Goal: Task Accomplishment & Management: Use online tool/utility

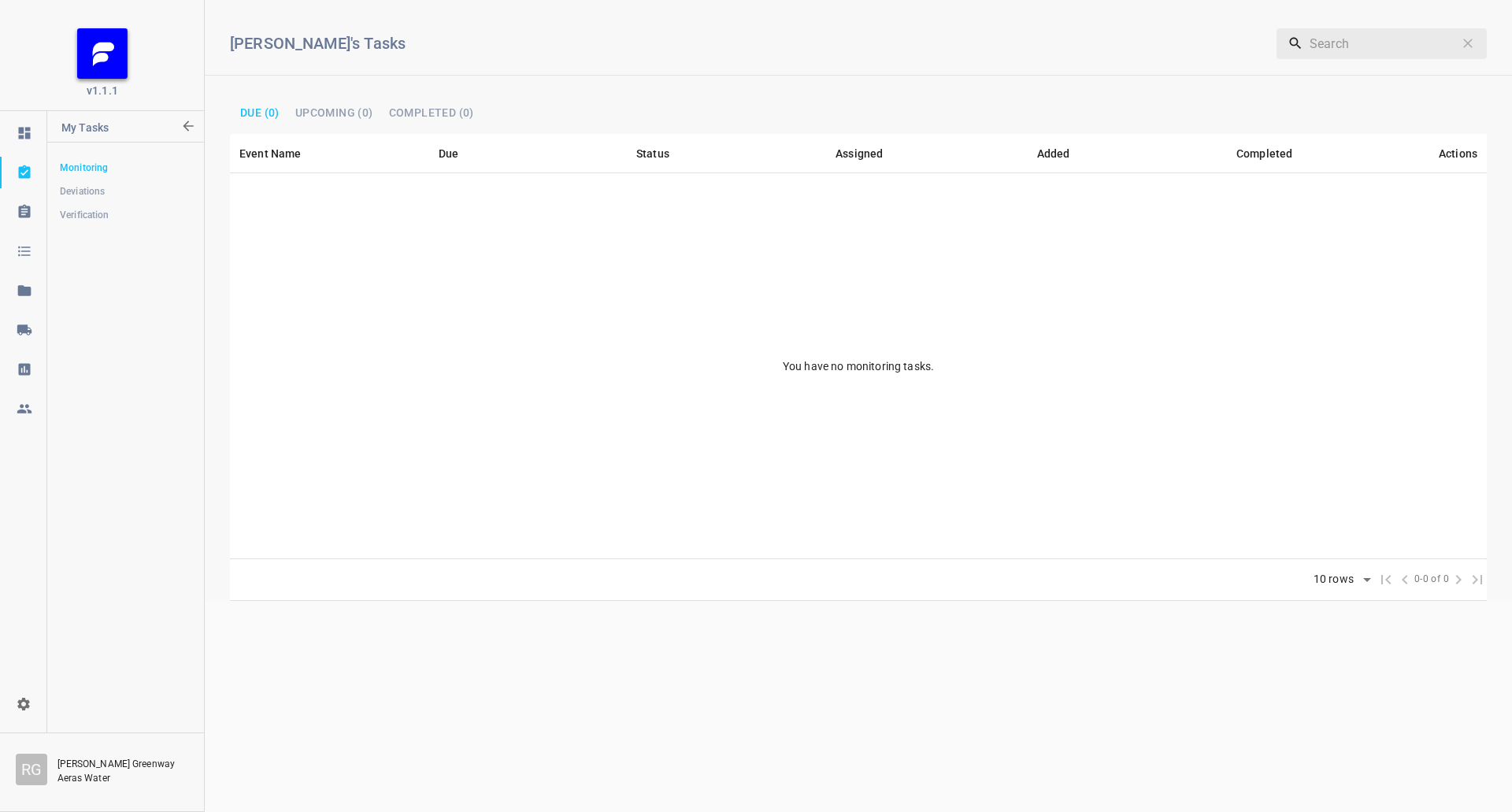
click at [24, 334] on icon at bounding box center [24, 329] width 16 height 16
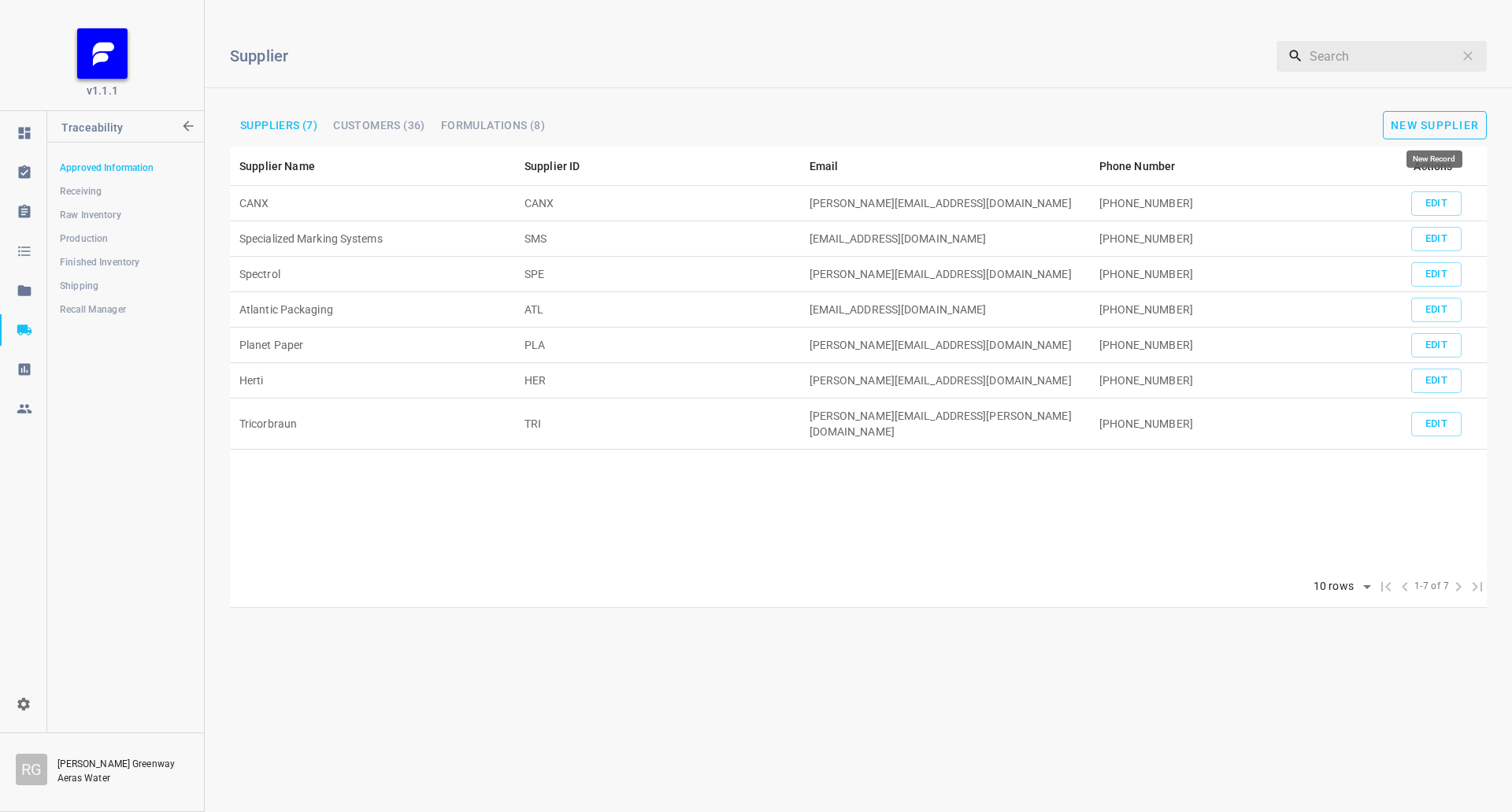
click at [1411, 119] on span "New Supplier" at bounding box center [1434, 125] width 88 height 12
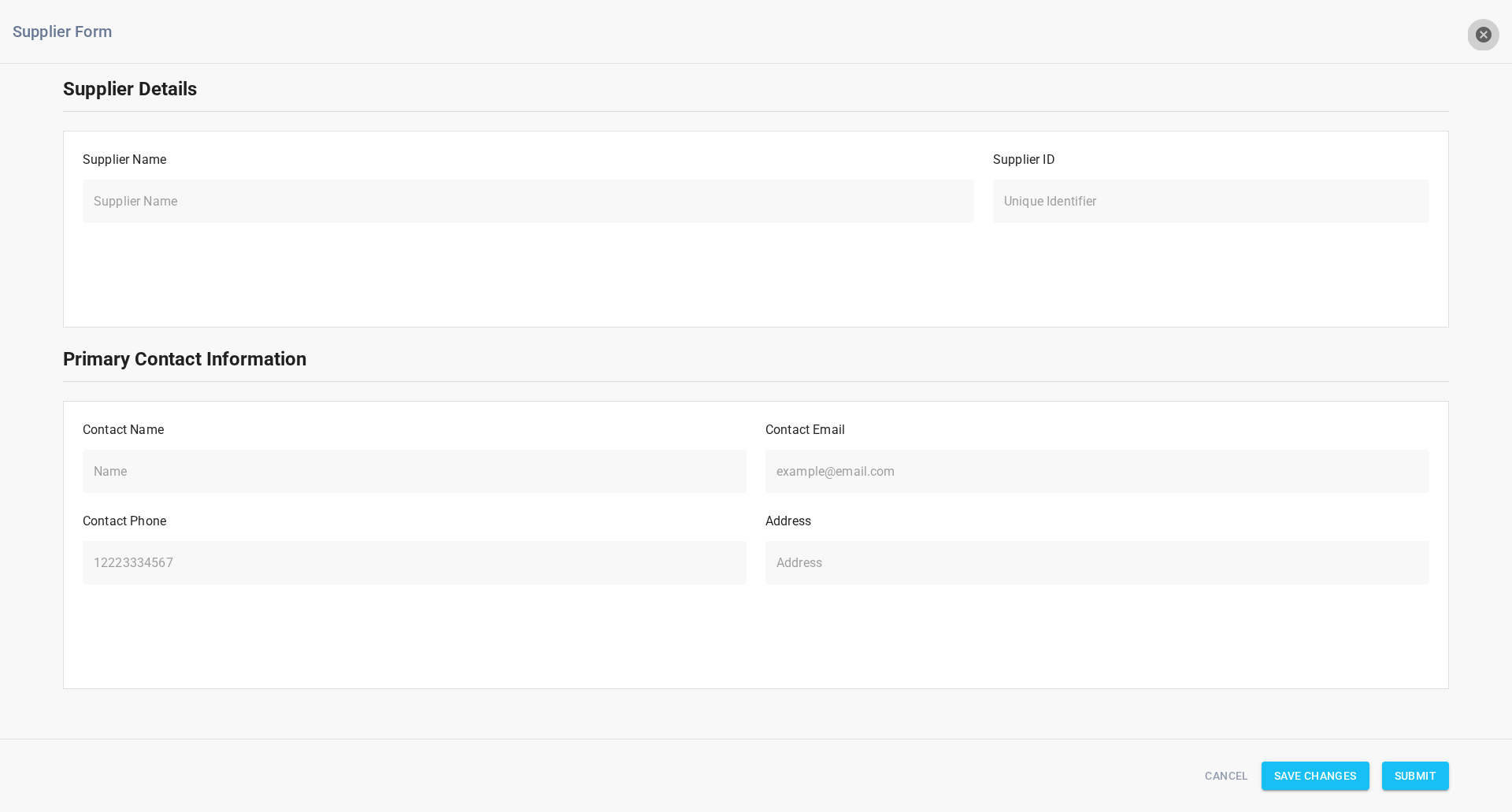
drag, startPoint x: 1490, startPoint y: 30, endPoint x: 484, endPoint y: 238, distance: 1027.3
click at [1490, 28] on icon "button" at bounding box center [1483, 35] width 19 height 19
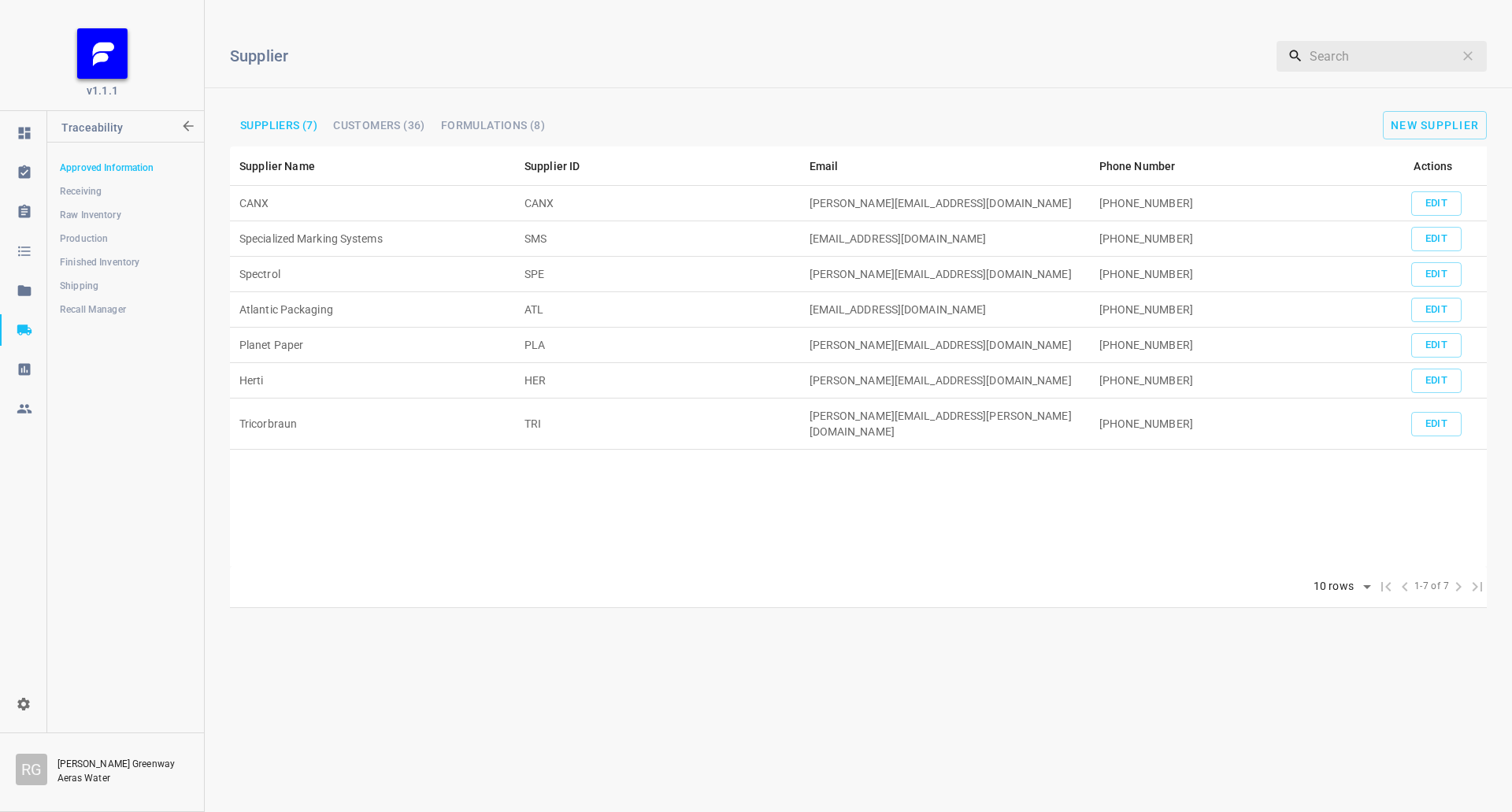
click at [112, 282] on span "Shipping" at bounding box center [125, 285] width 131 height 16
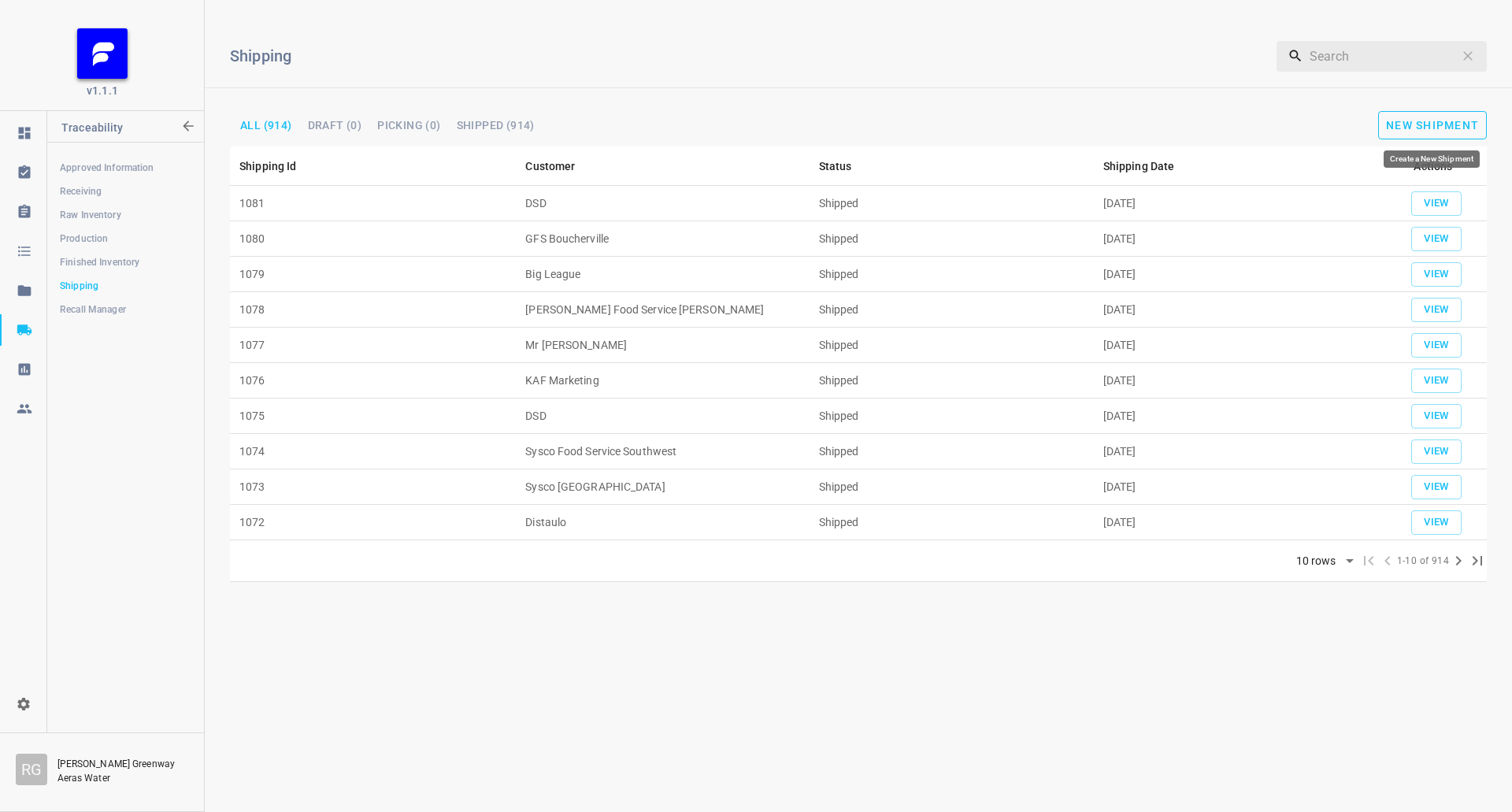
click at [1405, 137] on button "New Shipment" at bounding box center [1432, 125] width 109 height 28
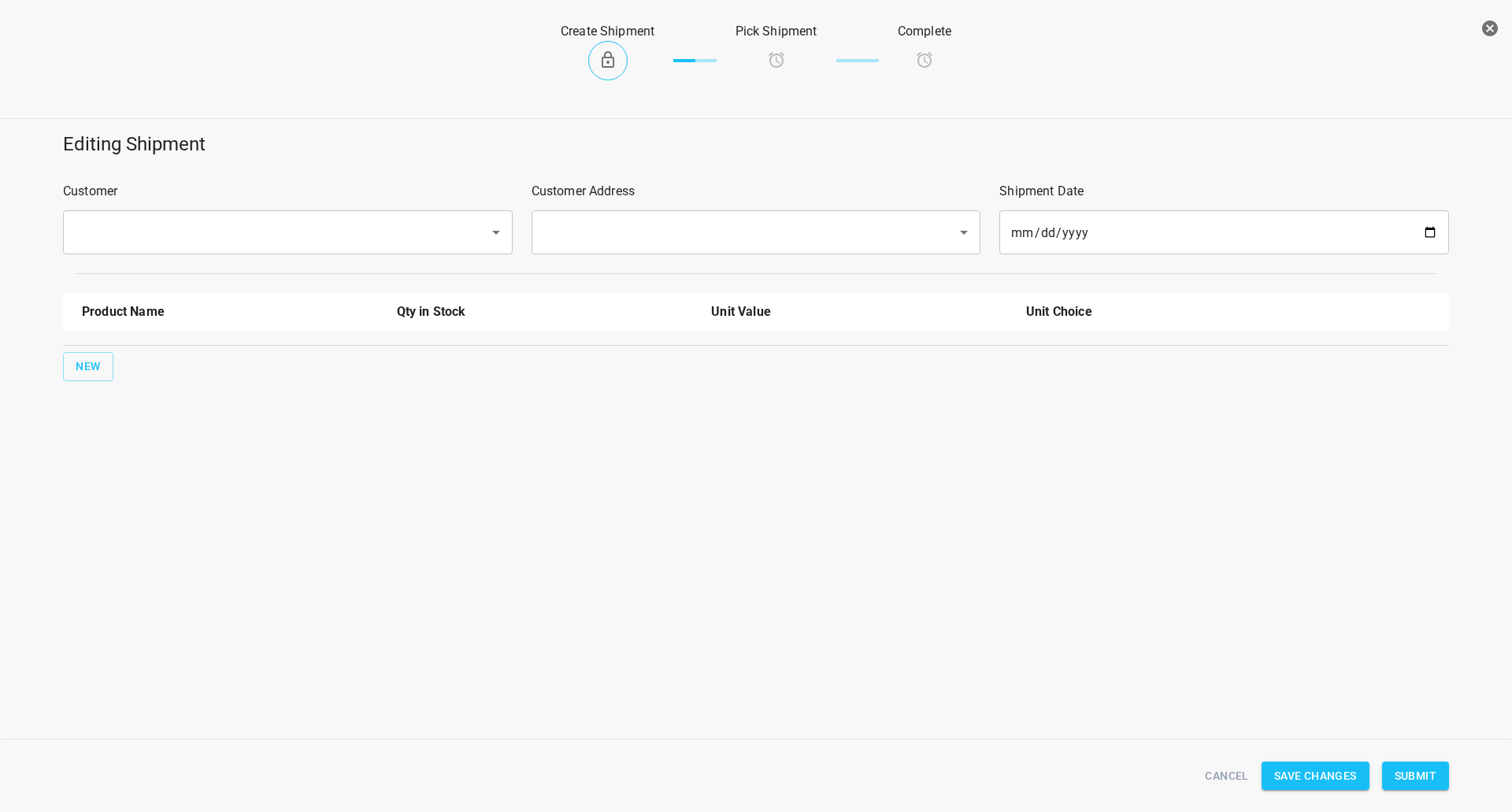
click at [290, 216] on div "​" at bounding box center [288, 233] width 450 height 44
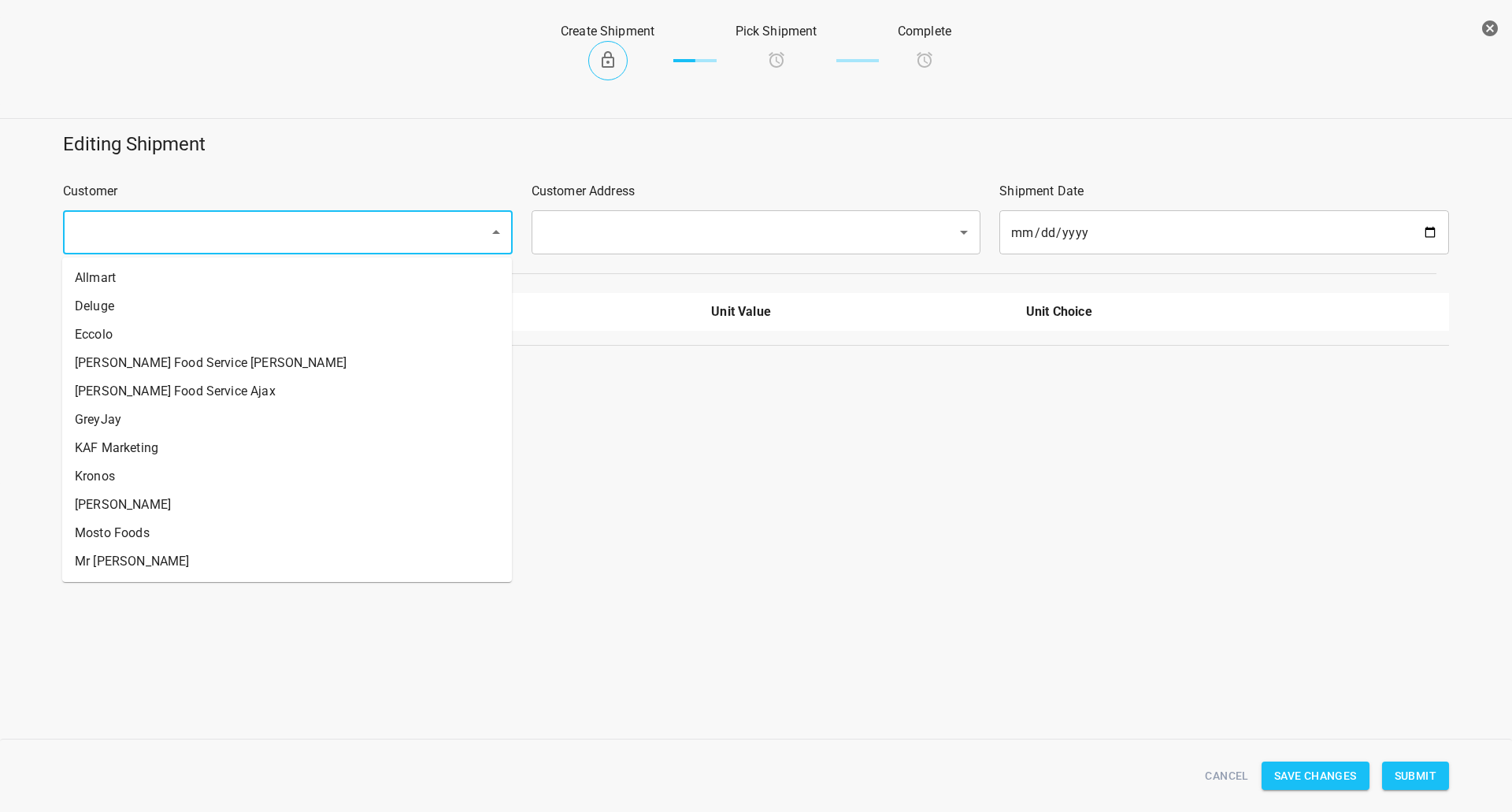
click at [275, 247] on input "text" at bounding box center [266, 232] width 392 height 30
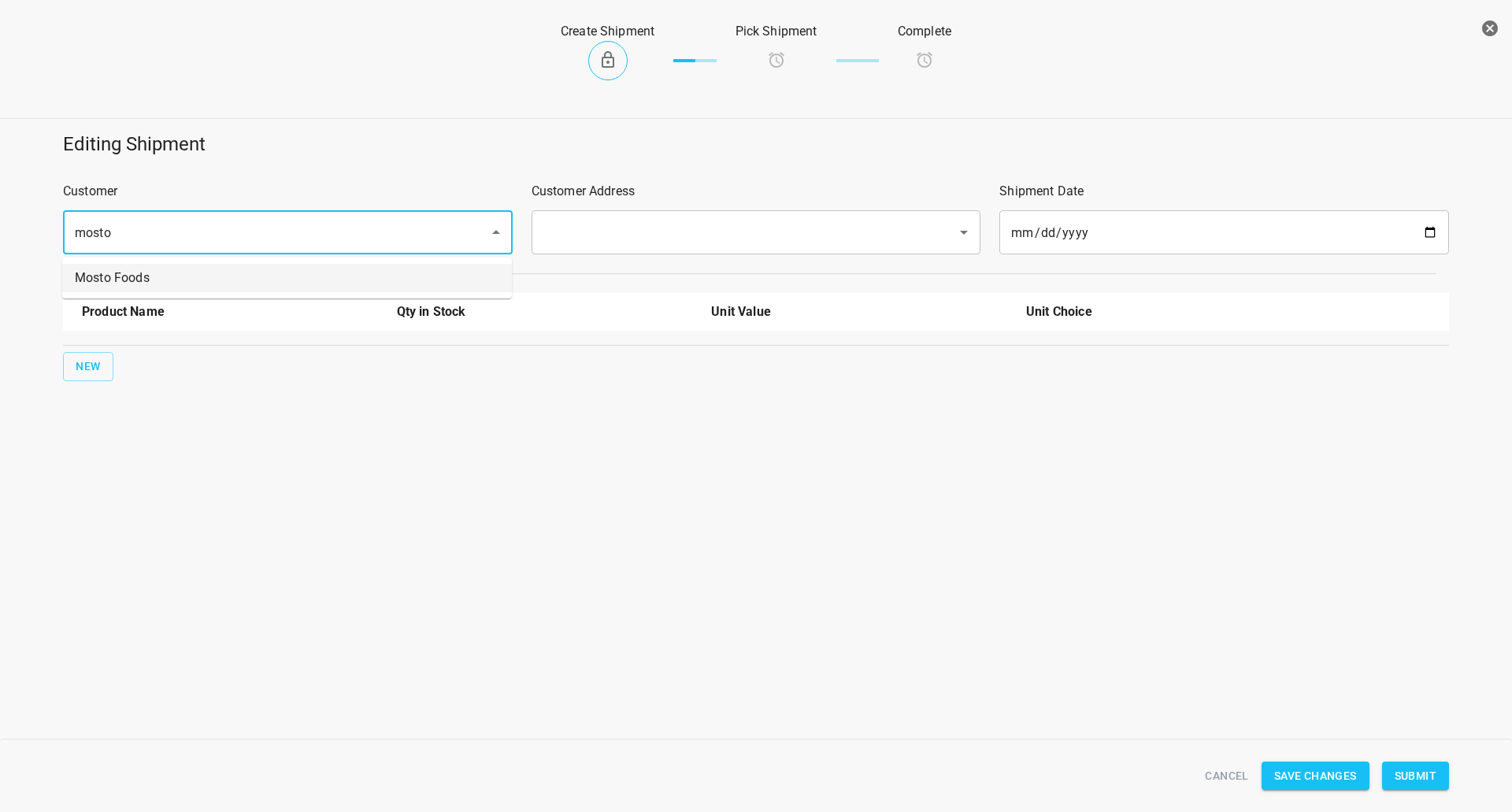
drag, startPoint x: 275, startPoint y: 273, endPoint x: 475, endPoint y: 250, distance: 201.3
click at [277, 274] on li "Mosto Foods" at bounding box center [287, 278] width 450 height 28
type input "Mosto Foods"
click at [596, 244] on input "text" at bounding box center [735, 232] width 392 height 30
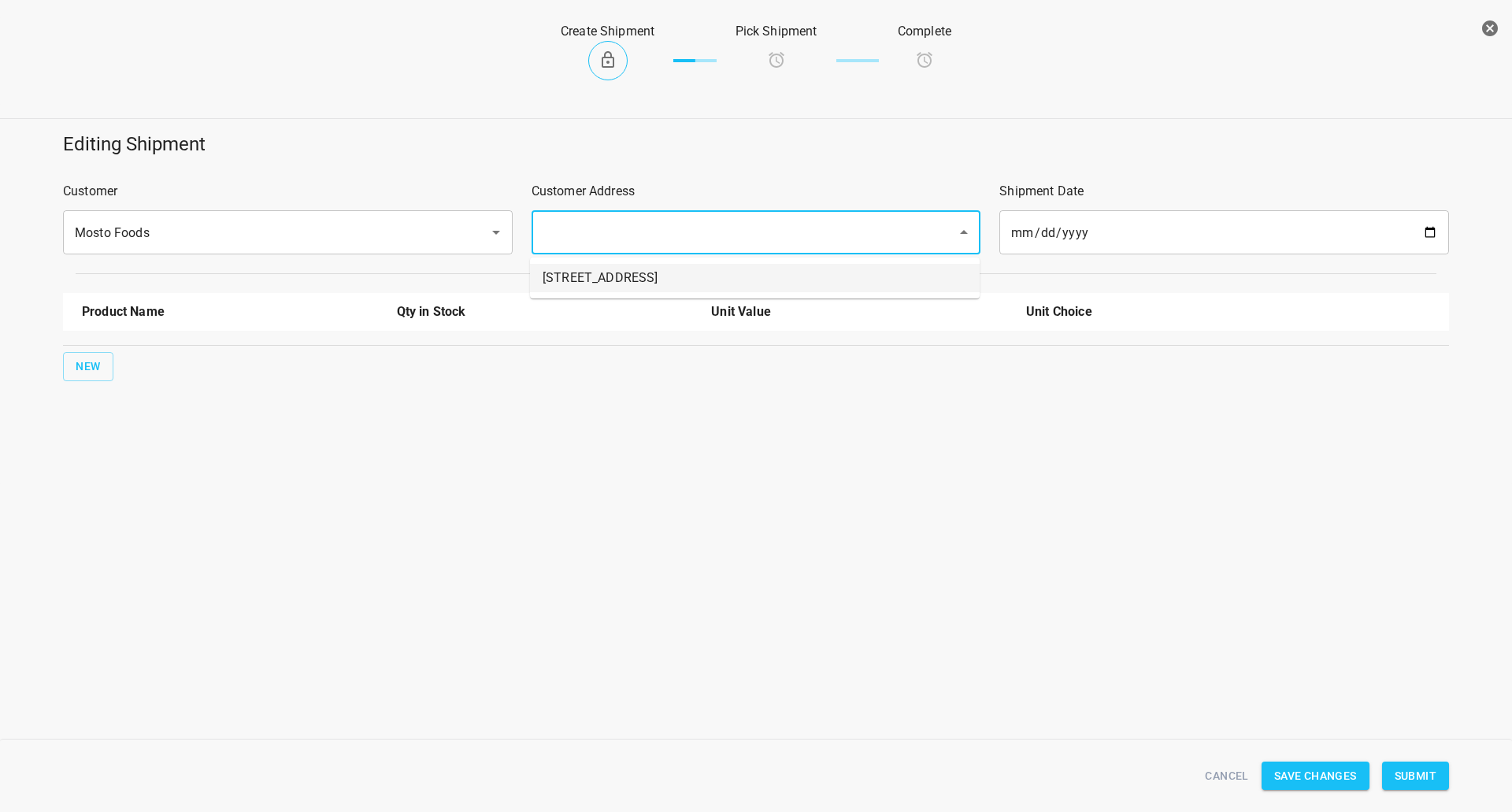
click at [573, 275] on li "[STREET_ADDRESS]" at bounding box center [754, 278] width 450 height 28
type input "[STREET_ADDRESS]"
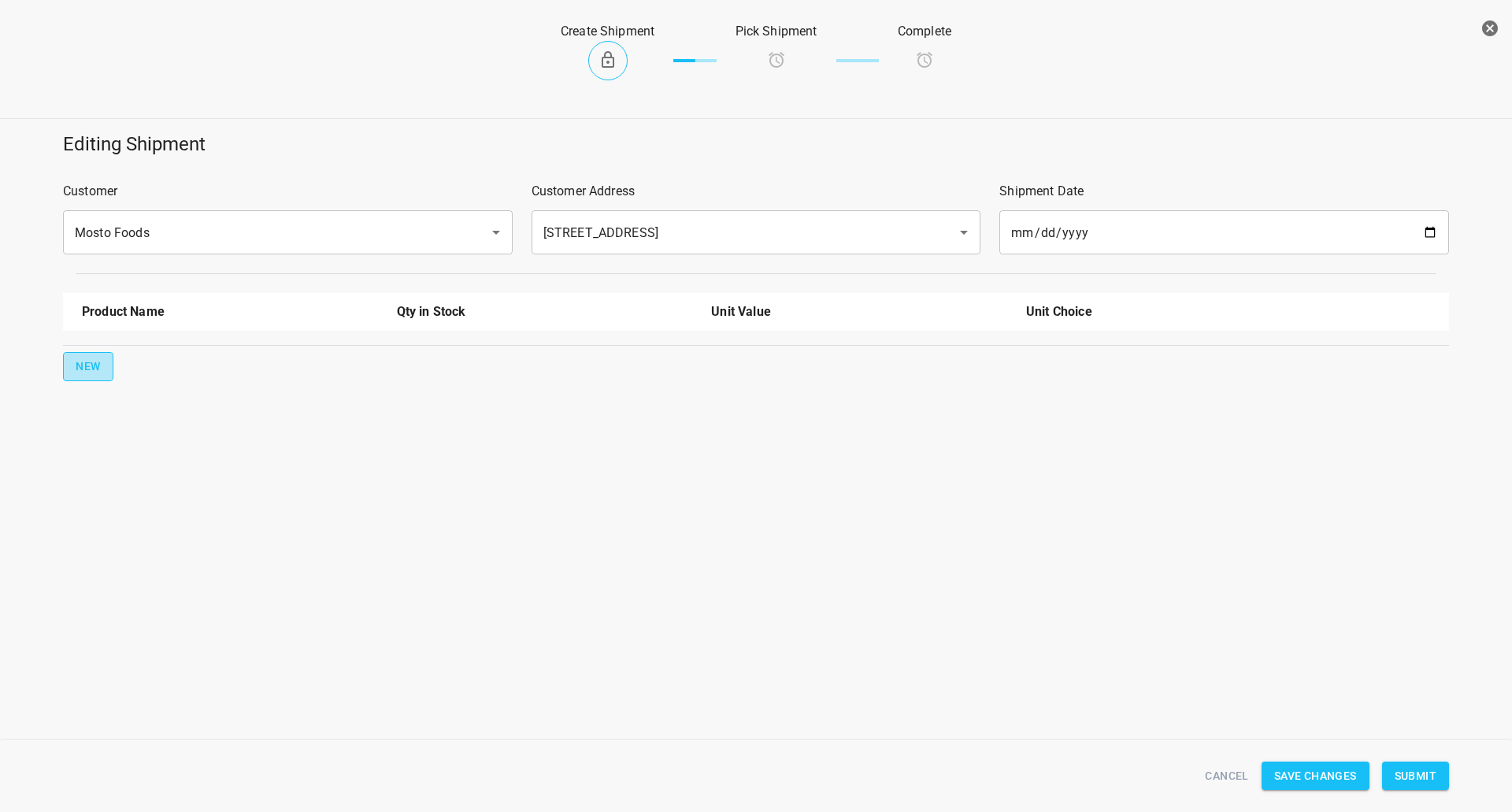
click at [86, 364] on span "New" at bounding box center [88, 367] width 26 height 20
click at [118, 350] on input "text" at bounding box center [208, 356] width 252 height 25
click at [131, 384] on li "750ml Still" at bounding box center [230, 392] width 296 height 28
type input "750ml Still"
click at [101, 409] on button "New" at bounding box center [88, 416] width 50 height 29
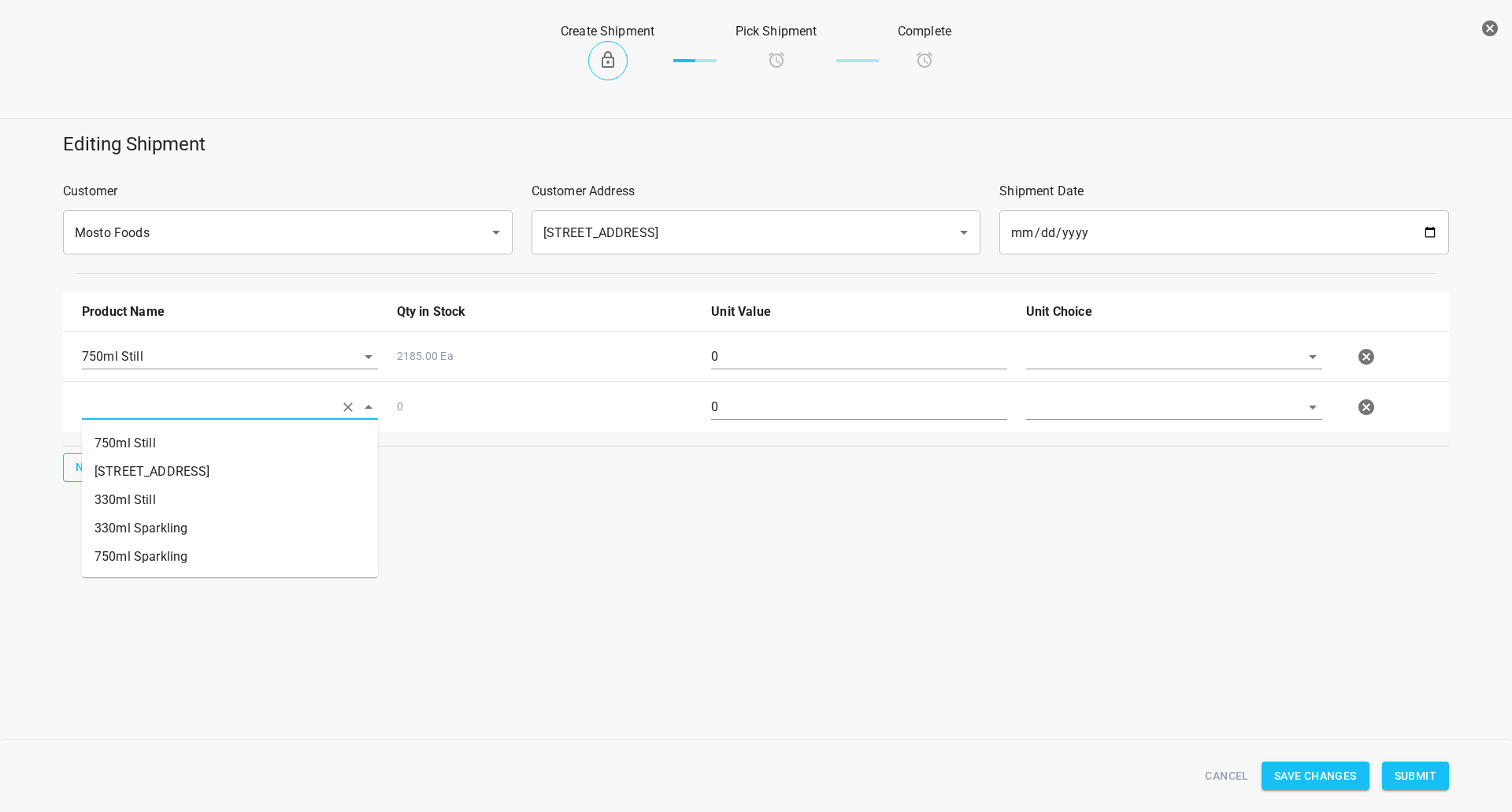
click at [106, 411] on input "text" at bounding box center [208, 407] width 252 height 25
click at [141, 564] on li "750ml Sparkling" at bounding box center [230, 556] width 296 height 28
type input "750ml Sparkling"
click at [1120, 351] on input "text" at bounding box center [1152, 356] width 252 height 25
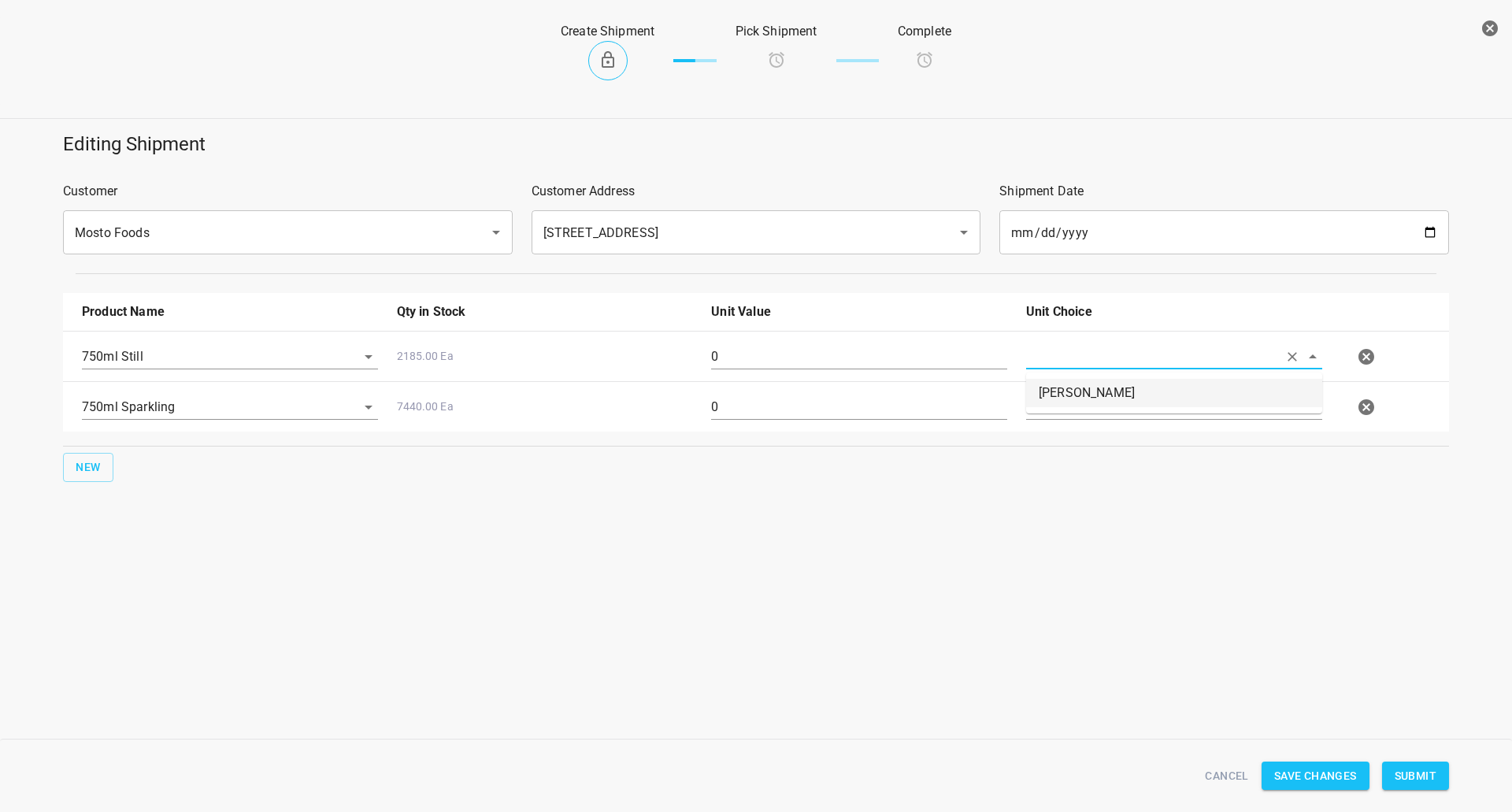
click at [1094, 396] on li "[PERSON_NAME]" at bounding box center [1174, 392] width 296 height 28
type input "[PERSON_NAME]"
click at [1088, 397] on input "text" at bounding box center [1152, 407] width 252 height 25
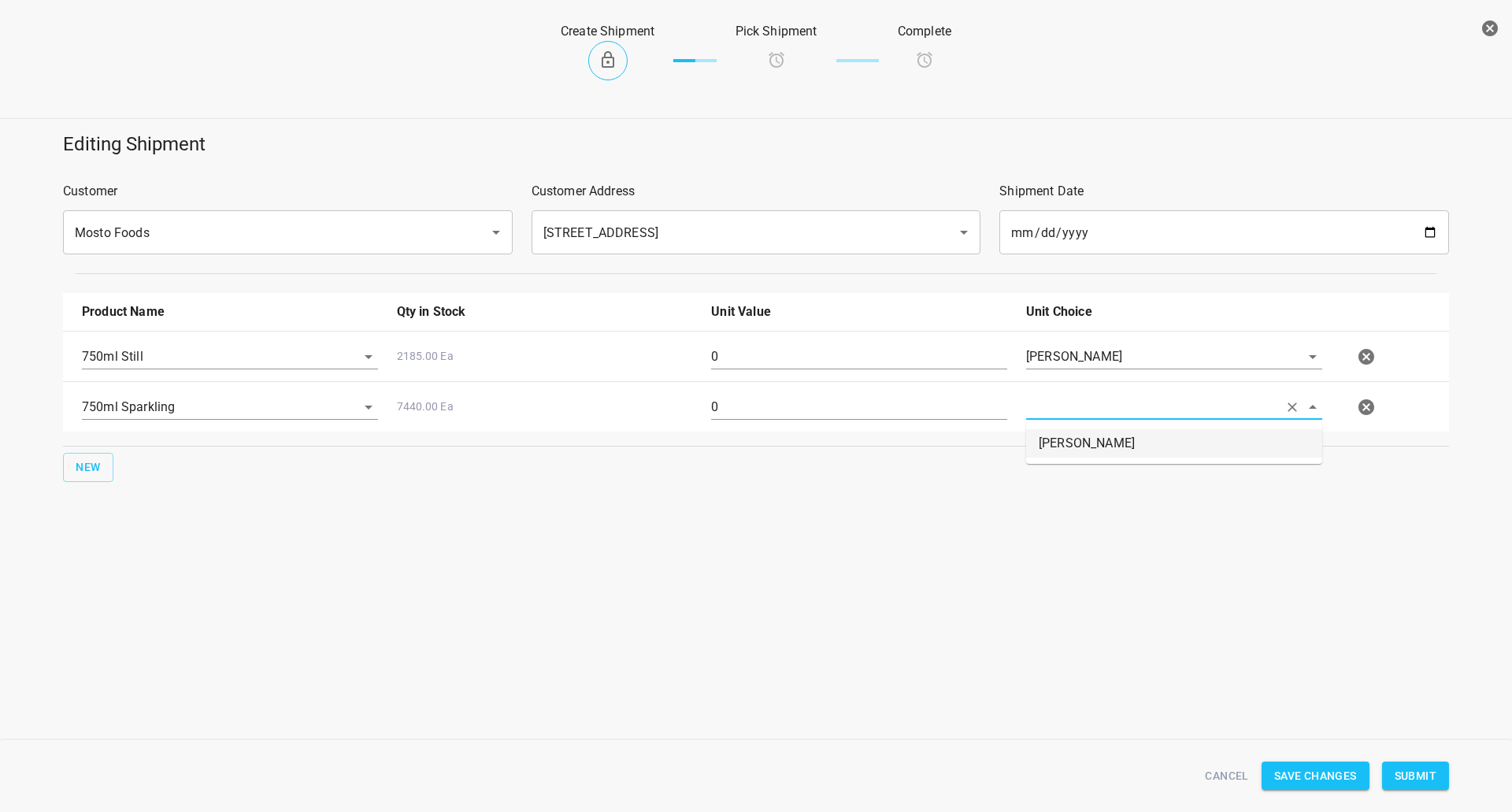
click at [1074, 440] on li "[PERSON_NAME]" at bounding box center [1174, 443] width 296 height 28
type input "[PERSON_NAME]"
click at [806, 362] on input "0" at bounding box center [859, 356] width 296 height 26
click at [805, 362] on input "0" at bounding box center [859, 356] width 296 height 26
type input "80"
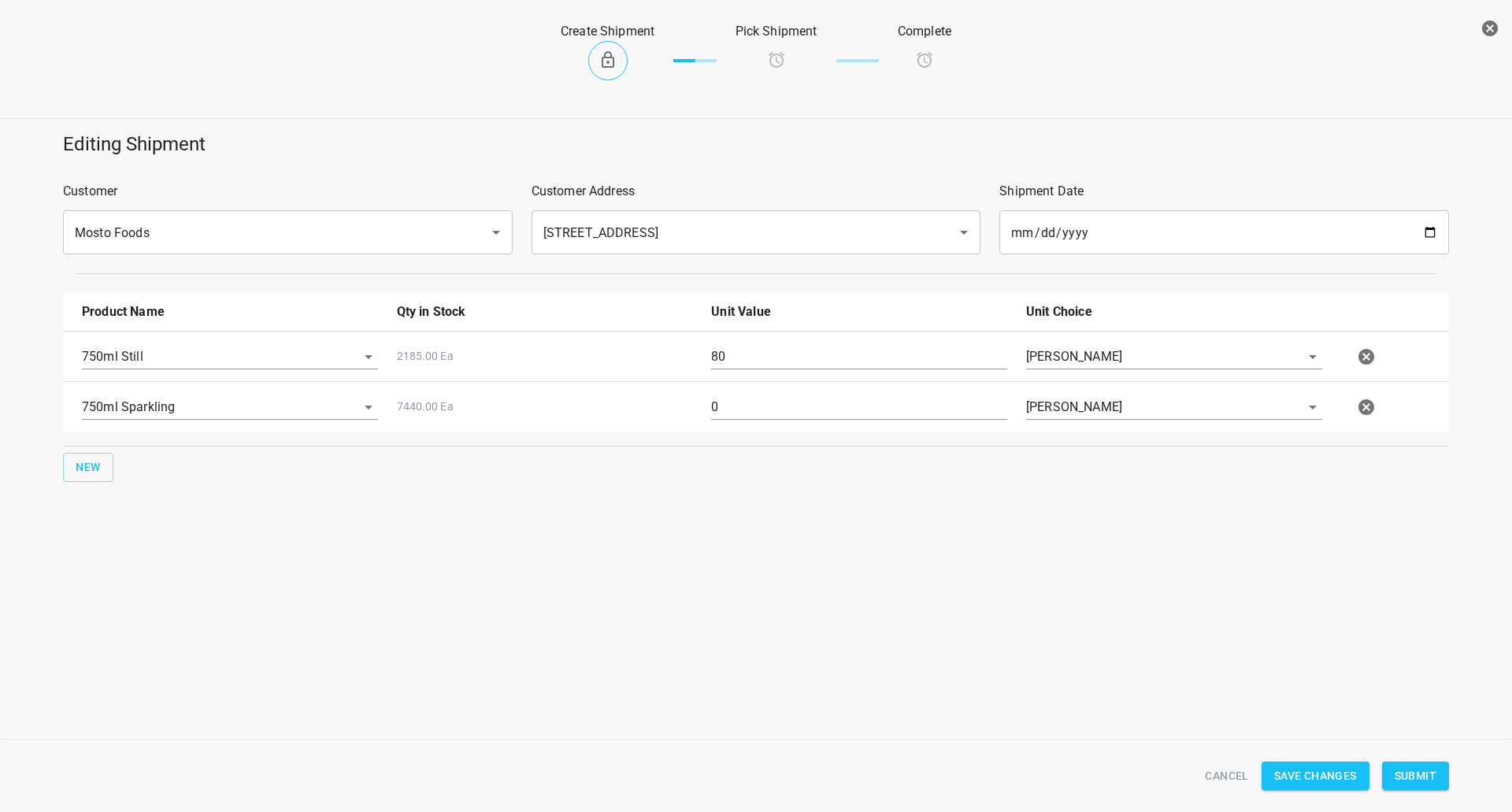
click at [761, 421] on div "0" at bounding box center [859, 413] width 315 height 57
click at [765, 413] on input "0" at bounding box center [859, 407] width 296 height 26
type input "160"
click at [1401, 773] on span "Submit" at bounding box center [1415, 776] width 42 height 20
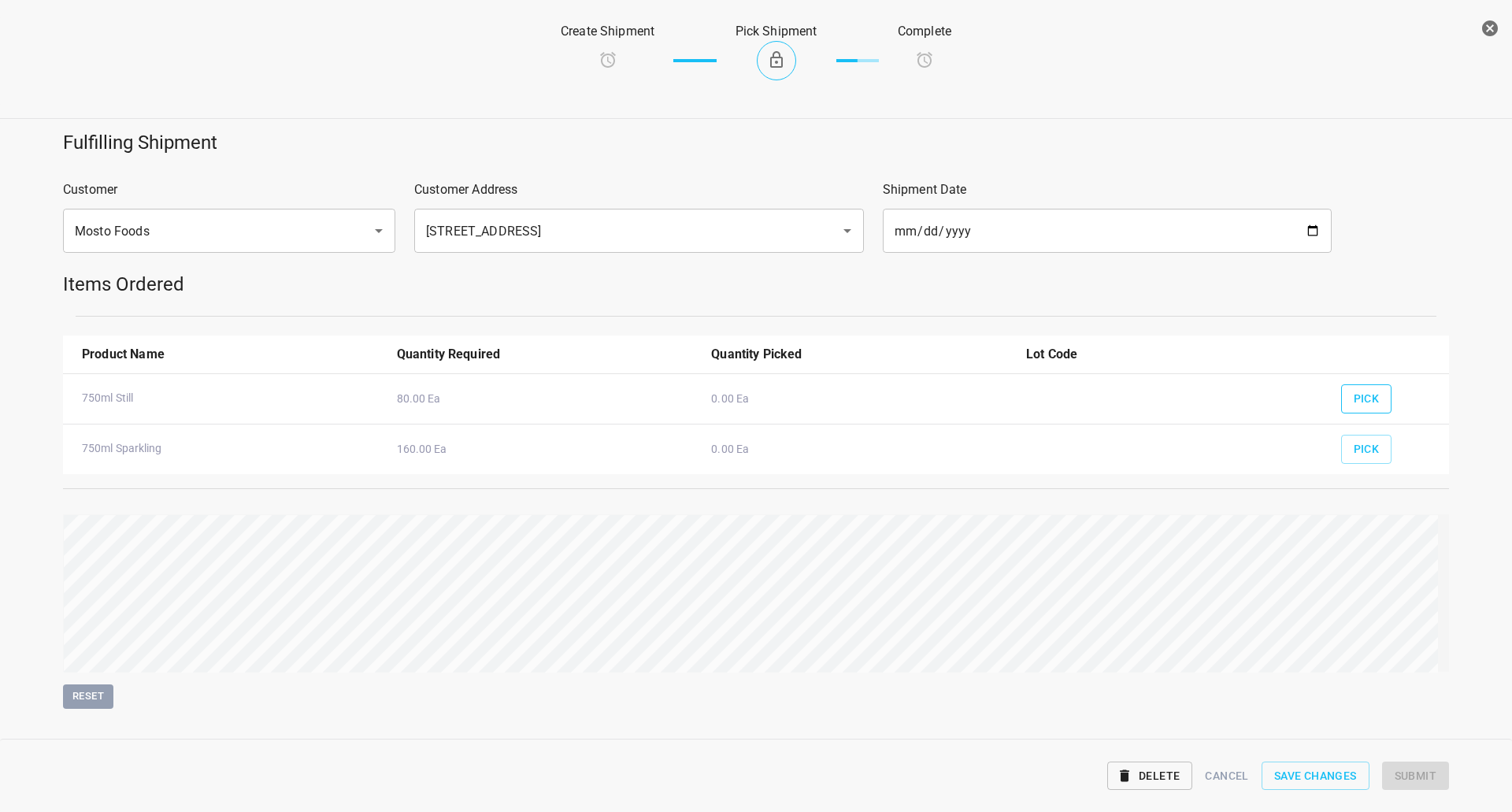
click at [1353, 397] on span "Pick" at bounding box center [1366, 399] width 26 height 20
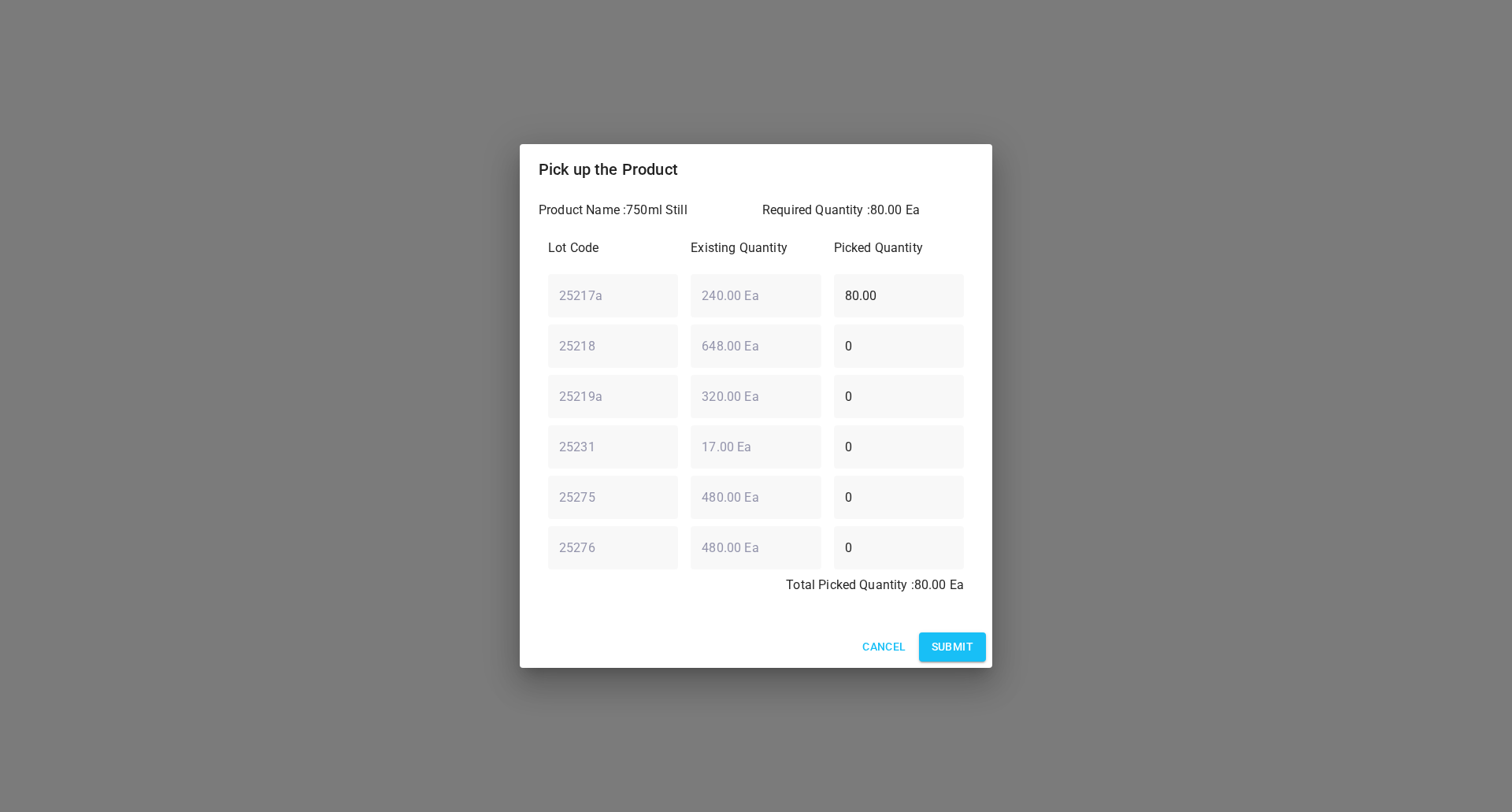
click at [958, 649] on span "Submit" at bounding box center [952, 647] width 42 height 20
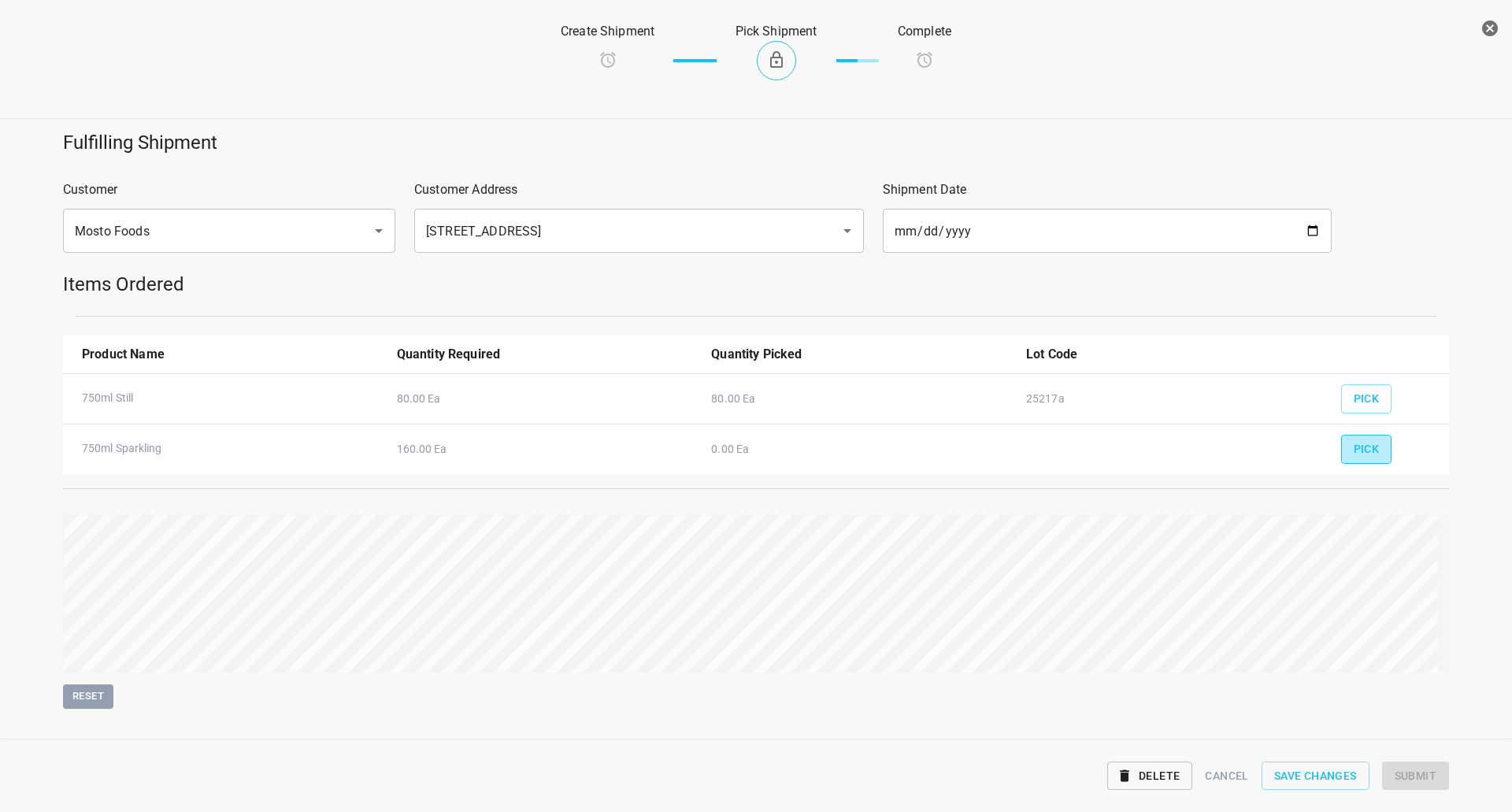
click at [1357, 443] on span "Pick" at bounding box center [1366, 449] width 26 height 20
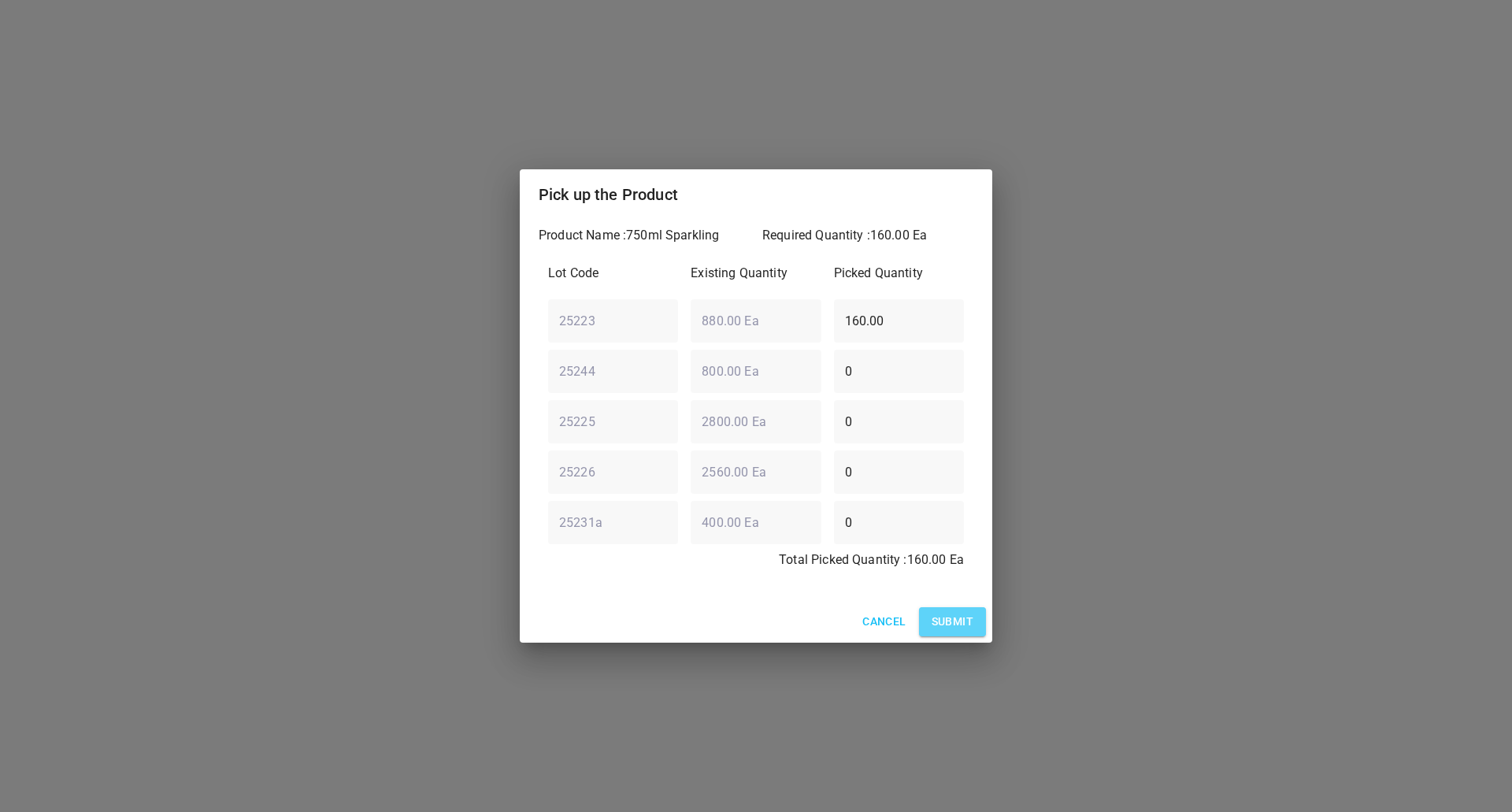
click at [978, 619] on button "Submit" at bounding box center [952, 621] width 67 height 29
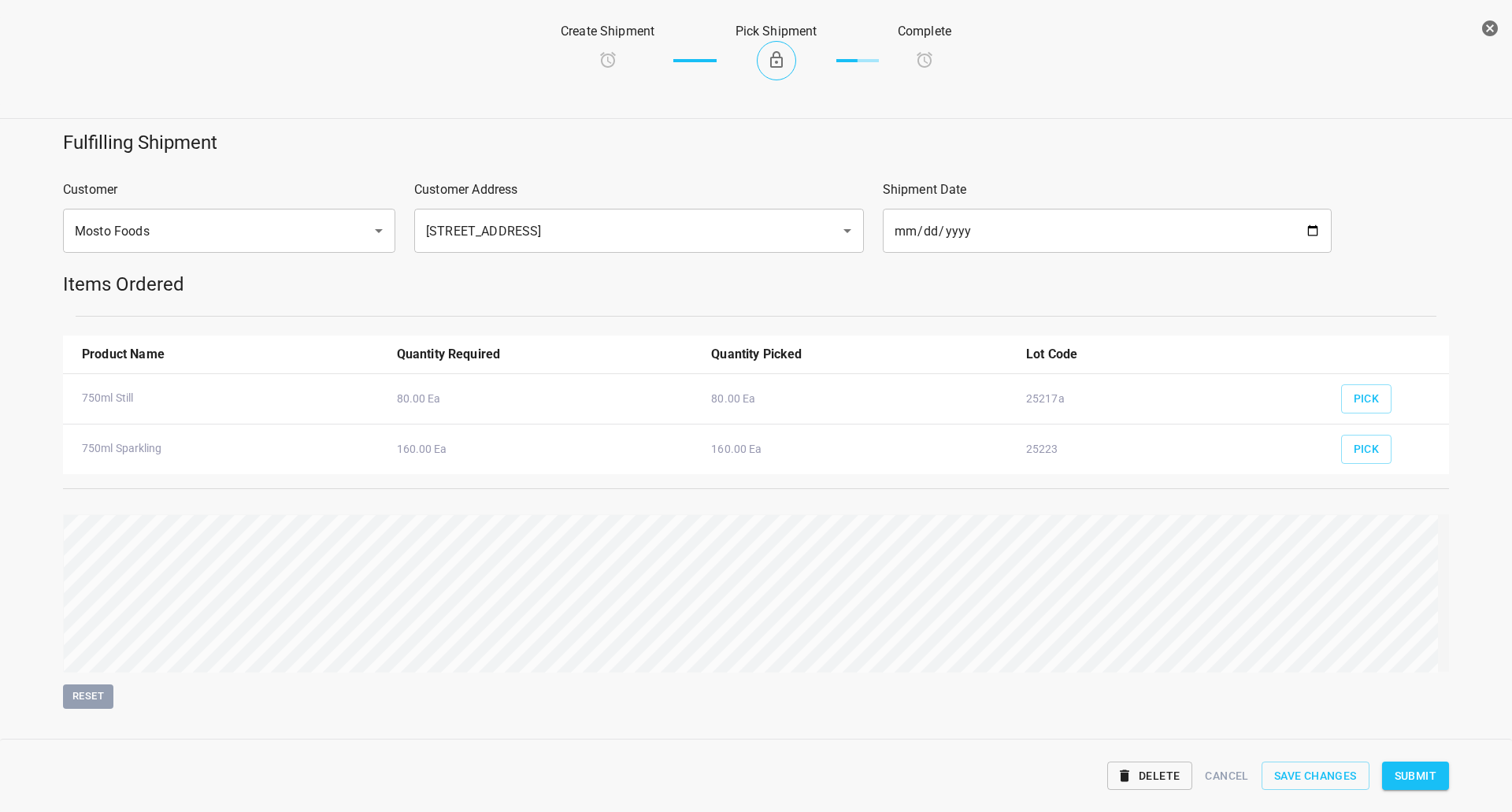
click at [1413, 777] on span "Submit" at bounding box center [1415, 776] width 42 height 20
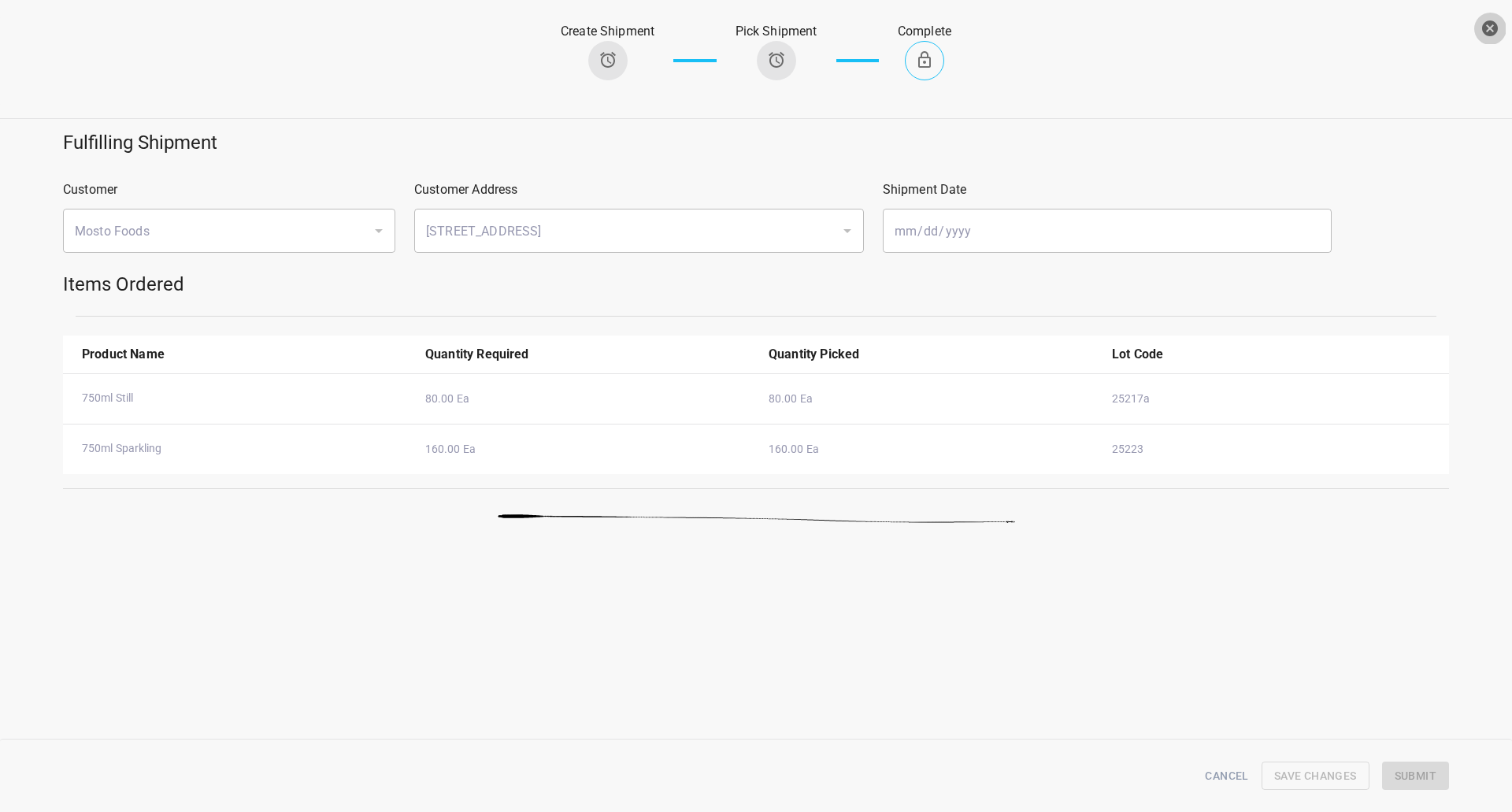
click at [1496, 35] on icon "button" at bounding box center [1489, 28] width 19 height 19
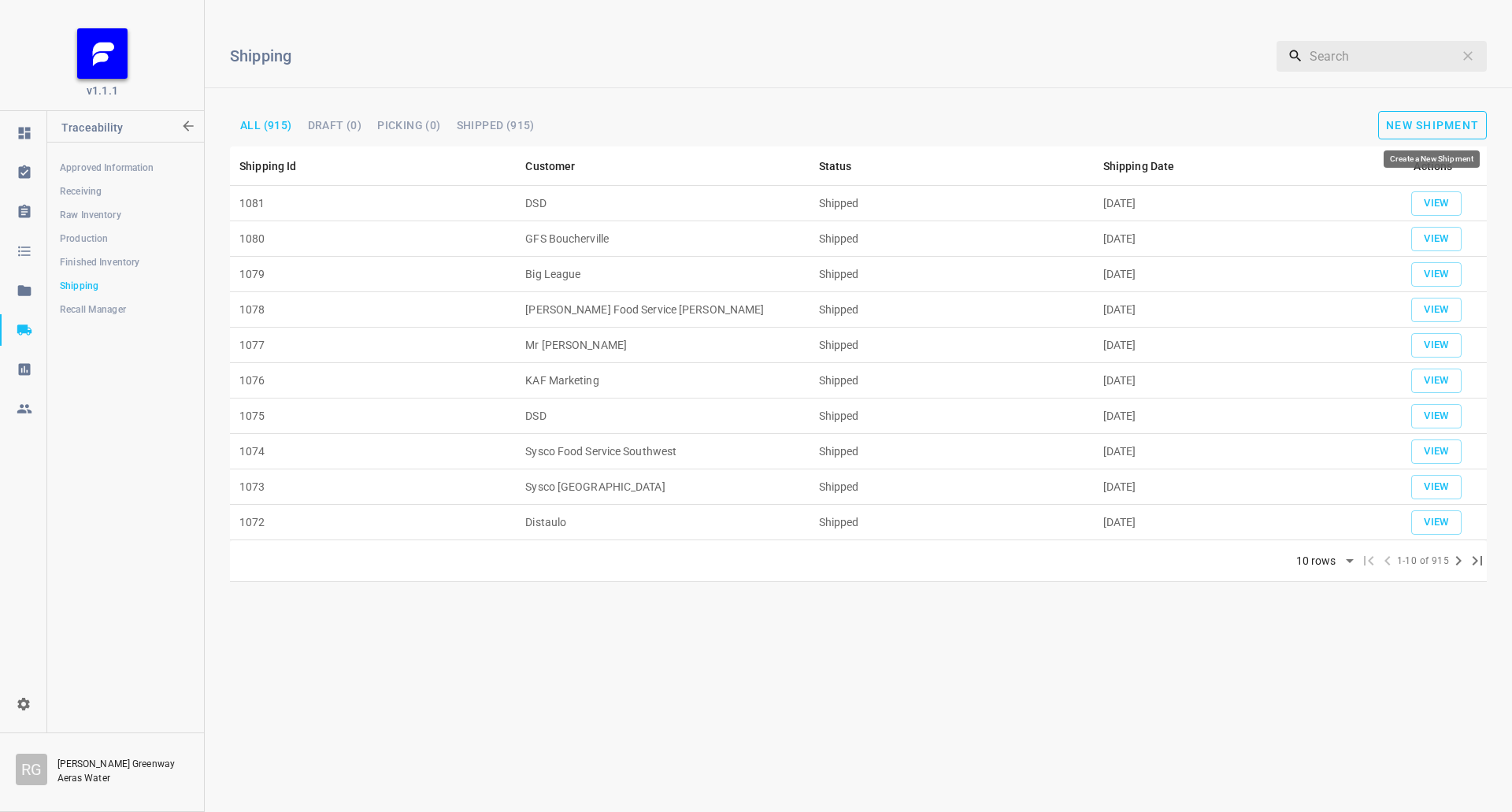
click at [1406, 123] on span "New Shipment" at bounding box center [1432, 125] width 93 height 12
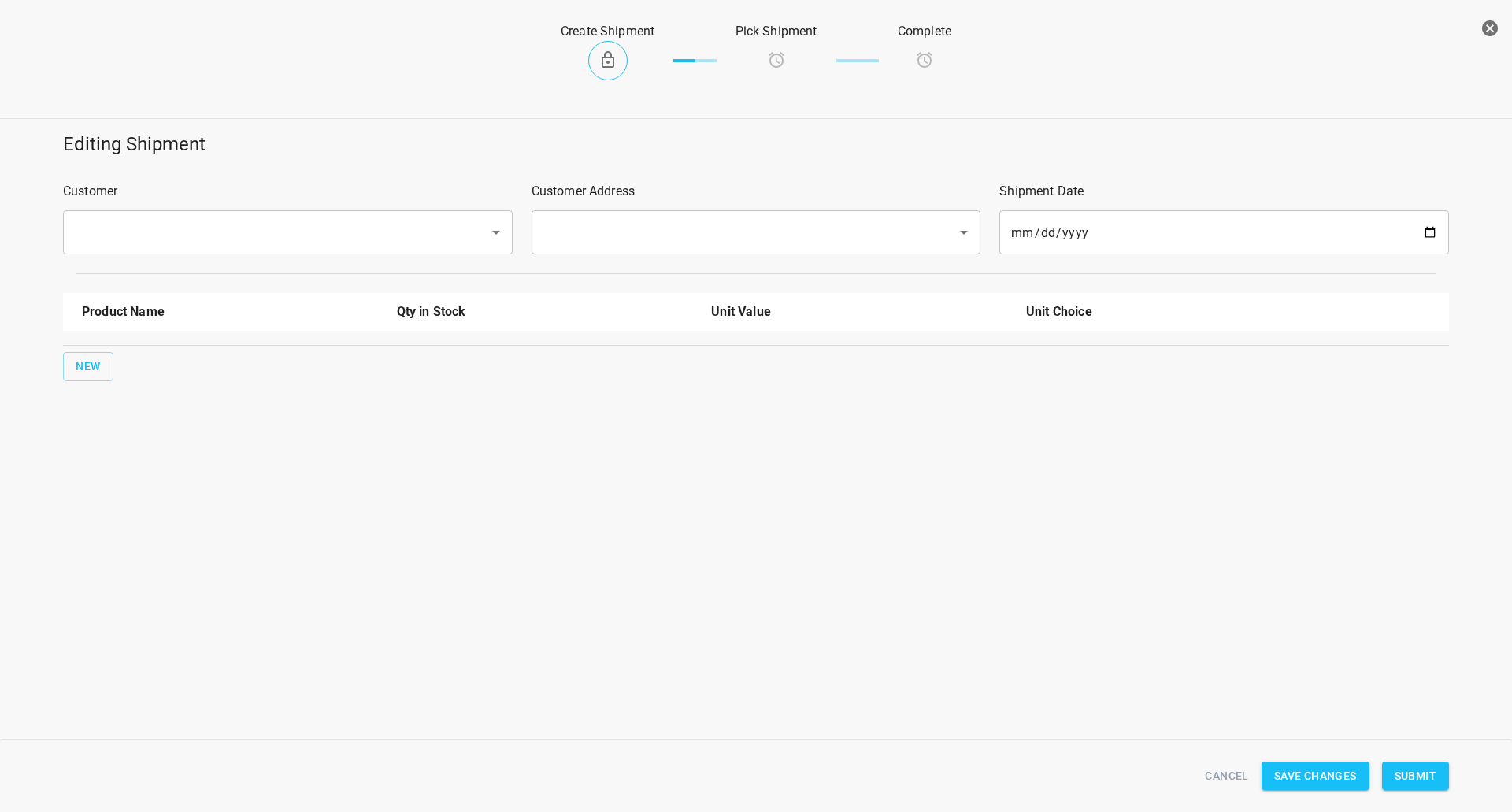
click at [346, 221] on input "text" at bounding box center [266, 232] width 392 height 30
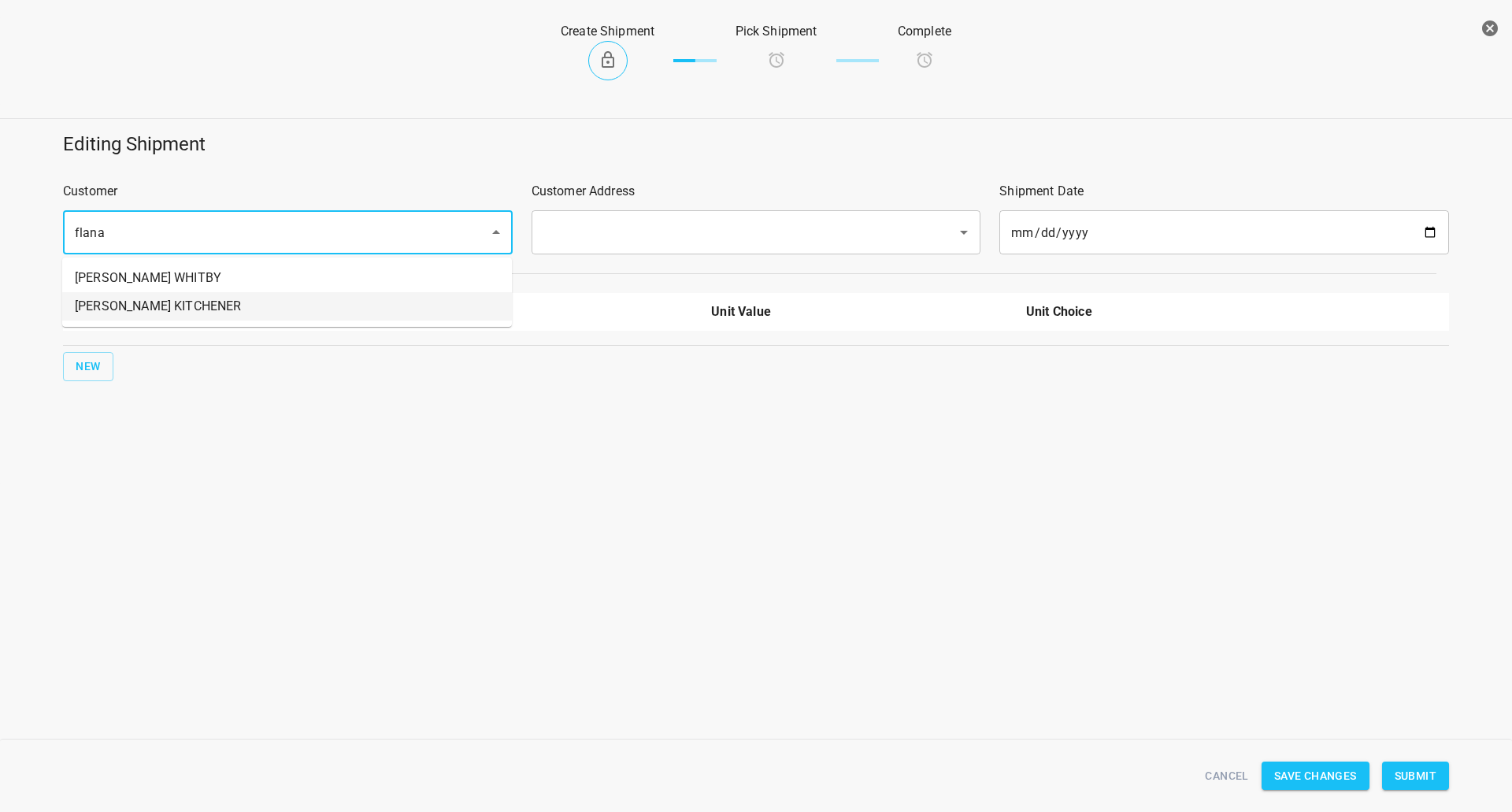
click at [250, 307] on li "[PERSON_NAME] KITCHENER" at bounding box center [287, 306] width 450 height 28
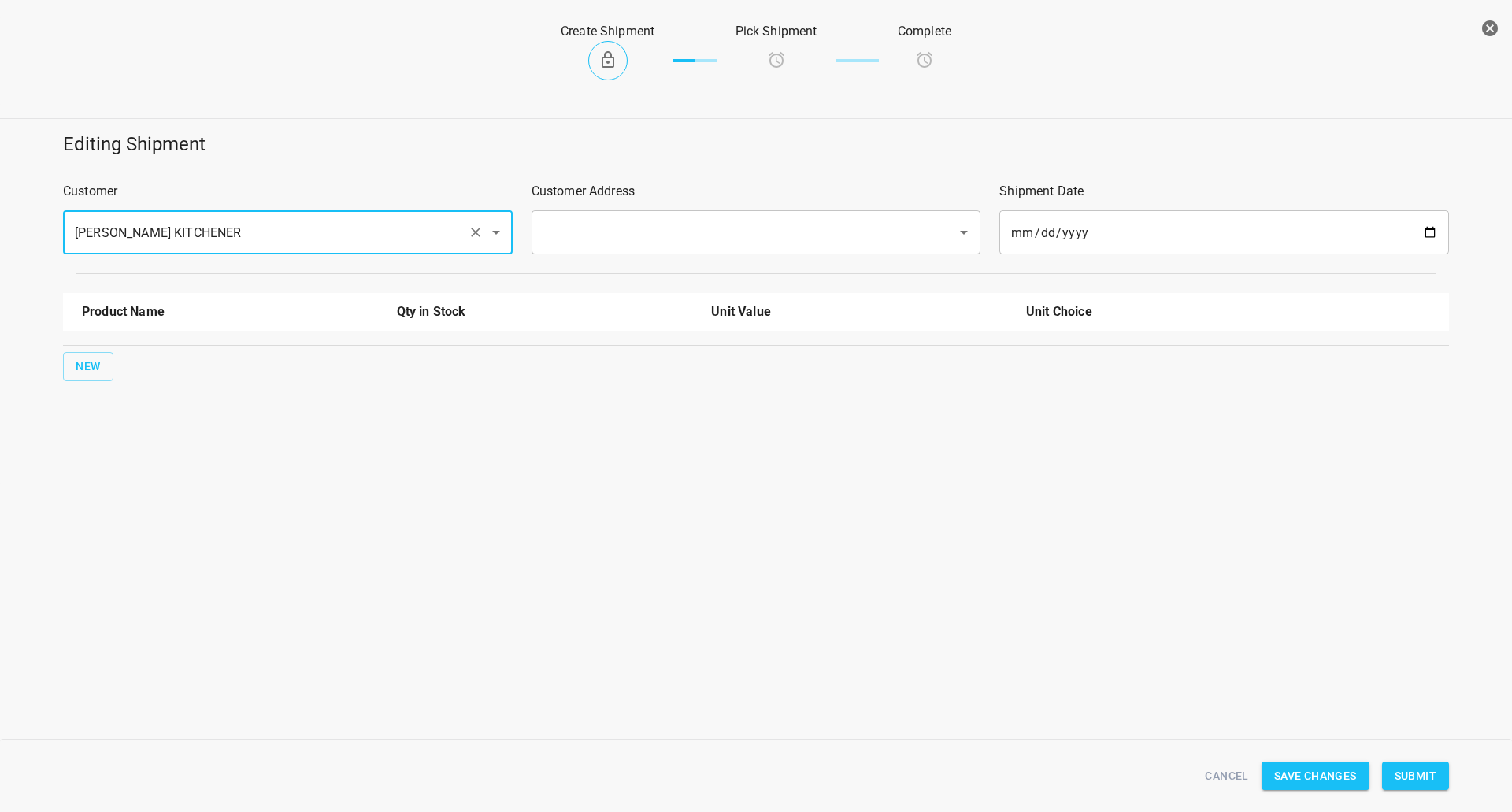
type input "[PERSON_NAME] KITCHENER"
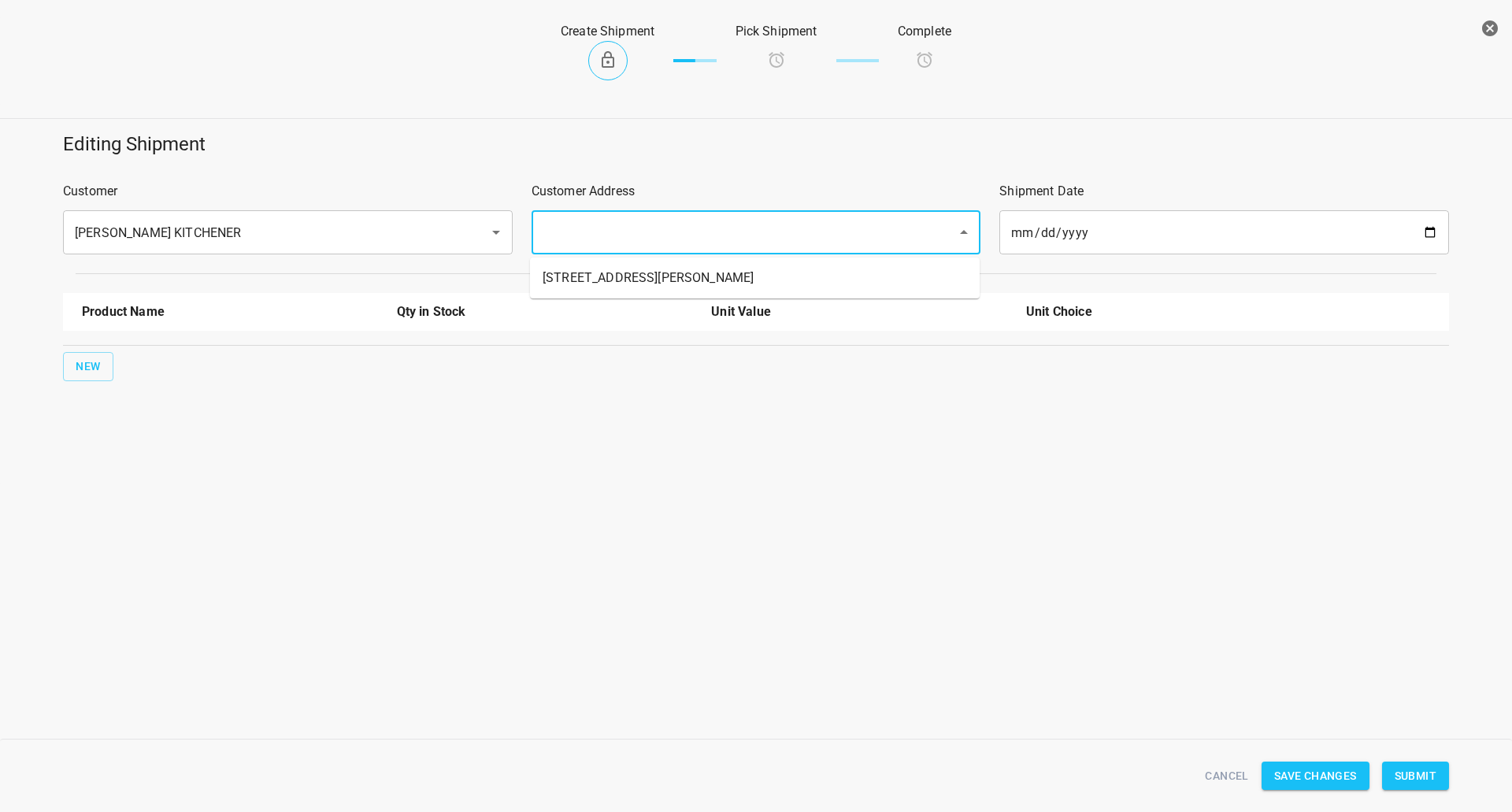
click at [582, 230] on input "text" at bounding box center [735, 232] width 392 height 30
click at [557, 276] on li "[STREET_ADDRESS][PERSON_NAME]" at bounding box center [754, 278] width 450 height 28
type input "[STREET_ADDRESS][PERSON_NAME]"
drag, startPoint x: 88, startPoint y: 396, endPoint x: 95, endPoint y: 386, distance: 12.2
click at [88, 397] on div "Editing Shipment Customer [PERSON_NAME] KITCHENER ​ Customer Address [STREET_AD…" at bounding box center [756, 303] width 1512 height 363
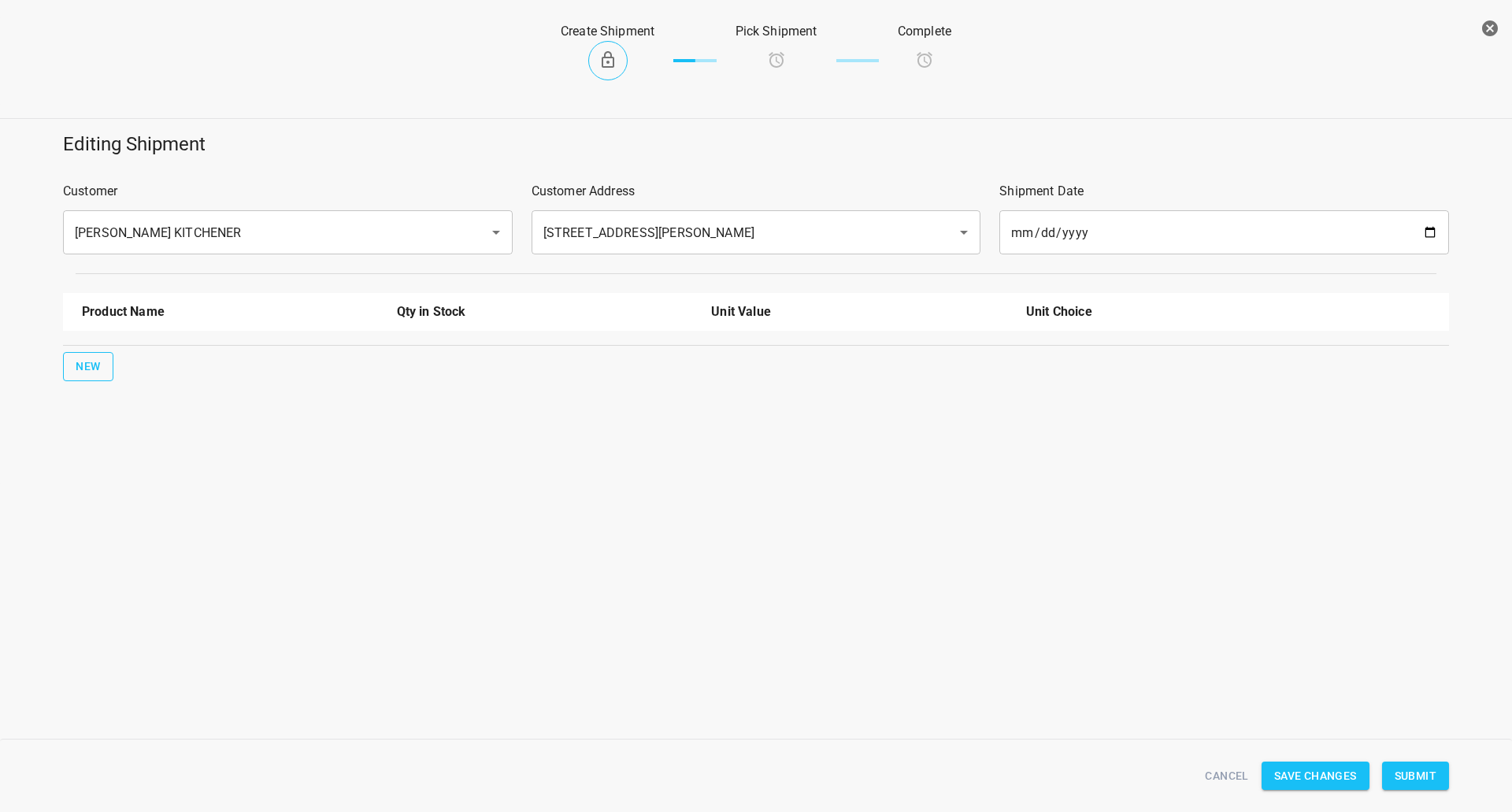
click at [98, 371] on span "New" at bounding box center [88, 367] width 26 height 20
click at [155, 364] on input "text" at bounding box center [208, 356] width 252 height 25
click at [145, 471] on li "330ml Sparkling" at bounding box center [230, 478] width 296 height 28
type input "330ml Sparkling"
click at [75, 429] on button "New" at bounding box center [88, 416] width 50 height 29
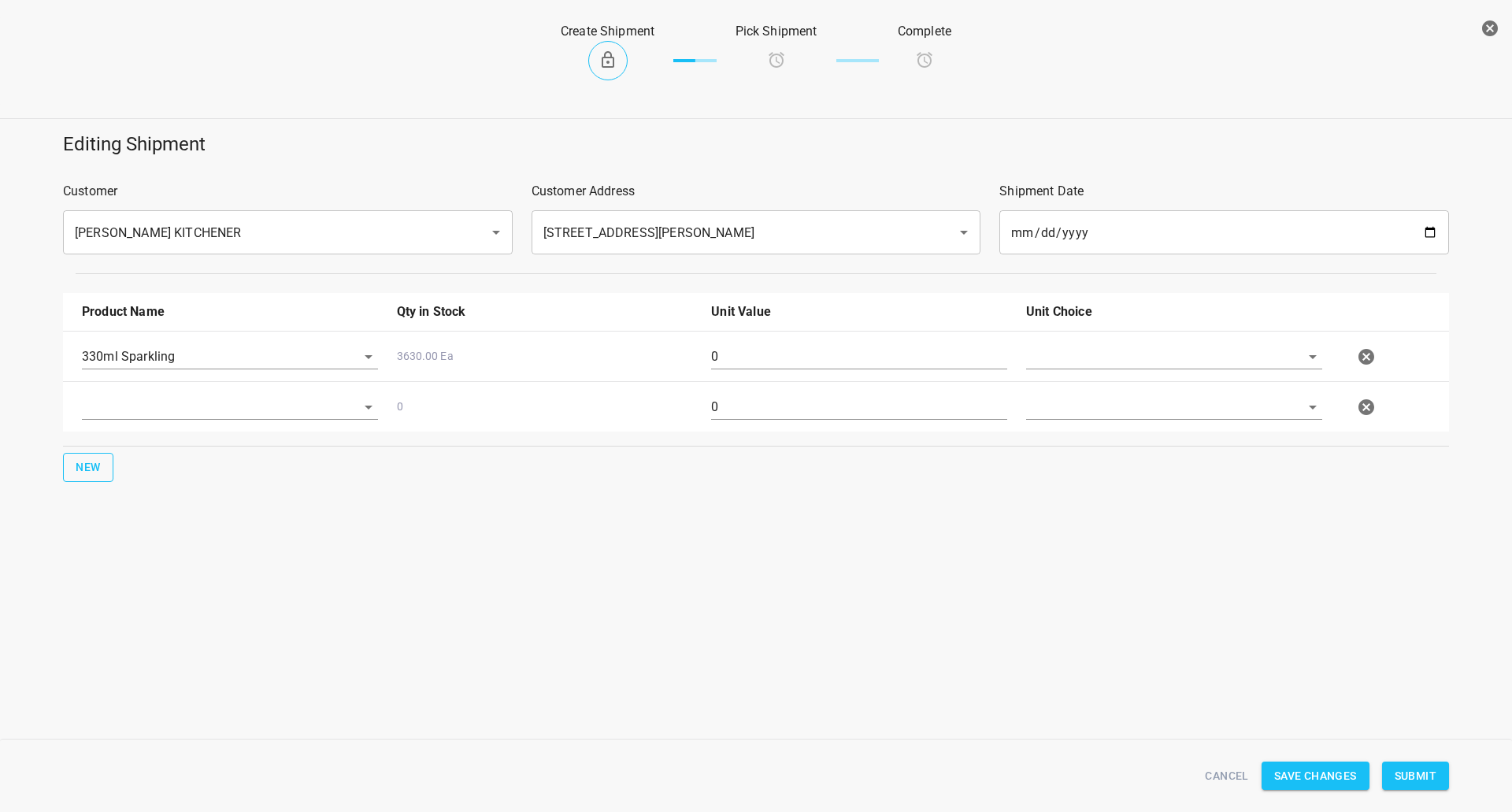
click at [90, 421] on div at bounding box center [230, 413] width 315 height 57
click at [102, 417] on input "text" at bounding box center [208, 407] width 252 height 25
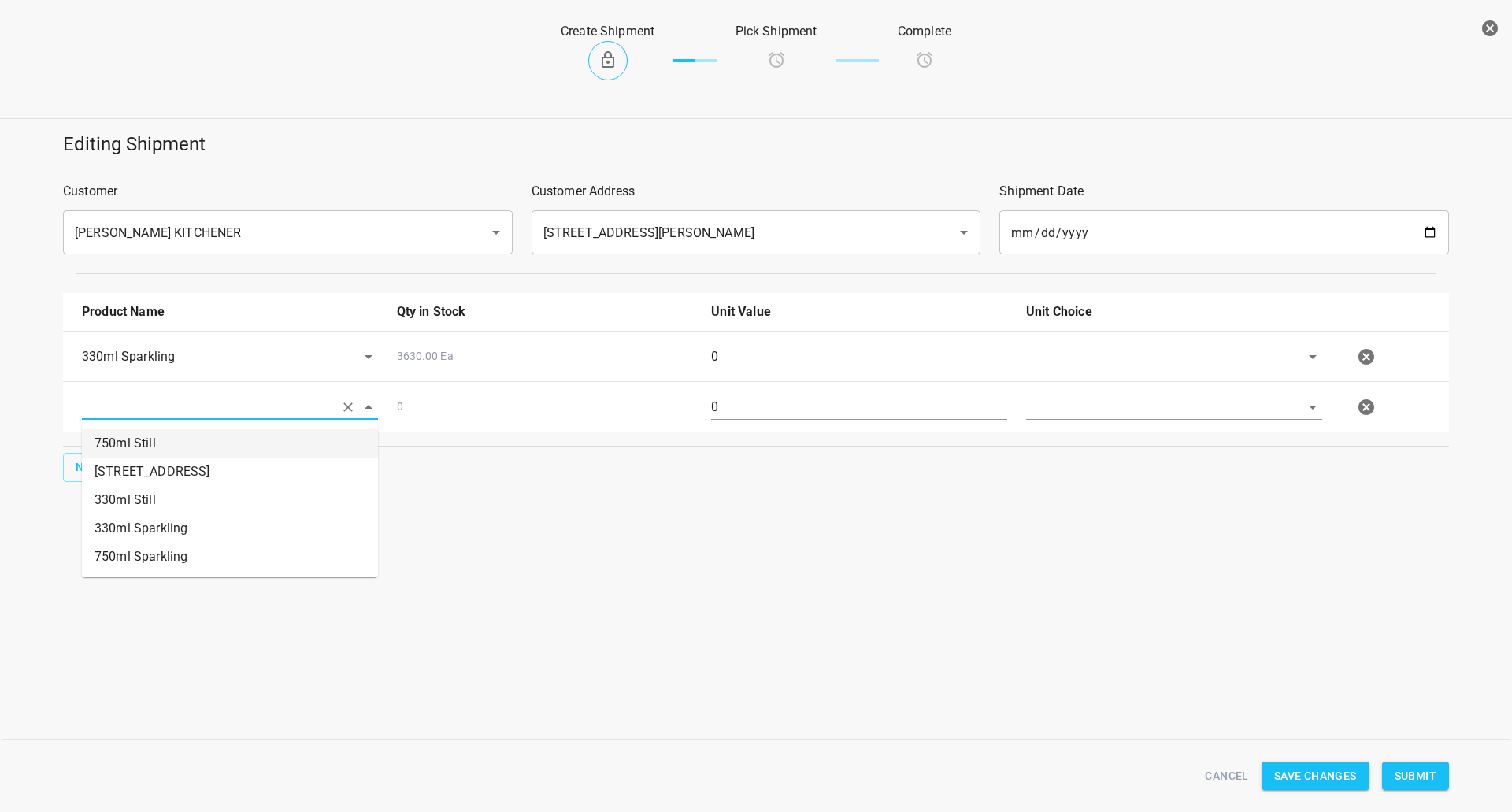
click at [179, 438] on li "750ml Still" at bounding box center [230, 443] width 296 height 28
type input "750ml Still"
click at [1097, 354] on input "text" at bounding box center [1152, 356] width 252 height 25
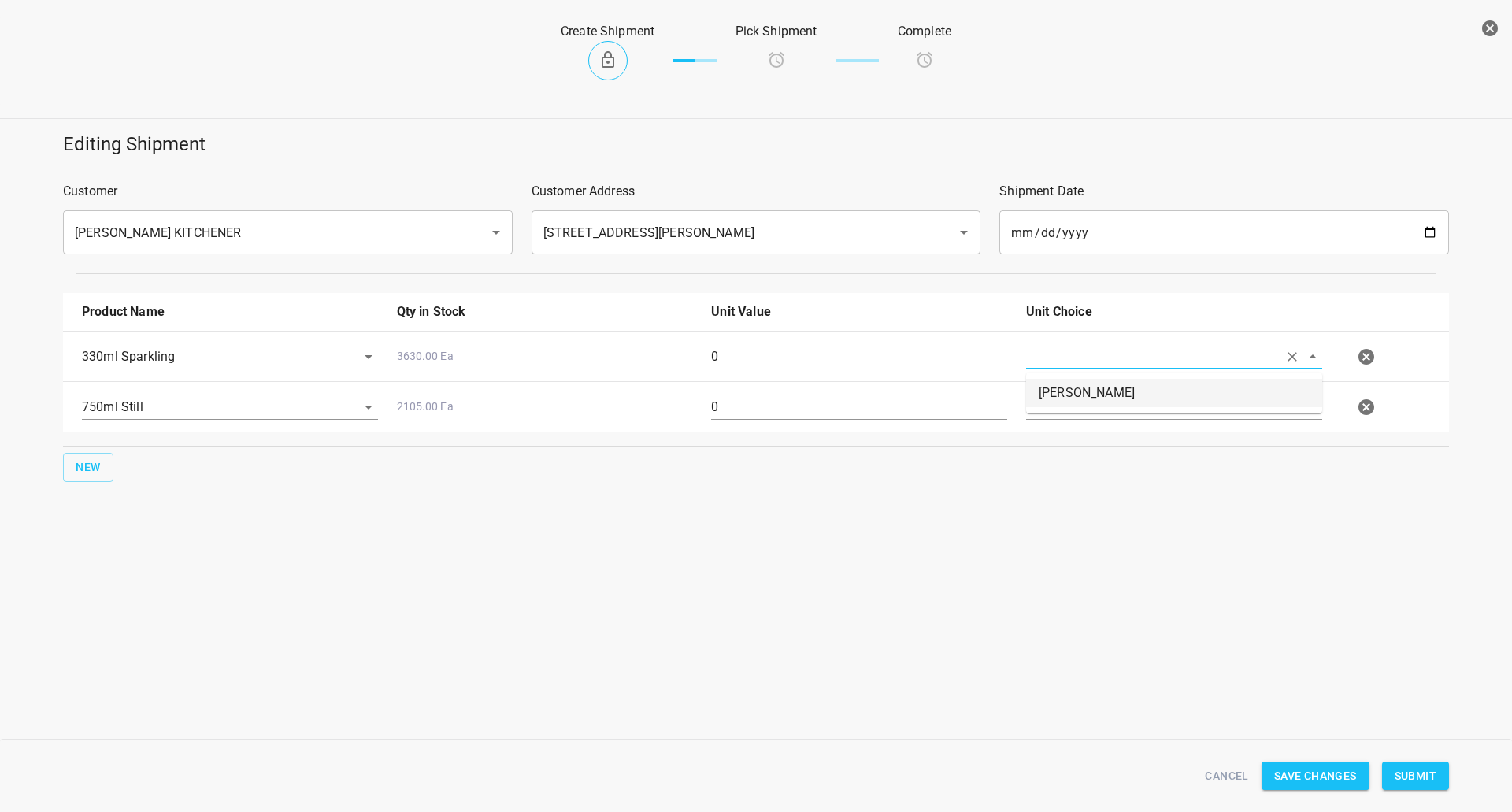
click at [1078, 395] on li "[PERSON_NAME]" at bounding box center [1174, 392] width 296 height 28
type input "[PERSON_NAME]"
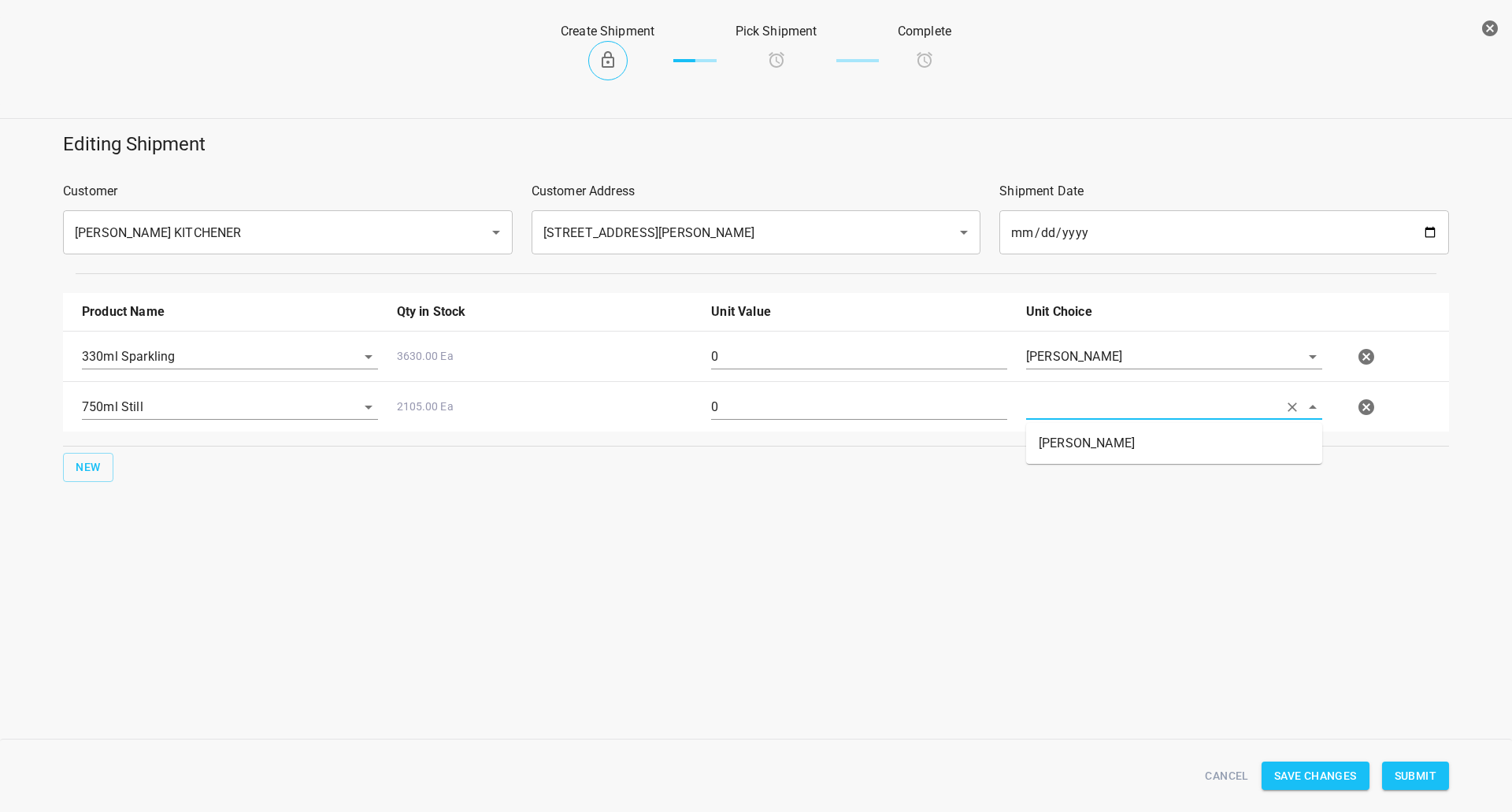
click at [1069, 409] on input "text" at bounding box center [1152, 407] width 252 height 25
click at [1074, 443] on li "[PERSON_NAME]" at bounding box center [1174, 443] width 296 height 28
type input "[PERSON_NAME]"
drag, startPoint x: 835, startPoint y: 351, endPoint x: 684, endPoint y: 361, distance: 151.3
click at [684, 363] on div "330ml Sparkling 3630.00 Ea 0 [PERSON_NAME]" at bounding box center [758, 356] width 1373 height 69
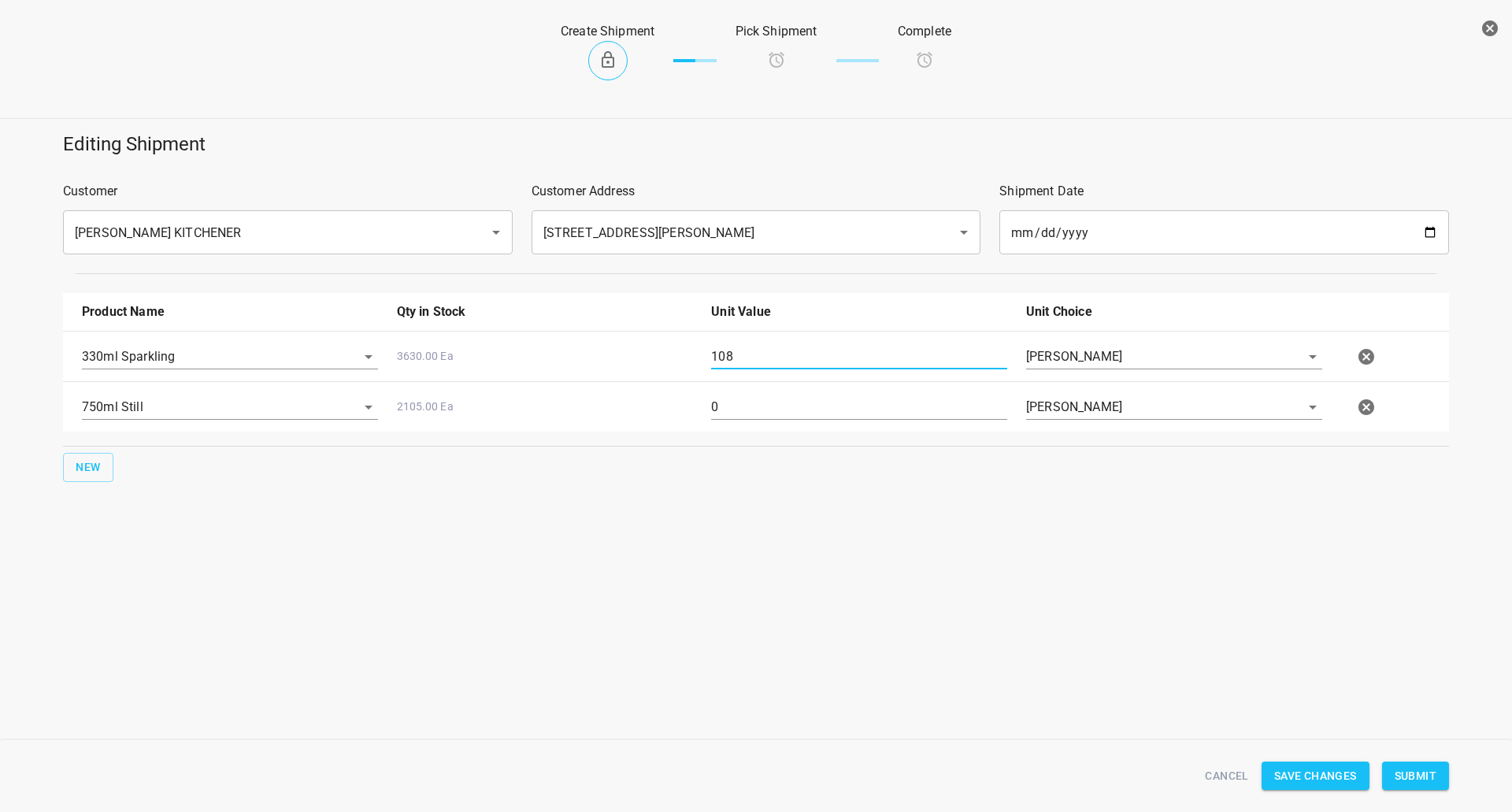
type input "108"
drag, startPoint x: 719, startPoint y: 401, endPoint x: 605, endPoint y: 390, distance: 114.5
click at [604, 397] on div "750ml Still 2105.00 Ea 0 [PERSON_NAME]" at bounding box center [758, 407] width 1373 height 69
type input "16"
click at [1390, 773] on button "Submit" at bounding box center [1415, 776] width 67 height 29
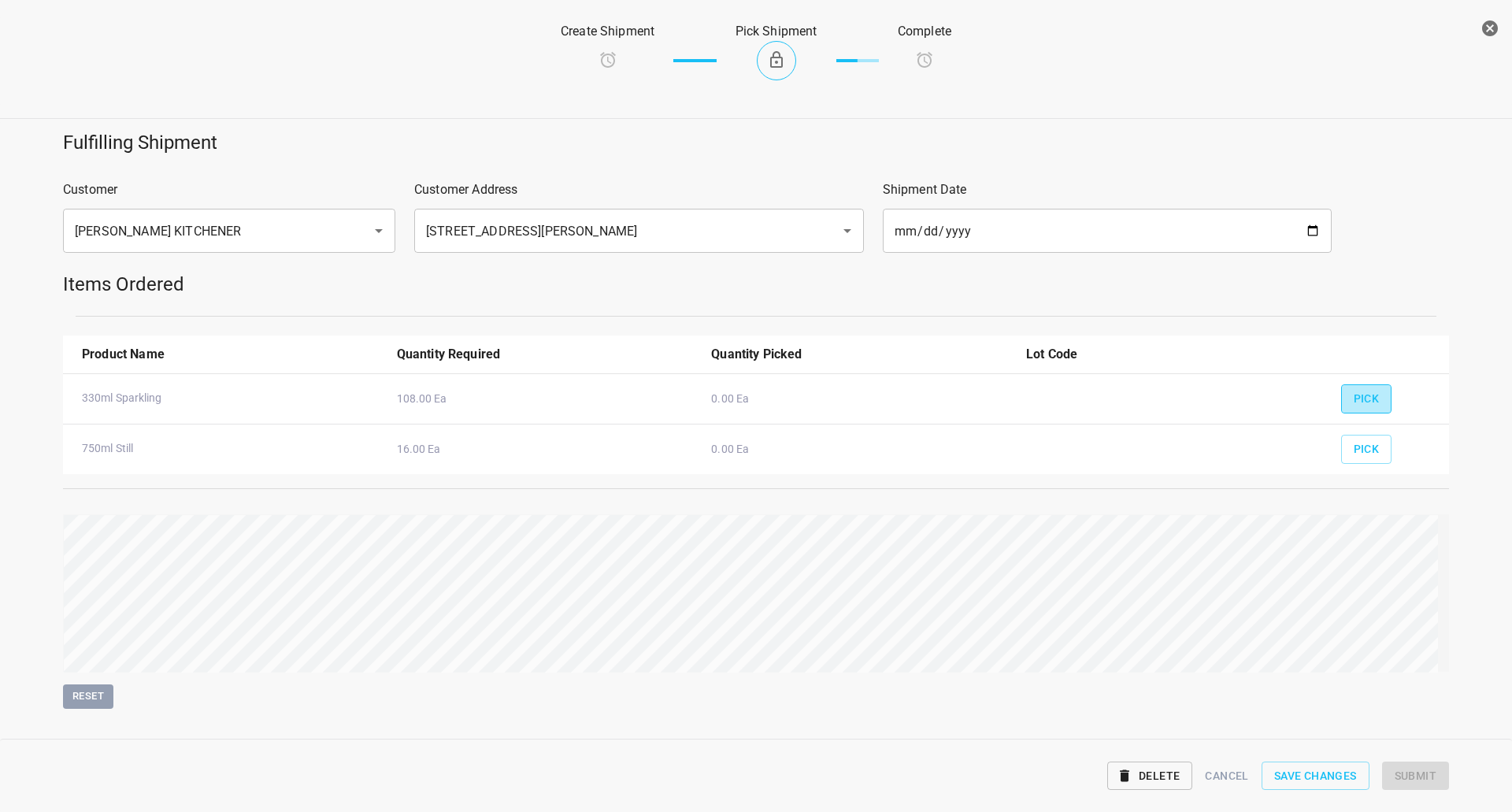
click at [1353, 400] on span "Pick" at bounding box center [1366, 399] width 26 height 20
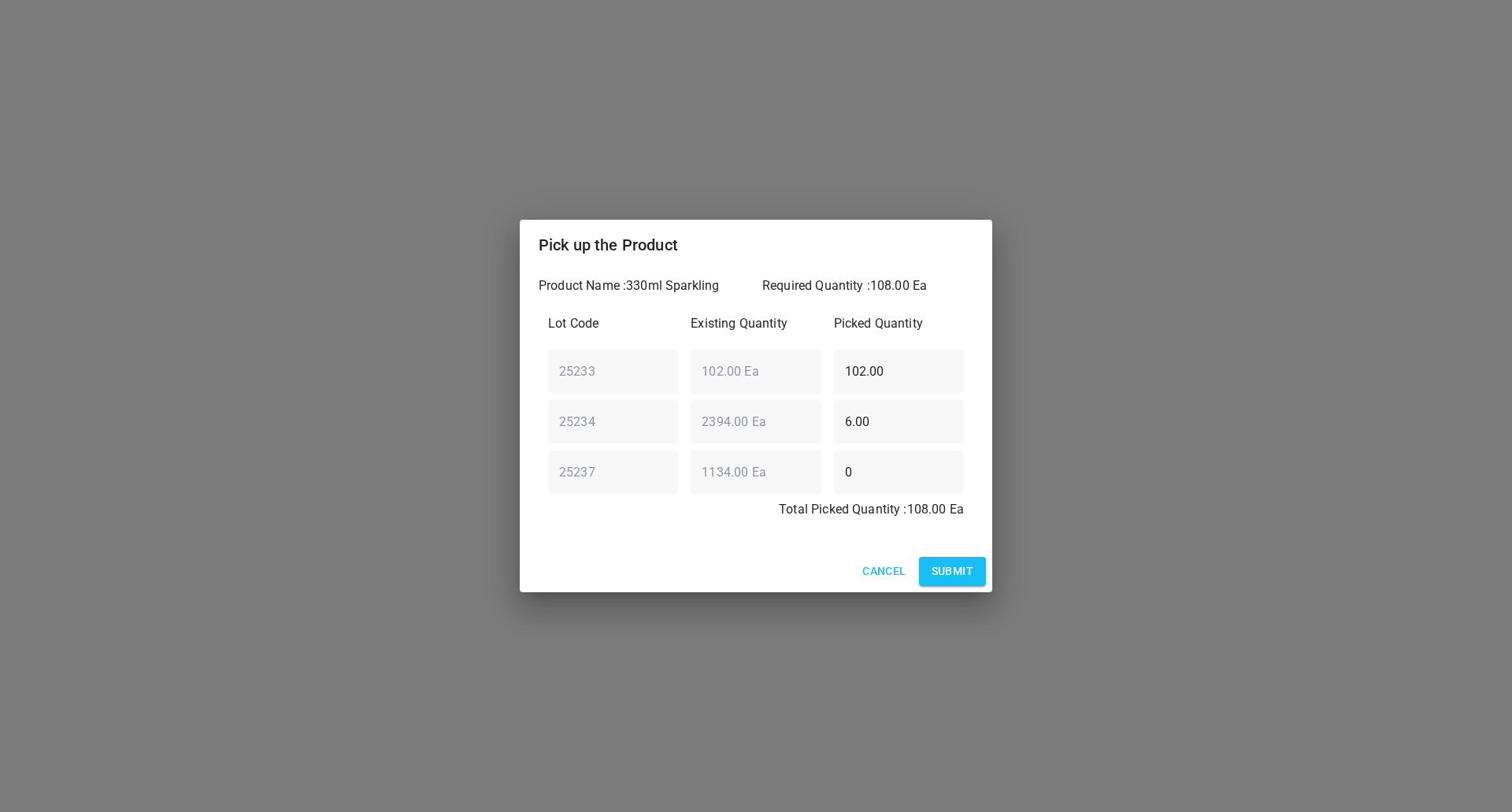
click at [591, 389] on div "25233 ​ 102.00 Ea ​ 102.00 ​" at bounding box center [755, 370] width 429 height 57
type input "0"
click at [765, 433] on div "25234 ​ 2394.00 Ea ​ 6.00 ​" at bounding box center [755, 421] width 429 height 57
click at [807, 421] on div "25234 ​ 2394.00 Ea ​ 0 ​" at bounding box center [755, 421] width 429 height 57
type input "108"
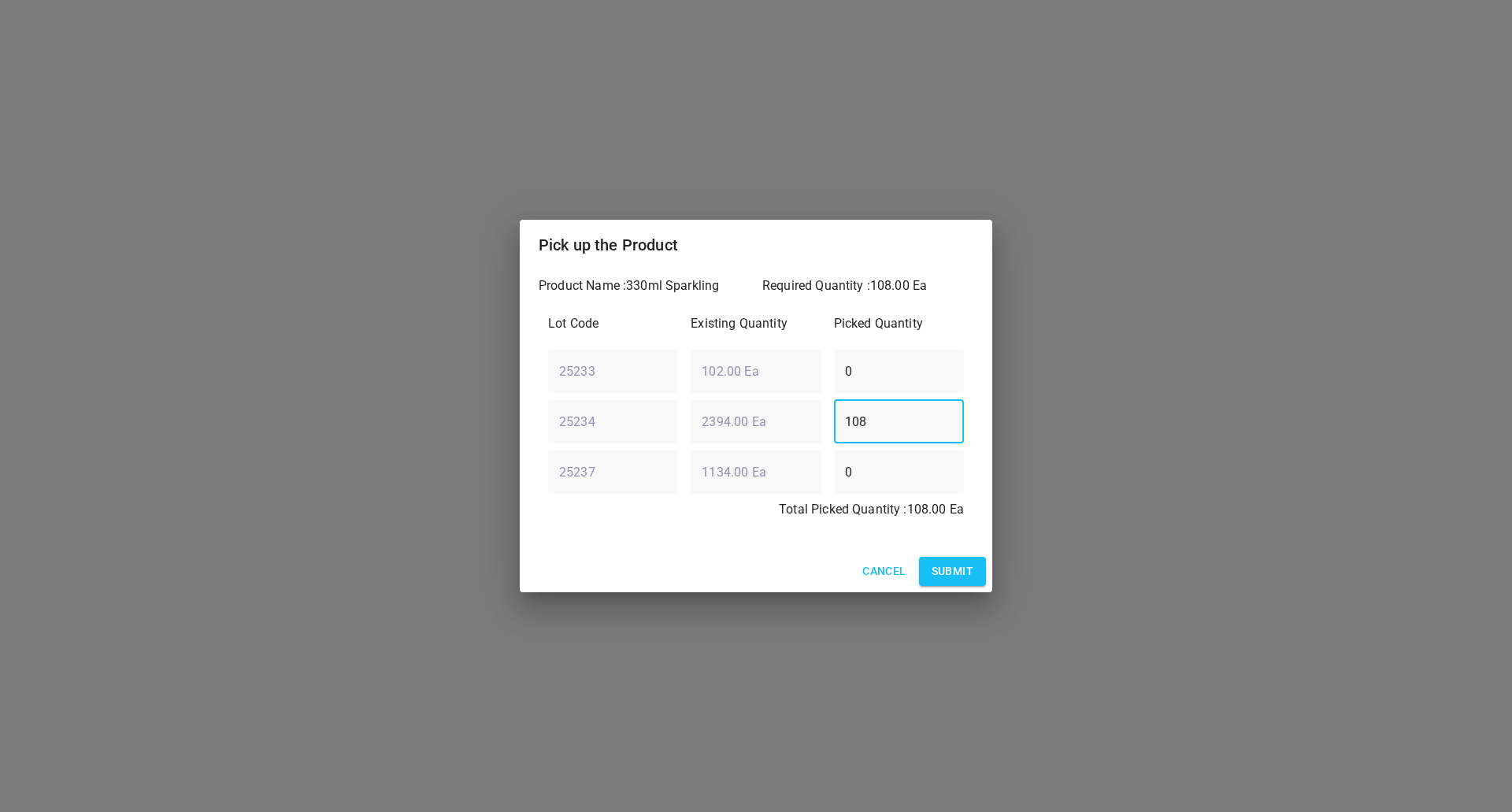
click at [950, 567] on span "Submit" at bounding box center [952, 571] width 42 height 20
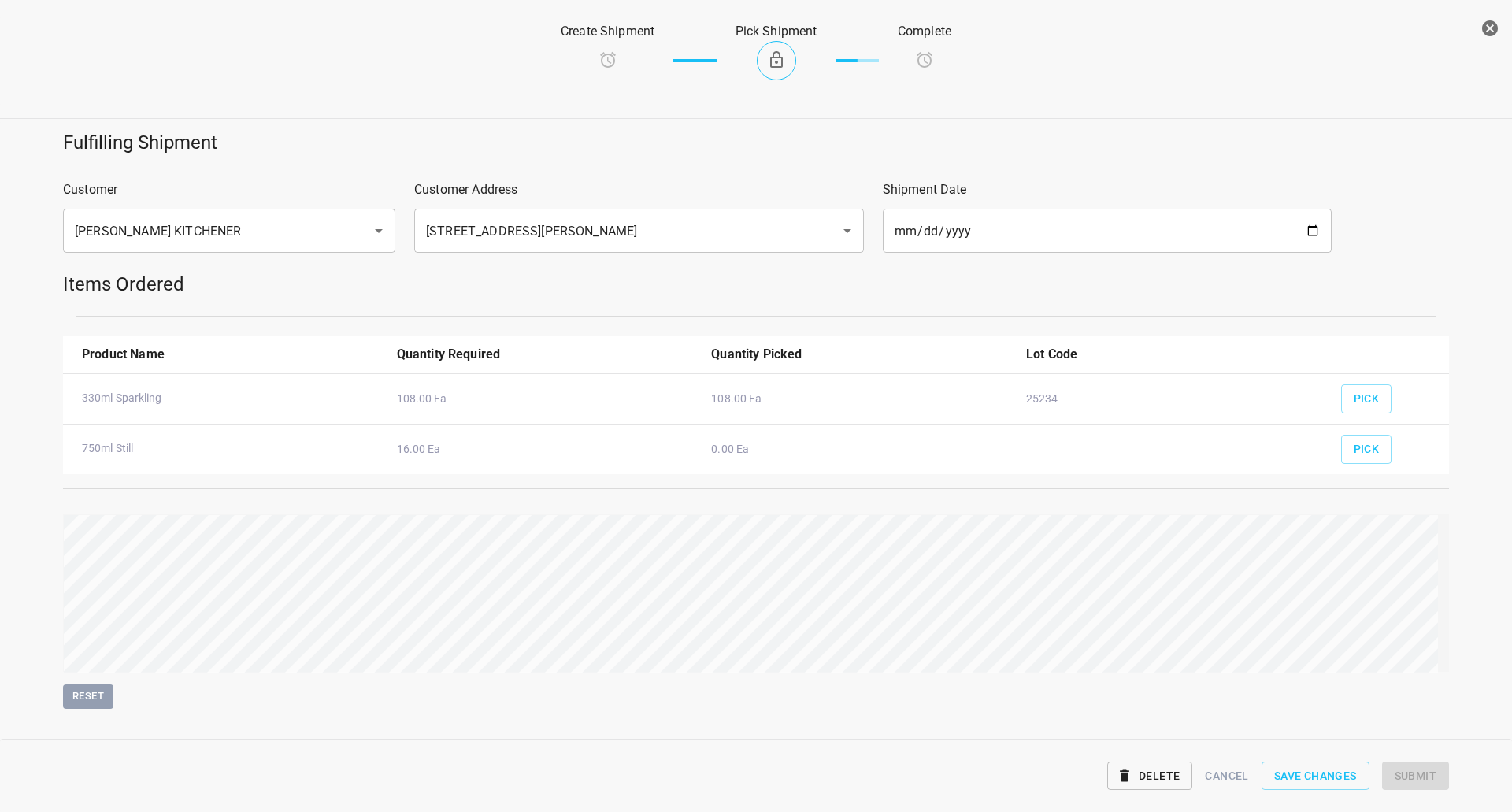
click at [1355, 431] on div "Pick" at bounding box center [1388, 443] width 114 height 58
drag, startPoint x: 1361, startPoint y: 432, endPoint x: 1362, endPoint y: 441, distance: 9.1
click at [1362, 432] on div "Pick" at bounding box center [1388, 443] width 114 height 58
click at [1362, 444] on span "Pick" at bounding box center [1366, 449] width 26 height 20
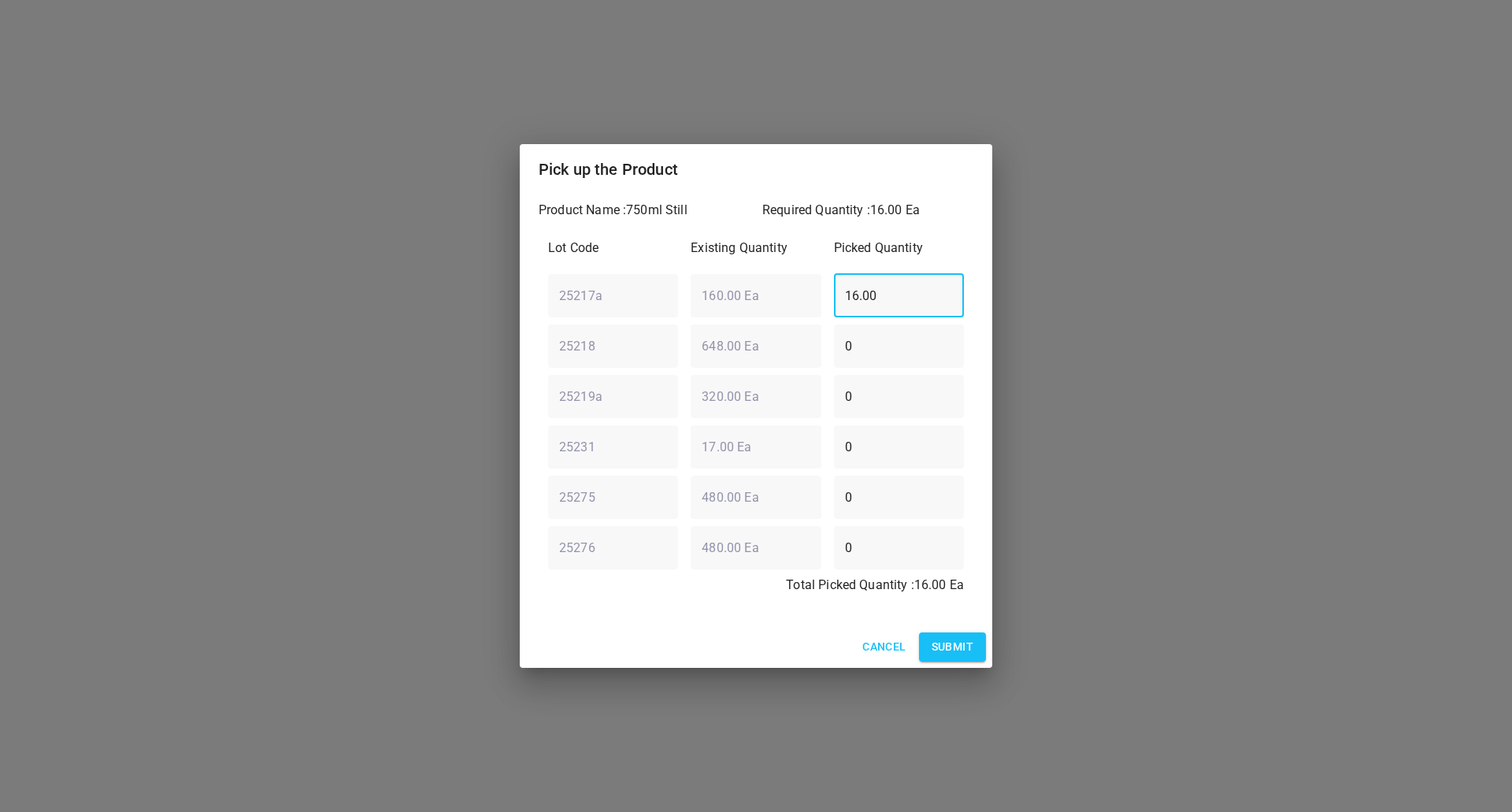
drag, startPoint x: 888, startPoint y: 309, endPoint x: 818, endPoint y: 310, distance: 70.0
click at [826, 309] on div "25217a ​ 160.00 Ea ​ 16.00 ​" at bounding box center [755, 295] width 429 height 57
type input "0"
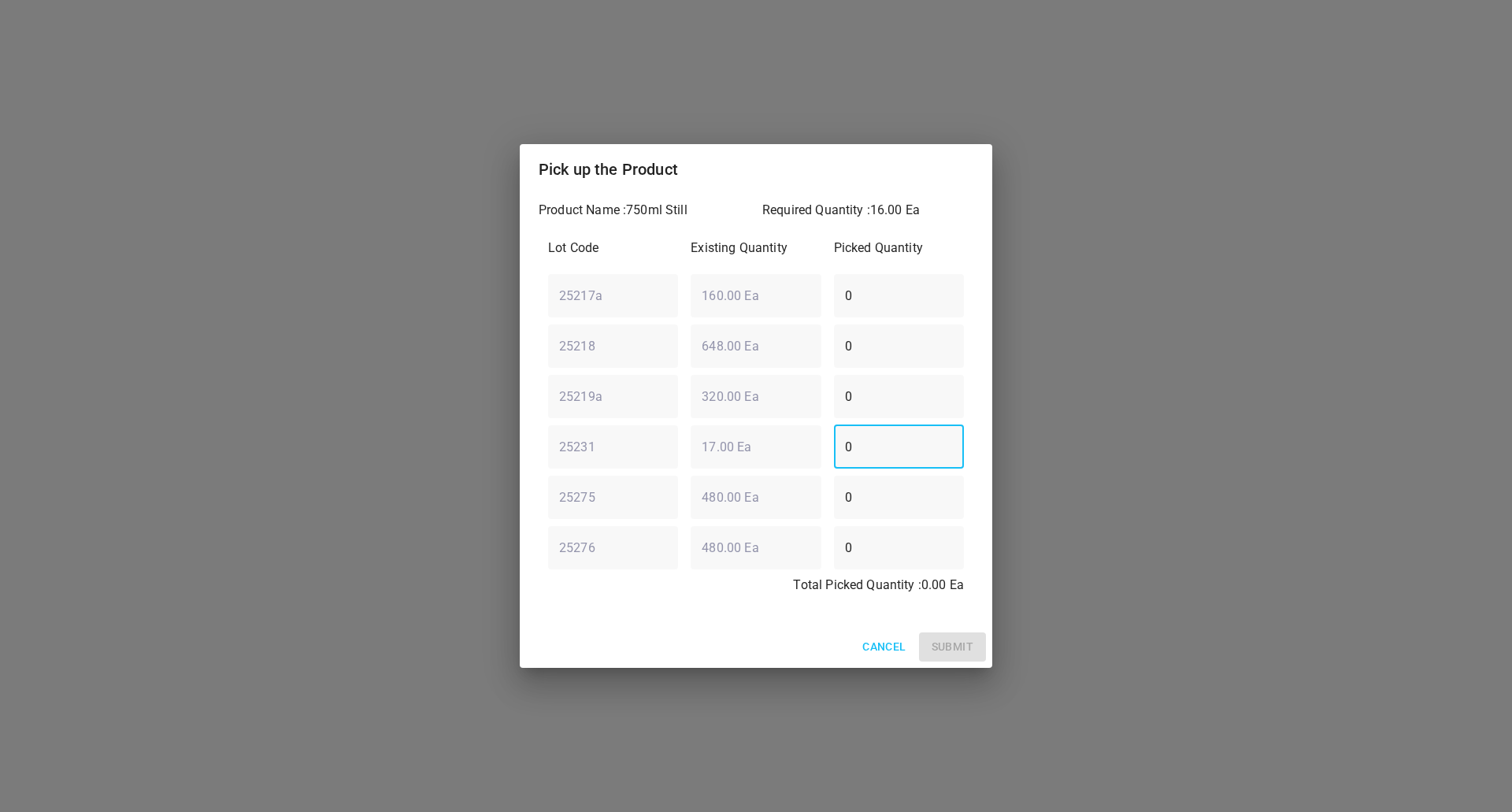
click at [670, 444] on div "25231 ​ 17.00 Ea ​ 0 ​" at bounding box center [755, 446] width 429 height 57
type input "16"
click at [954, 650] on span "Submit" at bounding box center [952, 647] width 42 height 20
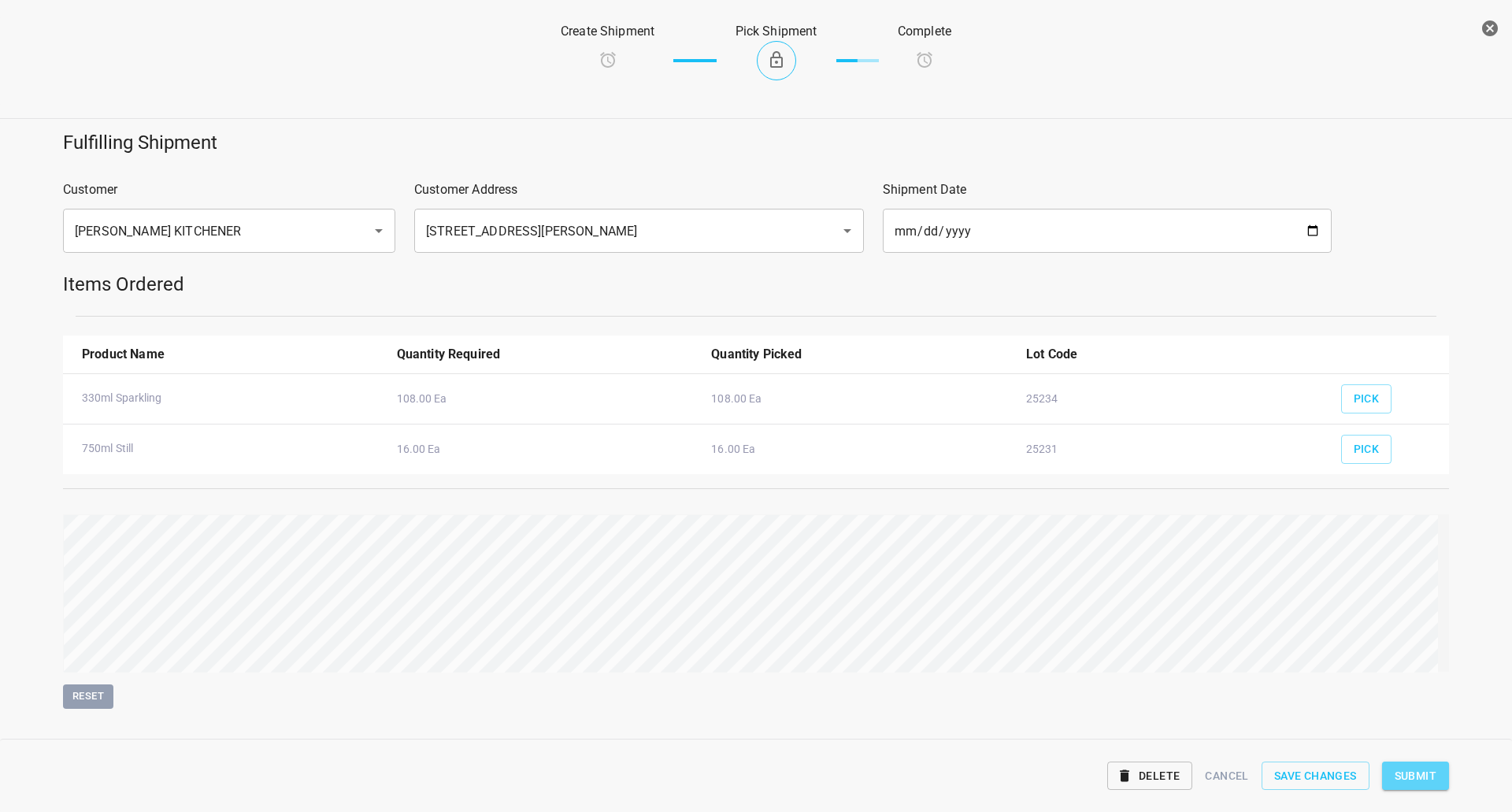
click at [1422, 767] on span "Submit" at bounding box center [1415, 776] width 42 height 20
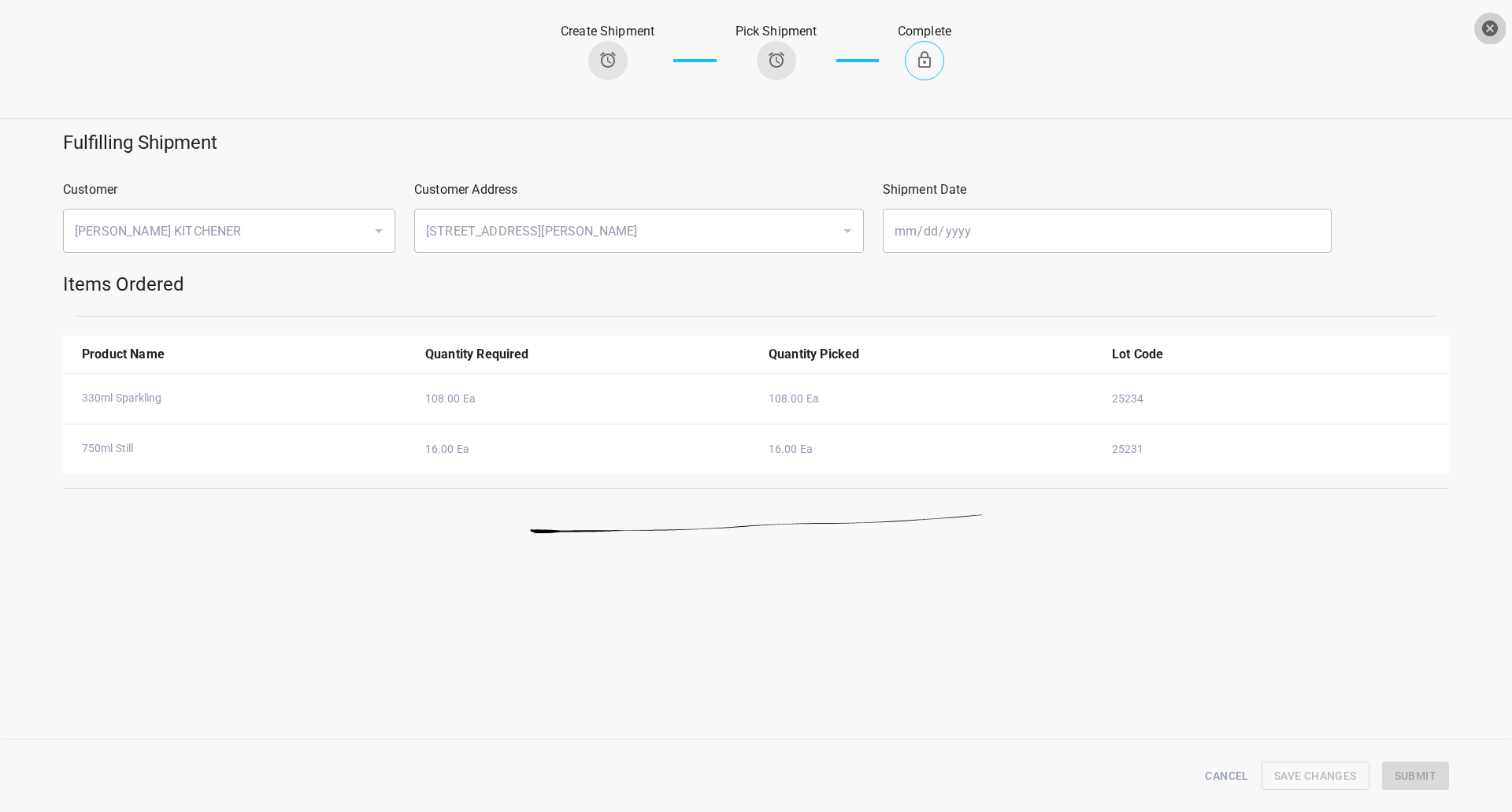
drag, startPoint x: 1496, startPoint y: 21, endPoint x: 168, endPoint y: 38, distance: 1328.1
click at [1484, 26] on icon "button" at bounding box center [1489, 28] width 19 height 19
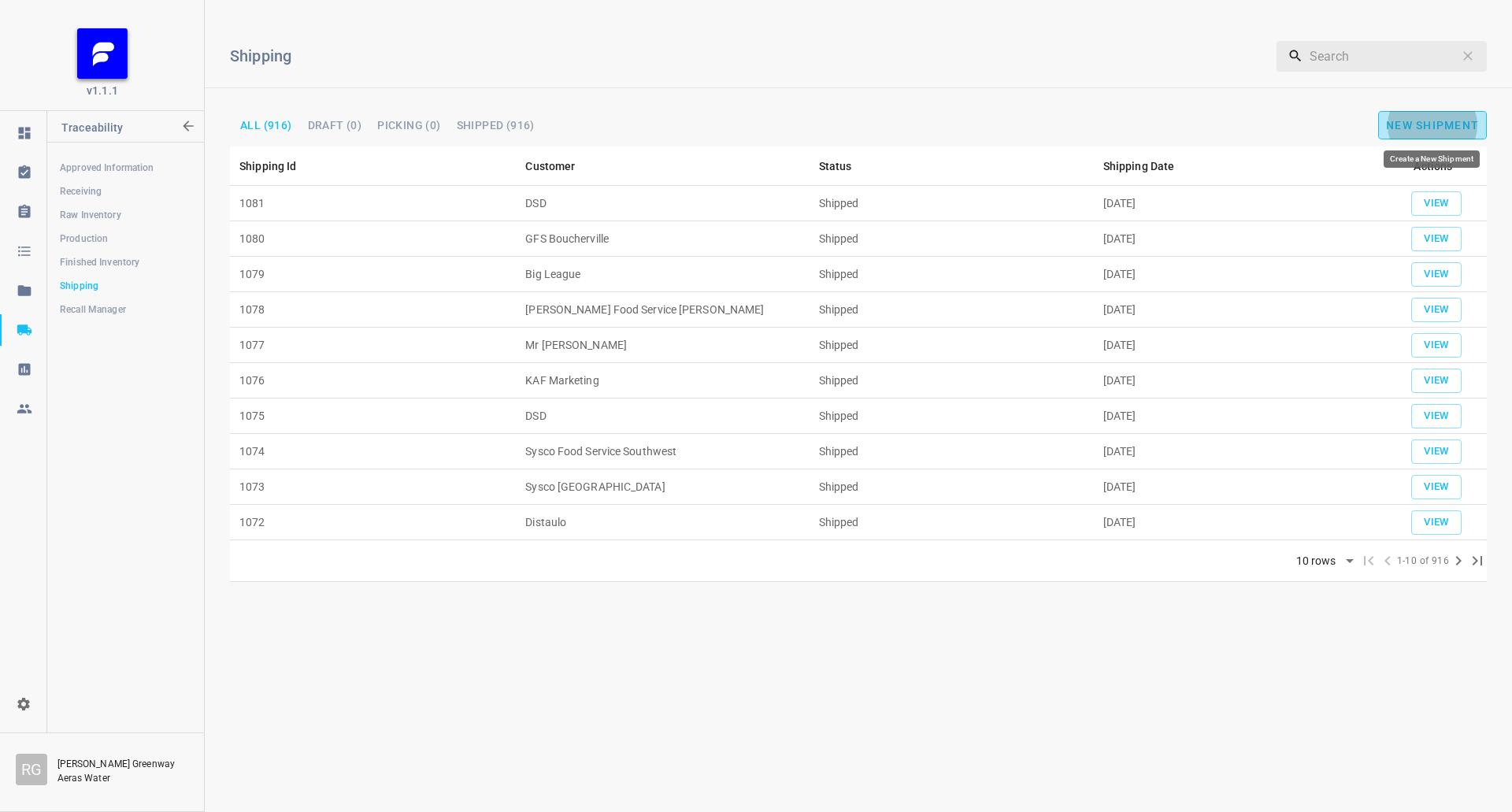
click at [1421, 115] on button "New Shipment" at bounding box center [1432, 125] width 109 height 28
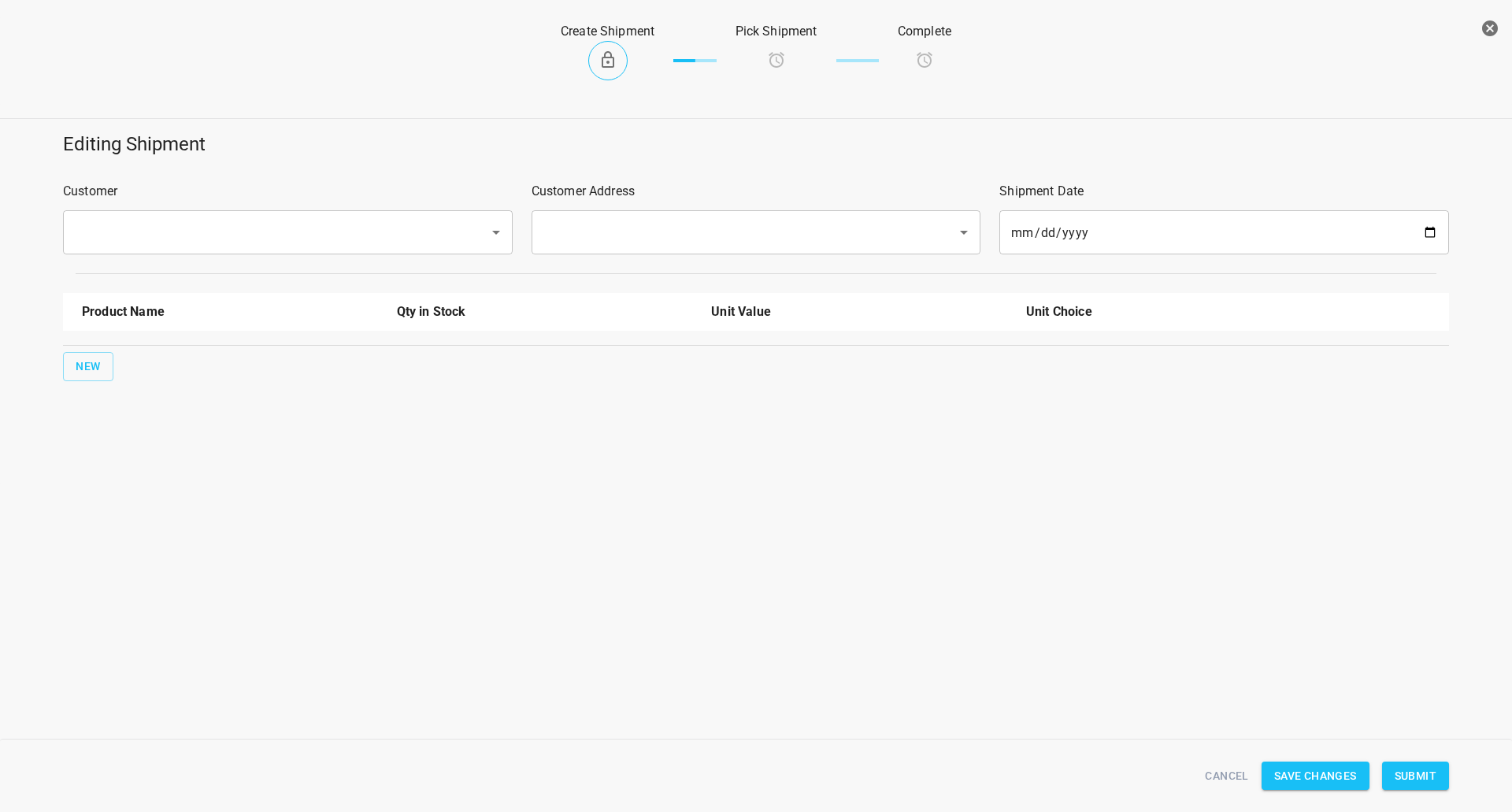
click at [364, 216] on div "​" at bounding box center [288, 233] width 450 height 44
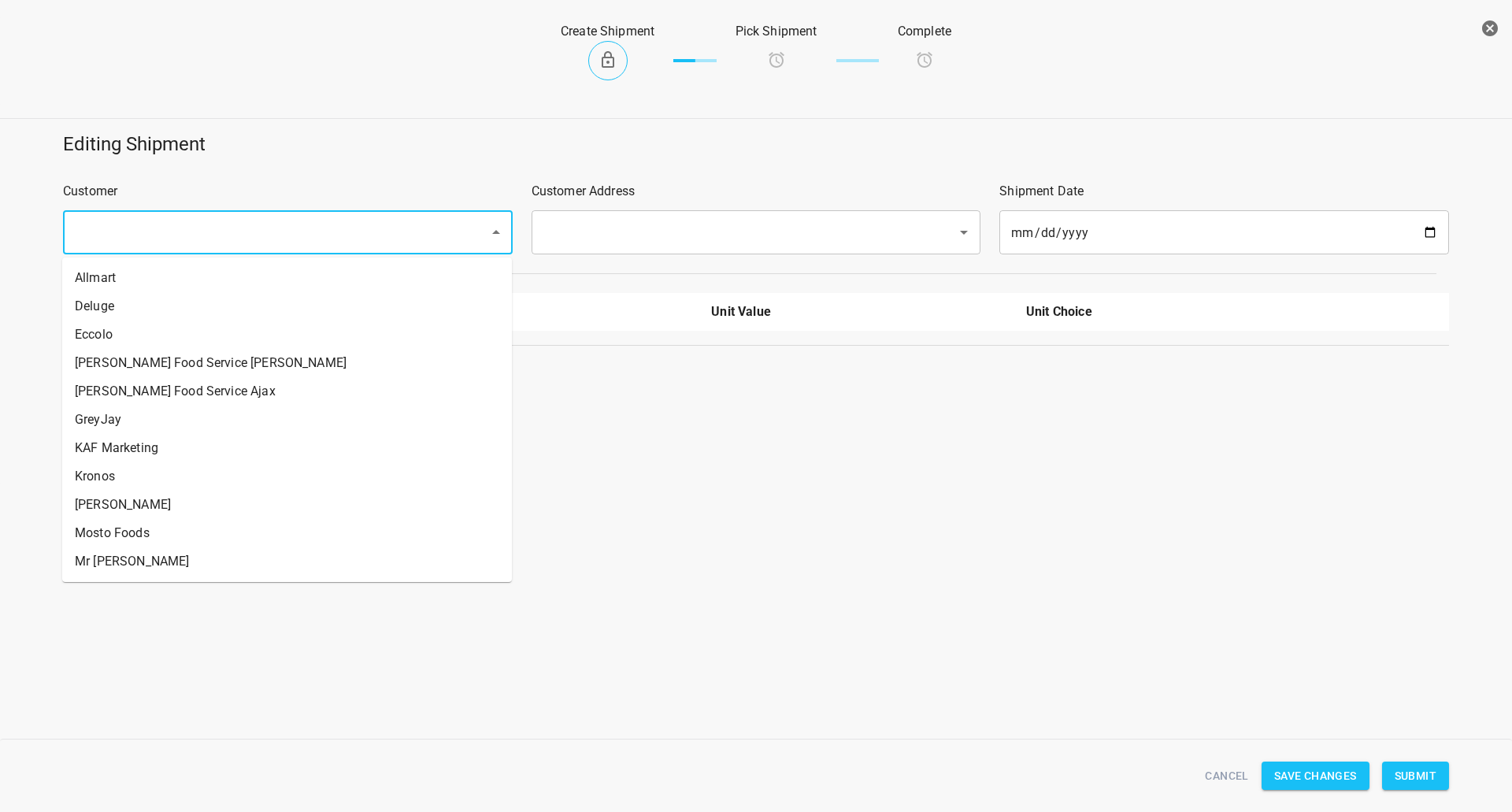
click at [364, 225] on input "text" at bounding box center [266, 232] width 392 height 30
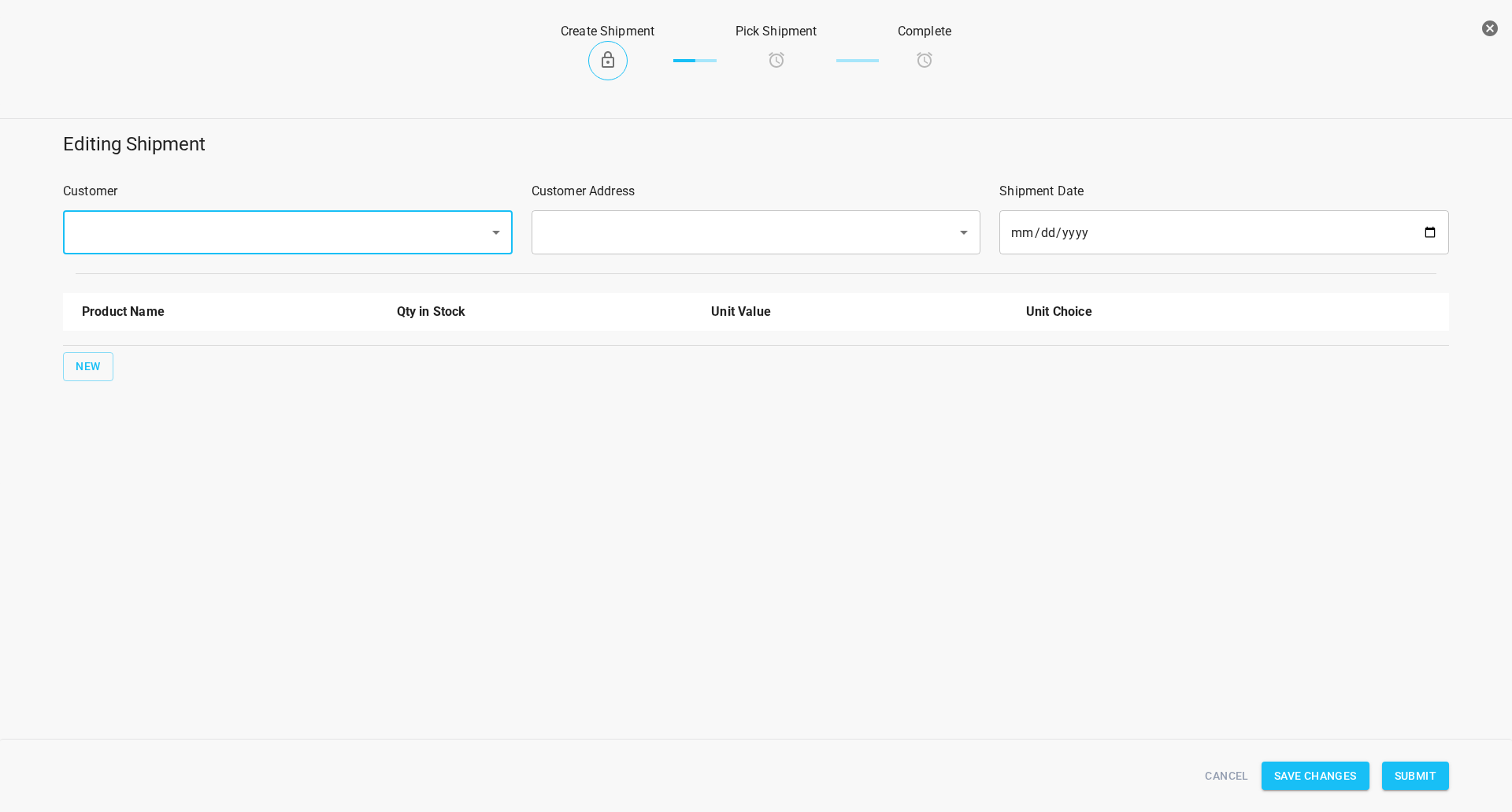
click at [364, 225] on input "text" at bounding box center [266, 232] width 392 height 30
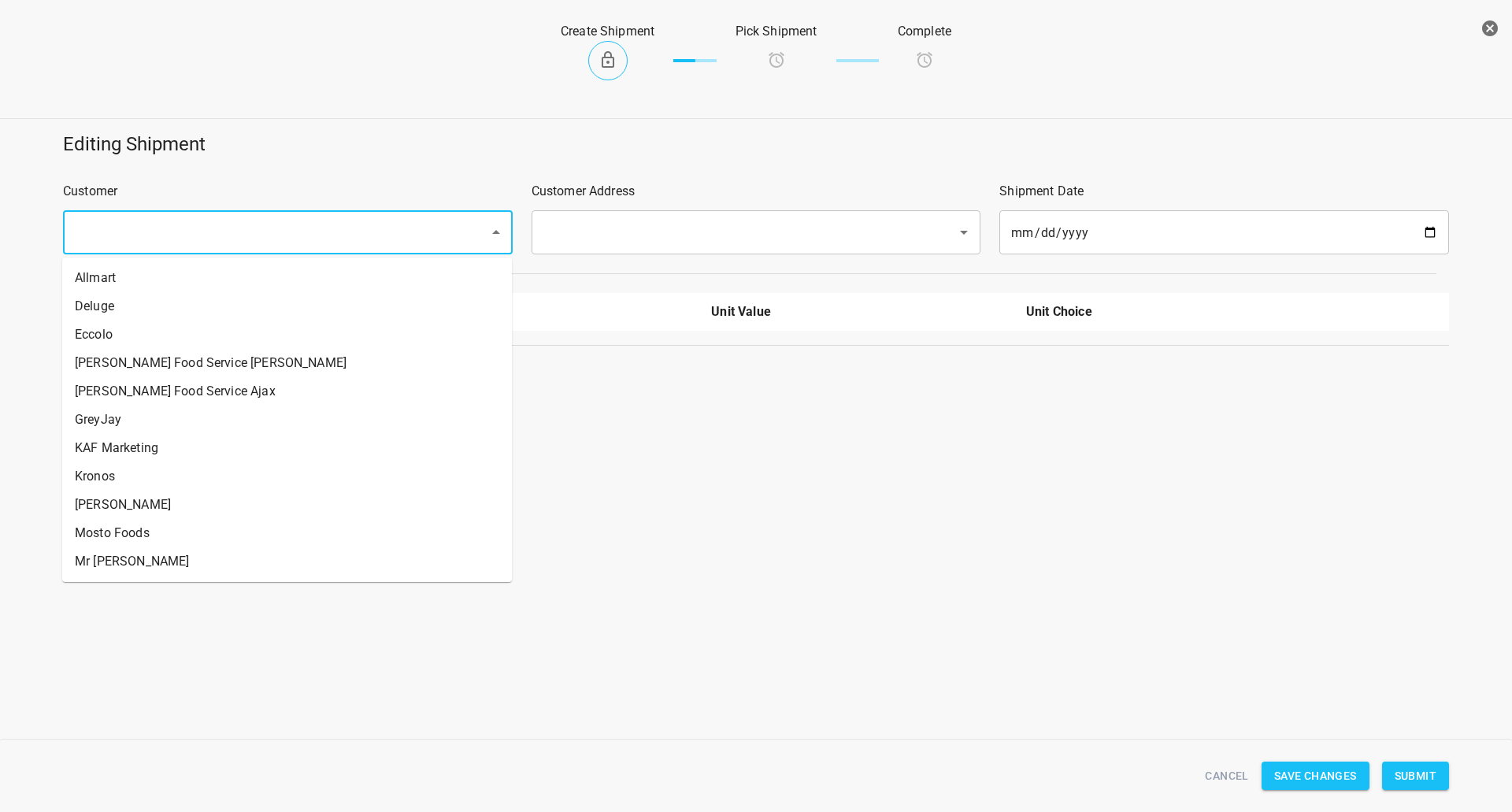
click at [364, 225] on input "text" at bounding box center [266, 232] width 392 height 30
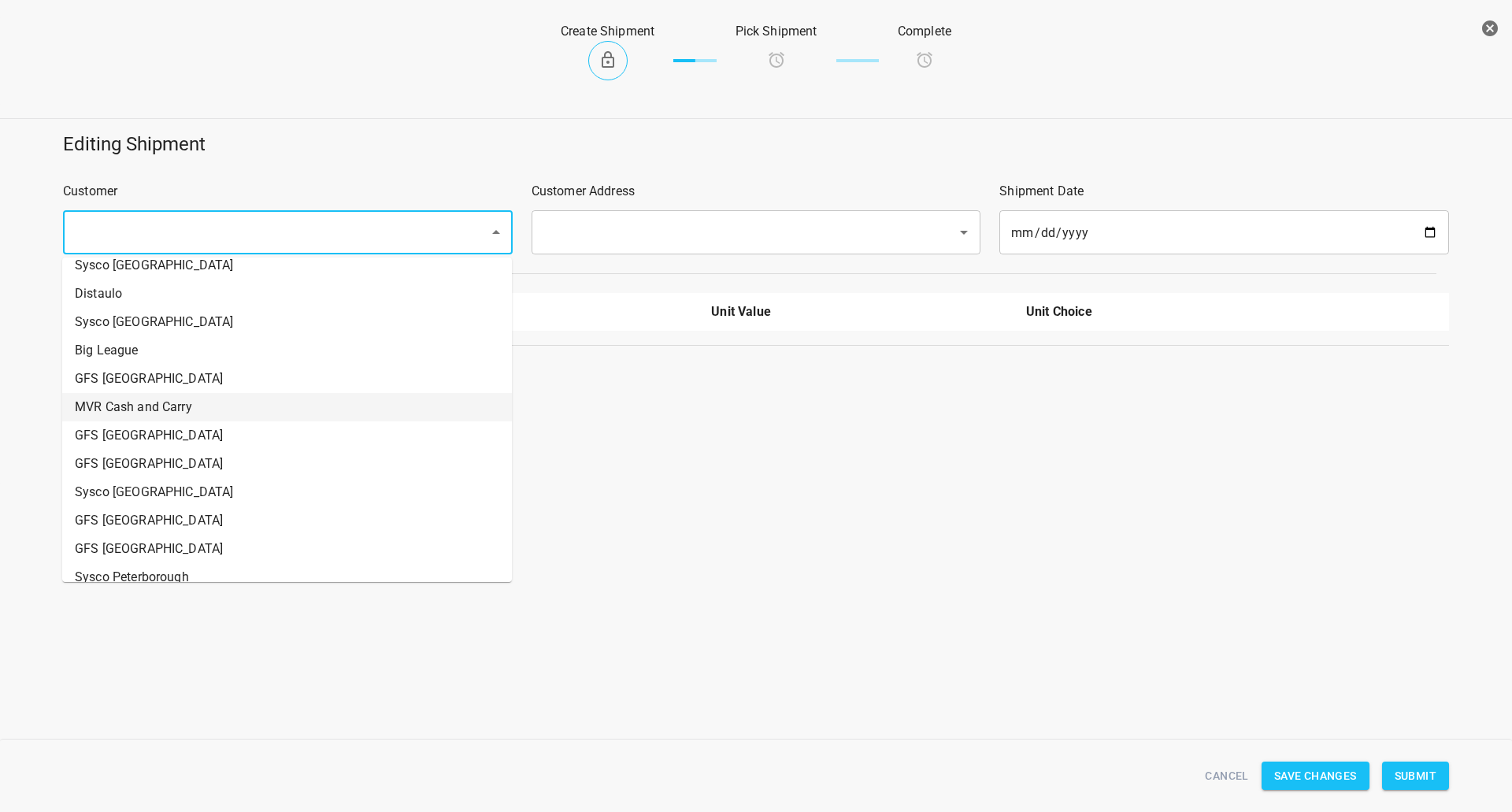
scroll to position [708, 0]
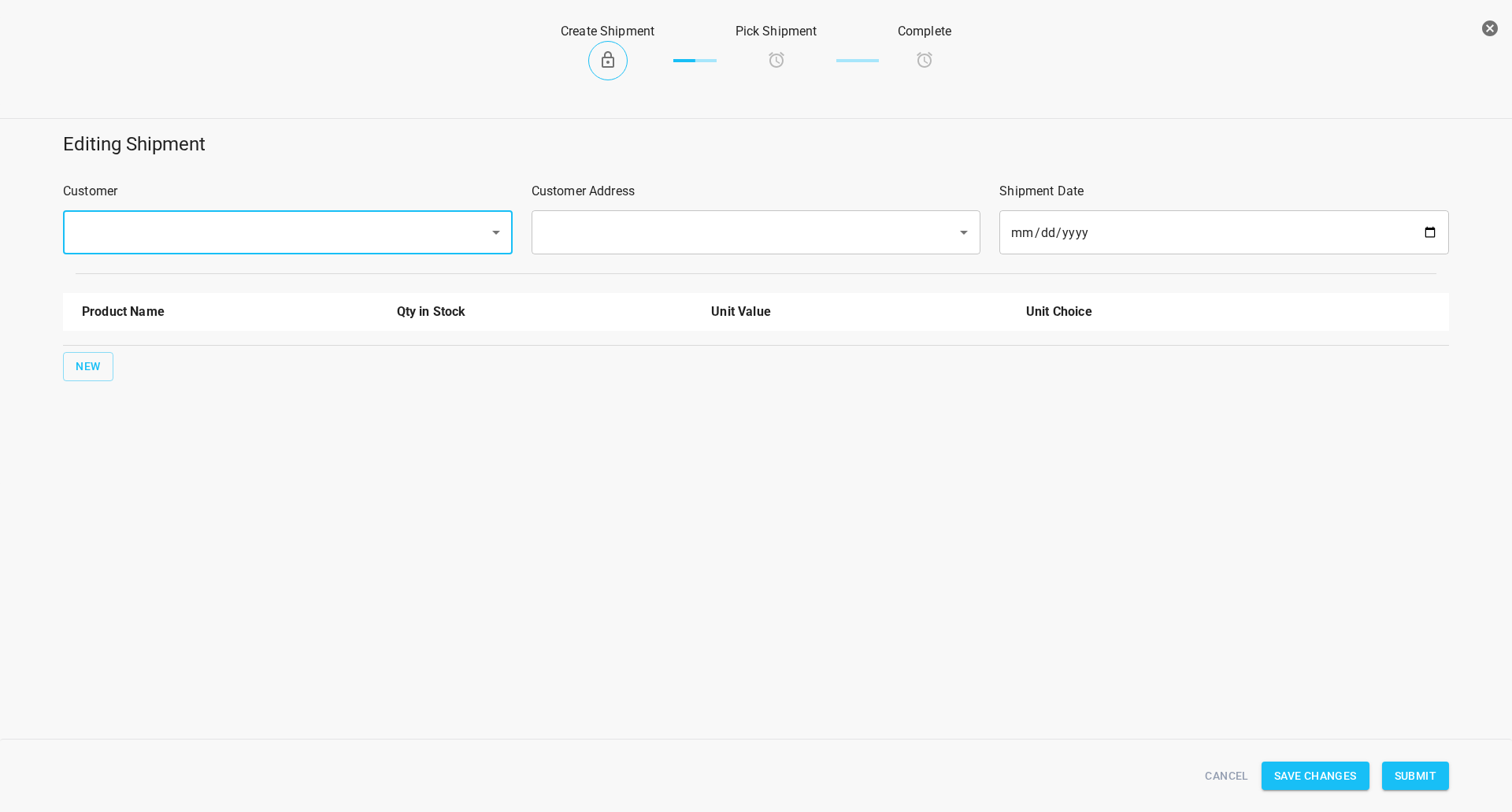
click at [273, 239] on input "text" at bounding box center [266, 232] width 392 height 30
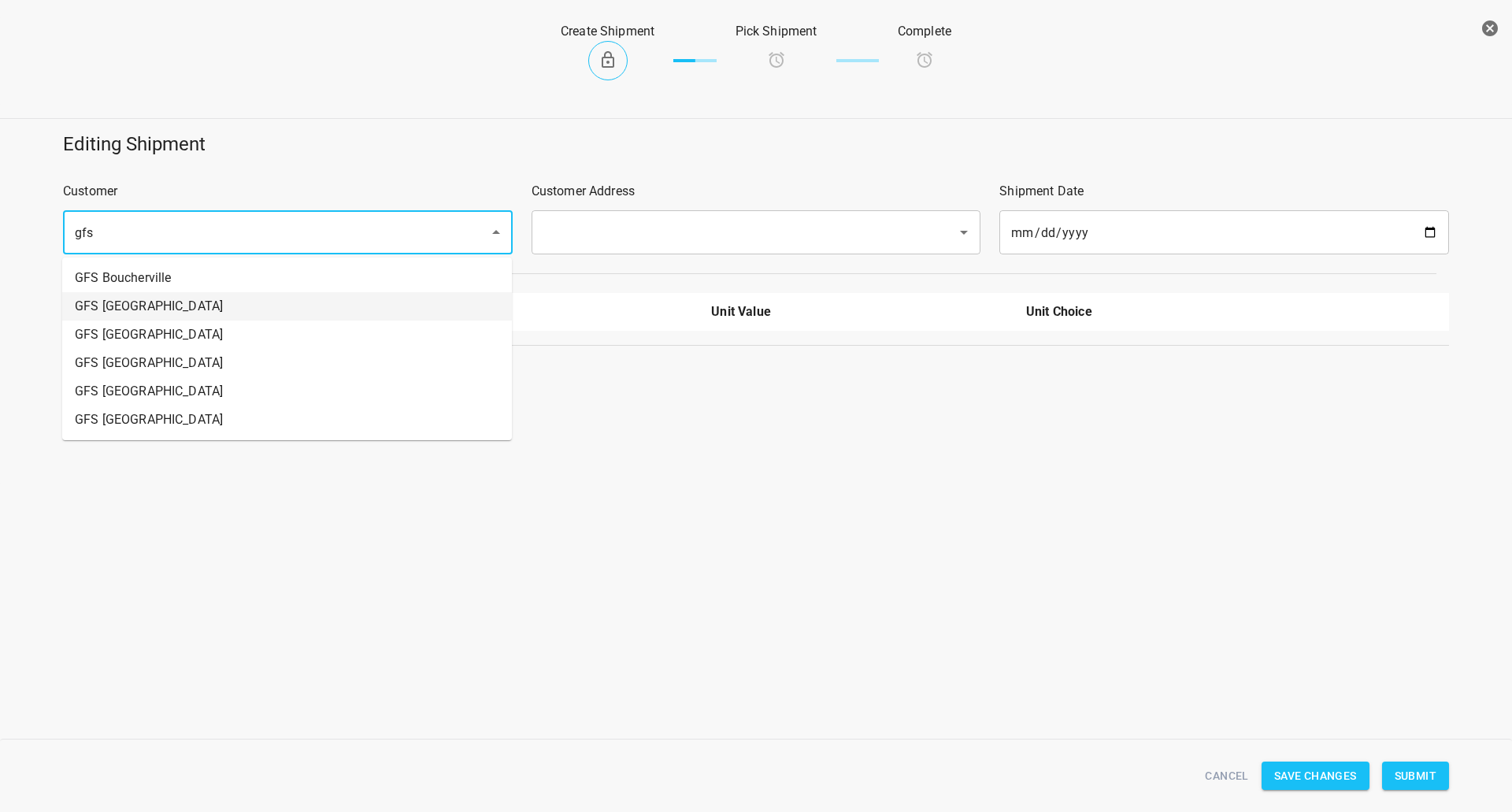
drag, startPoint x: 211, startPoint y: 313, endPoint x: 777, endPoint y: 211, distance: 575.1
click at [211, 315] on li "GFS [GEOGRAPHIC_DATA]" at bounding box center [287, 306] width 450 height 28
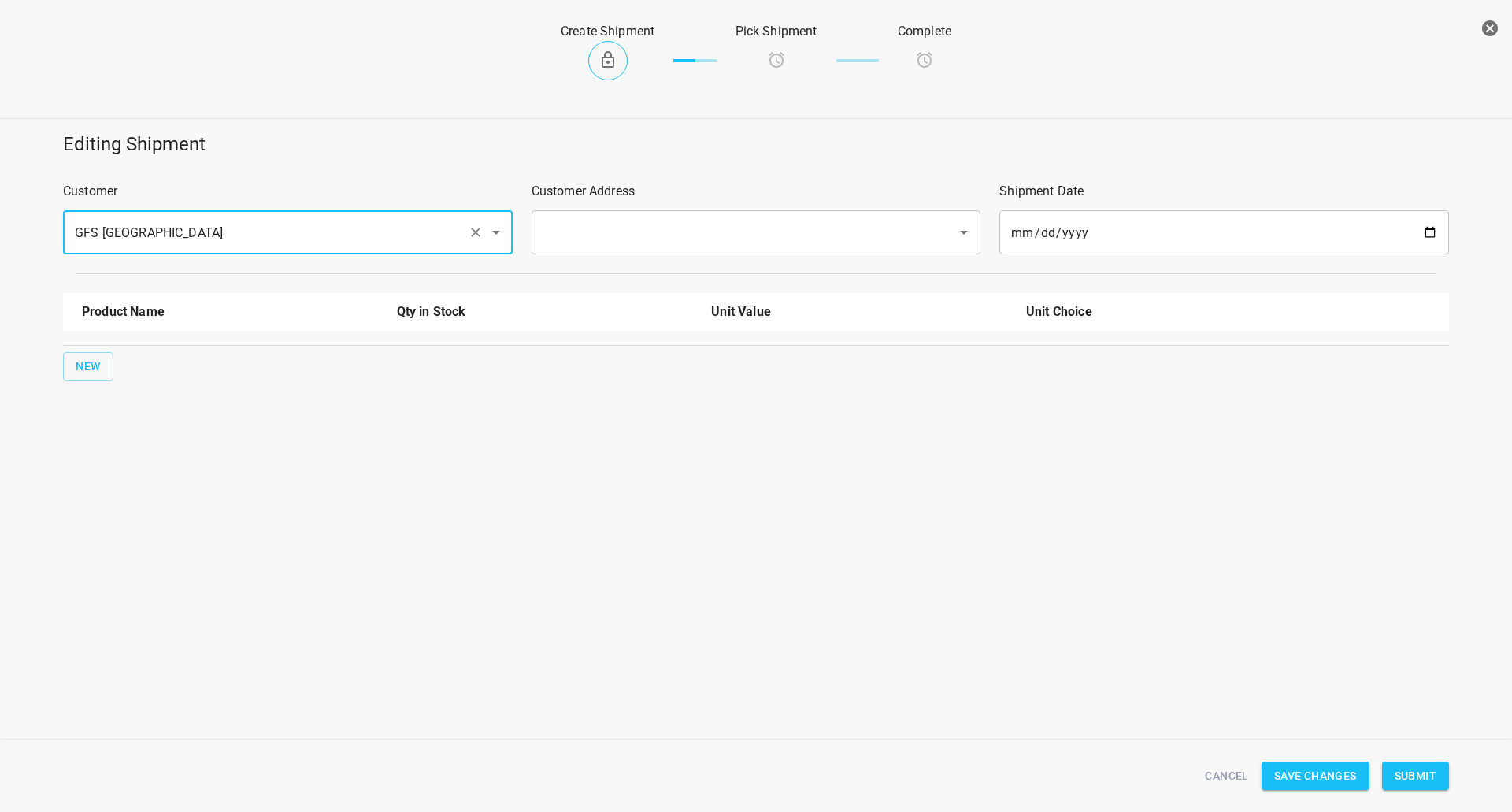
type input "GFS [GEOGRAPHIC_DATA]"
drag, startPoint x: 763, startPoint y: 211, endPoint x: 755, endPoint y: 213, distance: 8.2
click at [755, 213] on div "Customer Address ​" at bounding box center [756, 218] width 468 height 91
click at [717, 239] on input "text" at bounding box center [735, 232] width 392 height 30
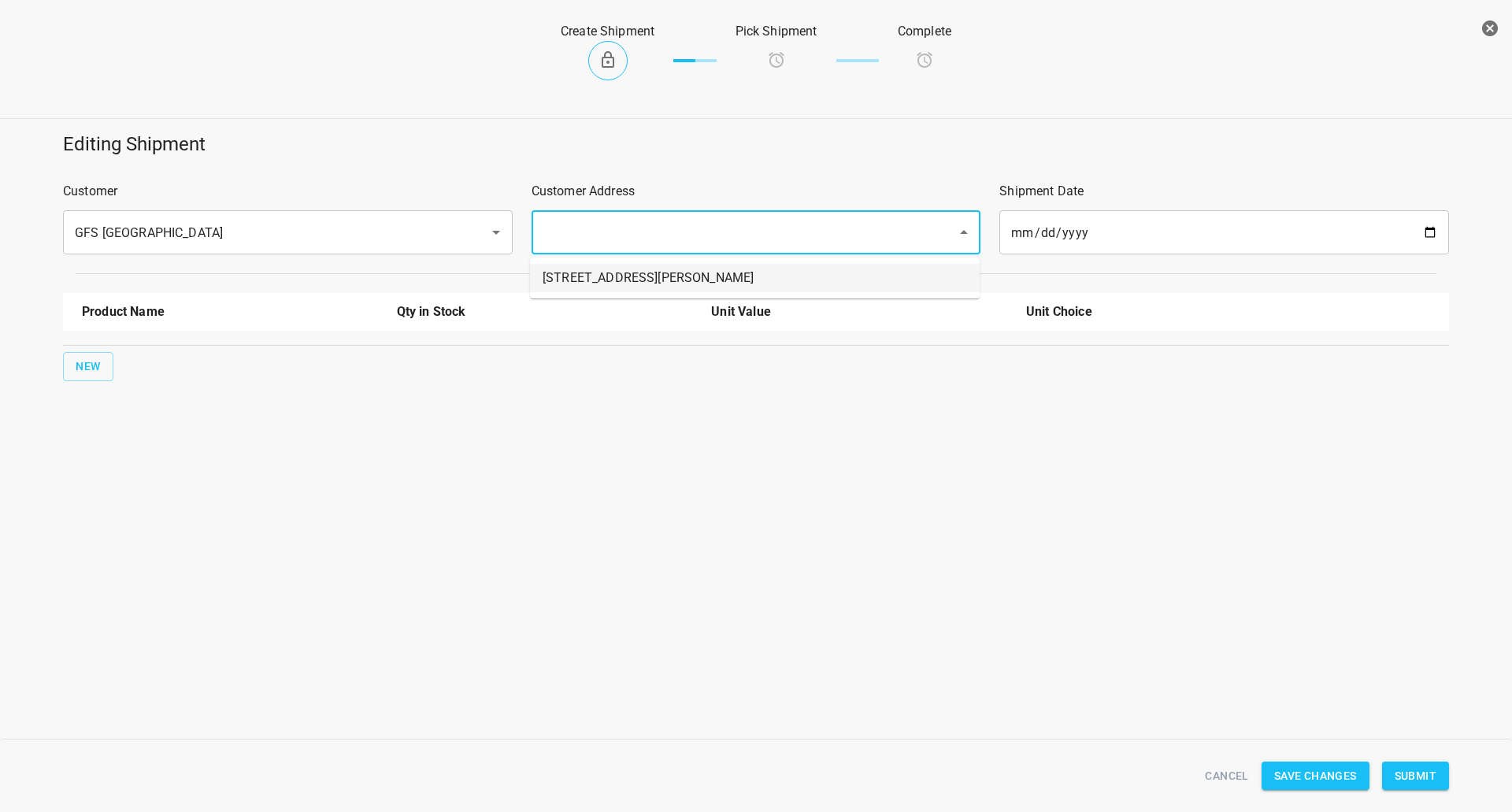
click at [655, 273] on li "[STREET_ADDRESS][PERSON_NAME]" at bounding box center [754, 278] width 450 height 28
type input "[STREET_ADDRESS][PERSON_NAME]"
click at [81, 364] on span "New" at bounding box center [88, 367] width 26 height 20
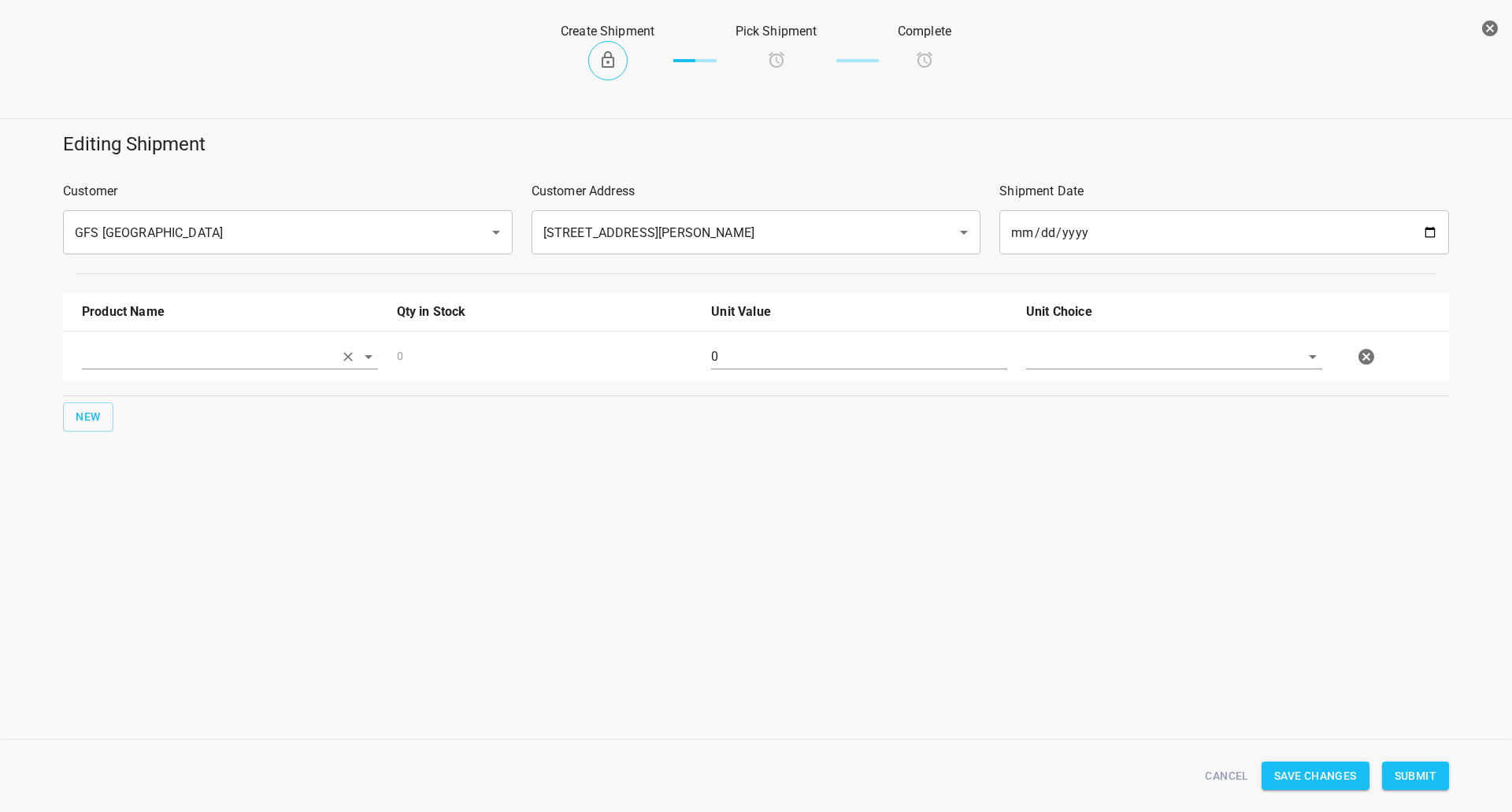
click at [113, 356] on input "text" at bounding box center [208, 356] width 252 height 25
click at [140, 440] on li "330ml Still" at bounding box center [230, 449] width 296 height 28
type input "330ml Still"
click at [90, 417] on span "New" at bounding box center [88, 417] width 26 height 20
click at [127, 413] on input "text" at bounding box center [208, 407] width 252 height 25
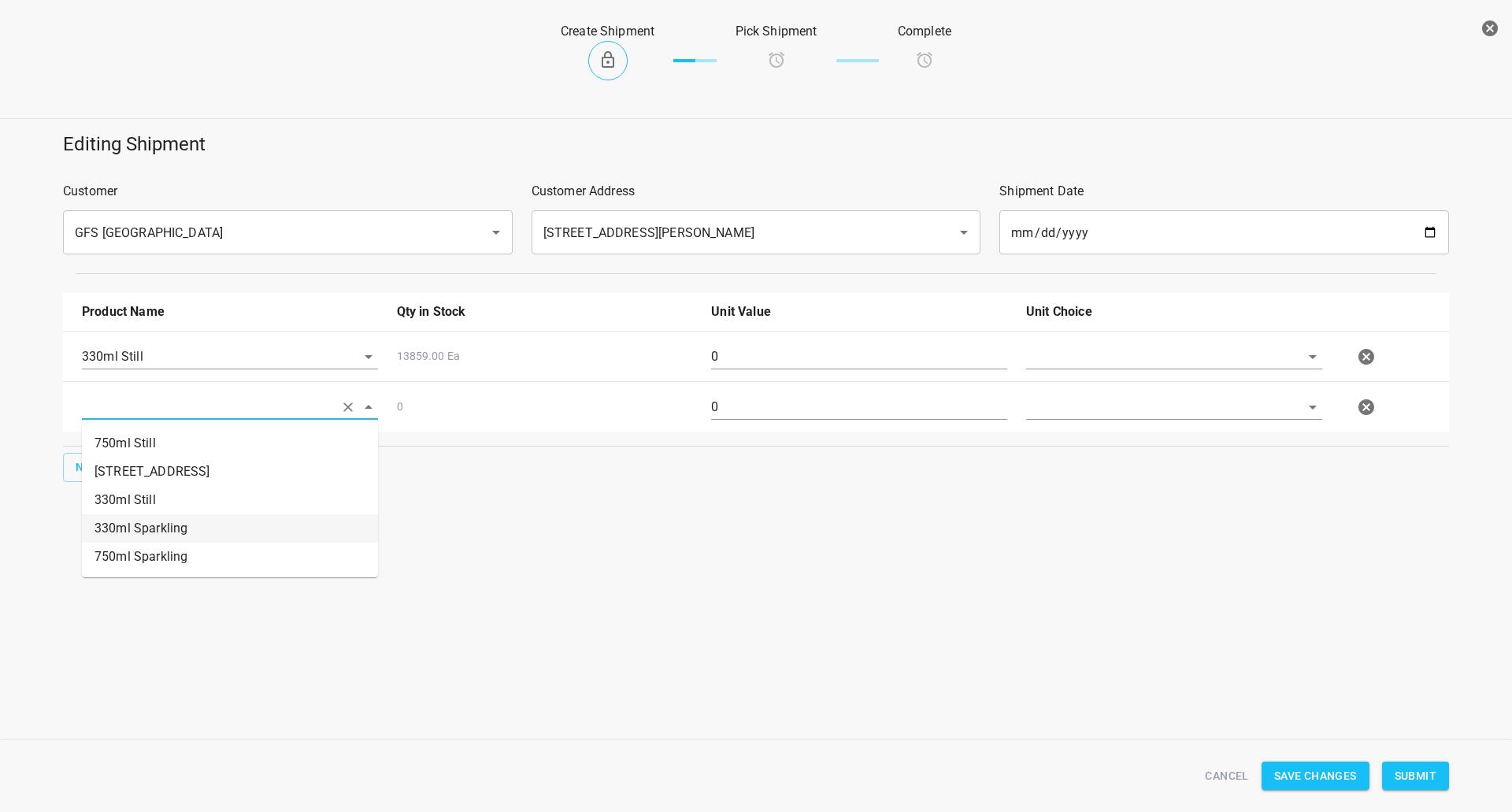
click at [167, 537] on li "330ml Sparkling" at bounding box center [230, 528] width 296 height 28
type input "330ml Sparkling"
click at [1133, 349] on input "text" at bounding box center [1152, 356] width 252 height 25
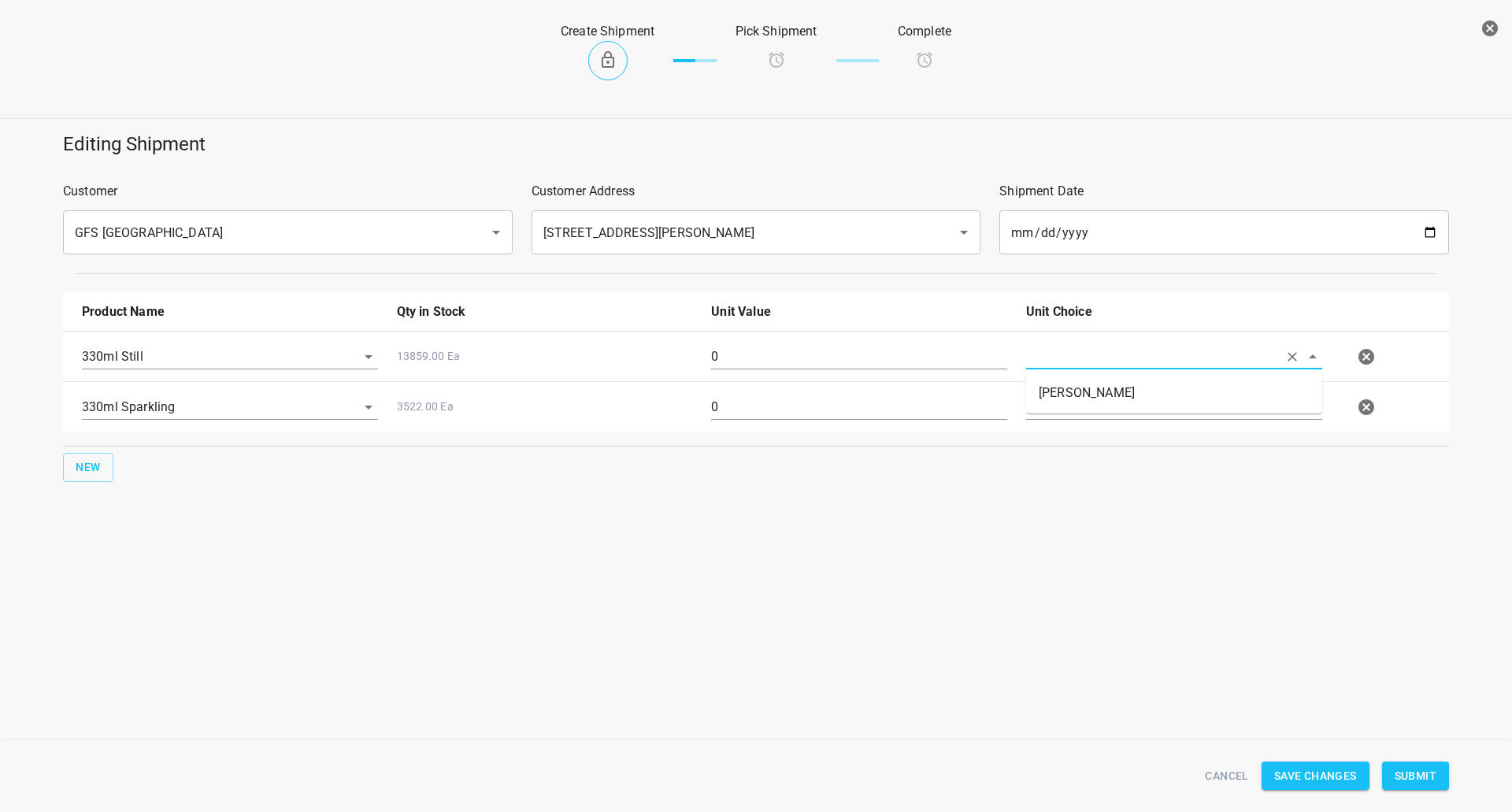
click at [1106, 388] on li "[PERSON_NAME]" at bounding box center [1174, 392] width 296 height 28
type input "[PERSON_NAME]"
click at [1081, 416] on input "text" at bounding box center [1152, 407] width 252 height 25
click at [1081, 450] on li "[PERSON_NAME]" at bounding box center [1174, 443] width 296 height 28
type input "[PERSON_NAME]"
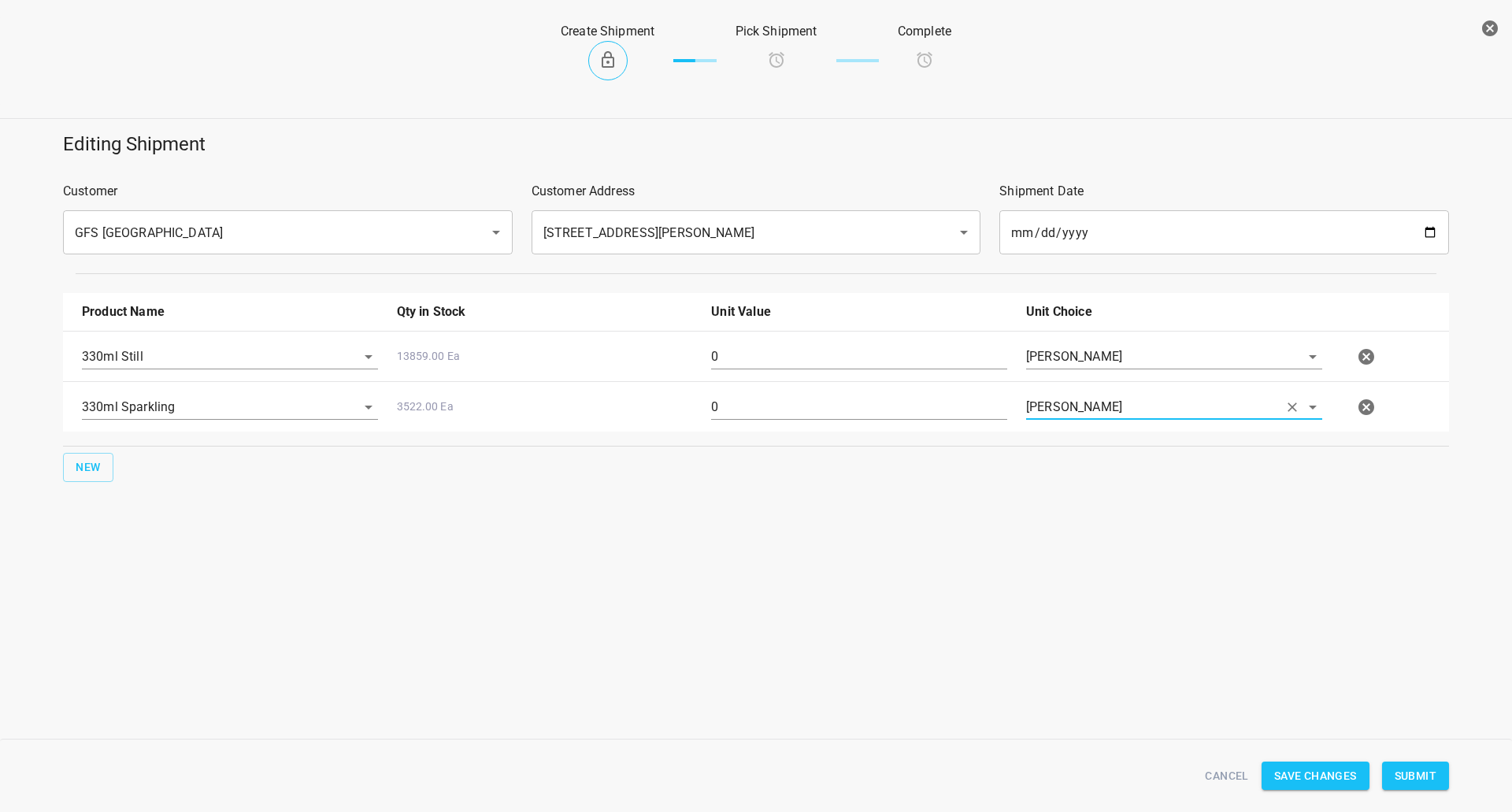
click at [779, 349] on input "0" at bounding box center [859, 356] width 296 height 26
type input "180"
click at [848, 403] on input "0" at bounding box center [859, 407] width 296 height 26
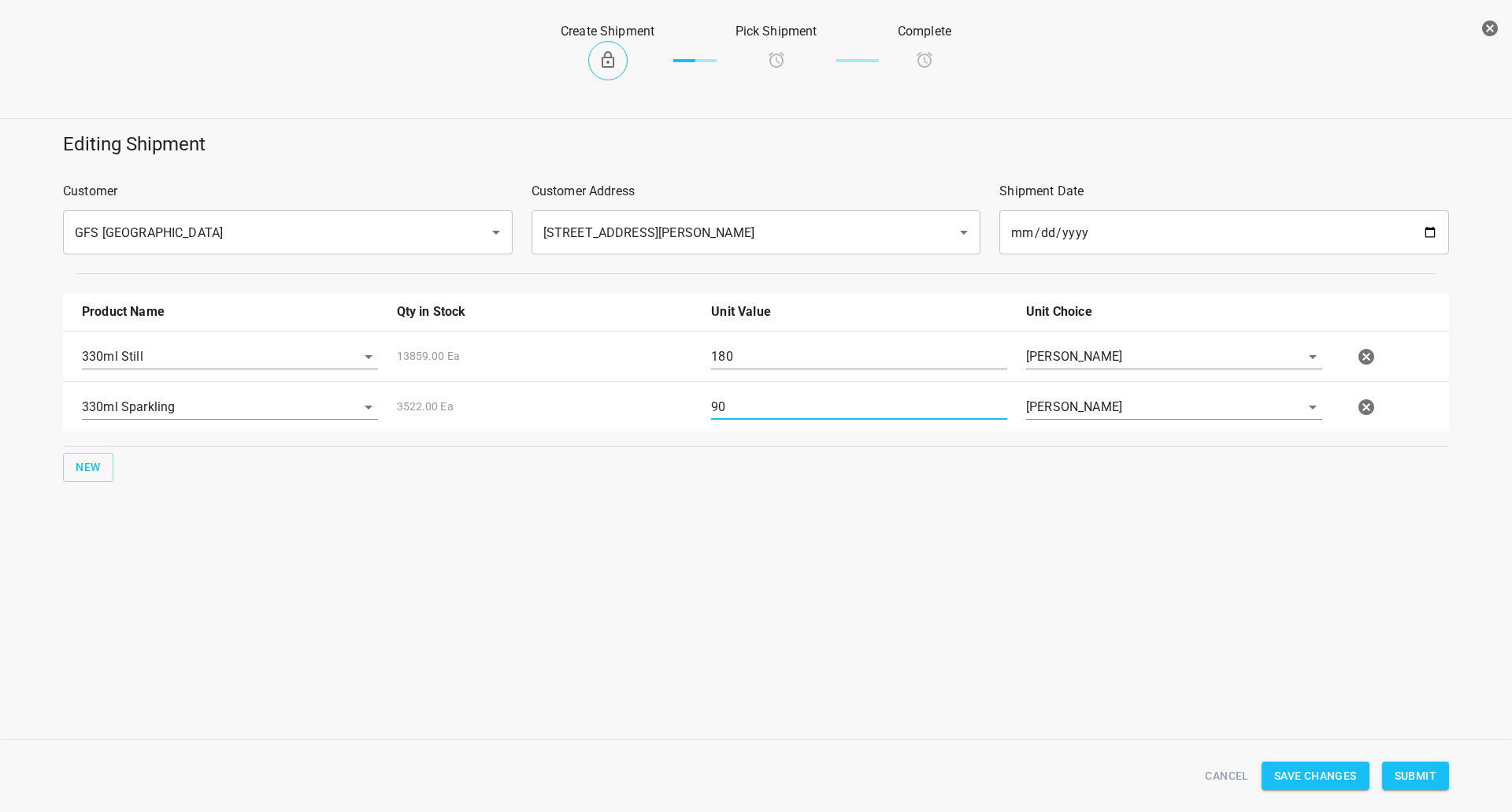
type input "90"
click at [1431, 769] on span "Submit" at bounding box center [1415, 776] width 42 height 20
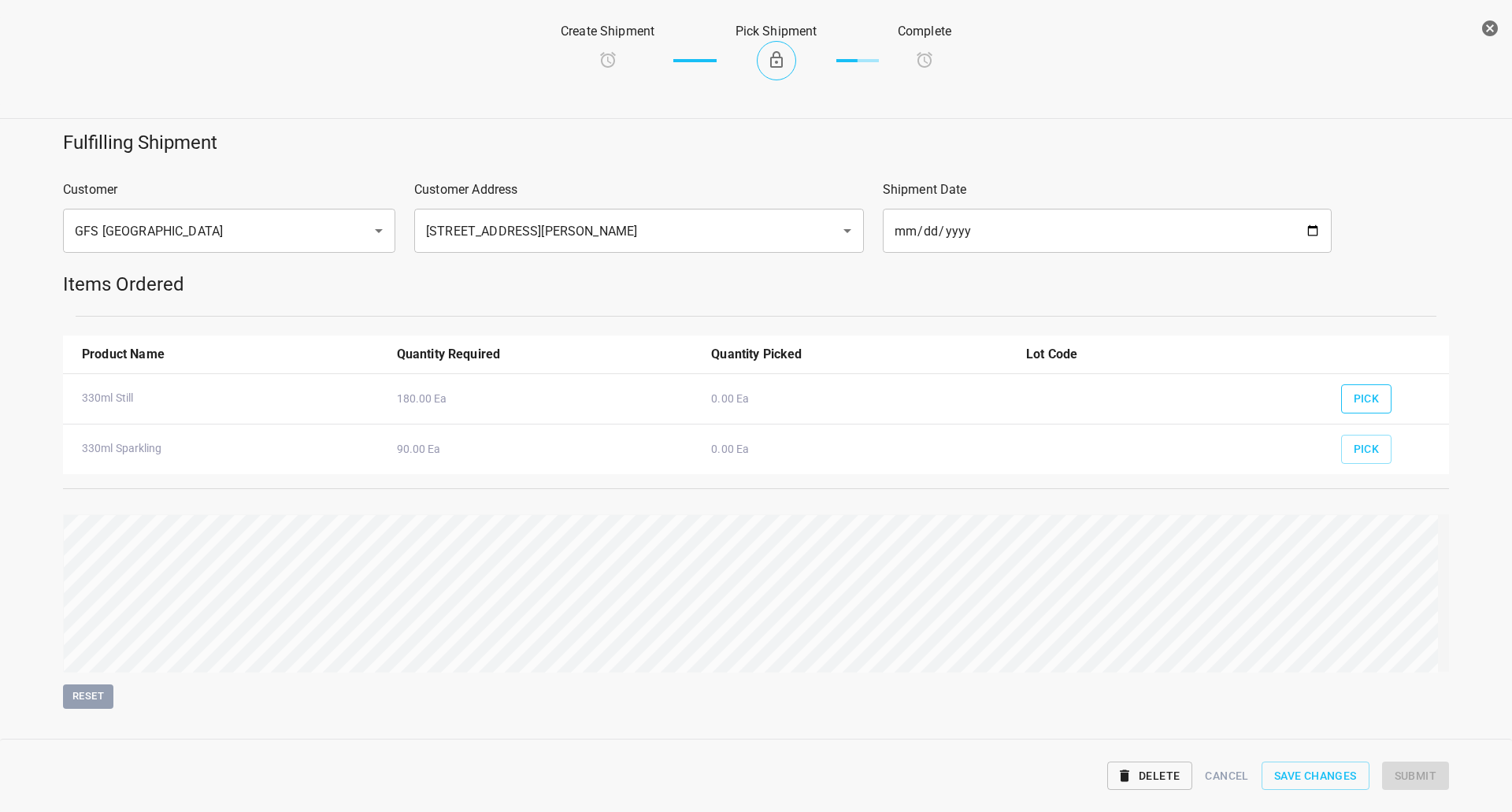
click at [1365, 393] on span "Pick" at bounding box center [1366, 399] width 26 height 20
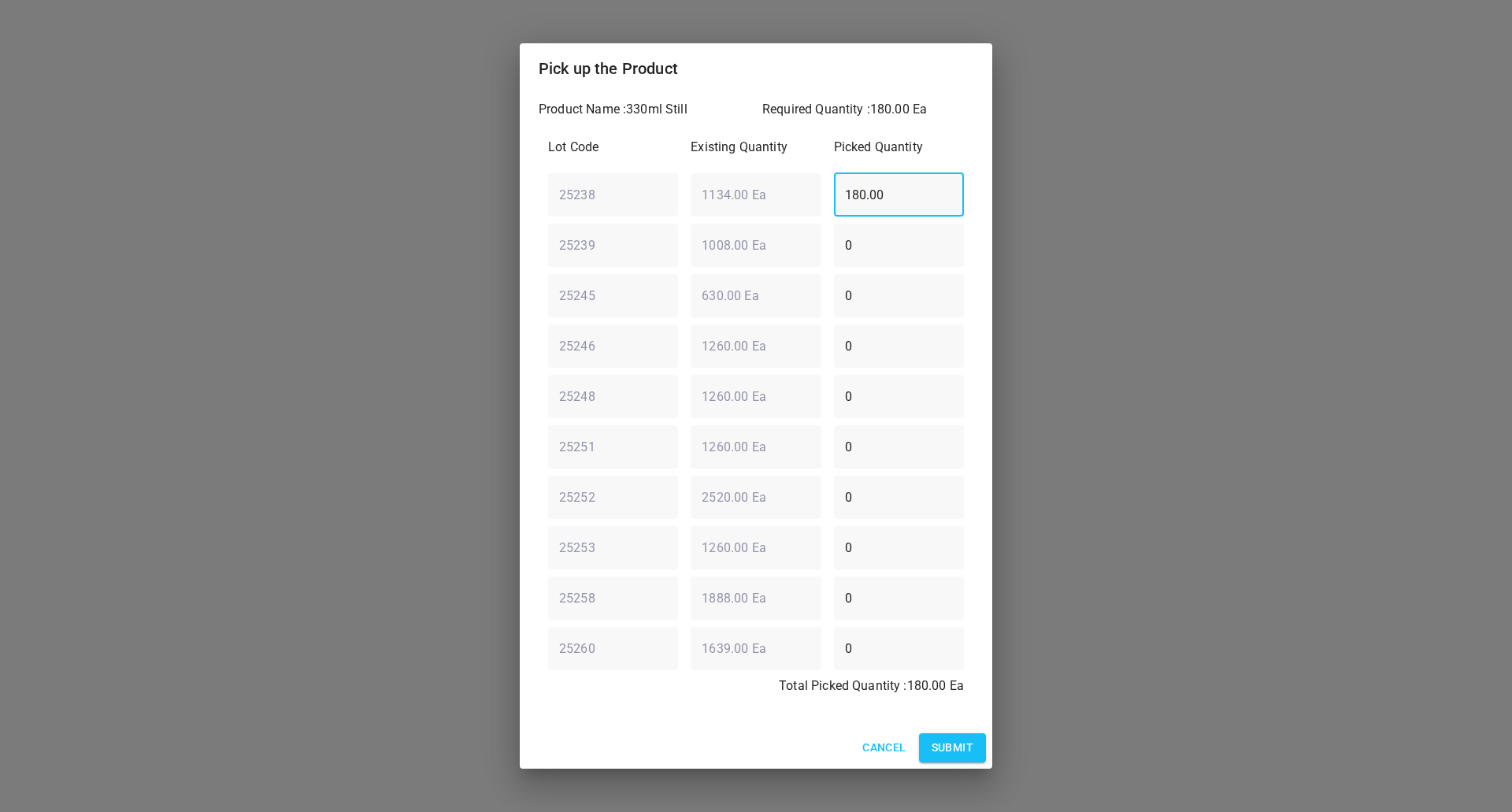
click at [578, 211] on div "25238 ​ 1134.00 Ea ​ 180.00 ​" at bounding box center [755, 194] width 429 height 57
type input "0"
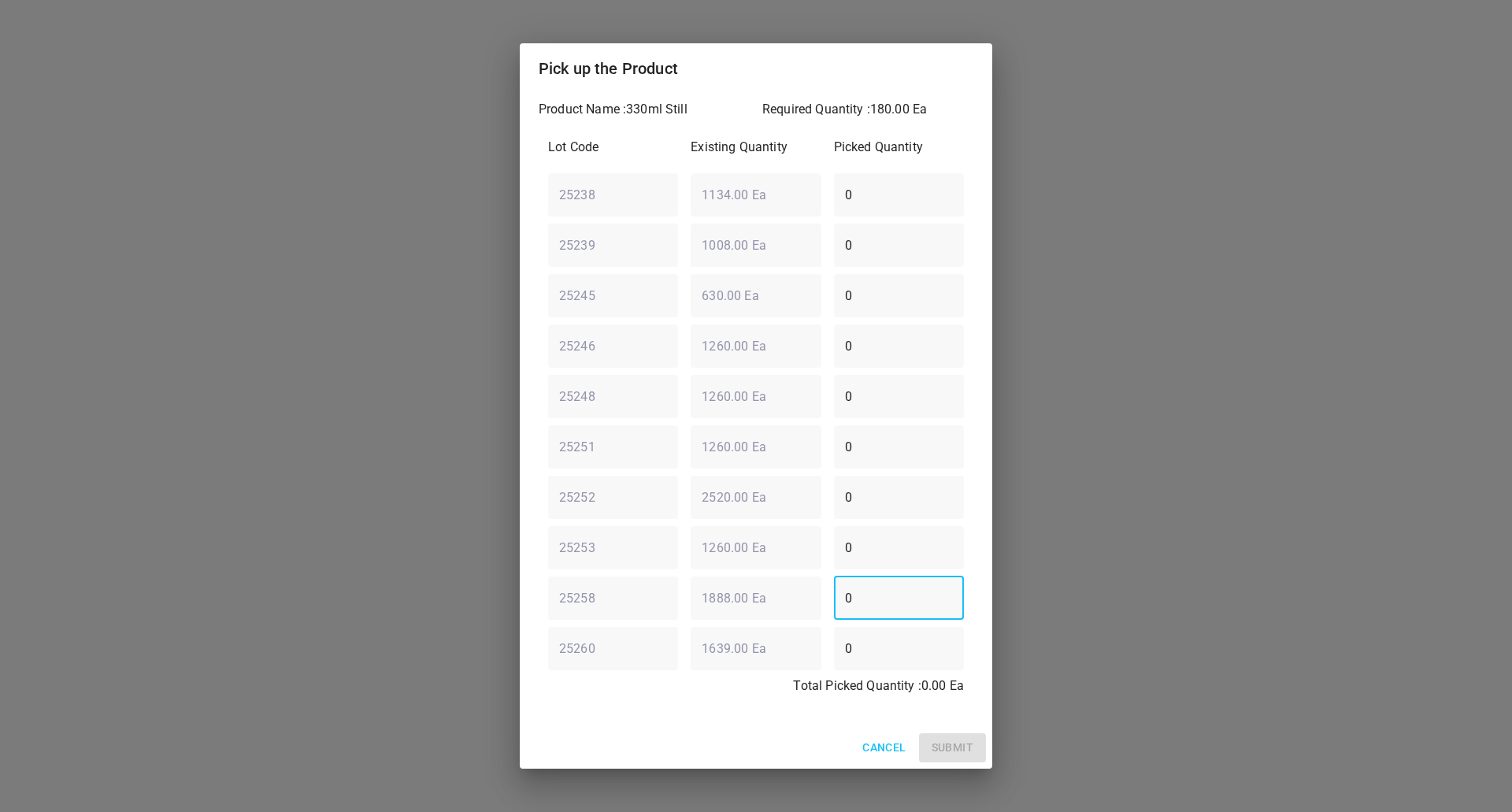
click at [641, 585] on div "25258 ​ 1888.00 Ea ​ 0 ​" at bounding box center [755, 597] width 429 height 57
type input "54"
click at [809, 350] on div "25246 ​ 1260.00 Ea ​ 0 ​" at bounding box center [755, 346] width 429 height 57
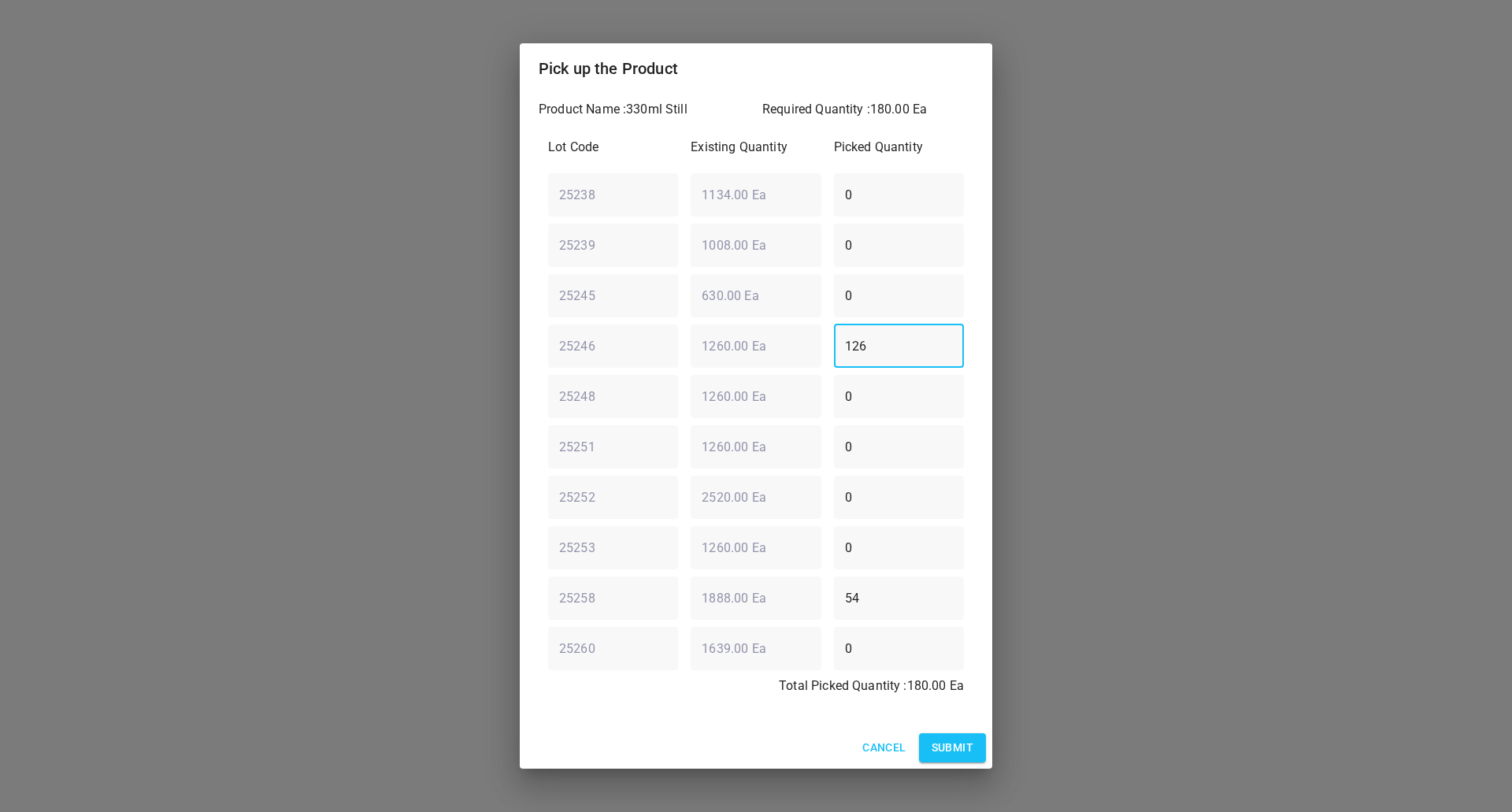
type input "126"
click at [960, 731] on div "Cancel Submit" at bounding box center [756, 747] width 472 height 42
click at [958, 751] on span "Submit" at bounding box center [952, 748] width 42 height 20
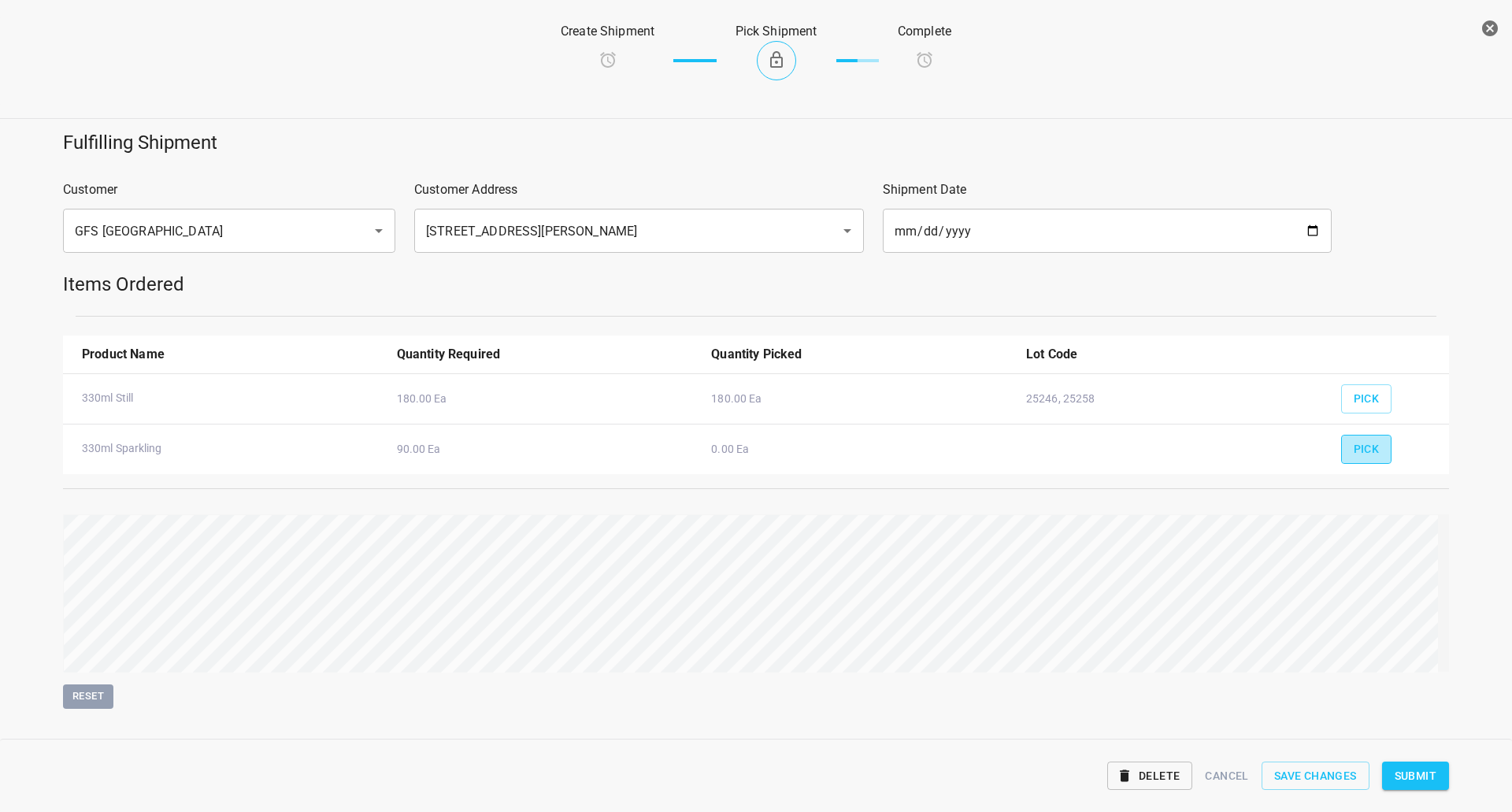
click at [1365, 444] on span "Pick" at bounding box center [1366, 449] width 26 height 20
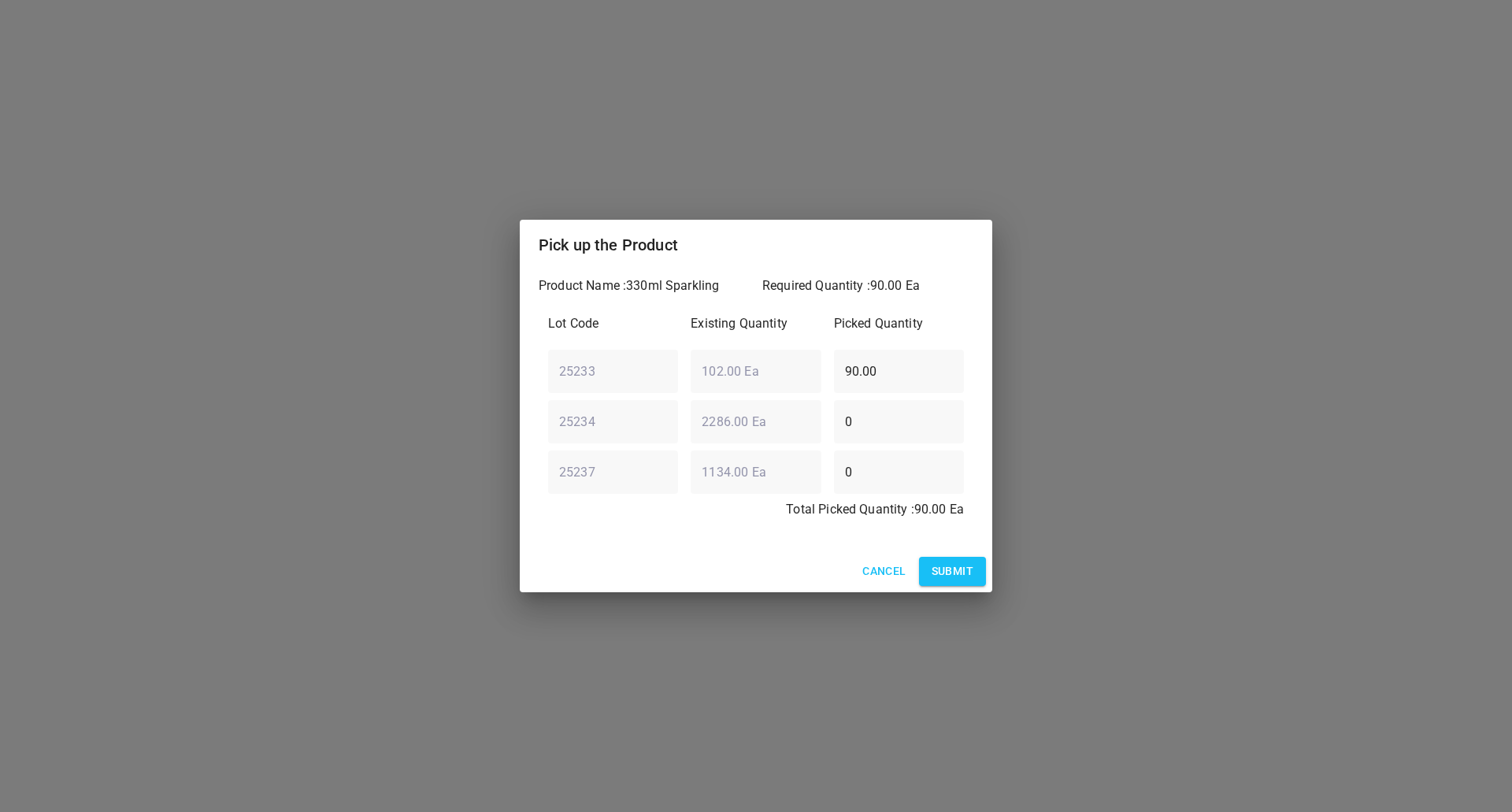
click at [935, 567] on span "Submit" at bounding box center [952, 571] width 42 height 20
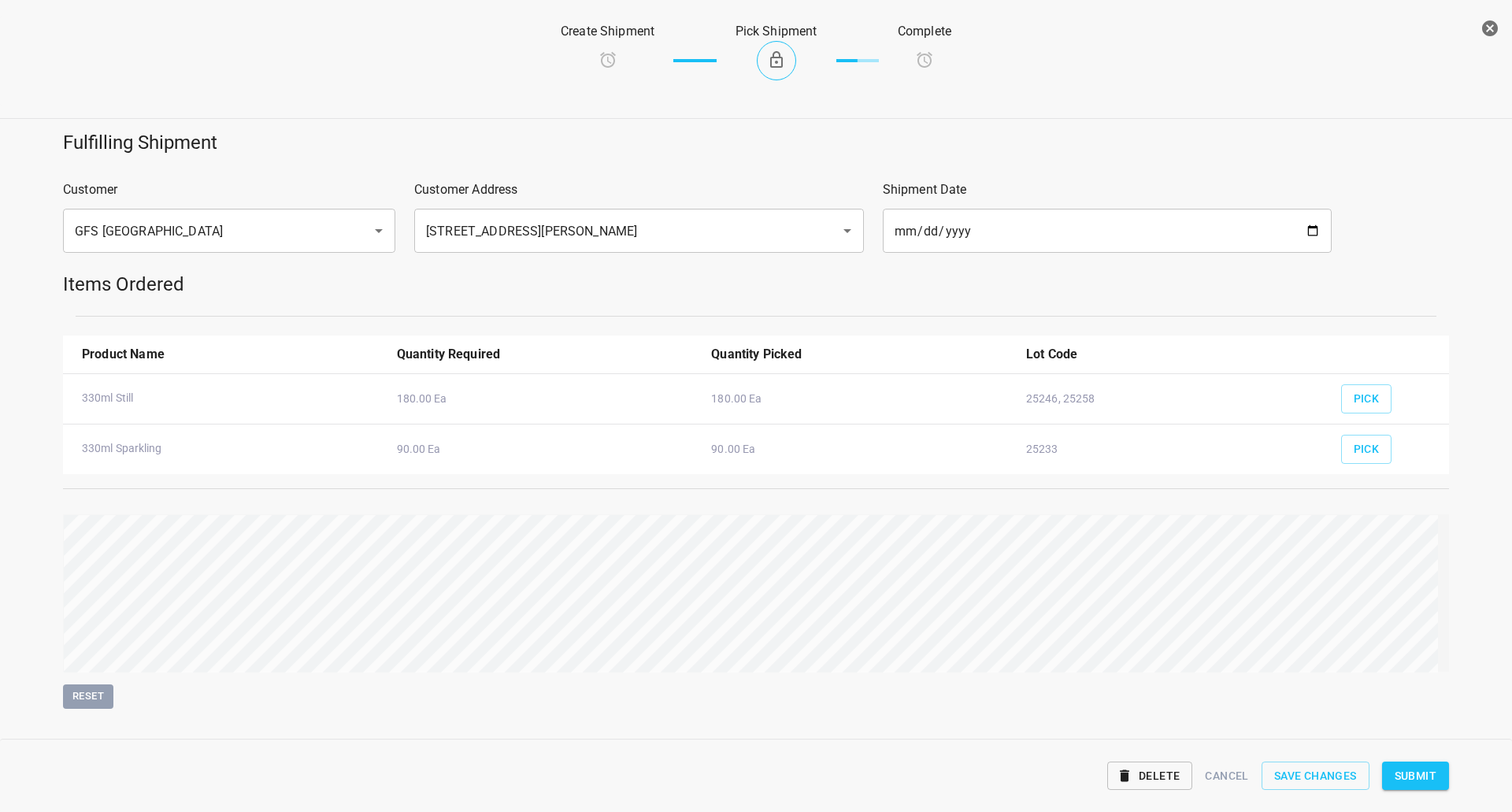
click at [1449, 762] on div "Delete Cancel Save Changes Submit" at bounding box center [755, 776] width 1404 height 61
click at [1426, 790] on div "Delete Cancel Save Changes Submit" at bounding box center [755, 776] width 1404 height 61
click at [1412, 758] on div "Delete Cancel Save Changes Submit" at bounding box center [755, 776] width 1404 height 61
click at [1412, 781] on span "Submit" at bounding box center [1415, 776] width 42 height 20
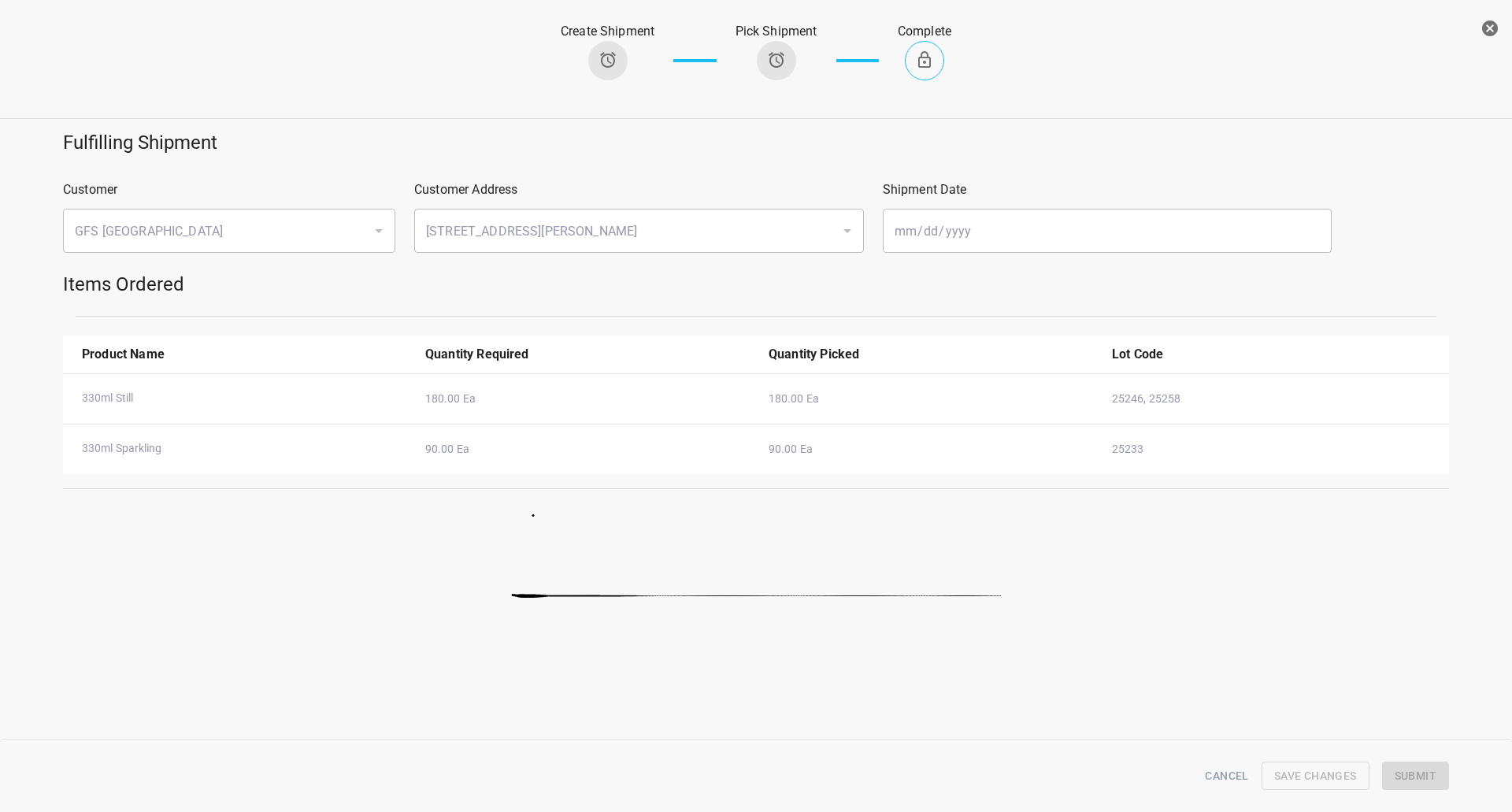
click at [1486, 30] on icon "button" at bounding box center [1489, 28] width 19 height 19
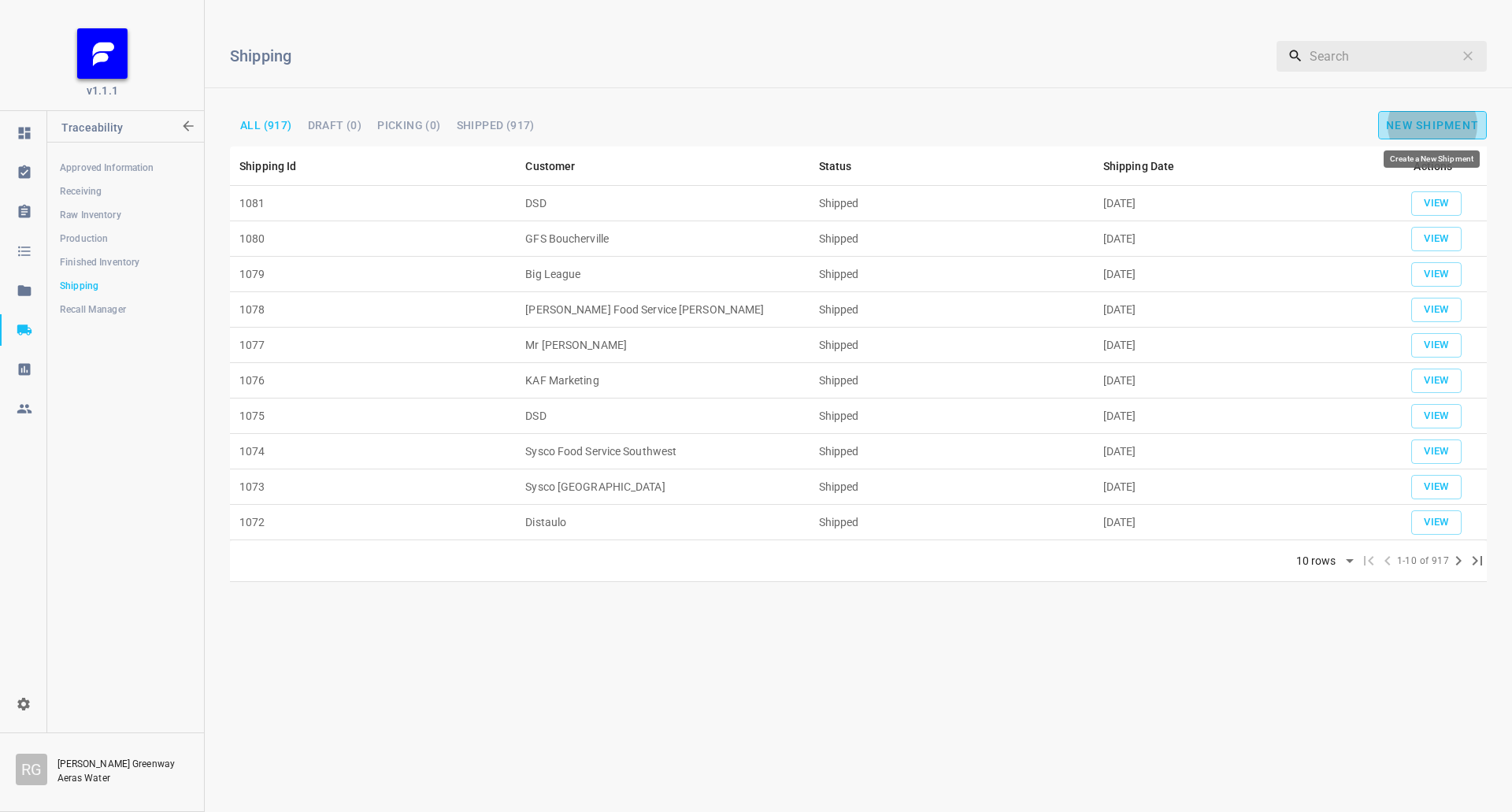
click at [1405, 117] on button "New Shipment" at bounding box center [1432, 125] width 109 height 28
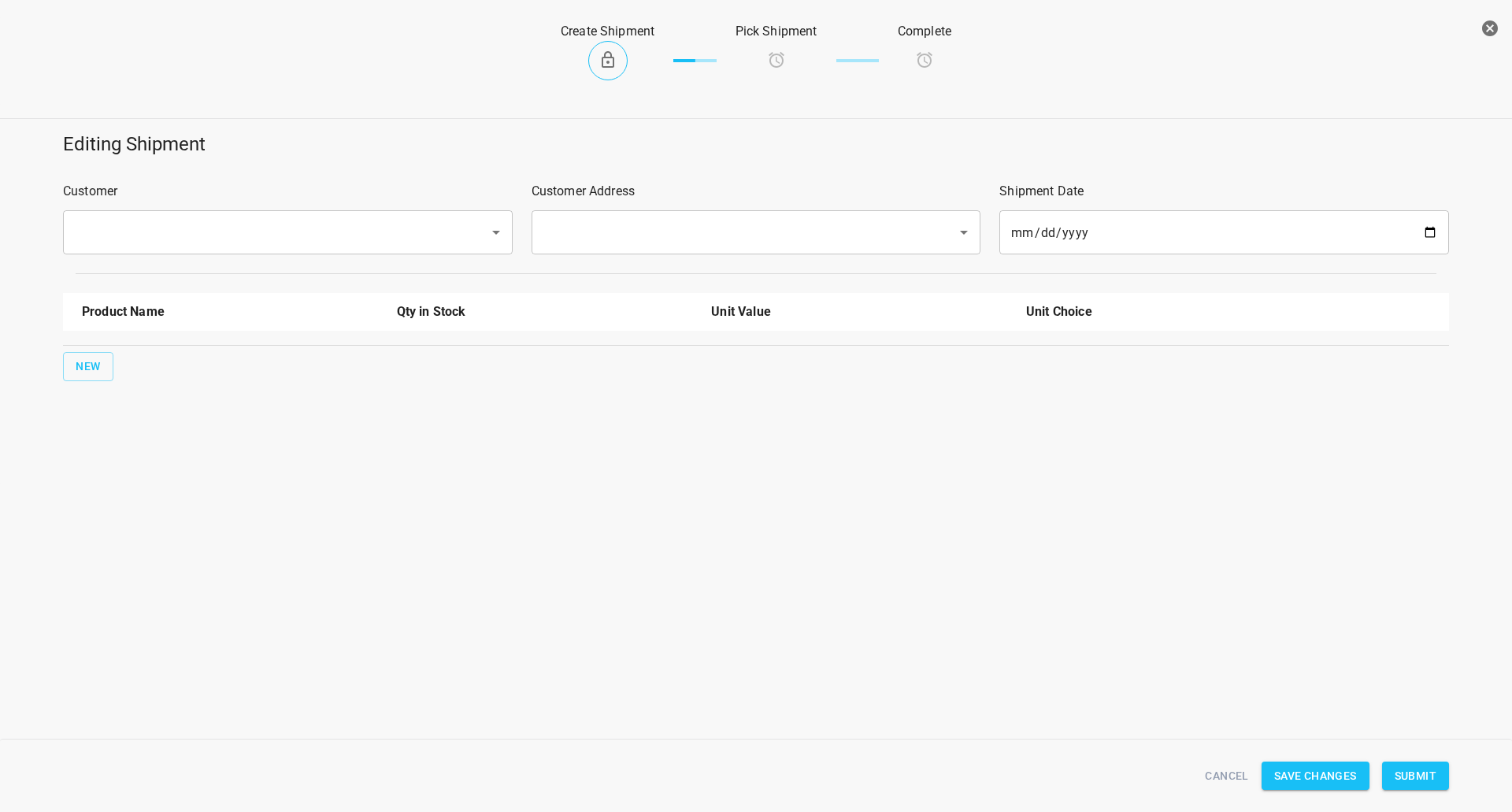
drag, startPoint x: 320, startPoint y: 206, endPoint x: 308, endPoint y: 234, distance: 30.5
click at [308, 230] on div "Customer ​" at bounding box center [287, 218] width 468 height 91
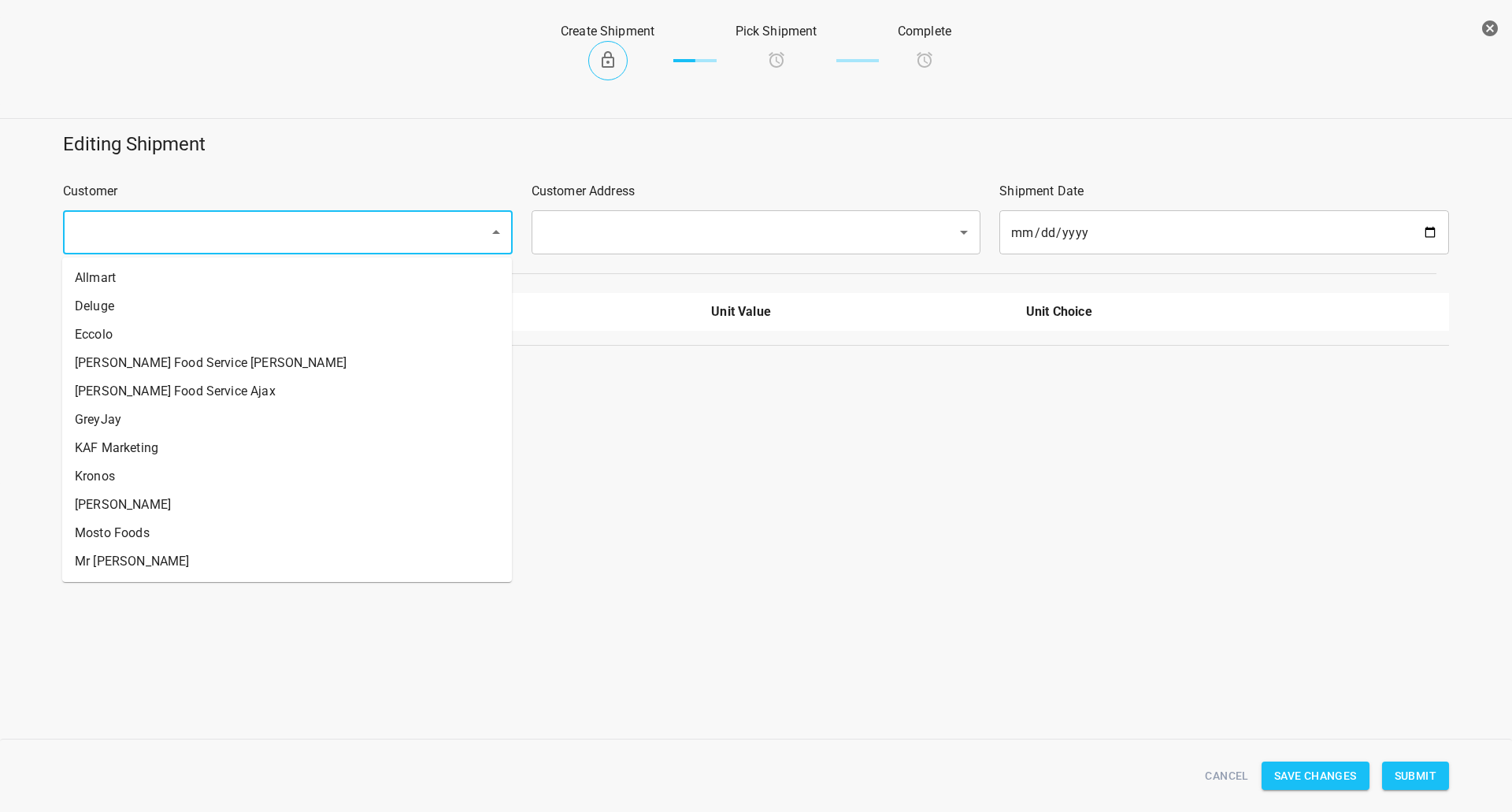
click at [310, 234] on input "text" at bounding box center [266, 232] width 392 height 30
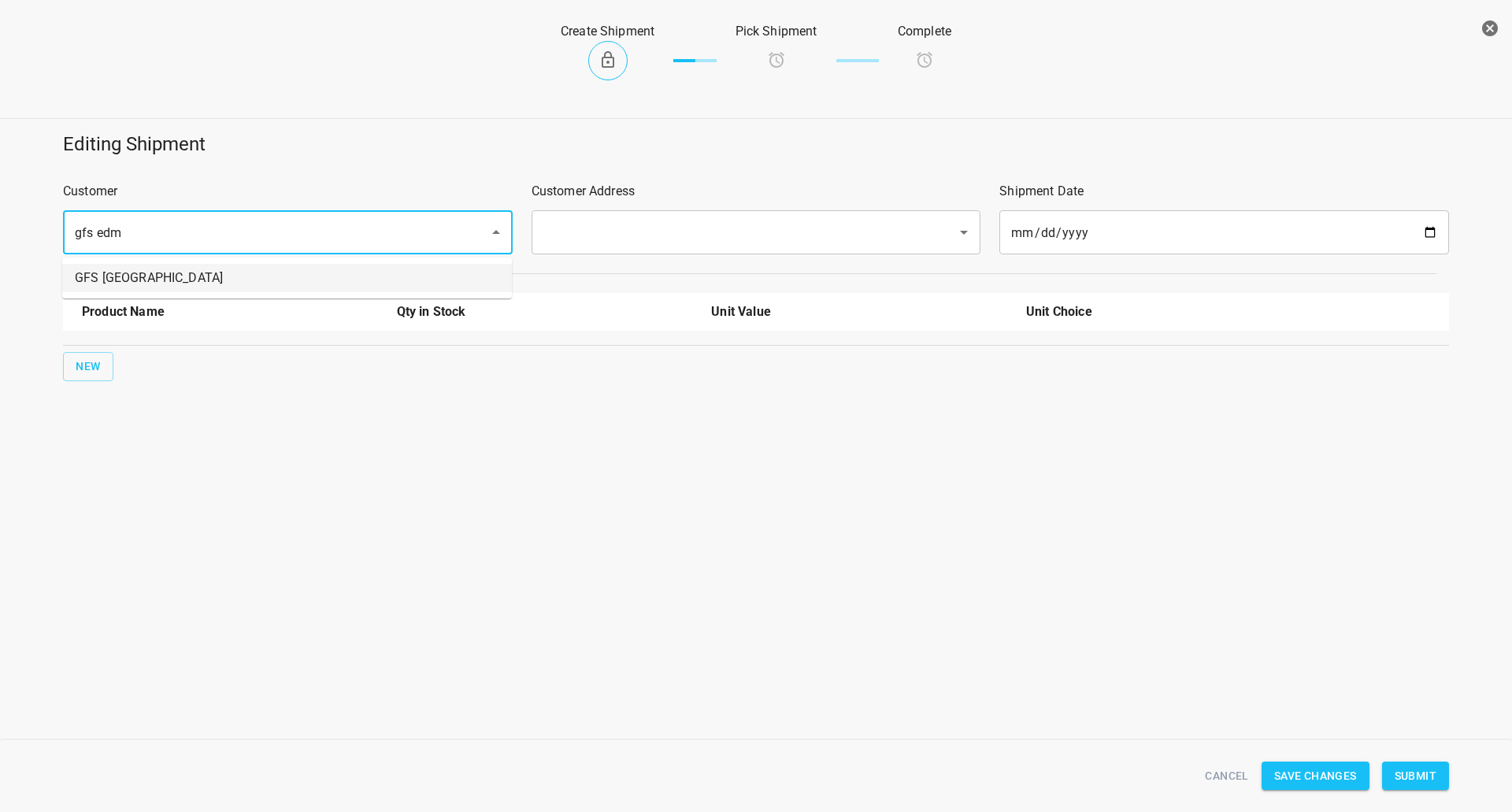
drag, startPoint x: 192, startPoint y: 270, endPoint x: 238, endPoint y: 266, distance: 46.2
click at [192, 270] on li "GFS [GEOGRAPHIC_DATA]" at bounding box center [287, 278] width 450 height 28
type input "GFS [GEOGRAPHIC_DATA]"
click at [554, 226] on input "text" at bounding box center [735, 232] width 392 height 30
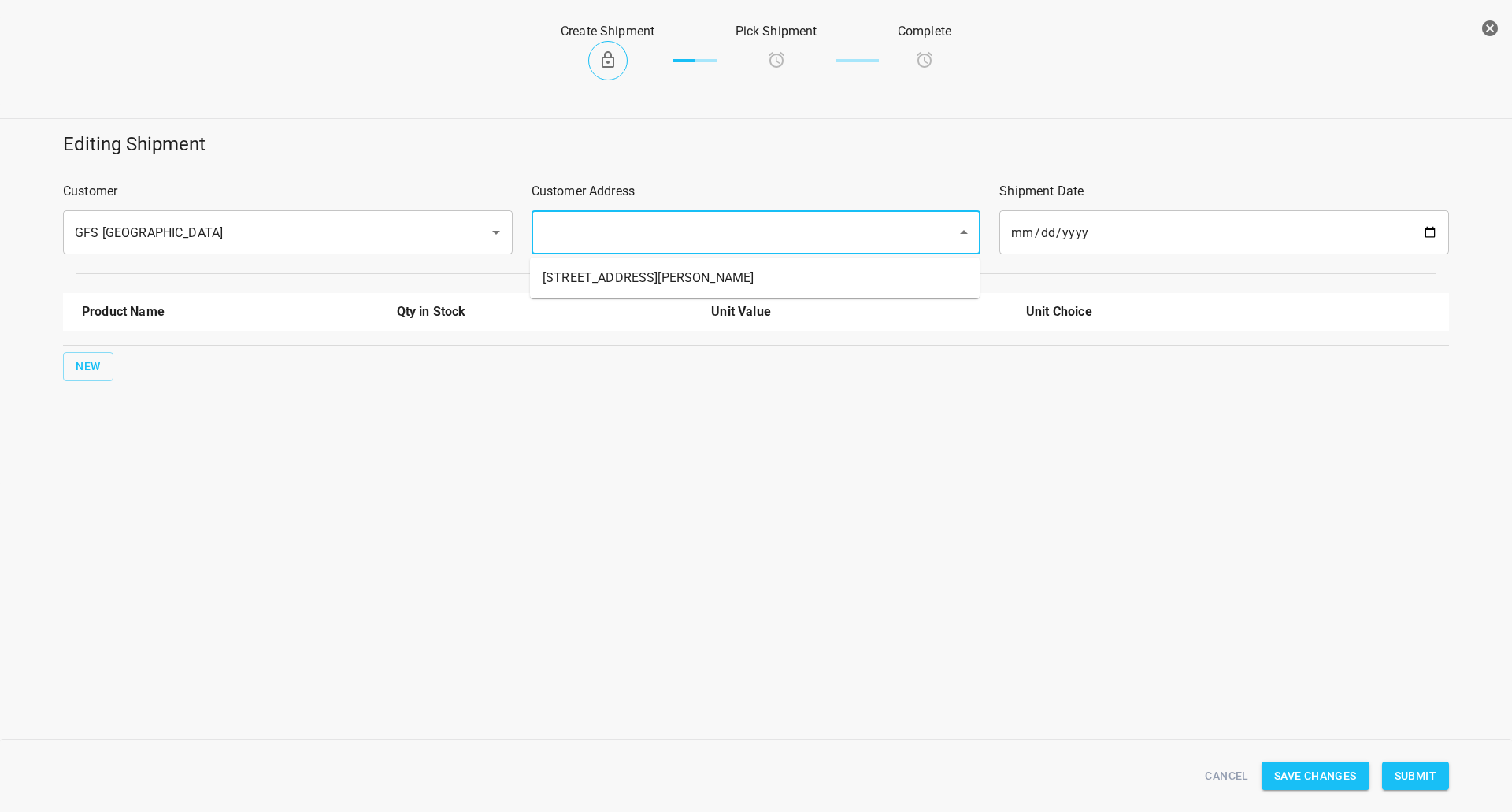
click at [573, 265] on li "[STREET_ADDRESS][PERSON_NAME]" at bounding box center [754, 278] width 450 height 28
type input "[STREET_ADDRESS][PERSON_NAME]"
click at [65, 363] on button "New" at bounding box center [88, 366] width 50 height 29
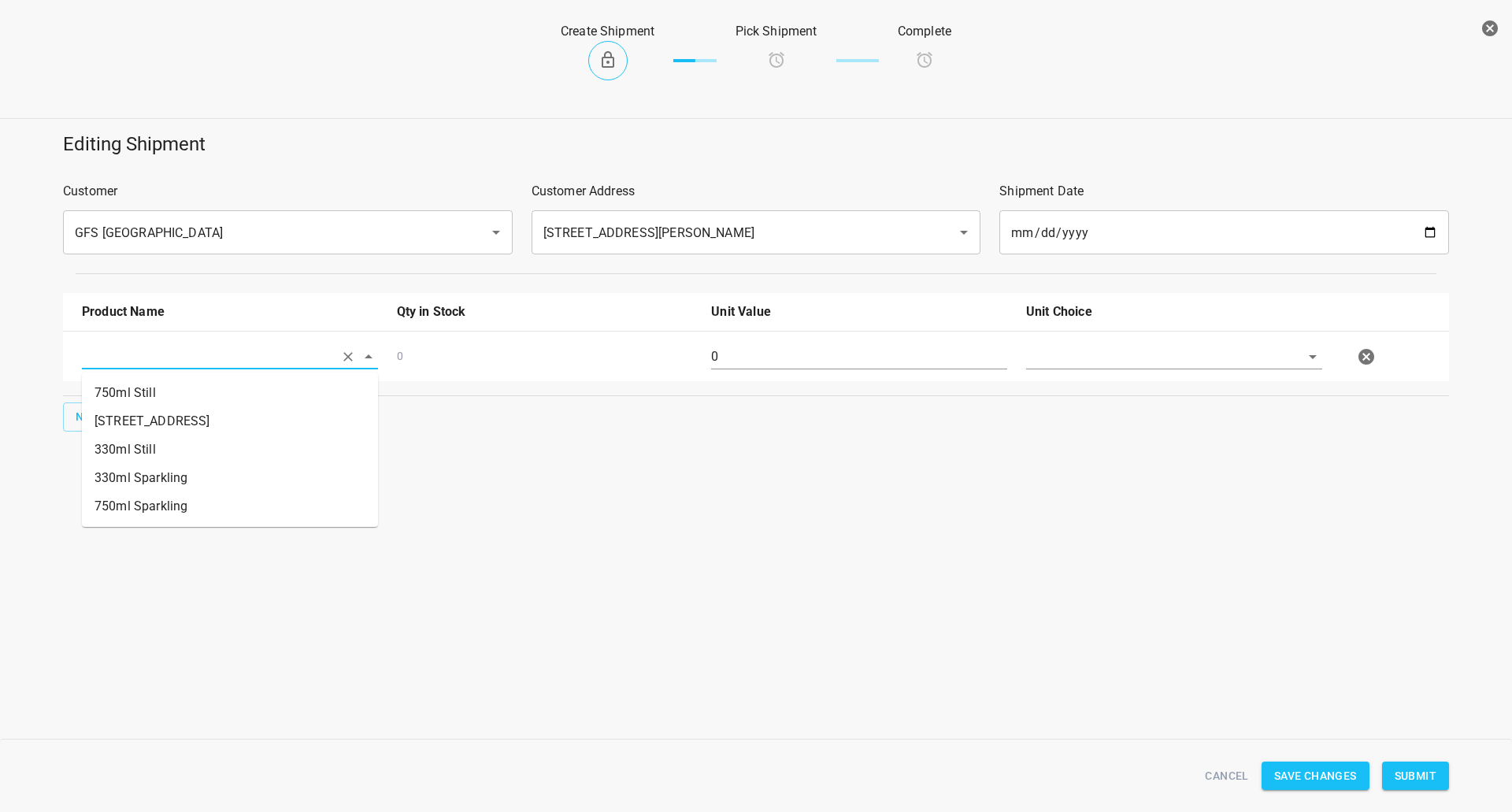
click at [124, 364] on input "text" at bounding box center [208, 356] width 252 height 25
click at [195, 481] on li "330ml Sparkling" at bounding box center [230, 478] width 296 height 28
type input "330ml Sparkling"
drag, startPoint x: 818, startPoint y: 370, endPoint x: 616, endPoint y: 358, distance: 202.4
click at [623, 358] on div "330ml Sparkling 3432.00 Ea 0" at bounding box center [758, 356] width 1373 height 69
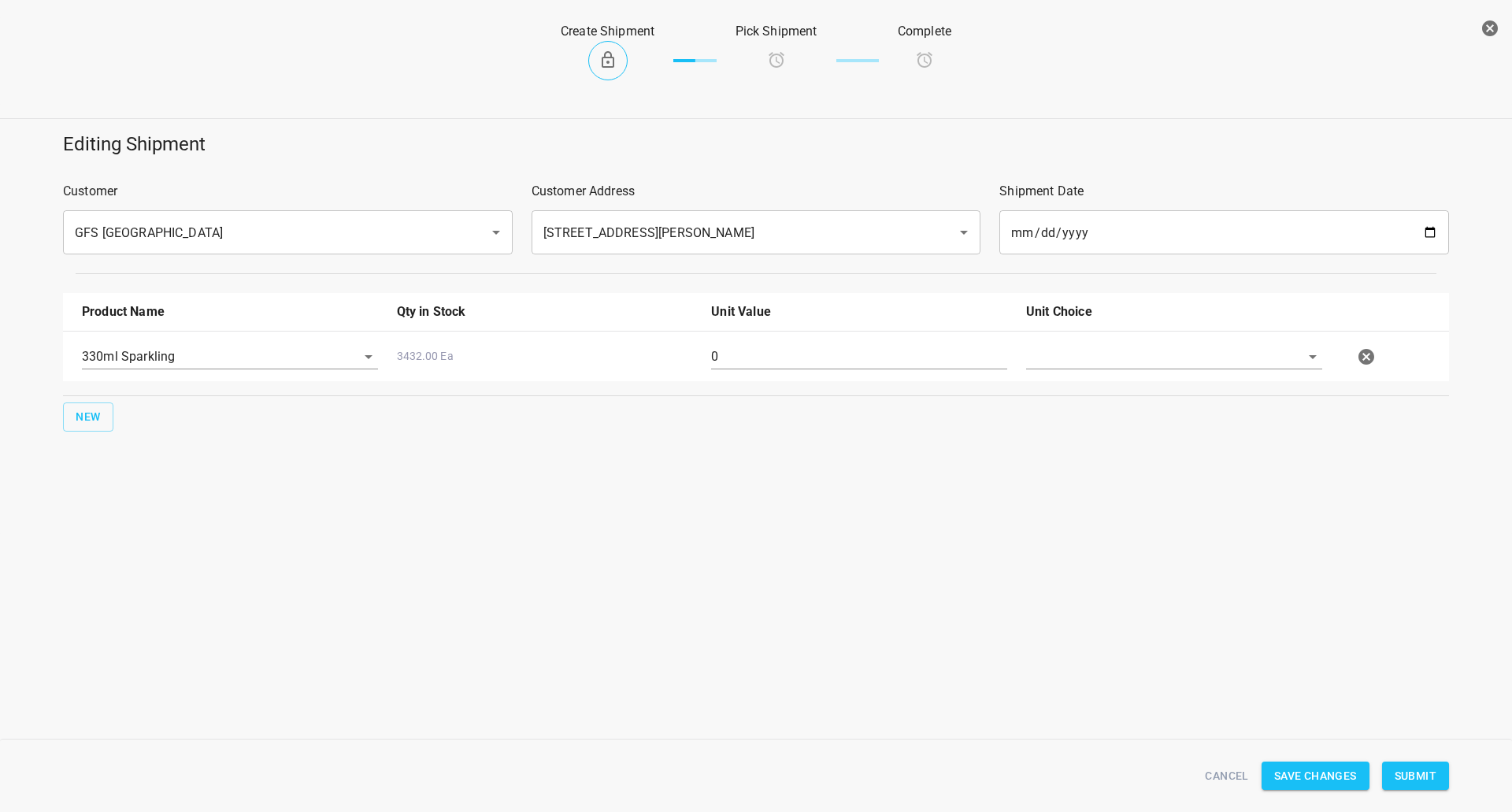
click at [918, 692] on div "Create Shipment Pick Shipment Complete Editing Shipment Customer GFS [GEOGRAPHI…" at bounding box center [756, 406] width 1512 height 812
drag, startPoint x: 775, startPoint y: 357, endPoint x: 428, endPoint y: 350, distance: 347.1
click at [444, 350] on div "330ml Sparkling 3432.00 Ea 0" at bounding box center [758, 356] width 1373 height 69
type input "126"
click at [1216, 359] on input "text" at bounding box center [1152, 356] width 252 height 25
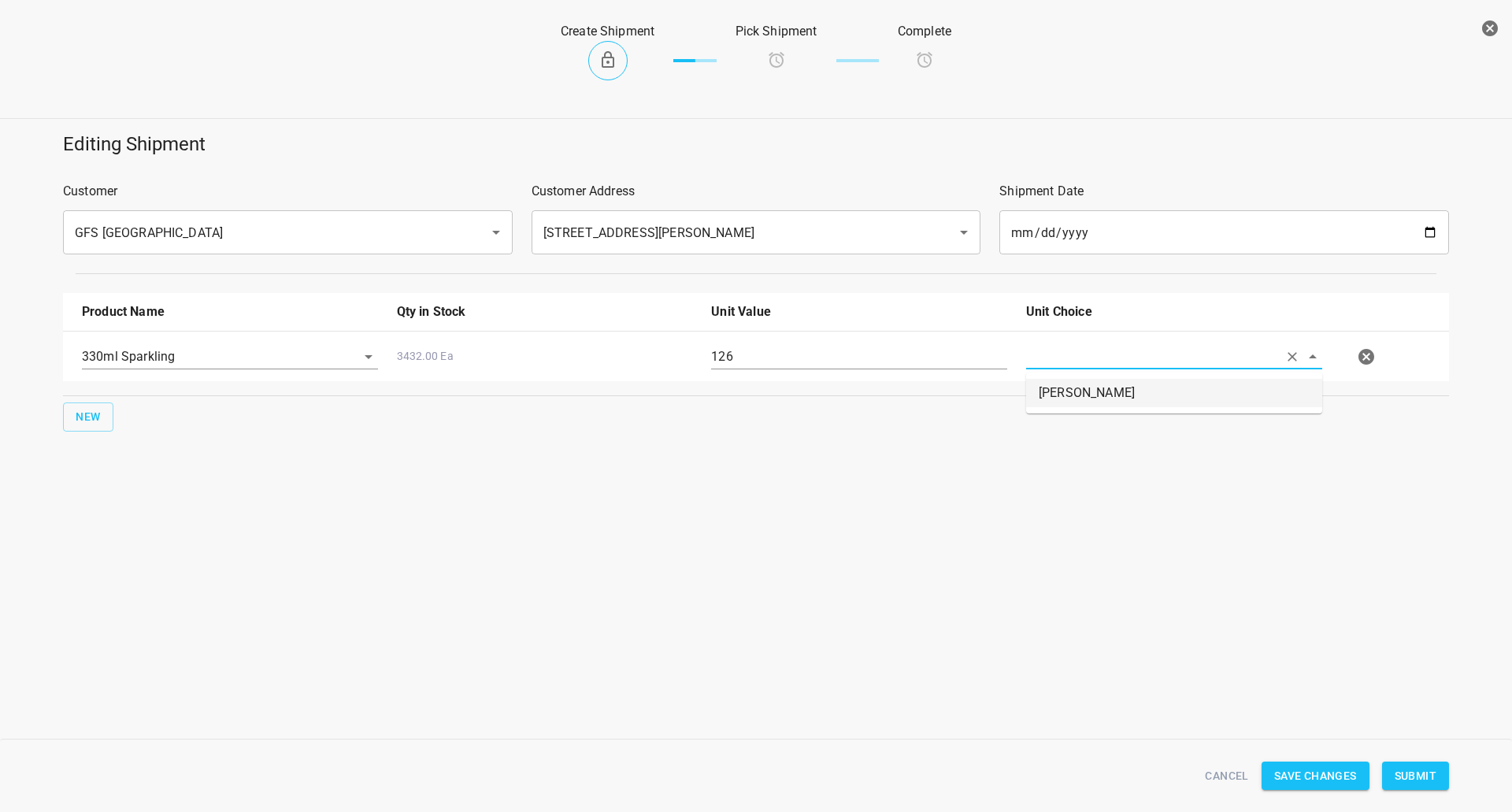
click at [1193, 383] on li "[PERSON_NAME]" at bounding box center [1174, 392] width 296 height 28
type input "[PERSON_NAME]"
click at [1422, 780] on span "Submit" at bounding box center [1415, 776] width 42 height 20
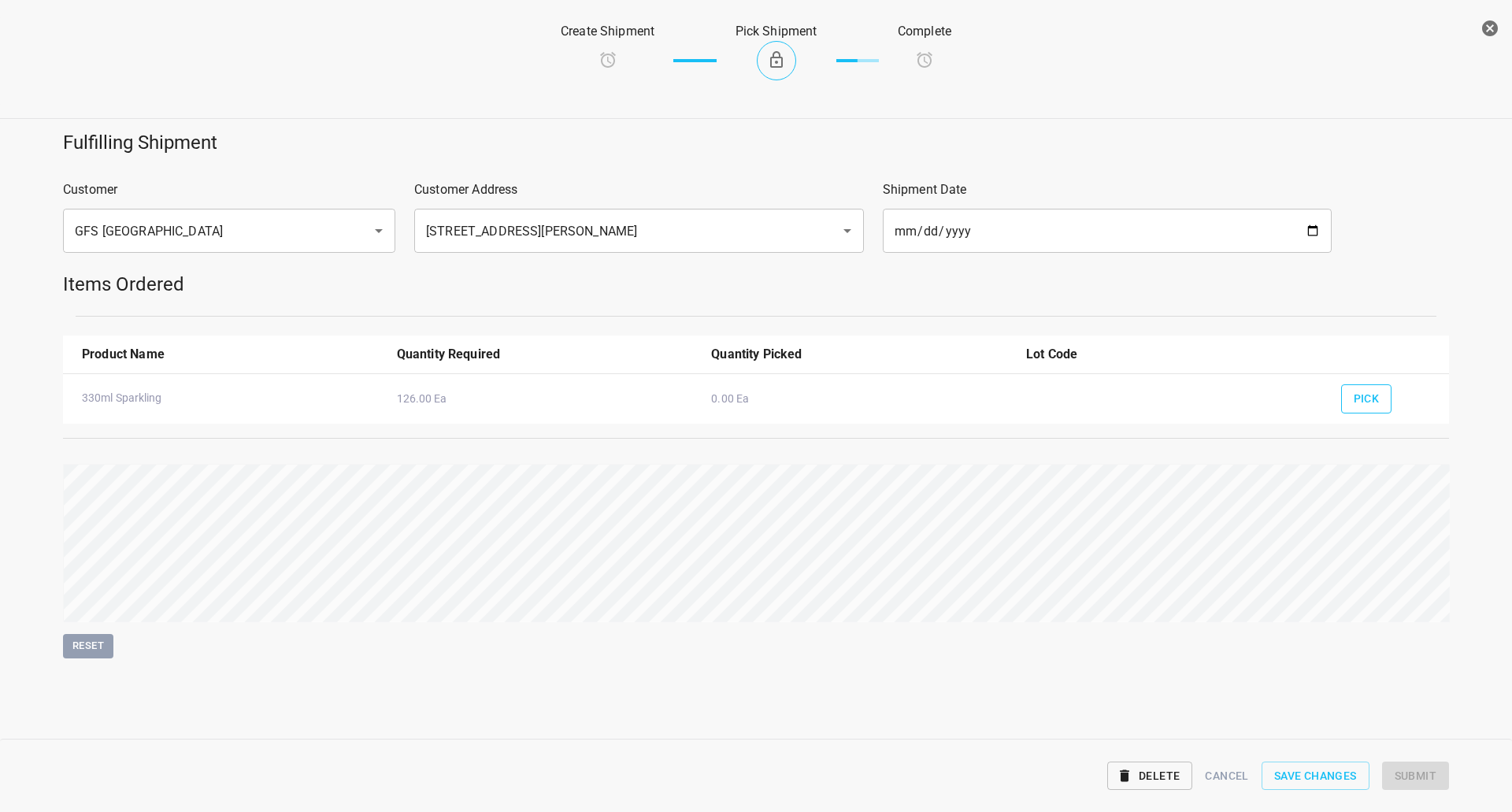
drag, startPoint x: 1384, startPoint y: 382, endPoint x: 1381, endPoint y: 401, distance: 19.2
click at [1384, 387] on div "Product Name Quantity Required Quantity Picked Lot Code Pick 330ml Sparkling 12…" at bounding box center [756, 384] width 1386 height 79
click at [1381, 401] on button "Pick" at bounding box center [1366, 398] width 51 height 29
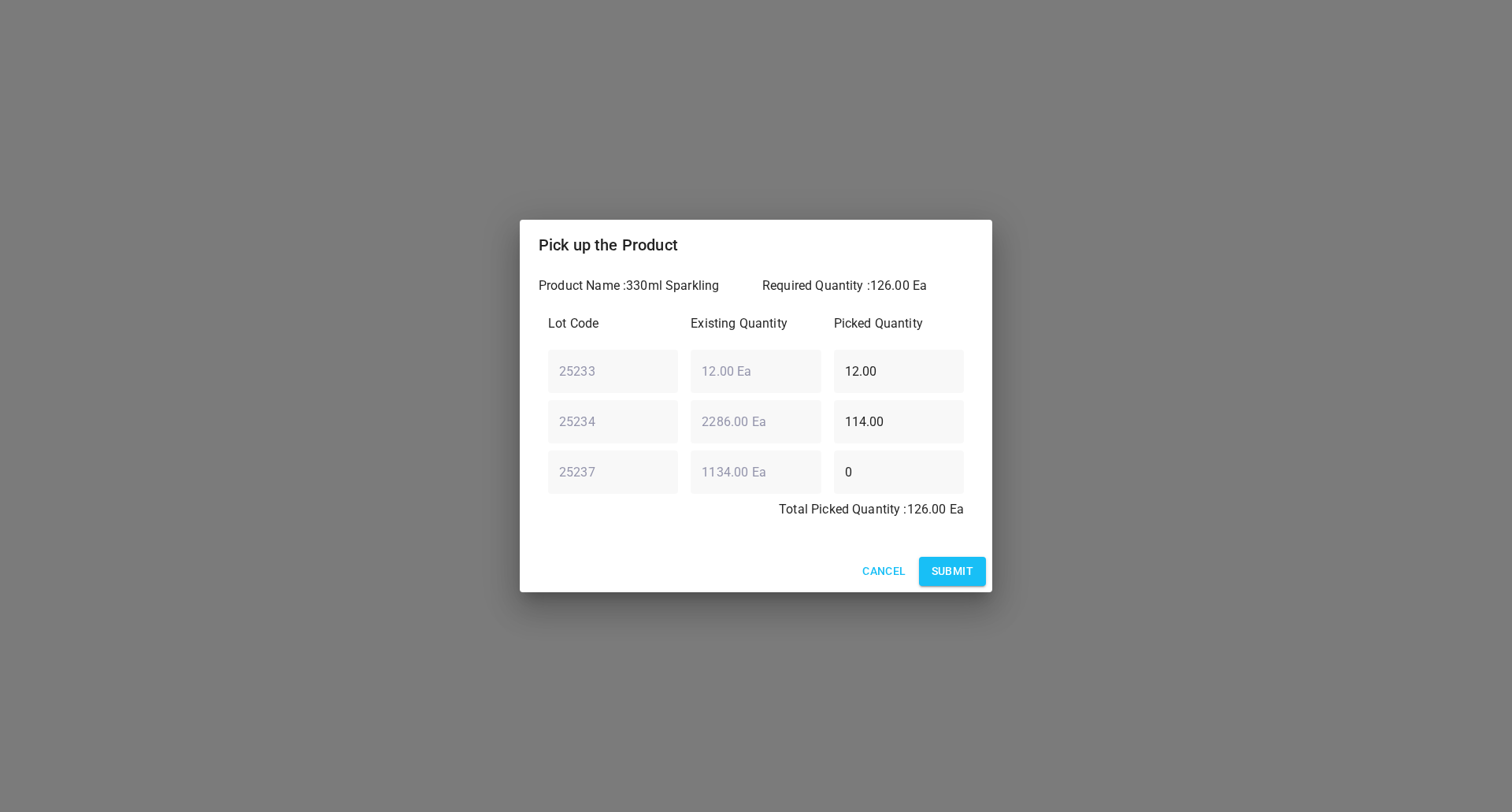
click at [554, 401] on div "Lot Code Existing Quantity Picked Quantity 25233 ​ 12.00 Ea ​ 12.00 ​ 25234 ​ 2…" at bounding box center [756, 420] width 434 height 233
type input "0"
drag, startPoint x: 893, startPoint y: 438, endPoint x: 452, endPoint y: 488, distance: 443.8
click at [498, 486] on div "Pick up the Product Product Name : 330ml Sparkling Required Quantity : 126.00 E…" at bounding box center [756, 406] width 1512 height 812
type input "126"
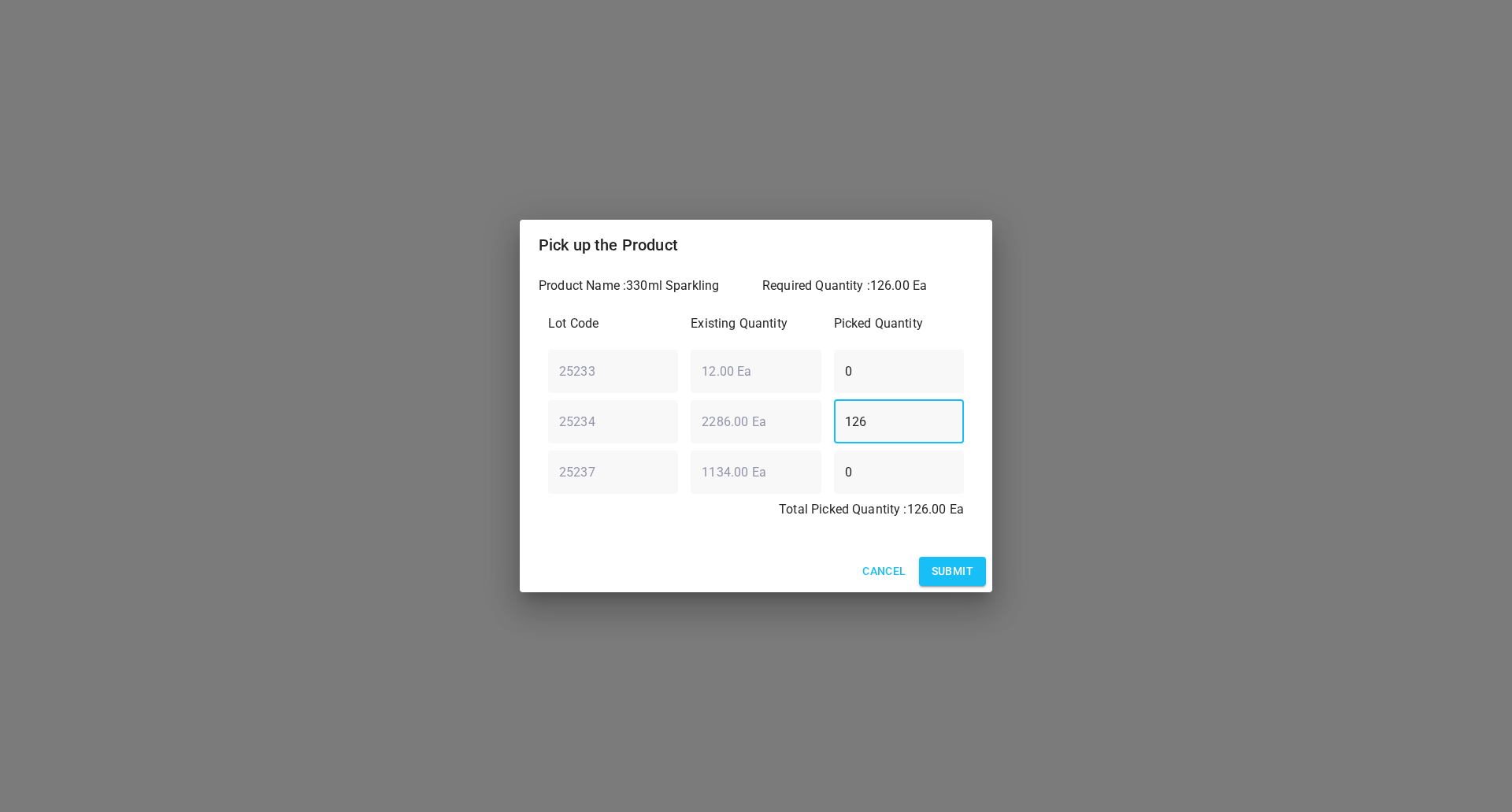
click at [935, 575] on span "Submit" at bounding box center [952, 571] width 42 height 20
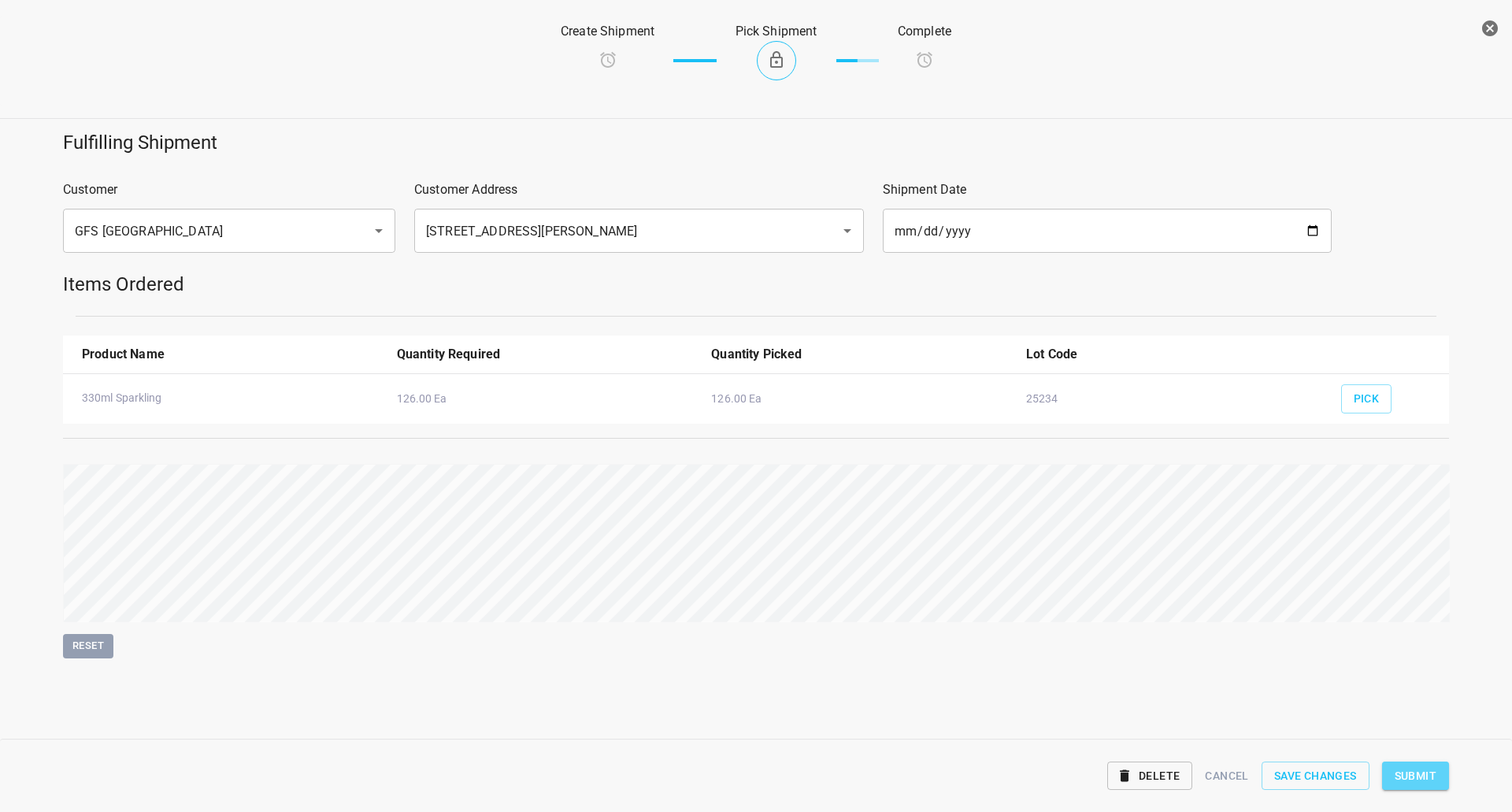
click at [1403, 767] on span "Submit" at bounding box center [1415, 776] width 42 height 20
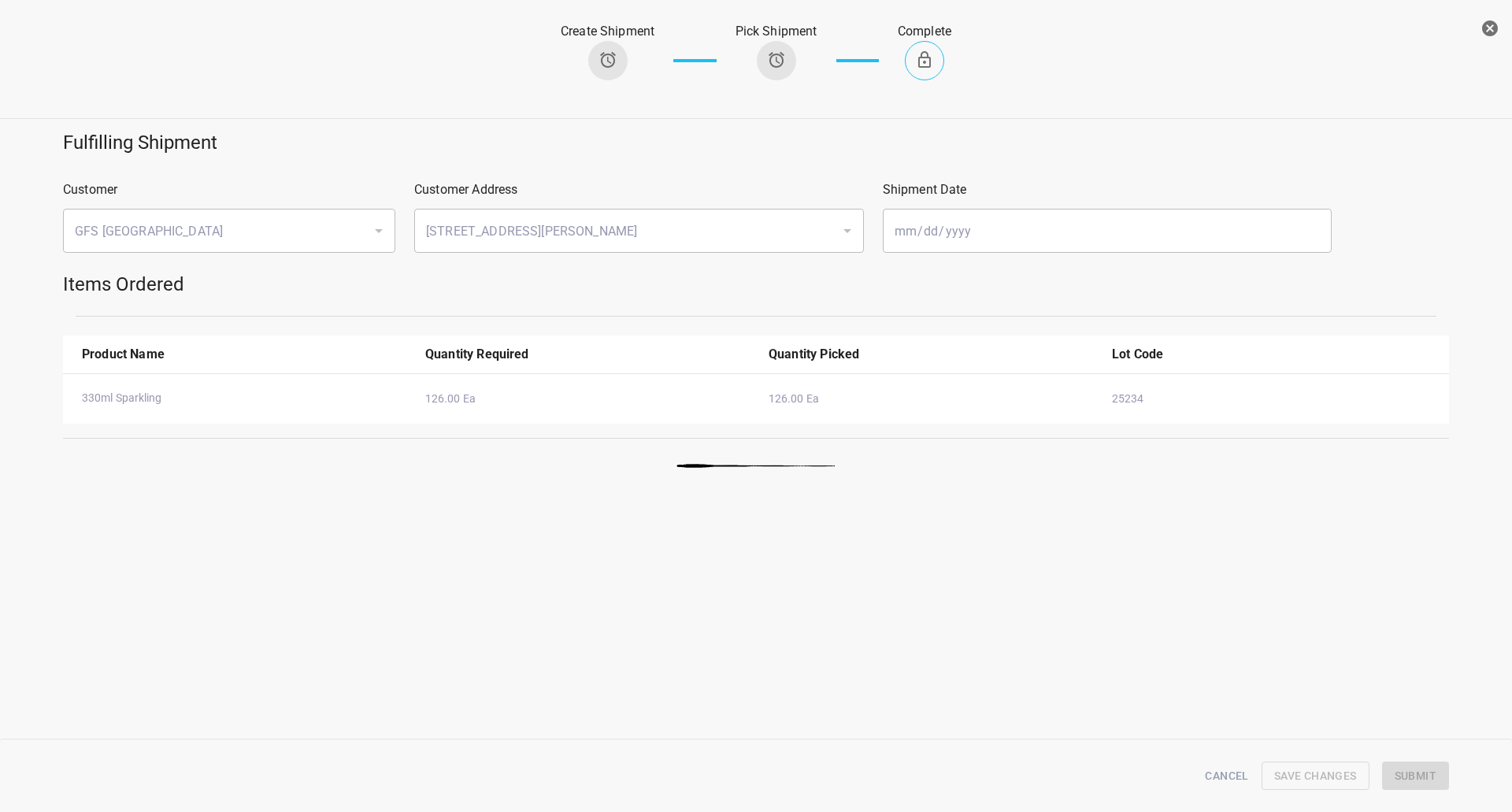
click at [1480, 34] on icon "button" at bounding box center [1489, 28] width 19 height 19
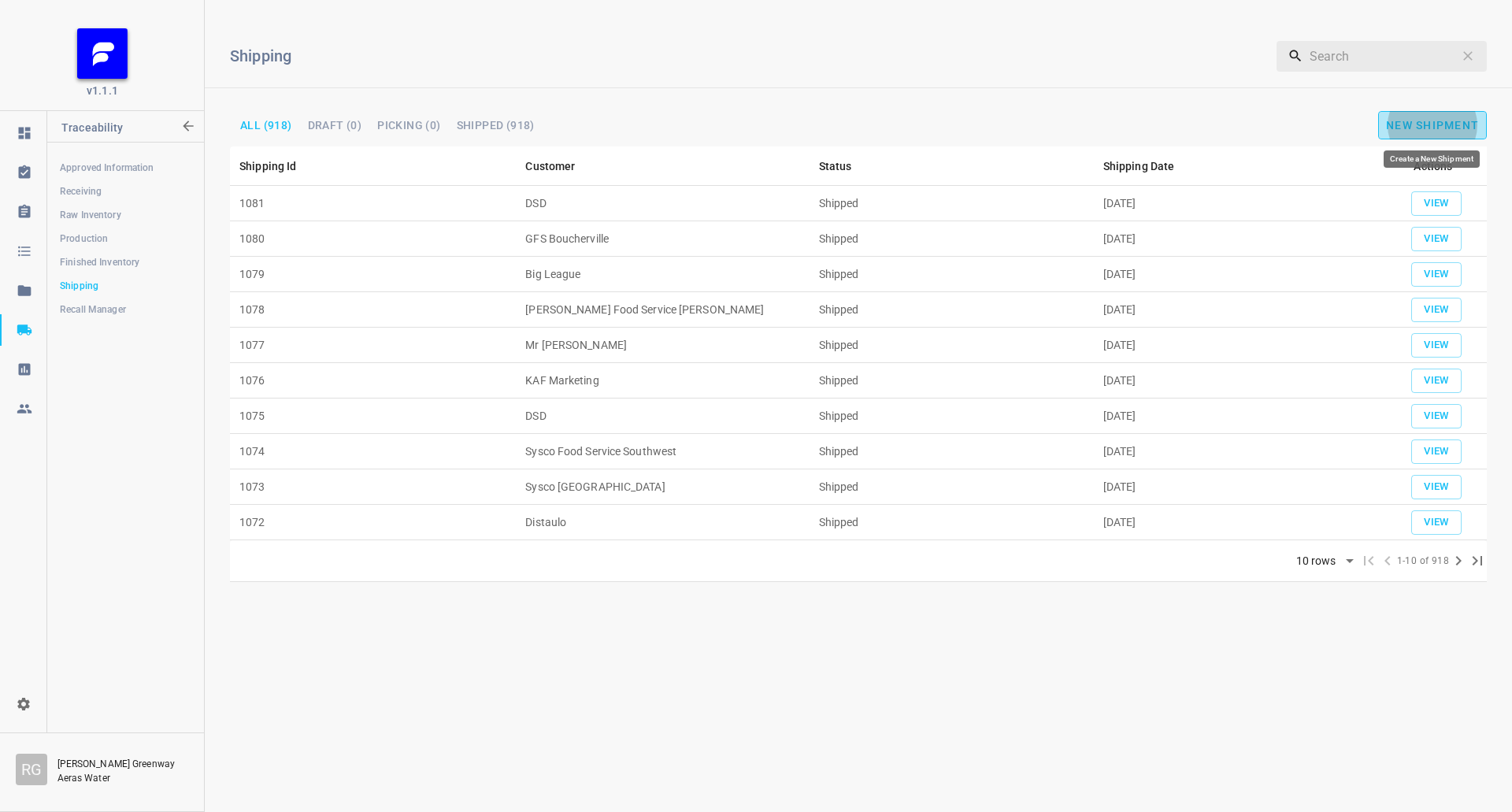
click at [1398, 128] on span "New Shipment" at bounding box center [1432, 125] width 93 height 12
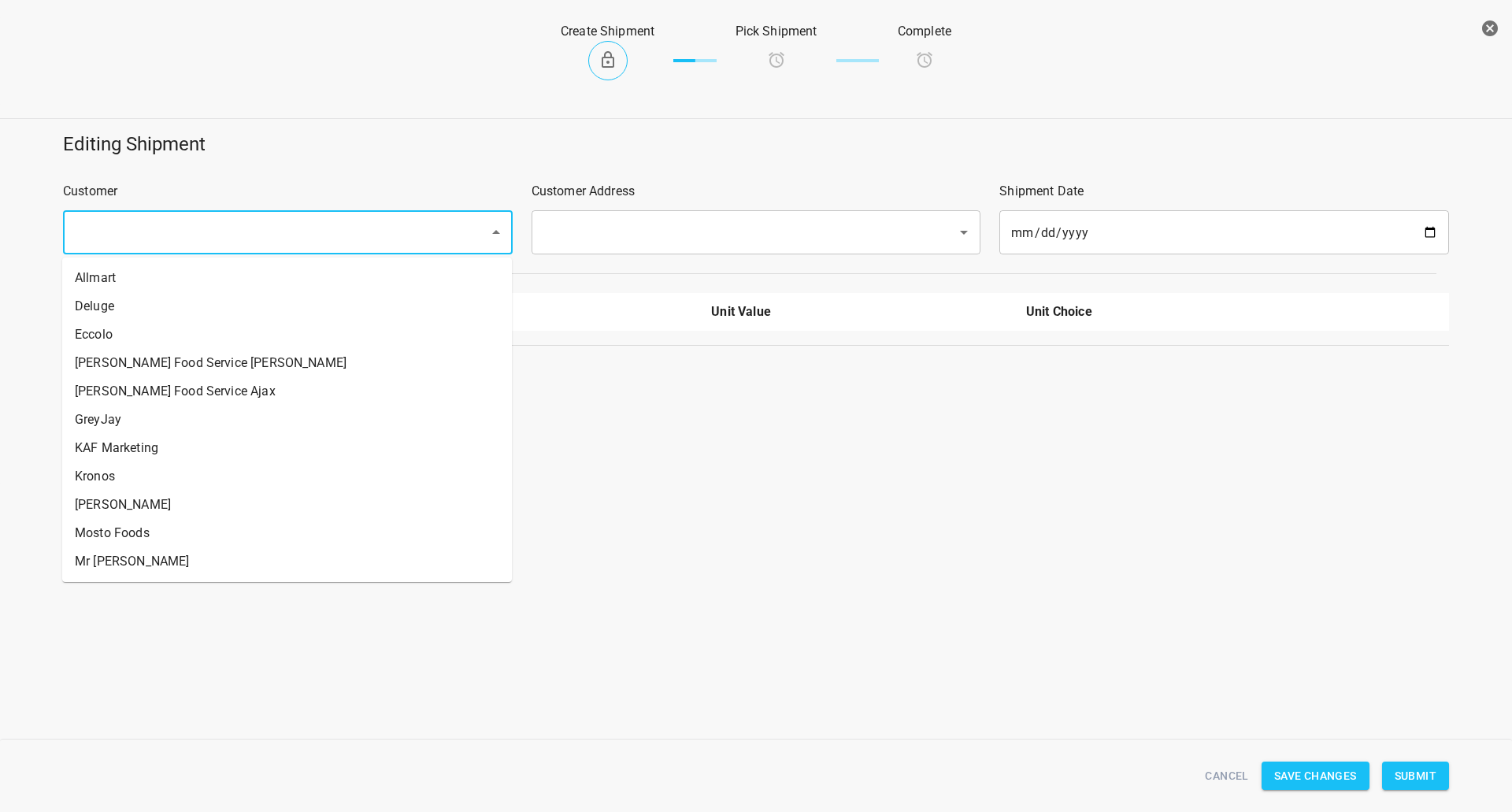
click at [258, 247] on input "text" at bounding box center [266, 232] width 392 height 30
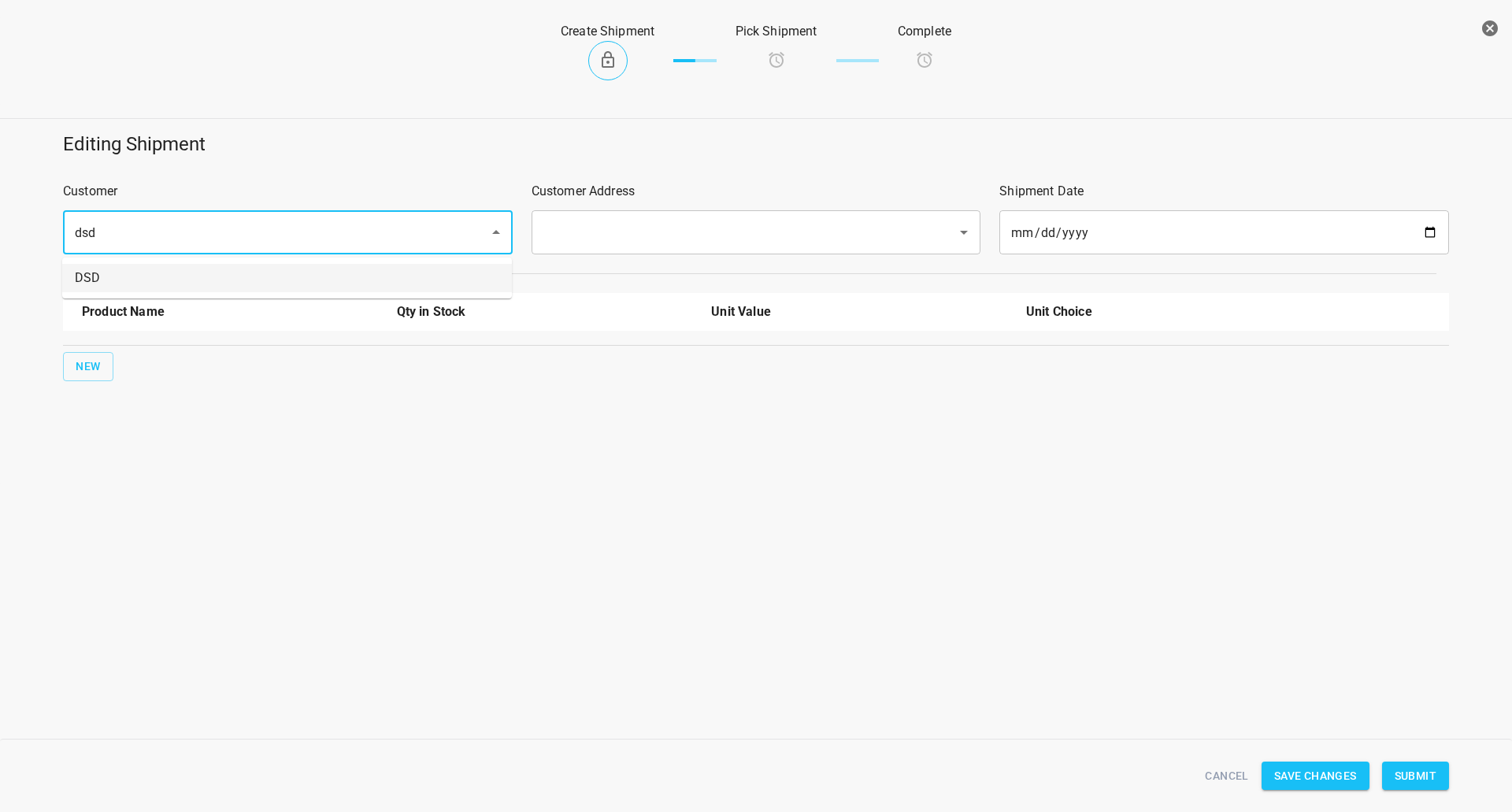
click at [247, 269] on li "DSD" at bounding box center [287, 278] width 450 height 28
type input "DSD"
click at [639, 232] on input "text" at bounding box center [735, 232] width 392 height 30
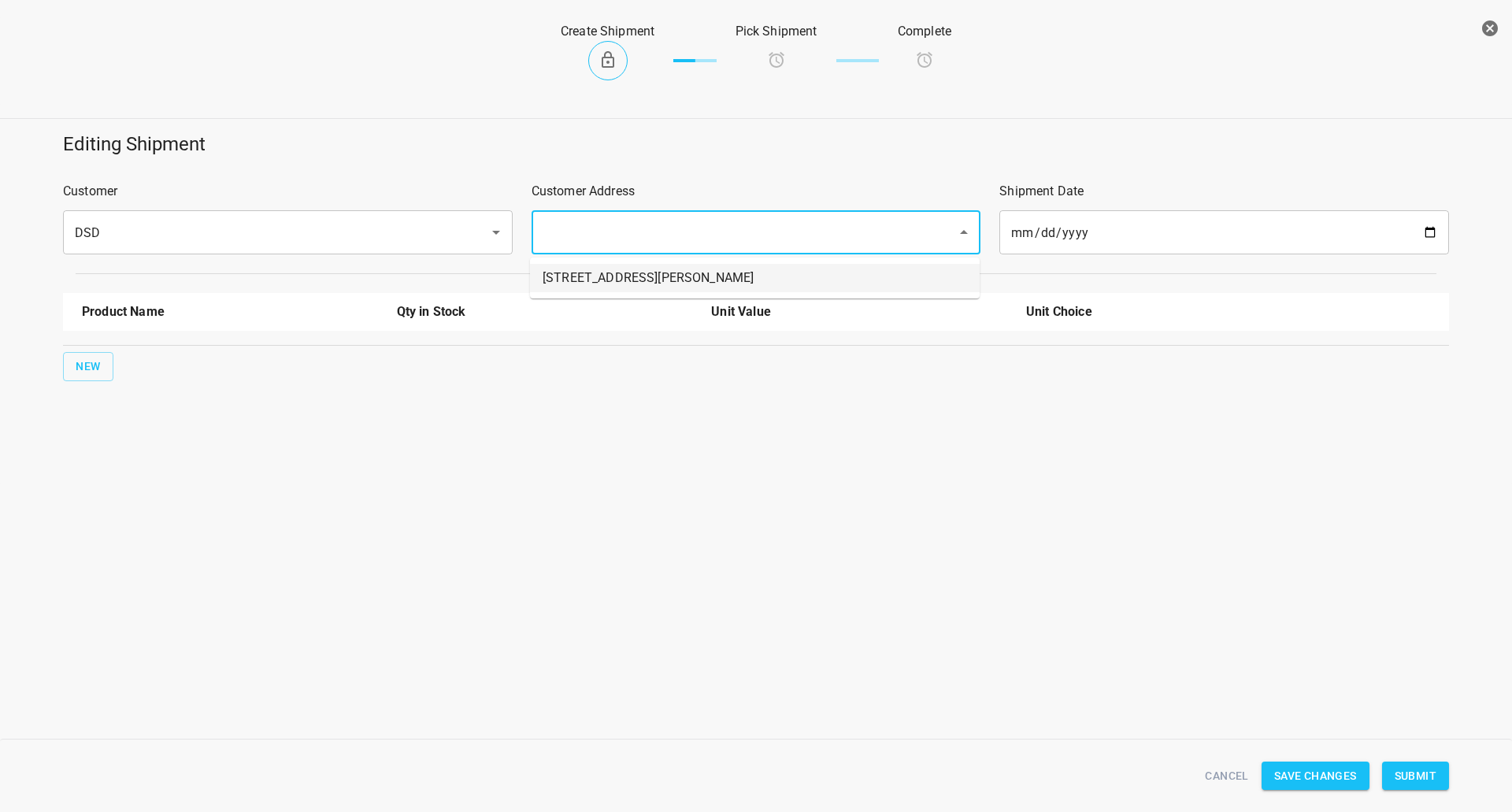
drag, startPoint x: 572, startPoint y: 278, endPoint x: 403, endPoint y: 309, distance: 171.8
click at [571, 280] on li "[STREET_ADDRESS][PERSON_NAME]" at bounding box center [754, 278] width 450 height 28
type input "[STREET_ADDRESS][PERSON_NAME]"
click at [77, 374] on span "New" at bounding box center [88, 367] width 26 height 20
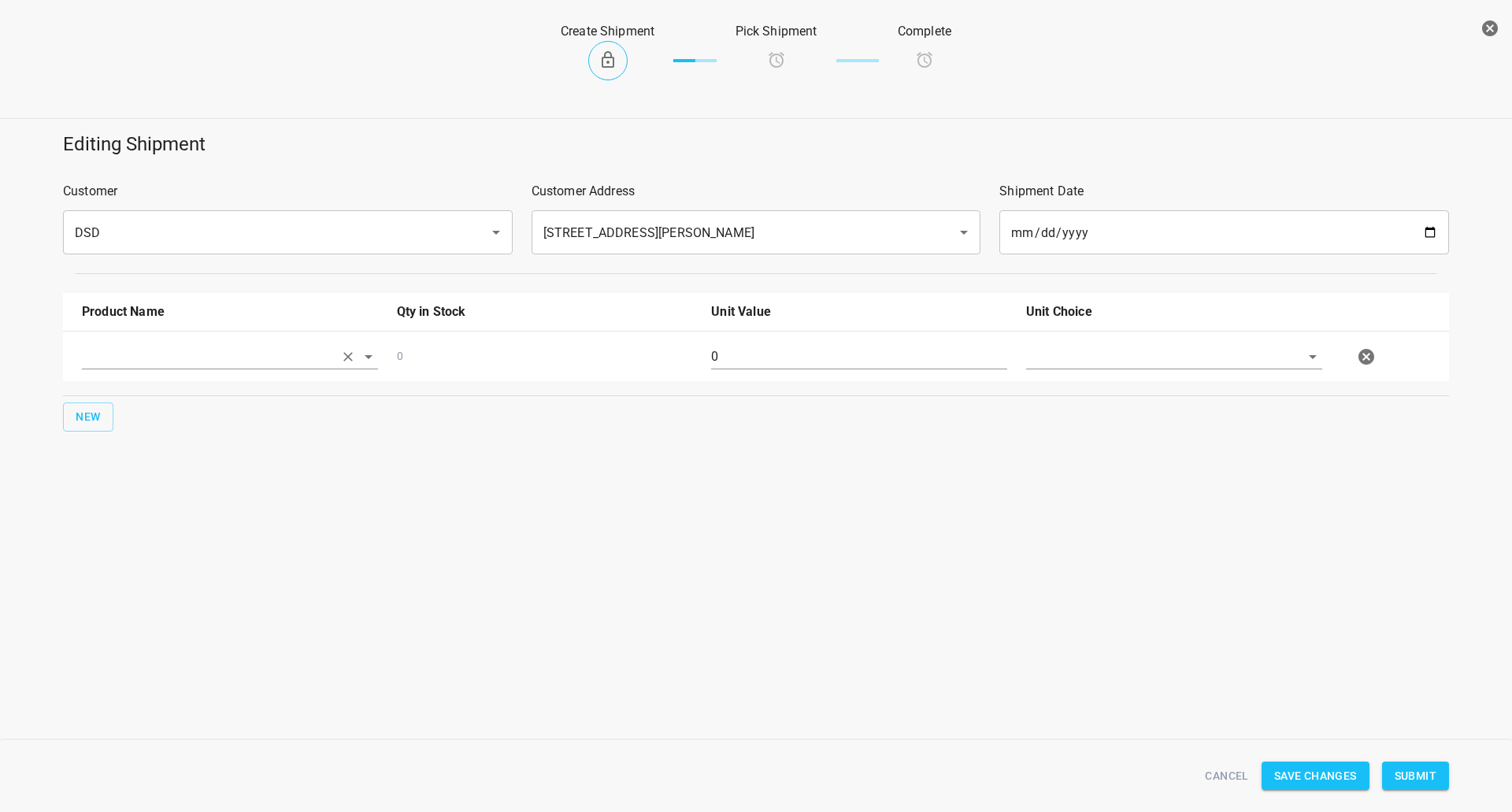
click at [118, 351] on input "text" at bounding box center [208, 356] width 252 height 25
click at [168, 450] on li "330ml Still" at bounding box center [230, 449] width 296 height 28
type input "330ml Still"
click at [87, 416] on span "New" at bounding box center [88, 417] width 26 height 20
click at [103, 416] on input "text" at bounding box center [208, 407] width 252 height 25
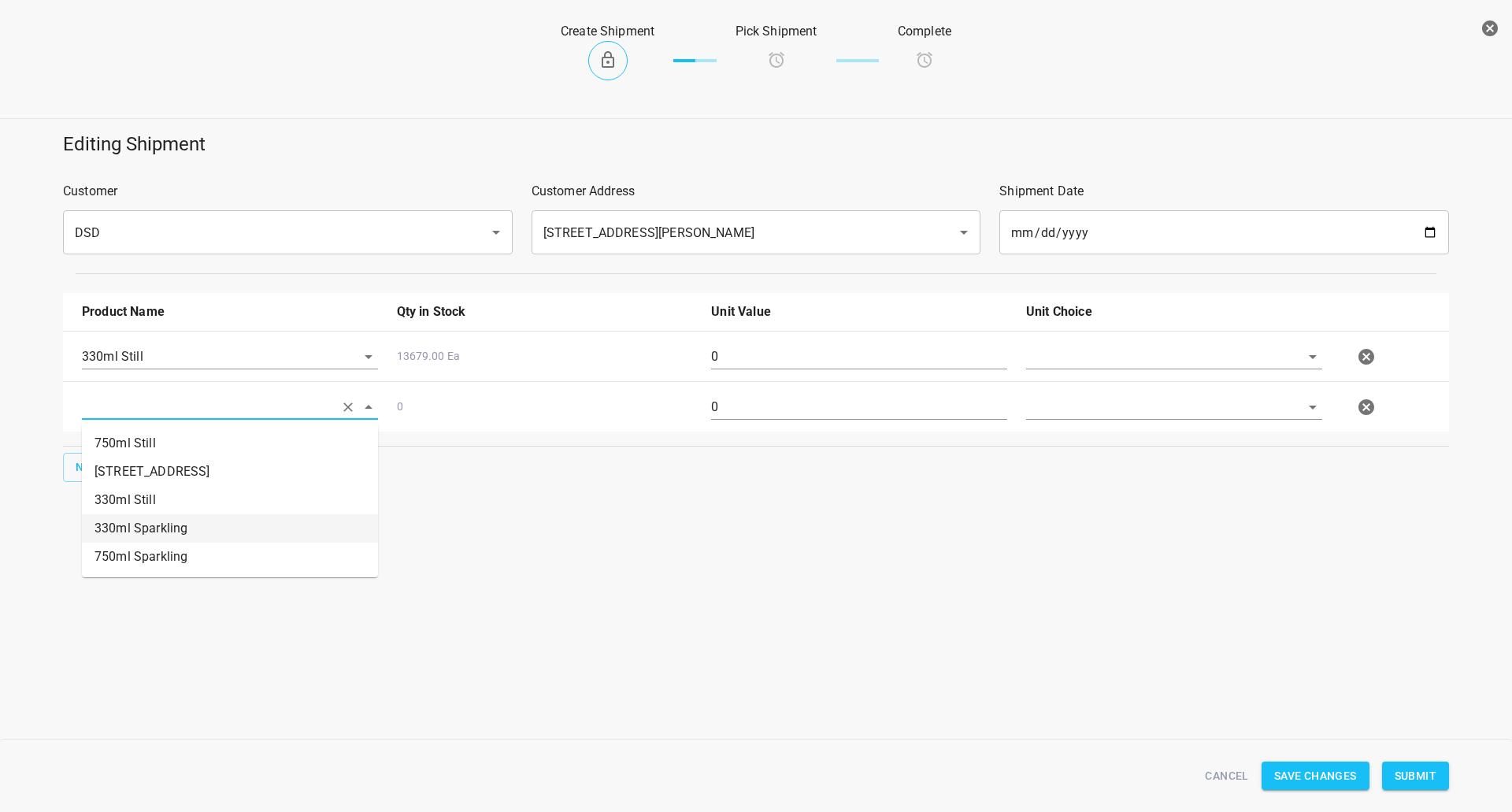
click at [128, 523] on li "330ml Sparkling" at bounding box center [230, 528] width 296 height 28
type input "330ml Sparkling"
click at [87, 466] on span "New" at bounding box center [88, 467] width 26 height 20
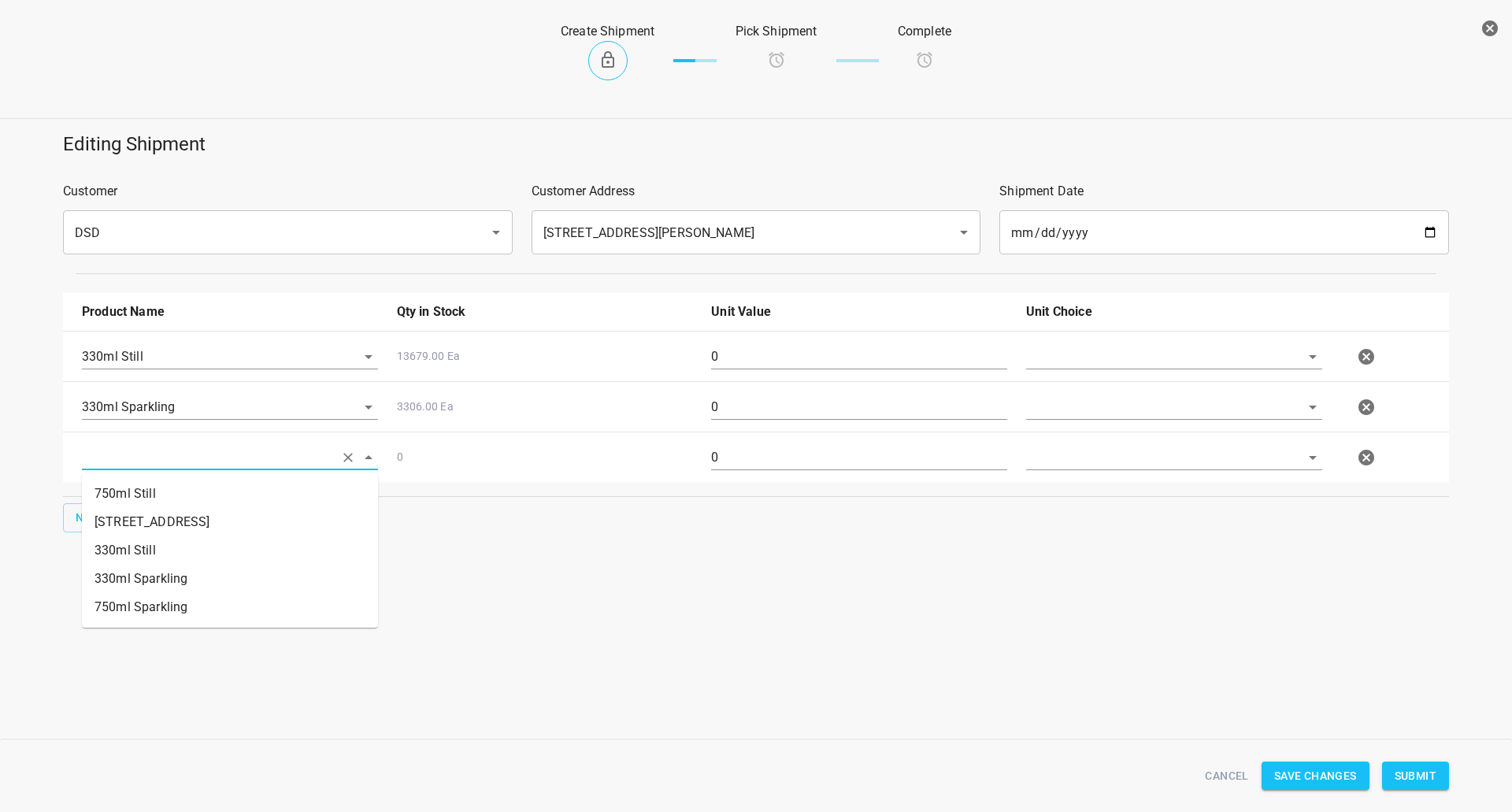
click at [133, 447] on input "text" at bounding box center [208, 457] width 252 height 25
drag, startPoint x: 157, startPoint y: 473, endPoint x: 100, endPoint y: 499, distance: 62.6
click at [156, 473] on ul "750ml Still [GEOGRAPHIC_DATA] 330ml Still 330ml Sparkling 750ml Sparkling" at bounding box center [230, 550] width 296 height 155
click at [121, 497] on li "750ml Still" at bounding box center [230, 494] width 296 height 28
type input "750ml Still"
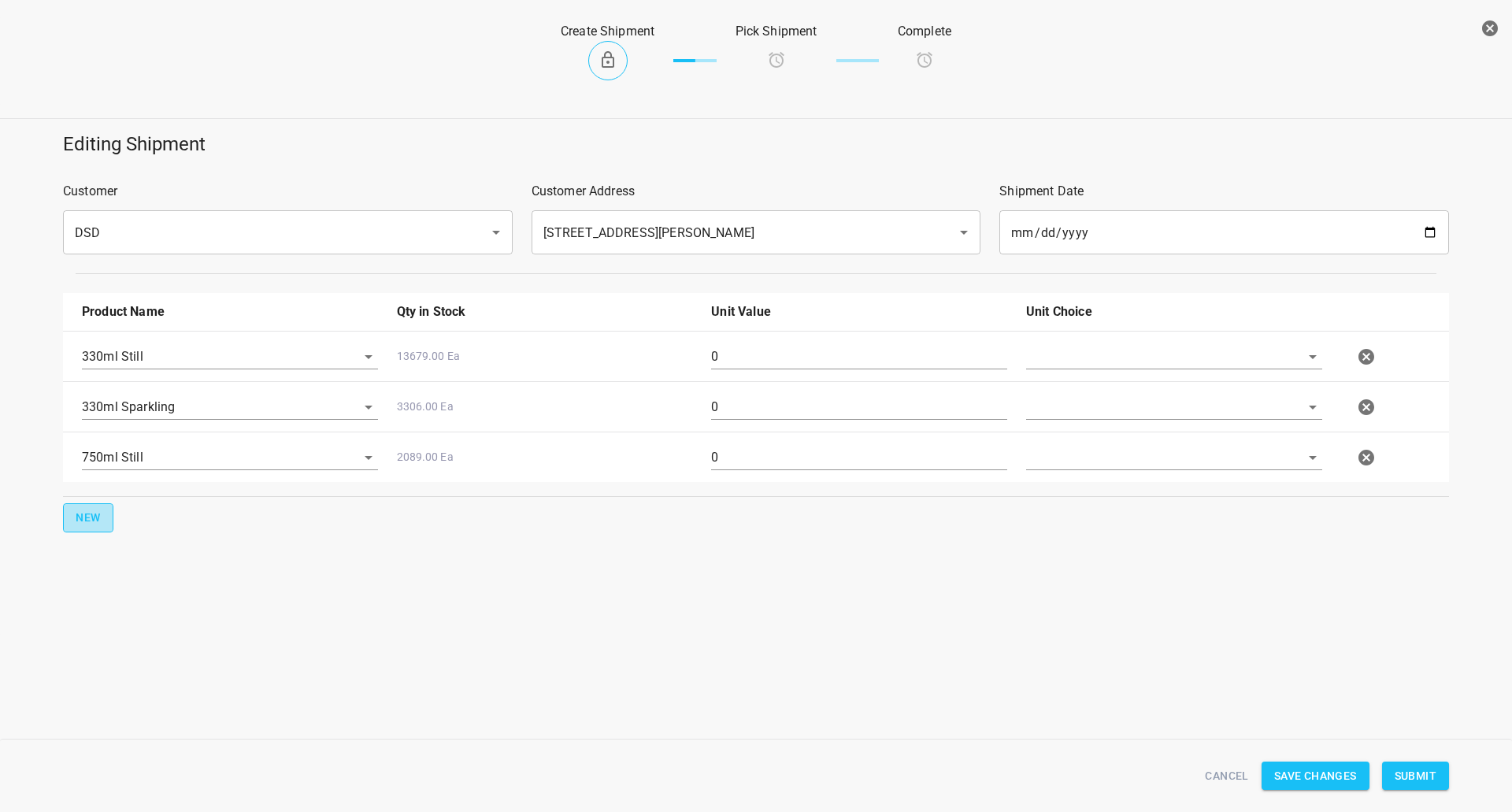
click at [97, 503] on button "New" at bounding box center [88, 517] width 50 height 29
click at [109, 516] on input "text" at bounding box center [208, 508] width 252 height 25
click at [158, 649] on li "750ml Sparkling" at bounding box center [230, 657] width 296 height 28
type input "750ml Sparkling"
drag, startPoint x: 1150, startPoint y: 370, endPoint x: 1093, endPoint y: 397, distance: 63.1
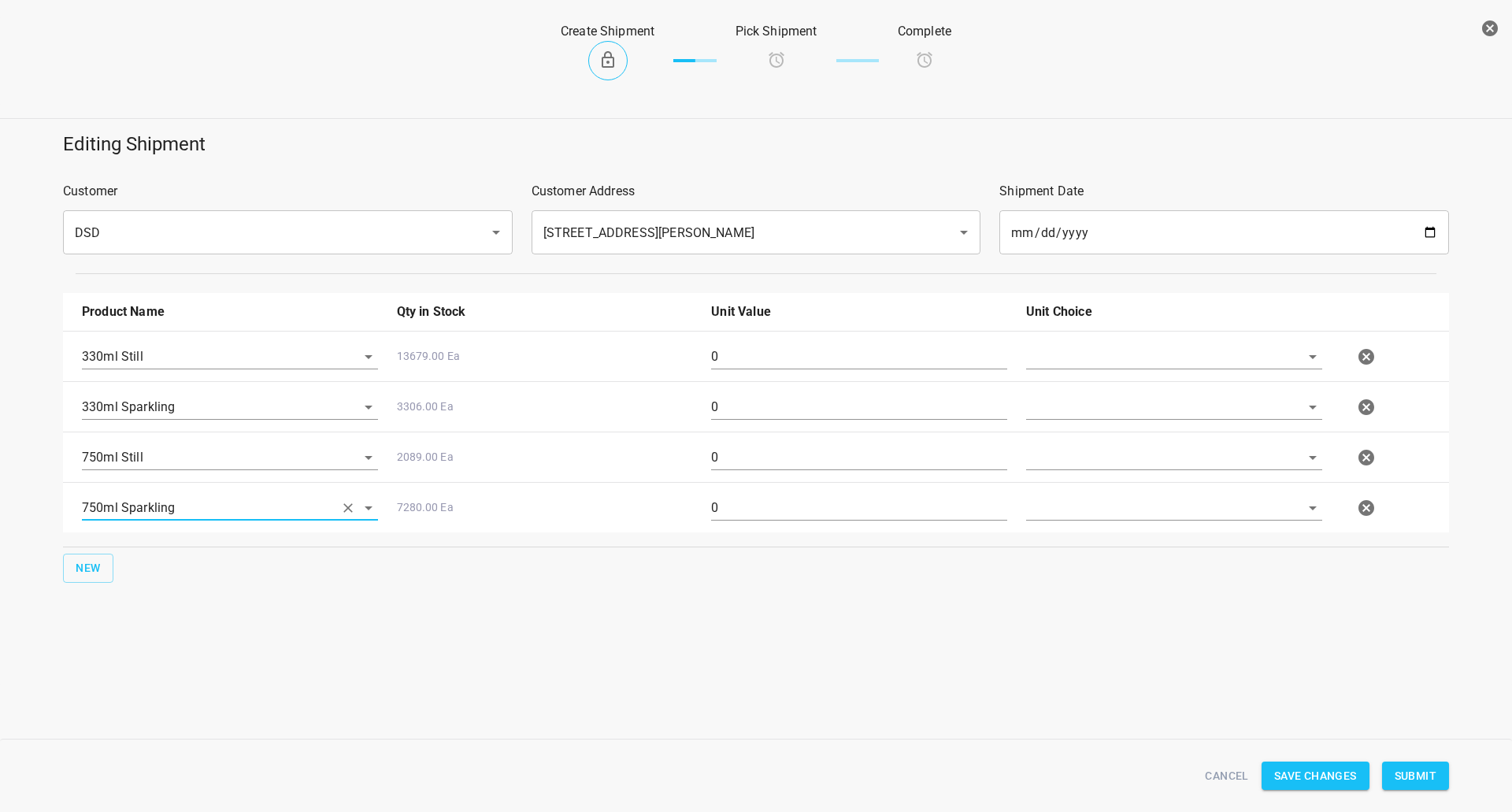
click at [1146, 370] on div at bounding box center [1174, 363] width 315 height 57
drag, startPoint x: 1103, startPoint y: 358, endPoint x: 1086, endPoint y: 392, distance: 38.0
click at [1100, 362] on input "text" at bounding box center [1152, 356] width 252 height 25
click at [1086, 392] on li "[PERSON_NAME]" at bounding box center [1174, 392] width 296 height 28
type input "[PERSON_NAME]"
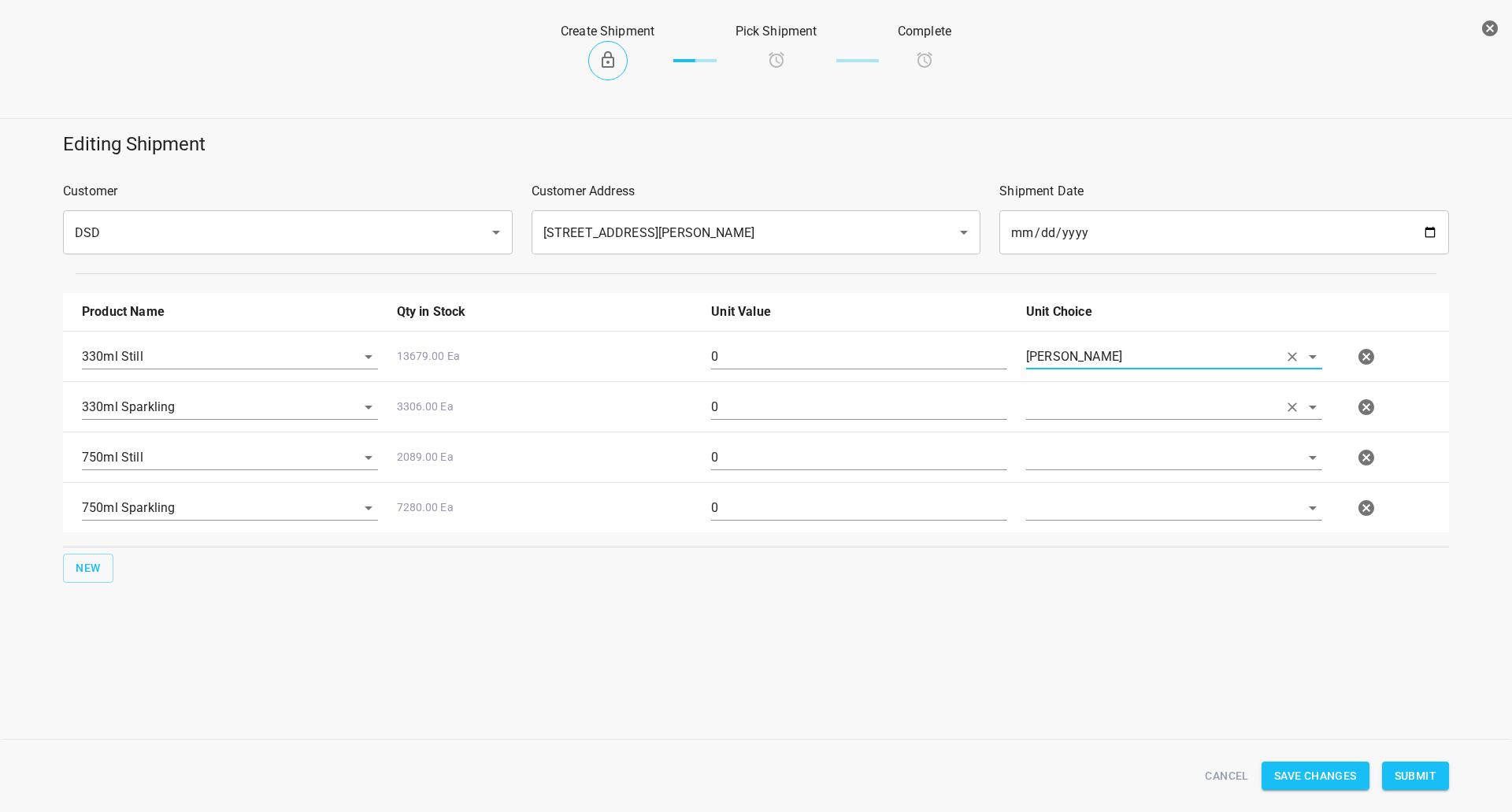
click at [1079, 411] on input "text" at bounding box center [1152, 407] width 252 height 25
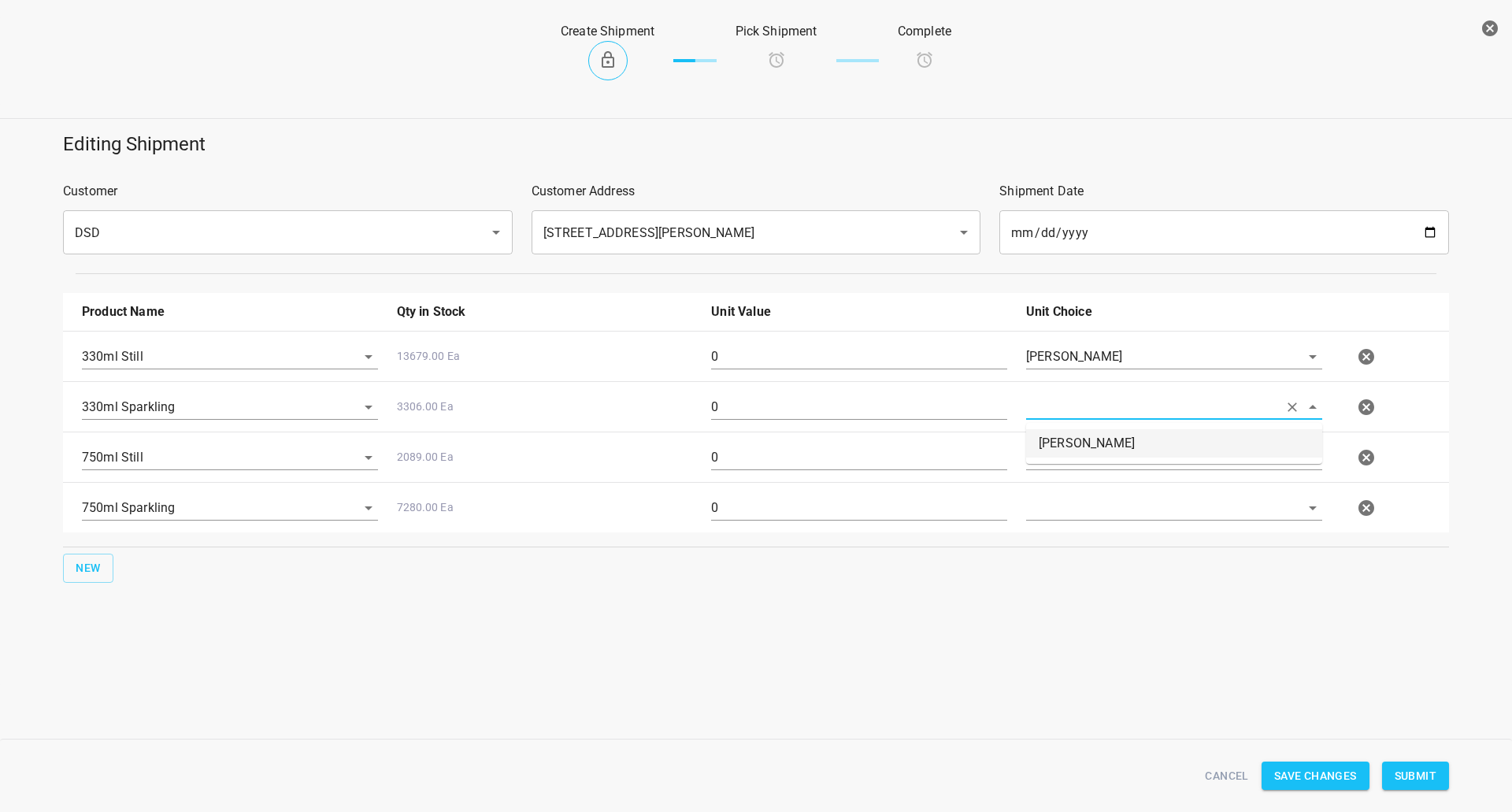
click at [1086, 448] on li "[PERSON_NAME]" at bounding box center [1174, 443] width 296 height 28
type input "[PERSON_NAME]"
click at [1076, 463] on input "text" at bounding box center [1152, 457] width 252 height 25
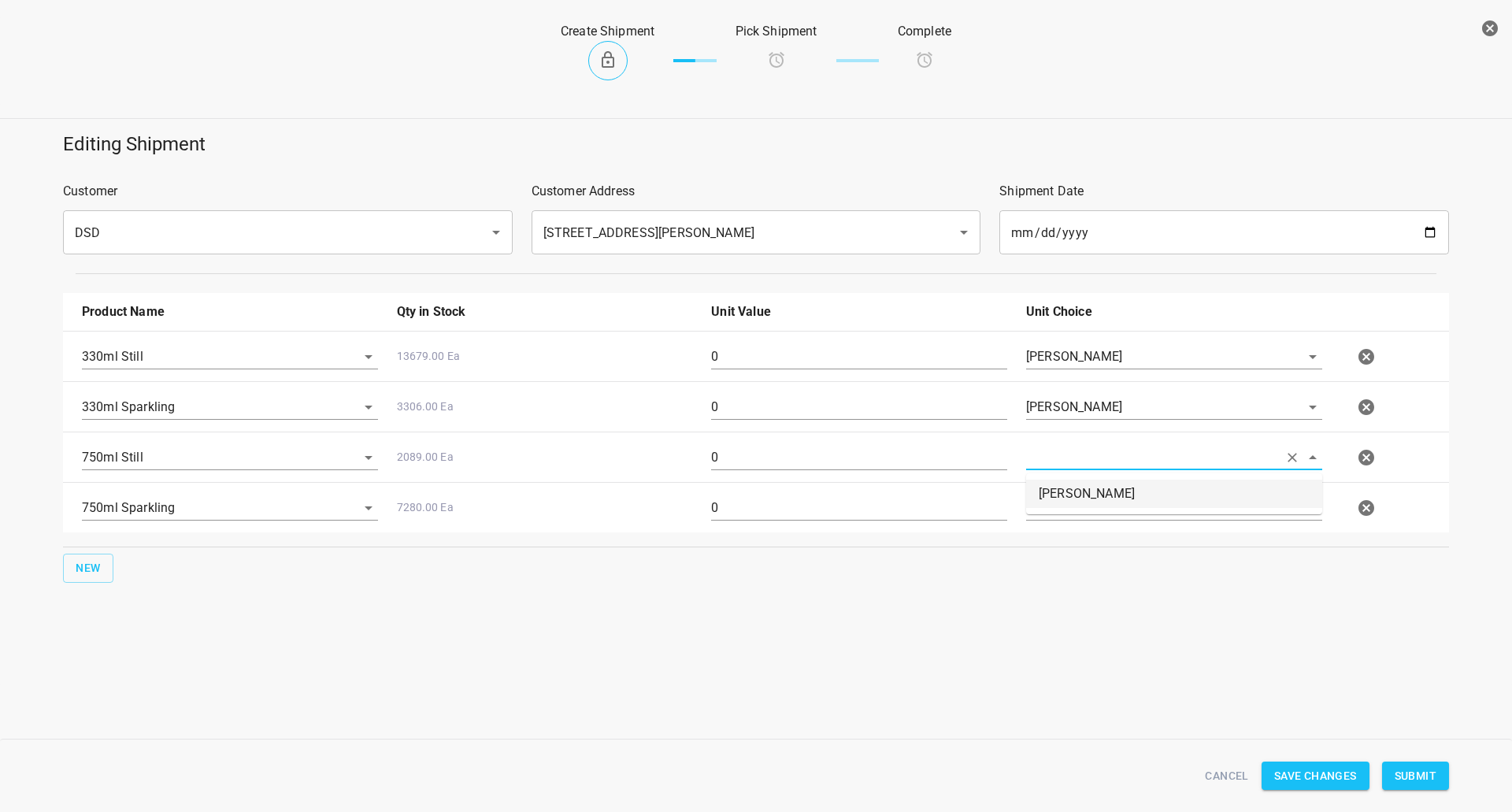
click at [1069, 499] on li "[PERSON_NAME]" at bounding box center [1174, 494] width 296 height 28
type input "[PERSON_NAME]"
click at [1069, 516] on input "text" at bounding box center [1152, 508] width 252 height 25
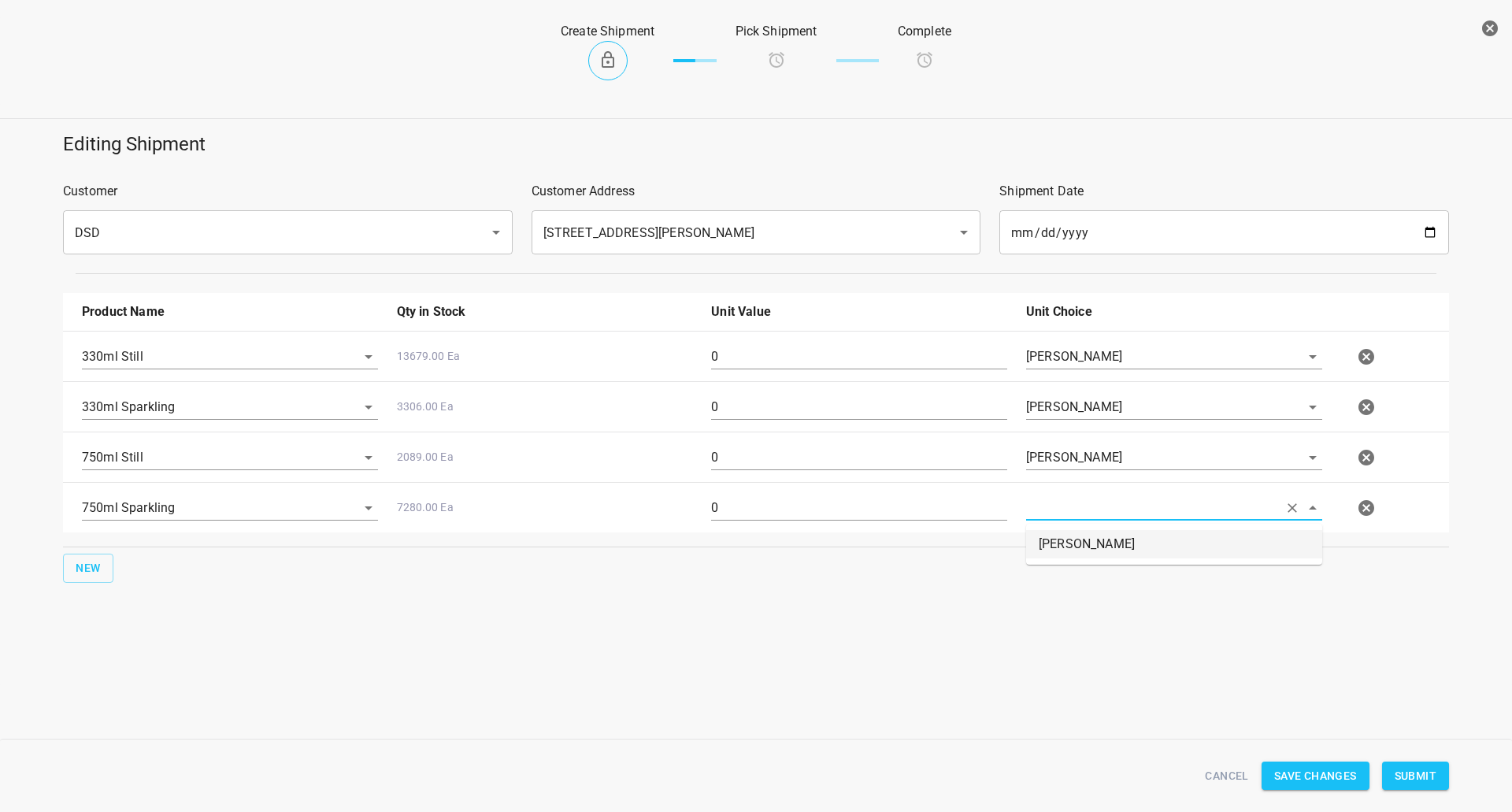
click at [1069, 557] on li "[PERSON_NAME]" at bounding box center [1174, 544] width 296 height 28
type input "[PERSON_NAME]"
click at [872, 363] on input "0" at bounding box center [859, 356] width 296 height 26
type input "15"
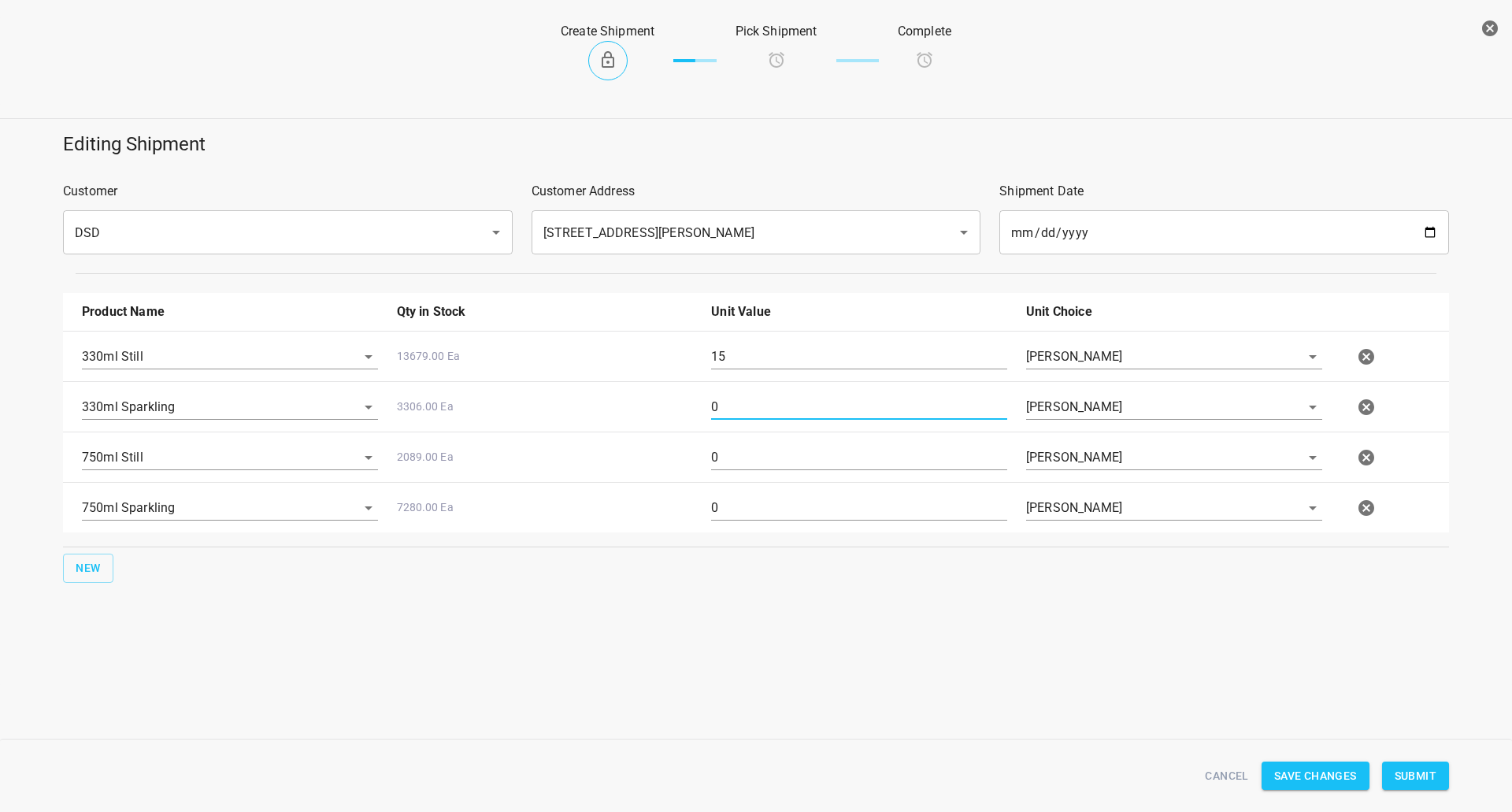
drag, startPoint x: 765, startPoint y: 408, endPoint x: 422, endPoint y: 397, distance: 343.2
click at [474, 406] on div "330ml Sparkling 3306.00 Ea 0 [PERSON_NAME]" at bounding box center [758, 407] width 1373 height 69
type input "1"
drag, startPoint x: 754, startPoint y: 369, endPoint x: 556, endPoint y: 346, distance: 199.3
click at [562, 353] on div "330ml Still 13679.00 Ea 15 [PERSON_NAME]" at bounding box center [758, 356] width 1373 height 69
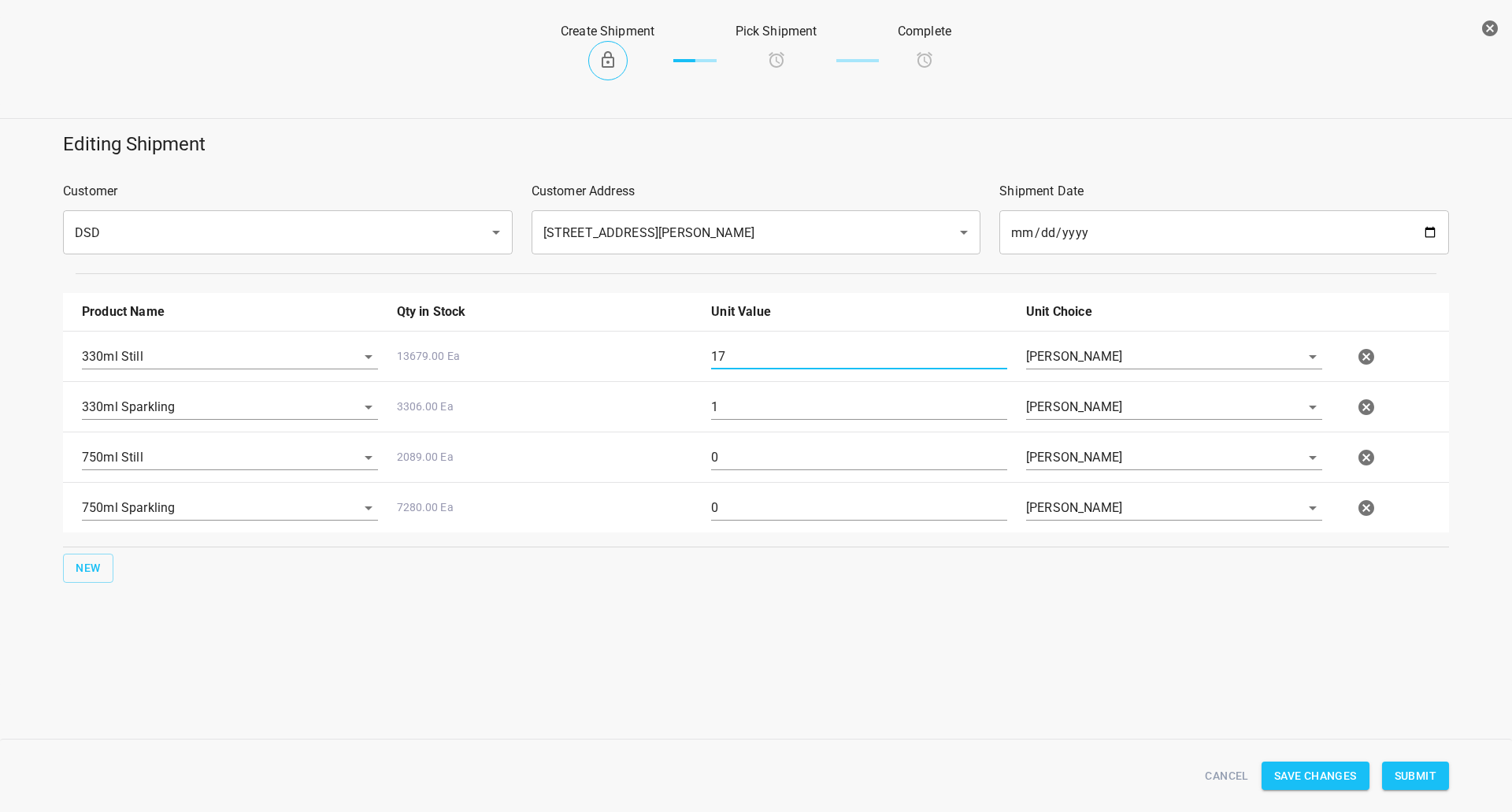
type input "17"
drag, startPoint x: 732, startPoint y: 440, endPoint x: 646, endPoint y: 427, distance: 87.0
click at [646, 427] on div "750ml Still 2089.00 Ea 0 [PERSON_NAME]" at bounding box center [758, 457] width 1373 height 69
type input "4"
drag, startPoint x: 808, startPoint y: 369, endPoint x: 408, endPoint y: 358, distance: 400.2
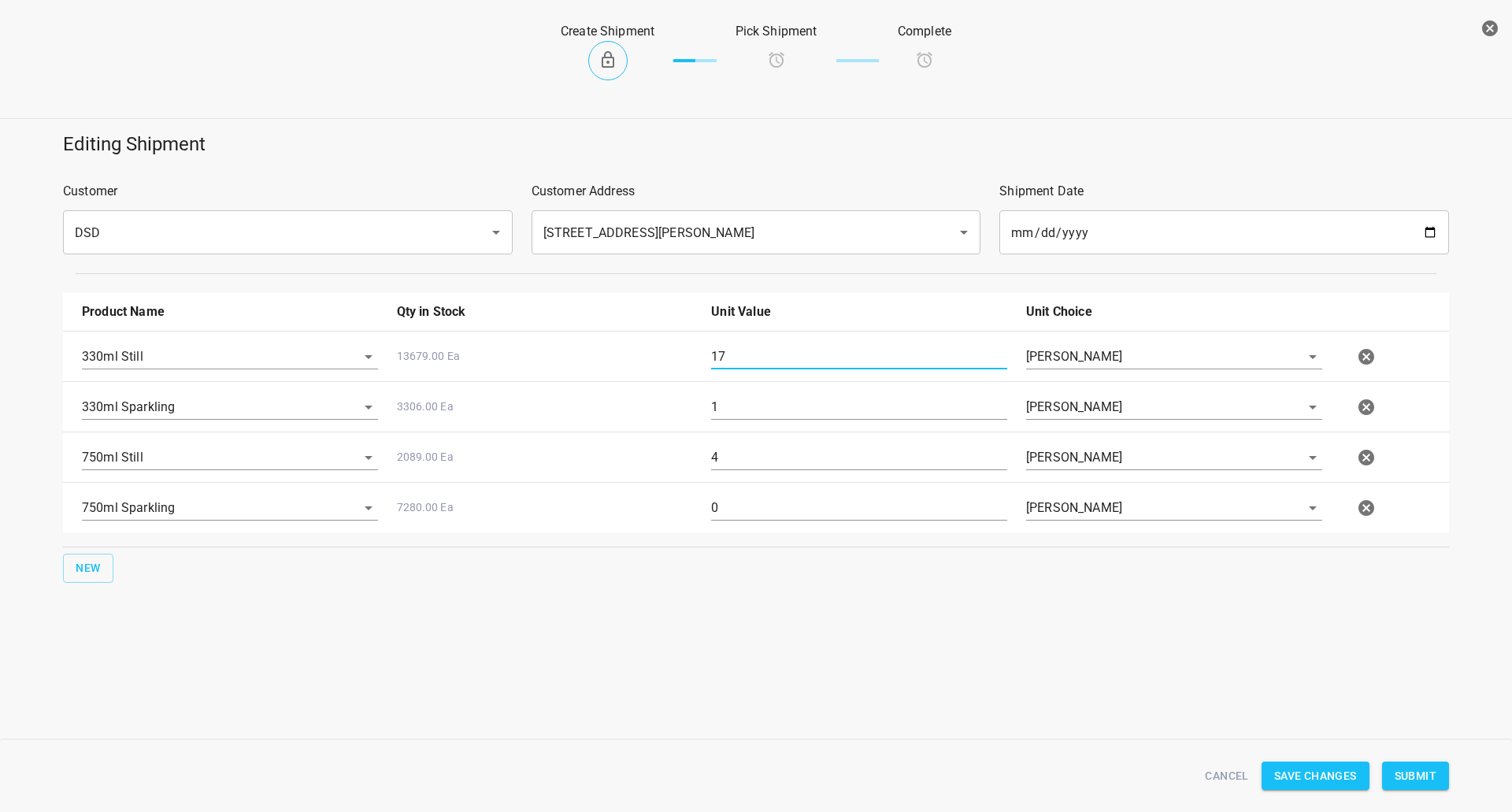
click at [413, 358] on div "330ml Still 13679.00 Ea 17 [PERSON_NAME]" at bounding box center [758, 356] width 1373 height 69
type input "20"
drag, startPoint x: 749, startPoint y: 417, endPoint x: 536, endPoint y: 410, distance: 213.1
click at [579, 414] on div "330ml Sparkling 3306.00 Ea 1 [PERSON_NAME]" at bounding box center [758, 407] width 1373 height 69
type input "3"
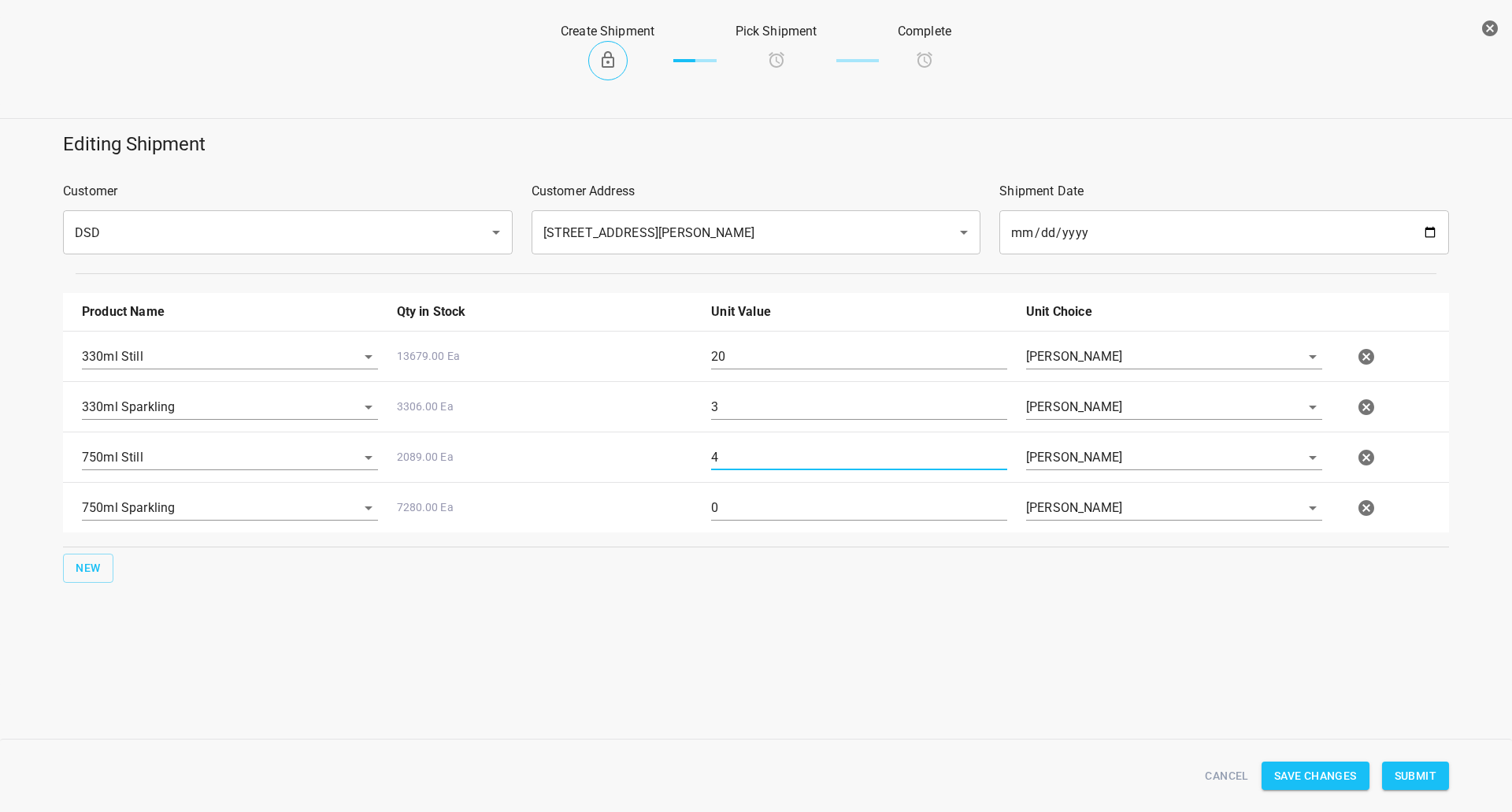
drag, startPoint x: 756, startPoint y: 461, endPoint x: 565, endPoint y: 426, distance: 194.2
click at [619, 450] on div "750ml Still 2089.00 Ea 4 [PERSON_NAME]" at bounding box center [758, 457] width 1373 height 69
type input "6"
drag, startPoint x: 742, startPoint y: 507, endPoint x: 678, endPoint y: 487, distance: 67.1
click at [700, 503] on div "750ml Sparkling 7280.00 Ea 0 [PERSON_NAME]" at bounding box center [758, 508] width 1373 height 69
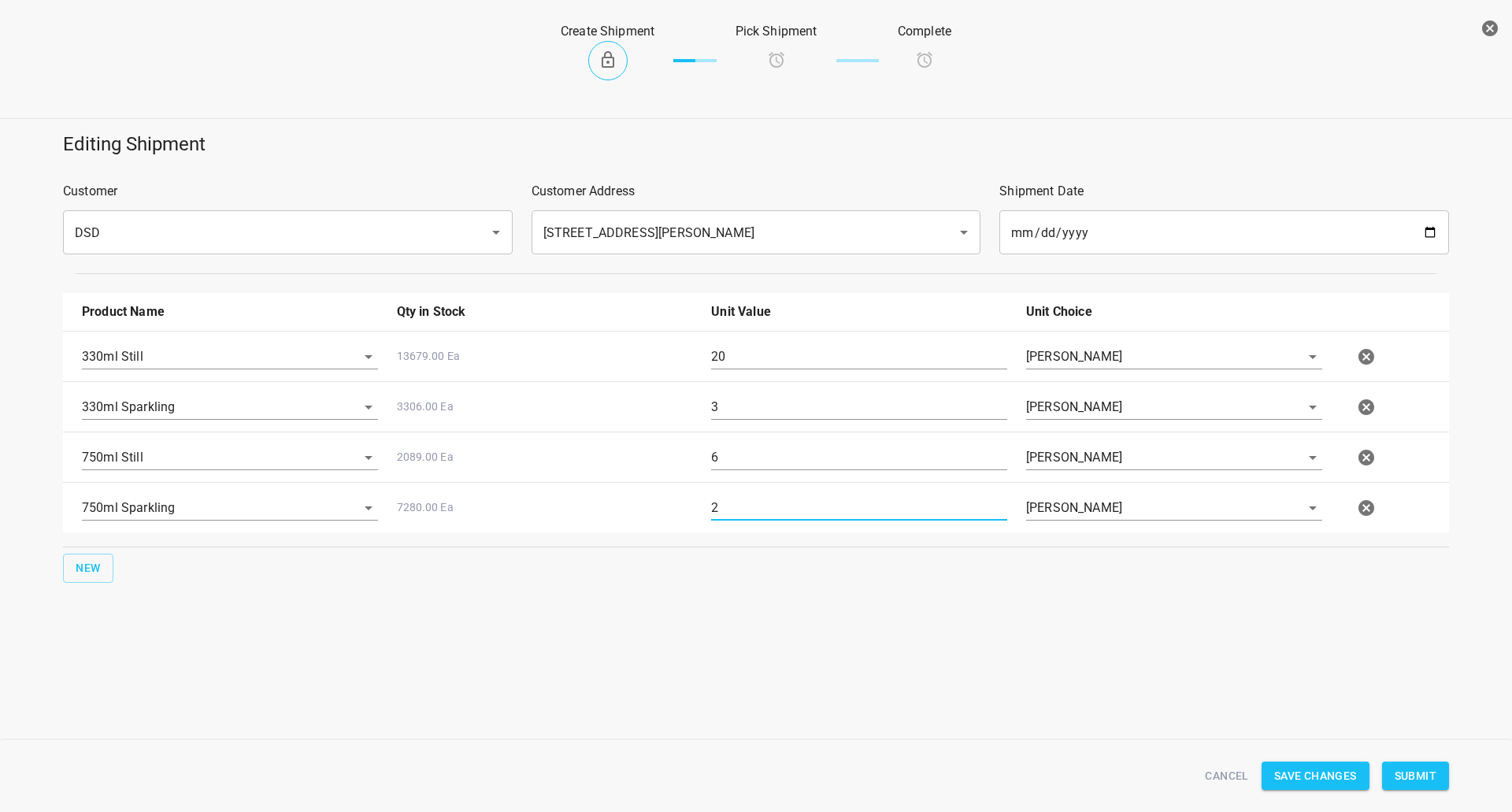
type input "2"
click at [1413, 767] on span "Submit" at bounding box center [1415, 776] width 42 height 20
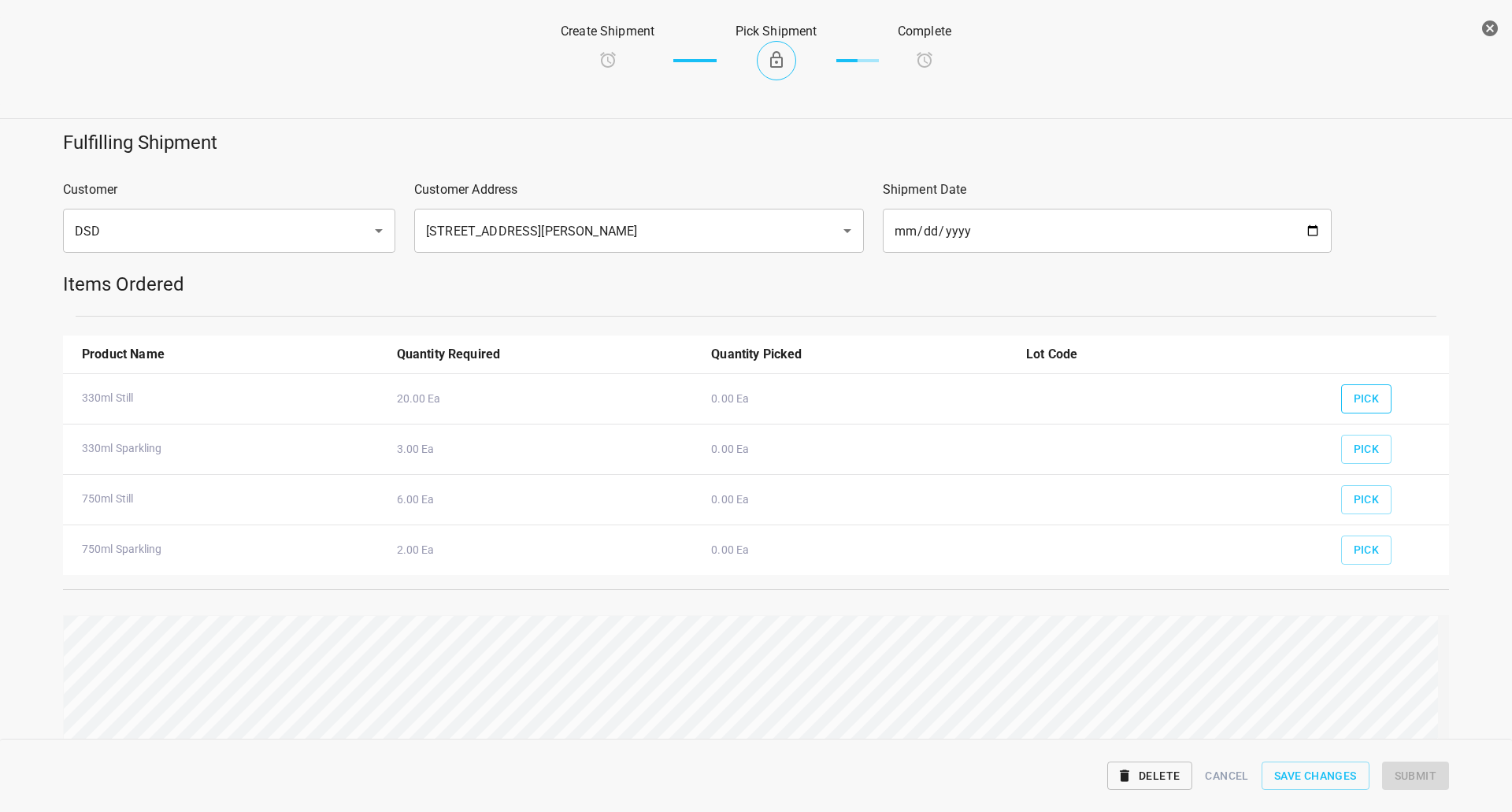
click at [1357, 409] on button "Pick" at bounding box center [1366, 398] width 51 height 29
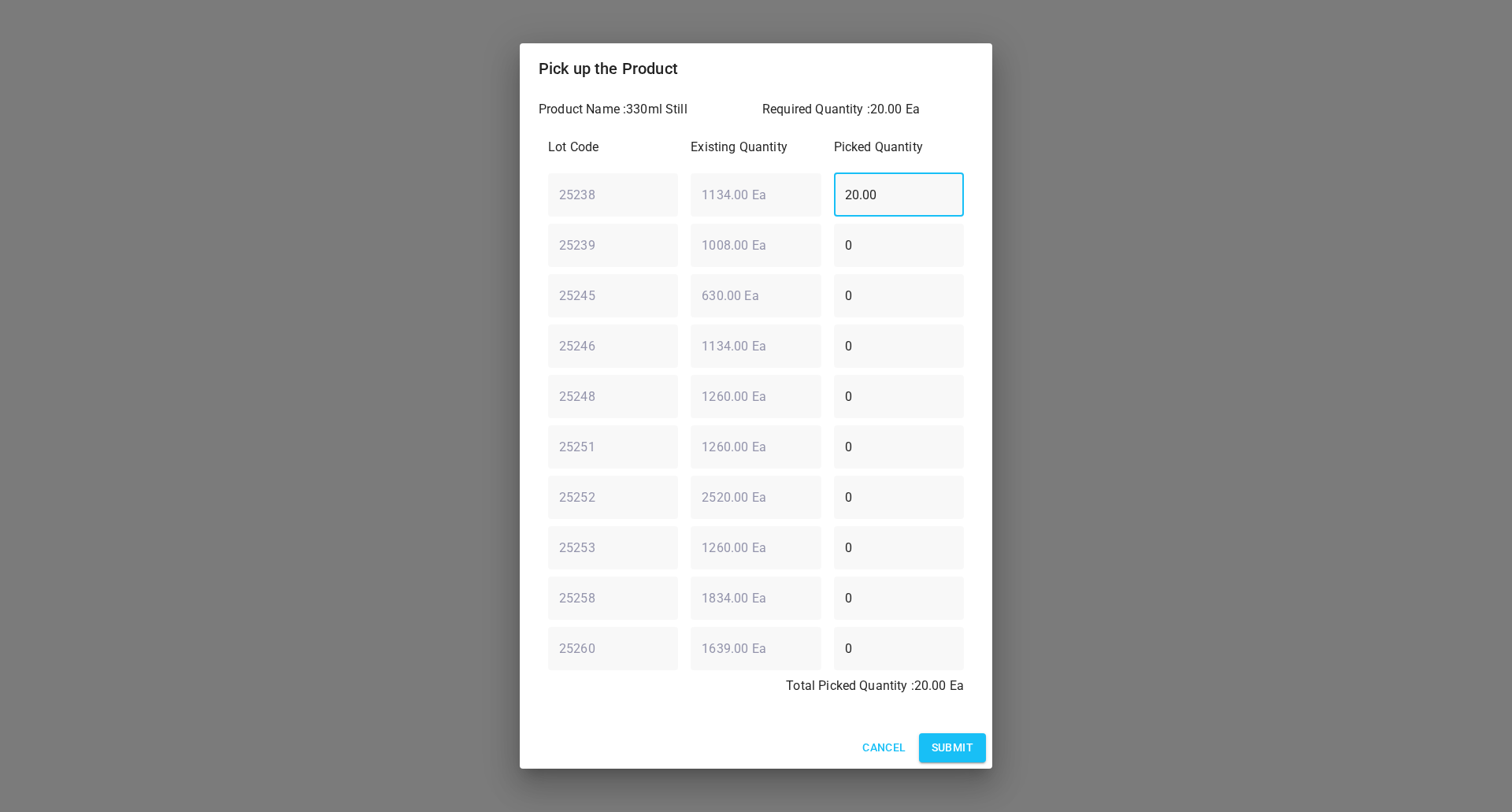
drag, startPoint x: 910, startPoint y: 197, endPoint x: 376, endPoint y: 220, distance: 534.5
click at [415, 228] on div "Pick up the Product Product Name : 330ml Still Required Quantity : 20.00 Ea Lot…" at bounding box center [756, 406] width 1512 height 812
type input "0"
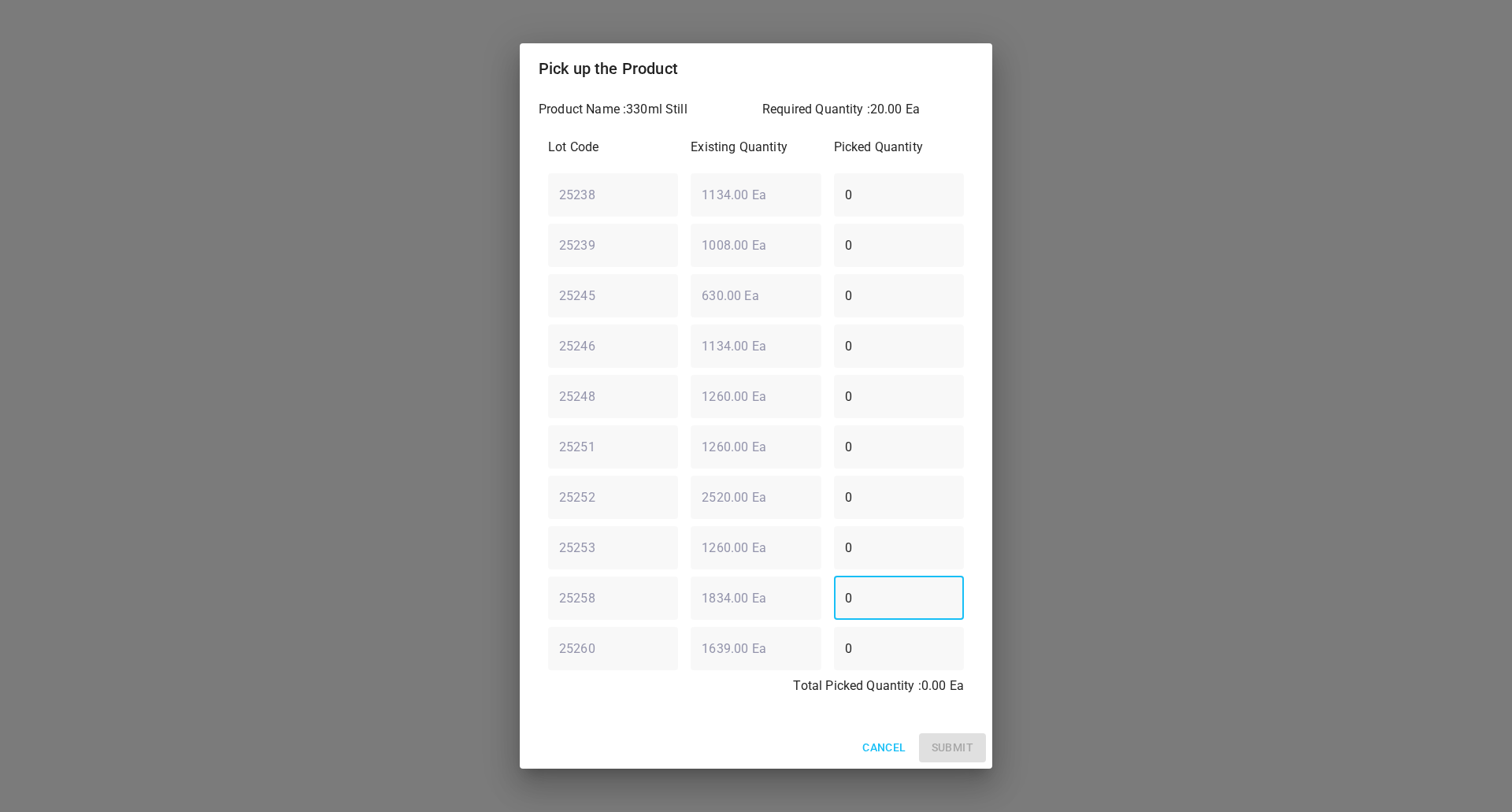
drag, startPoint x: 892, startPoint y: 593, endPoint x: 391, endPoint y: 643, distance: 503.5
click at [412, 641] on div "Pick up the Product Product Name : 330ml Still Required Quantity : 20.00 Ea Lot…" at bounding box center [756, 406] width 1512 height 812
type input "15"
click at [659, 642] on div "25260 ​ 1639.00 Ea ​ 0 ​" at bounding box center [755, 647] width 429 height 57
type input "3"
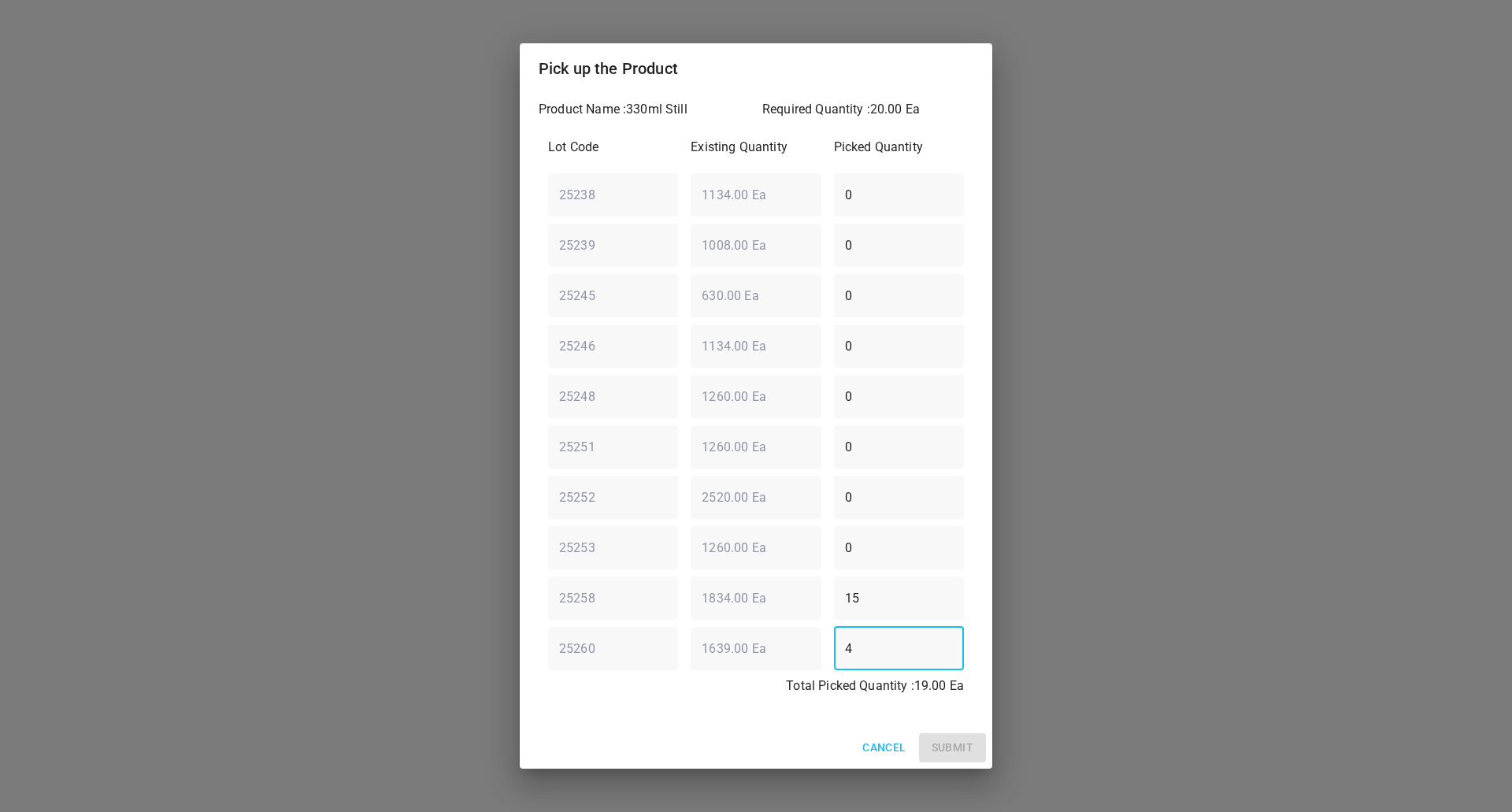
type input "4"
click at [694, 631] on div "Lot Code Existing Quantity Picked Quantity 25238 ​ 1134.00 Ea ​ 0 ​ 25239 ​ 100…" at bounding box center [756, 421] width 434 height 586
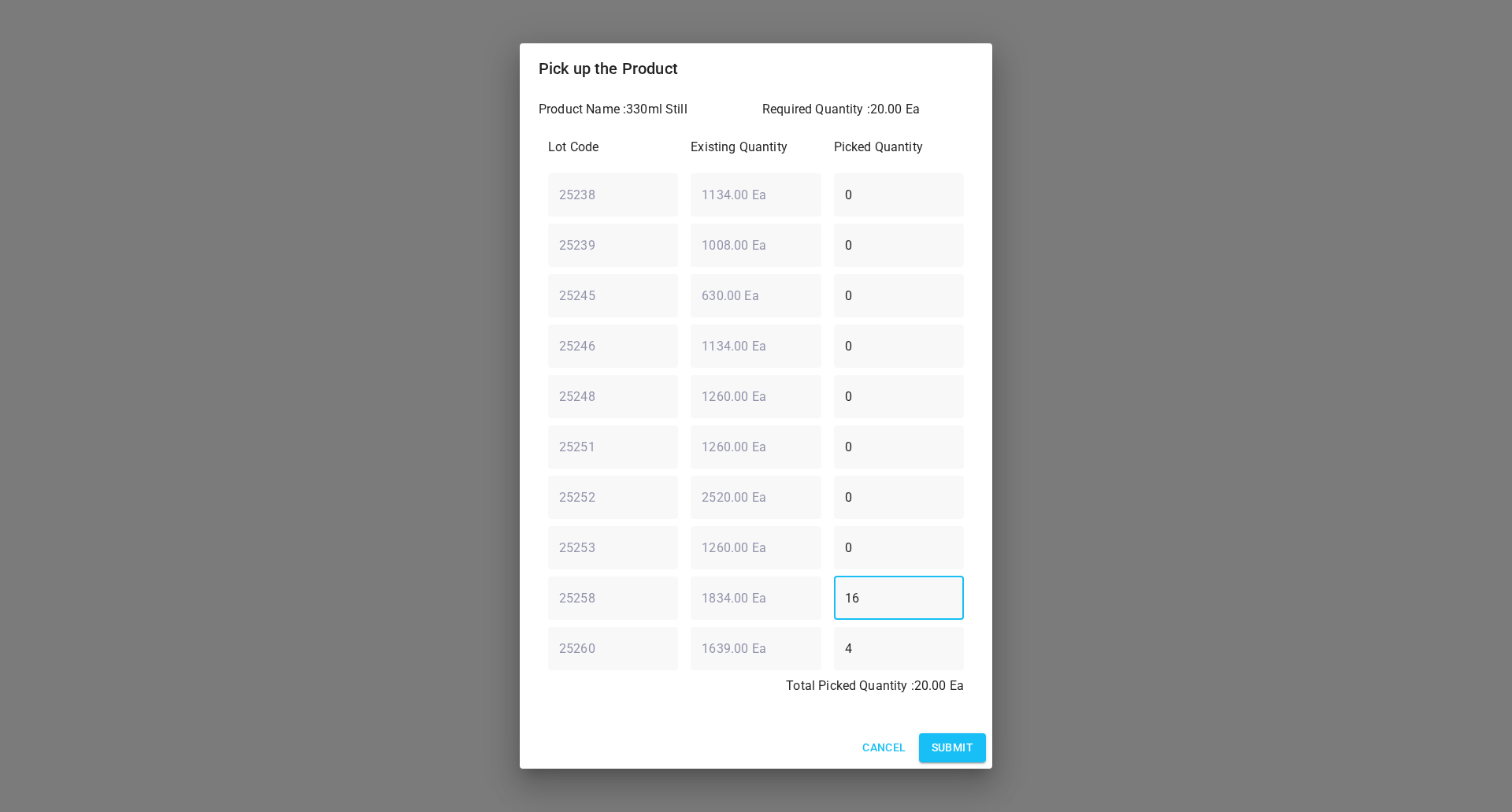
type input "16"
click at [980, 754] on button "Submit" at bounding box center [952, 747] width 67 height 29
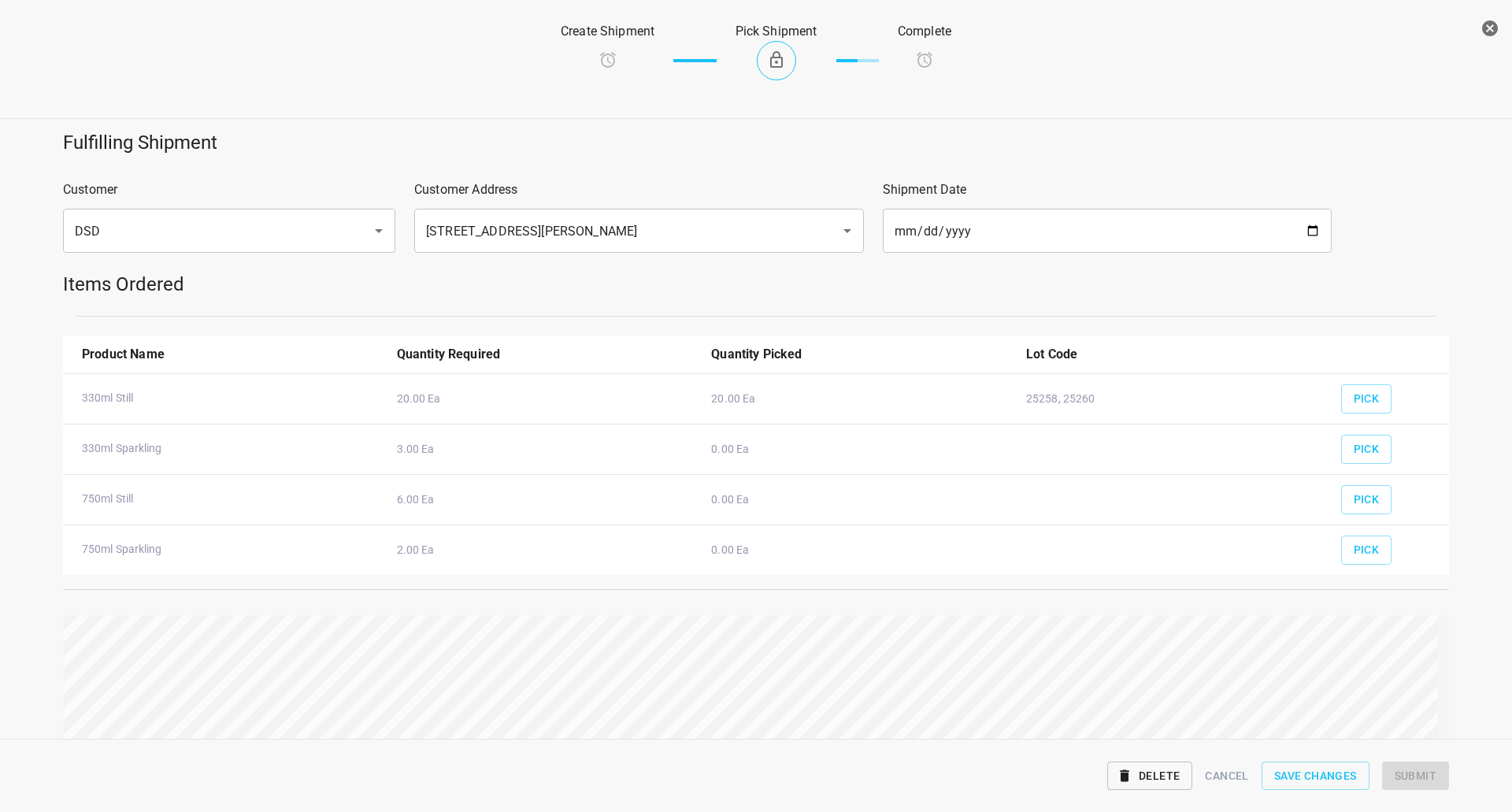
click at [1331, 462] on div "Pick" at bounding box center [1388, 443] width 114 height 58
click at [1371, 446] on button "Pick" at bounding box center [1366, 448] width 51 height 29
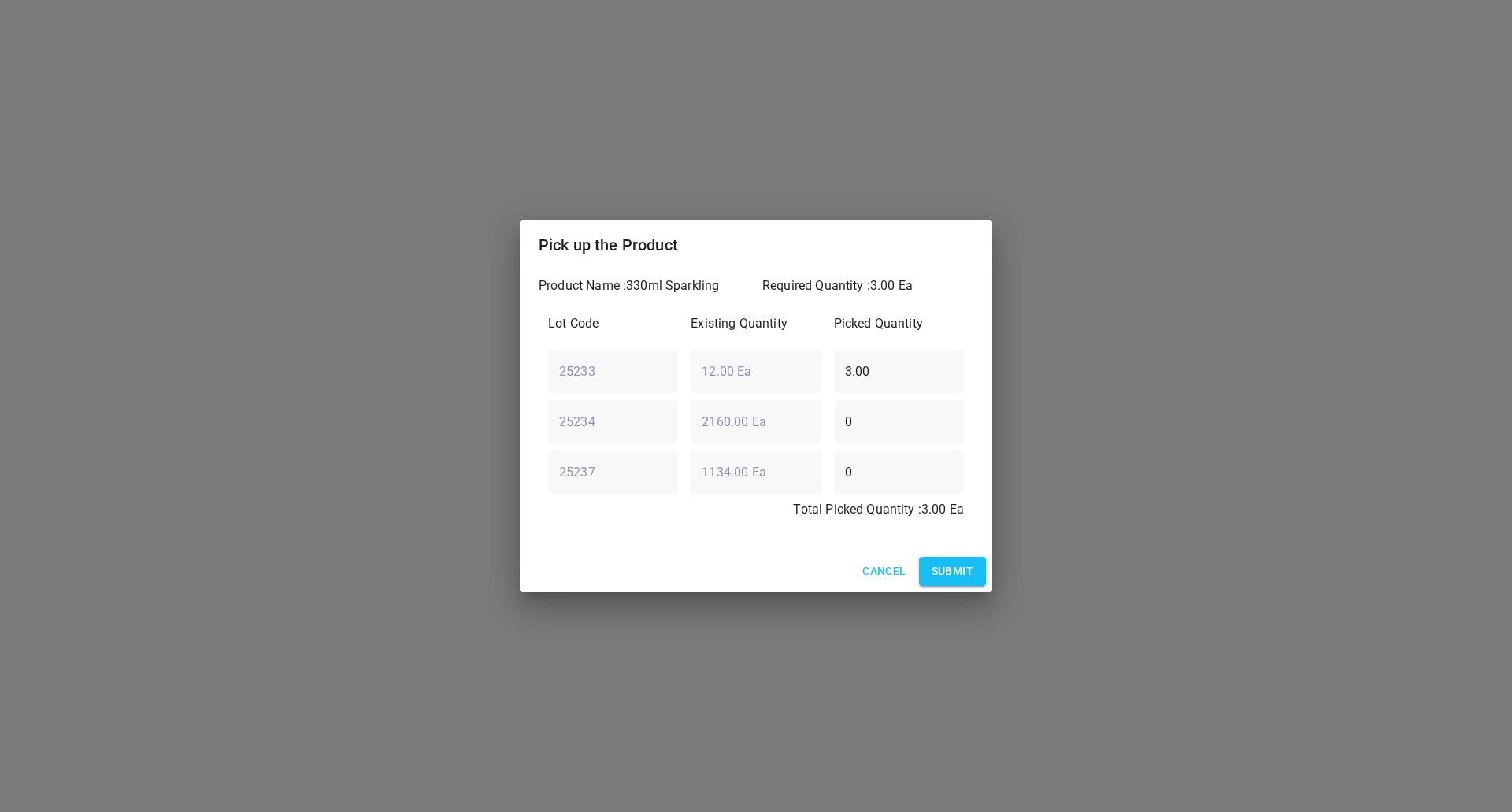
click at [962, 575] on span "Submit" at bounding box center [952, 571] width 42 height 20
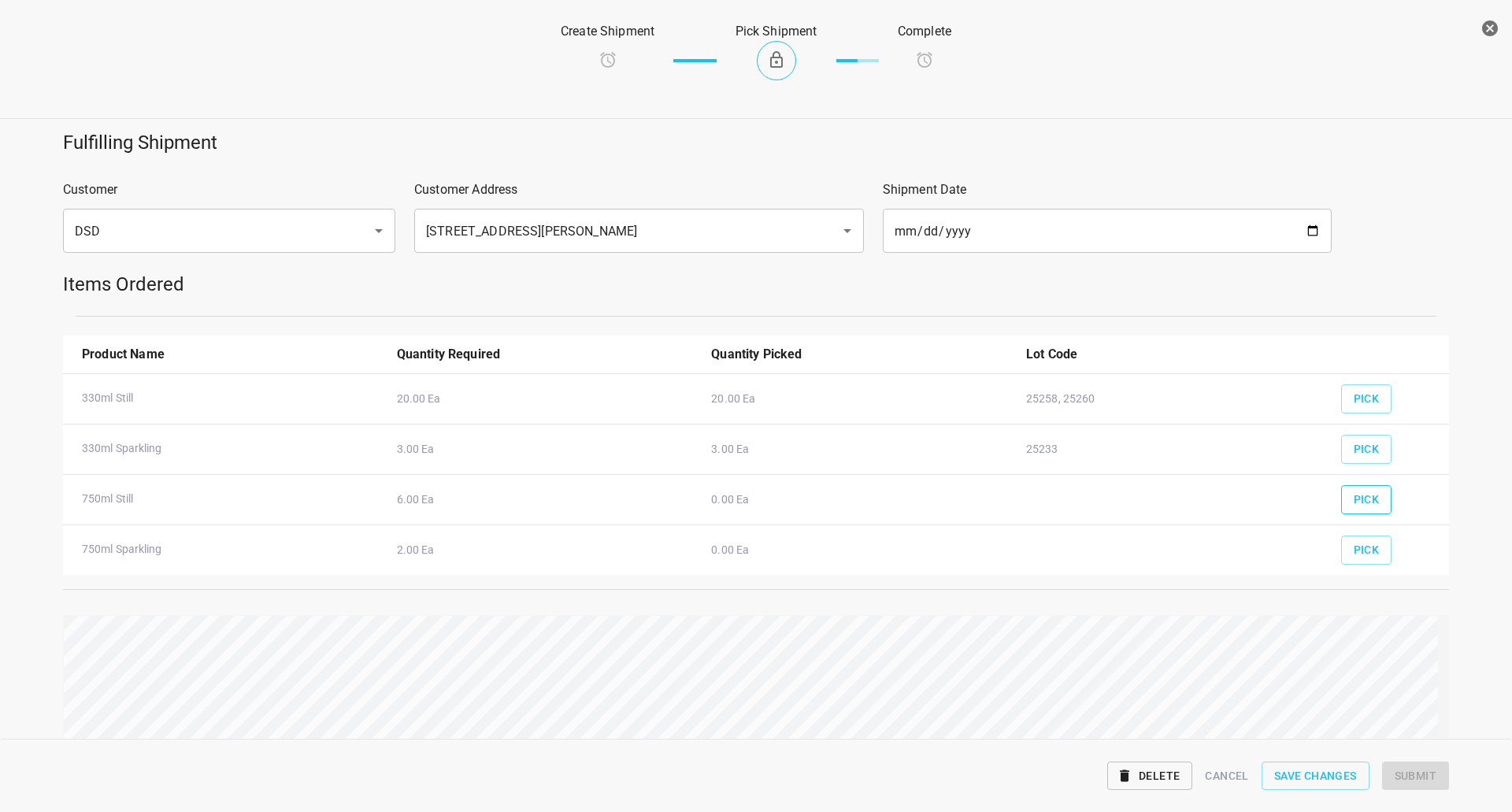
click at [1341, 492] on button "Pick" at bounding box center [1366, 499] width 51 height 29
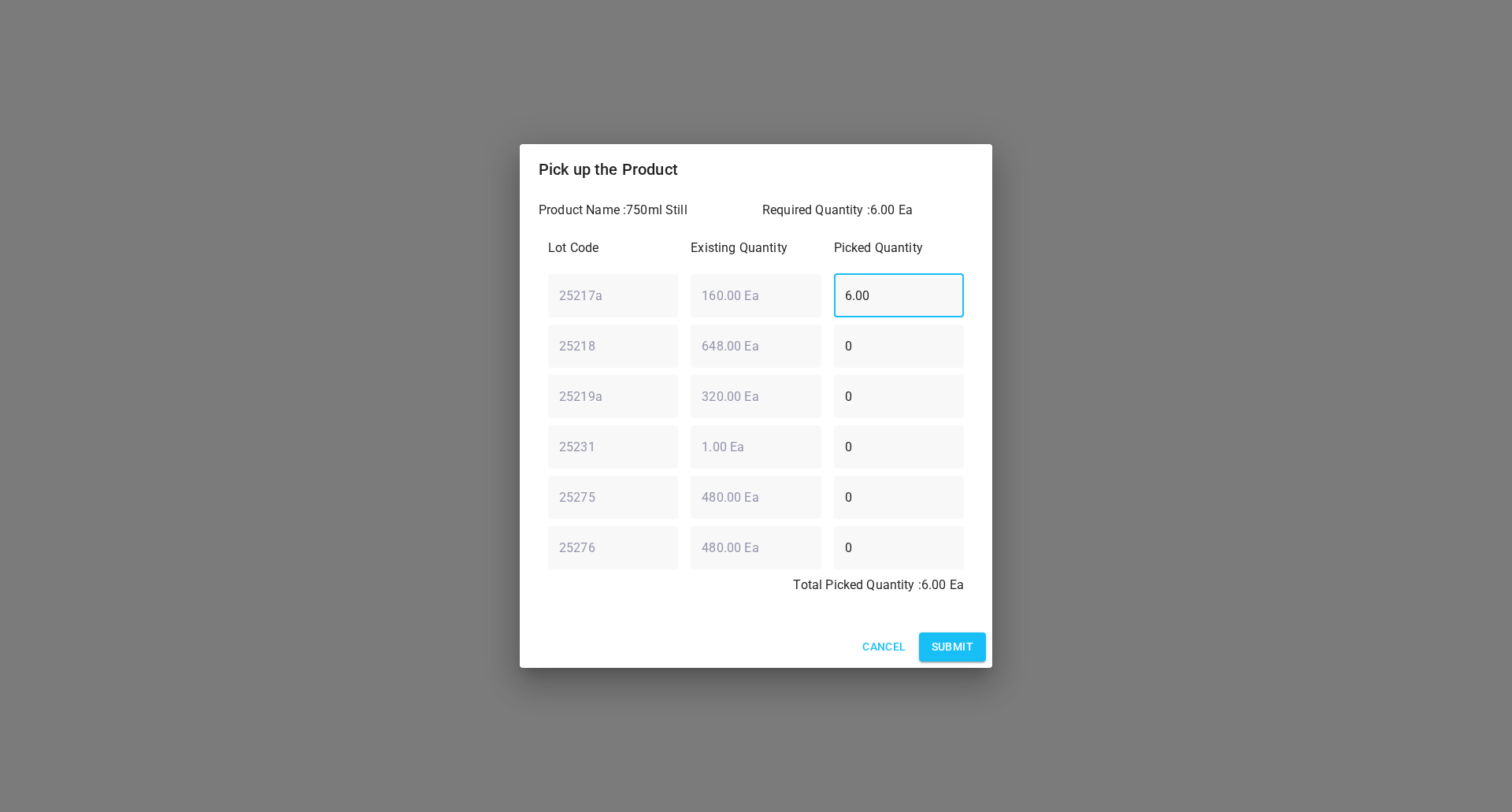
click at [752, 295] on div "25217a ​ 160.00 Ea ​ 6.00 ​" at bounding box center [755, 295] width 429 height 57
type input ".0"
type input "0"
click at [568, 413] on div "Lot Code Existing Quantity Picked Quantity 25217a ​ 160.00 Ea ​ 0 ​ 25218 ​ 648…" at bounding box center [756, 421] width 434 height 384
type input "5"
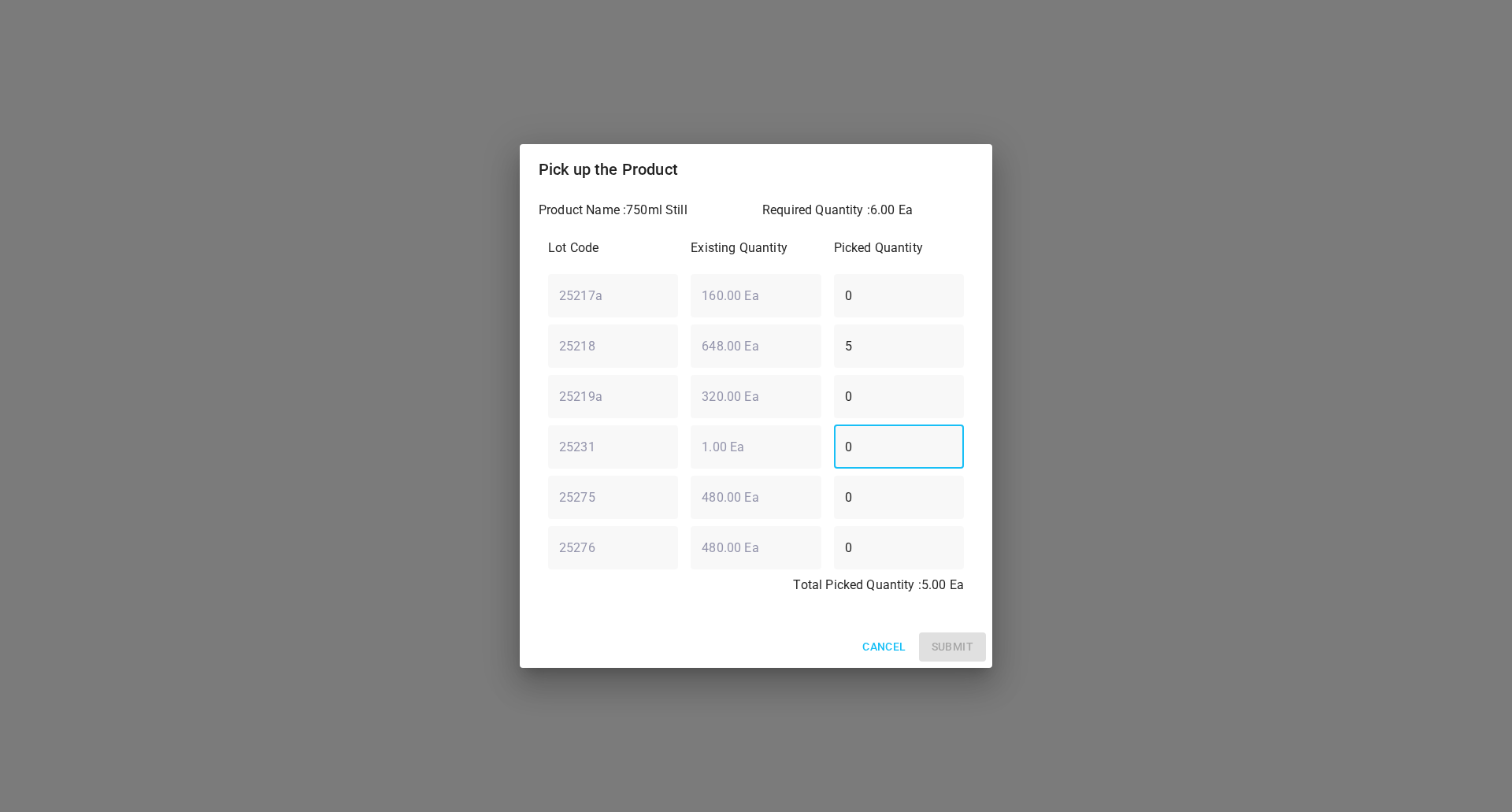
drag, startPoint x: 909, startPoint y: 445, endPoint x: 440, endPoint y: 561, distance: 483.1
click at [528, 510] on div "Product Name : 750ml Still Required Quantity : 6.00 Ea Lot Code Existing Quanti…" at bounding box center [756, 410] width 472 height 431
type input "1"
drag, startPoint x: 954, startPoint y: 648, endPoint x: 858, endPoint y: 646, distance: 96.0
click at [925, 650] on button "Submit" at bounding box center [952, 647] width 67 height 29
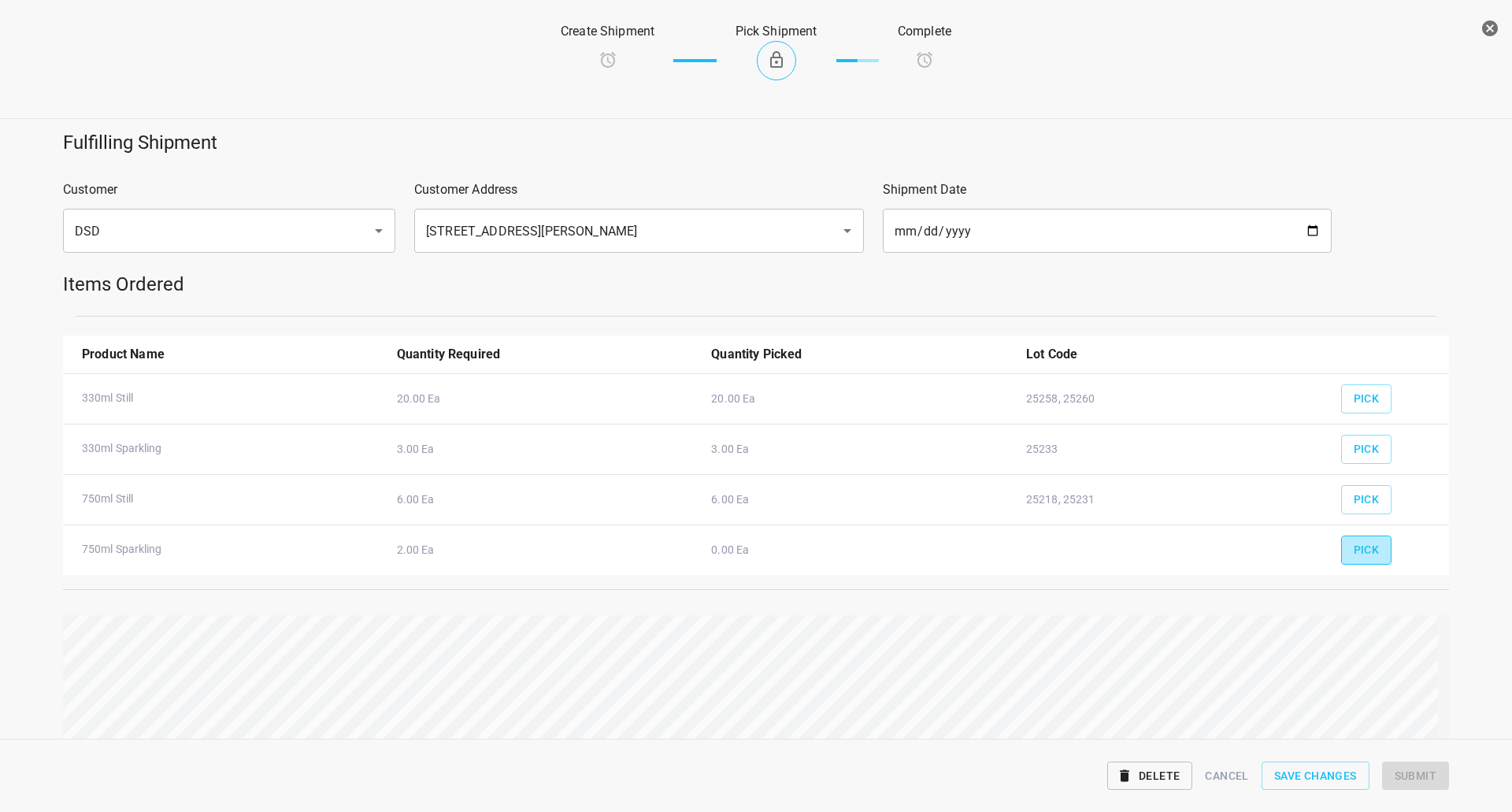
click at [1341, 544] on button "Pick" at bounding box center [1366, 550] width 51 height 29
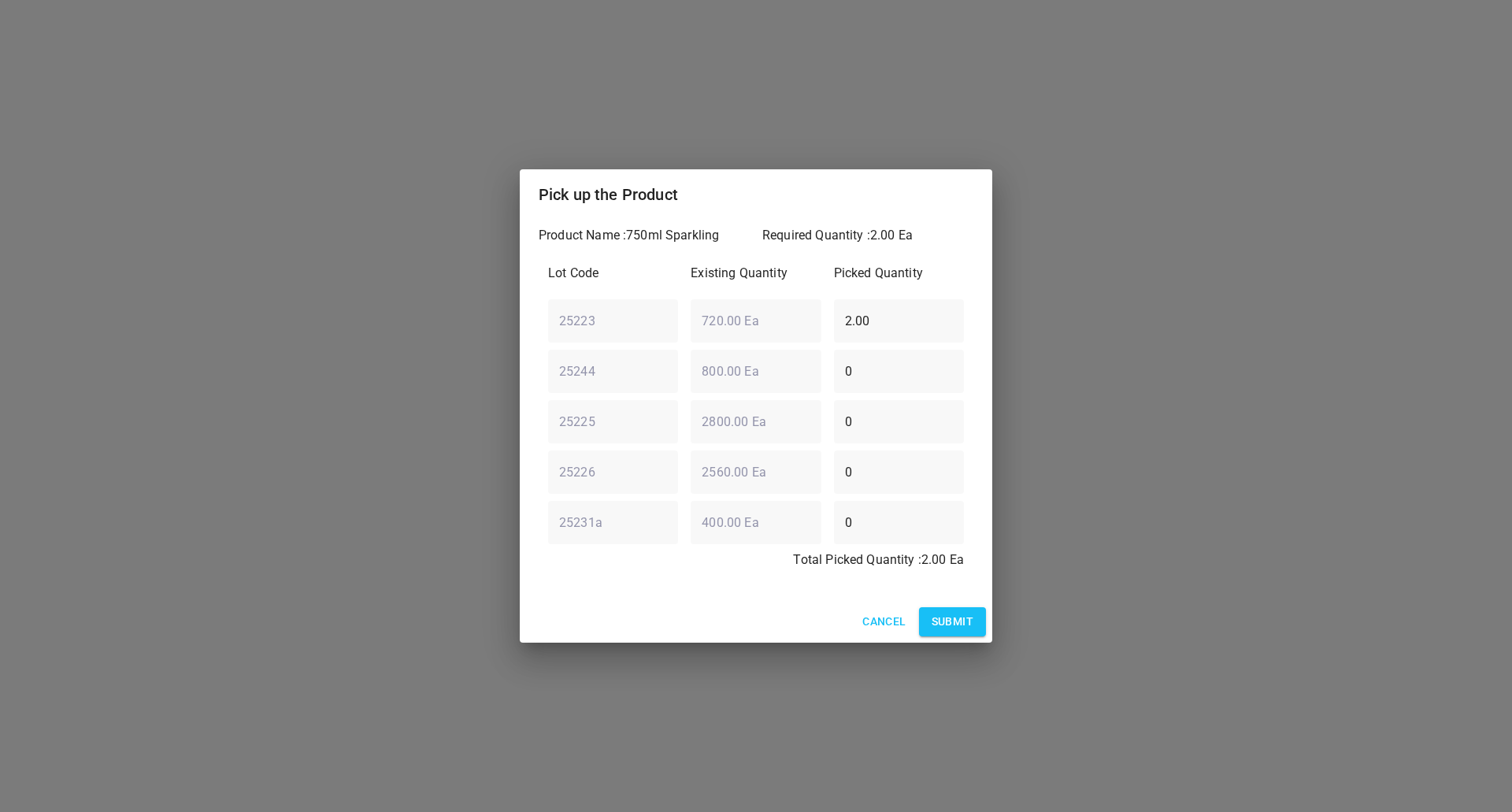
click at [619, 381] on div "Lot Code Existing Quantity Picked Quantity 25223 ​ 720.00 Ea ​ 2.00 ​ 25244 ​ 8…" at bounding box center [756, 421] width 434 height 334
click at [897, 518] on input "0" at bounding box center [899, 522] width 130 height 44
drag, startPoint x: 910, startPoint y: 333, endPoint x: 313, endPoint y: 361, distance: 597.7
click at [321, 359] on div "Pick up the Product Product Name : 750ml Sparkling Required Quantity : 2.00 Ea …" at bounding box center [756, 406] width 1512 height 812
type input "2"
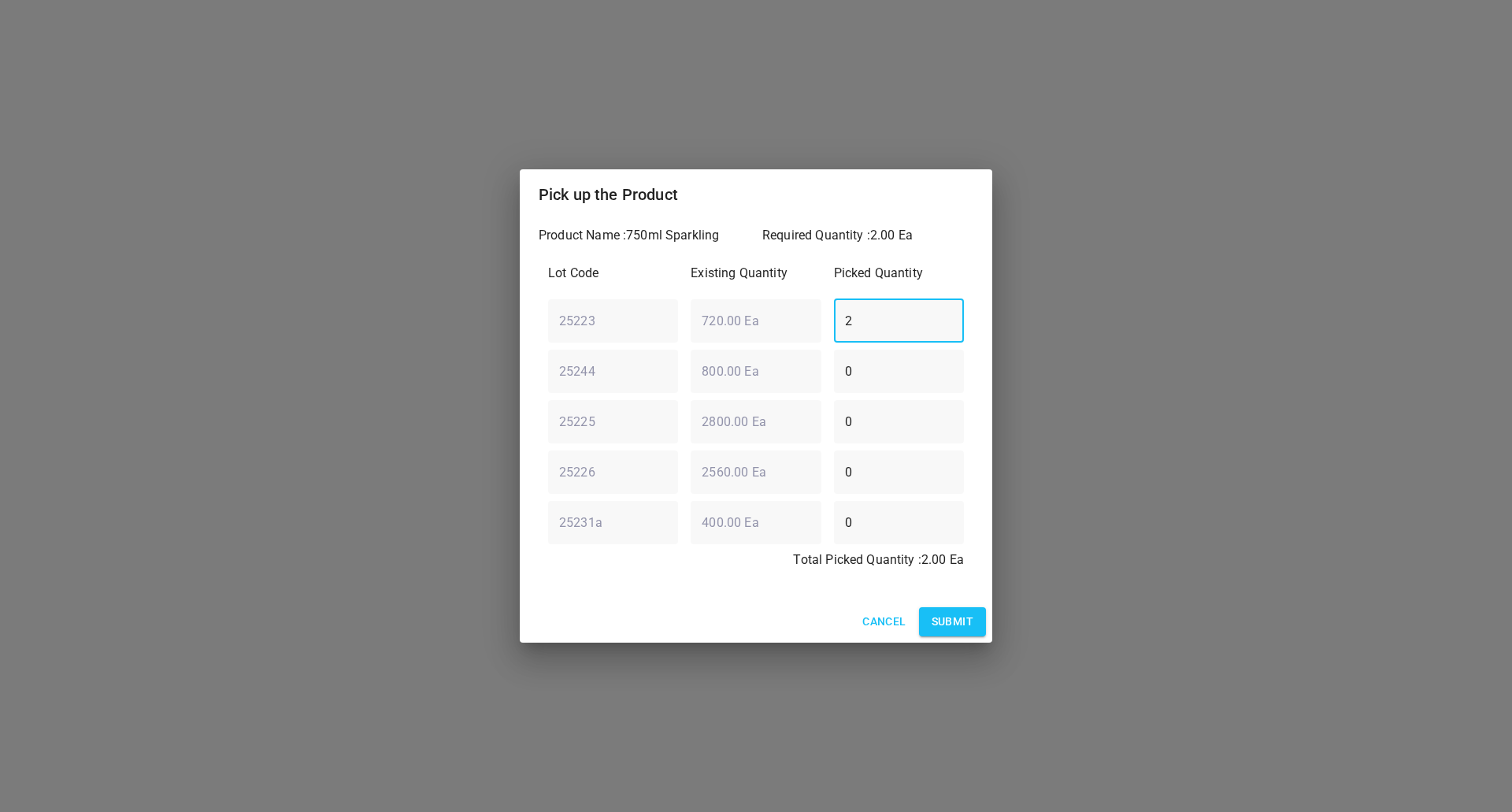
click at [978, 615] on button "Submit" at bounding box center [952, 621] width 67 height 29
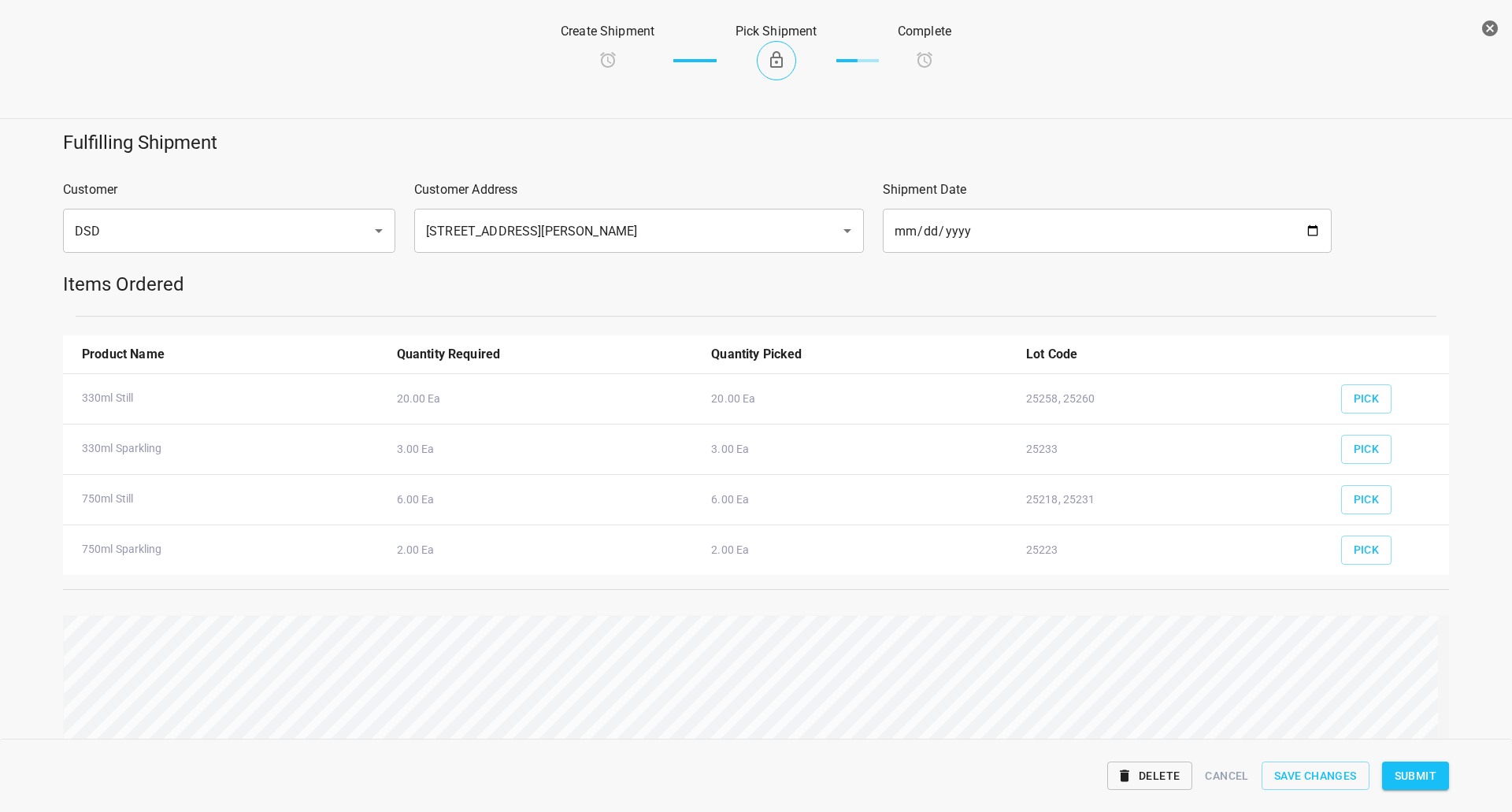
click at [1412, 768] on span "Submit" at bounding box center [1415, 776] width 42 height 20
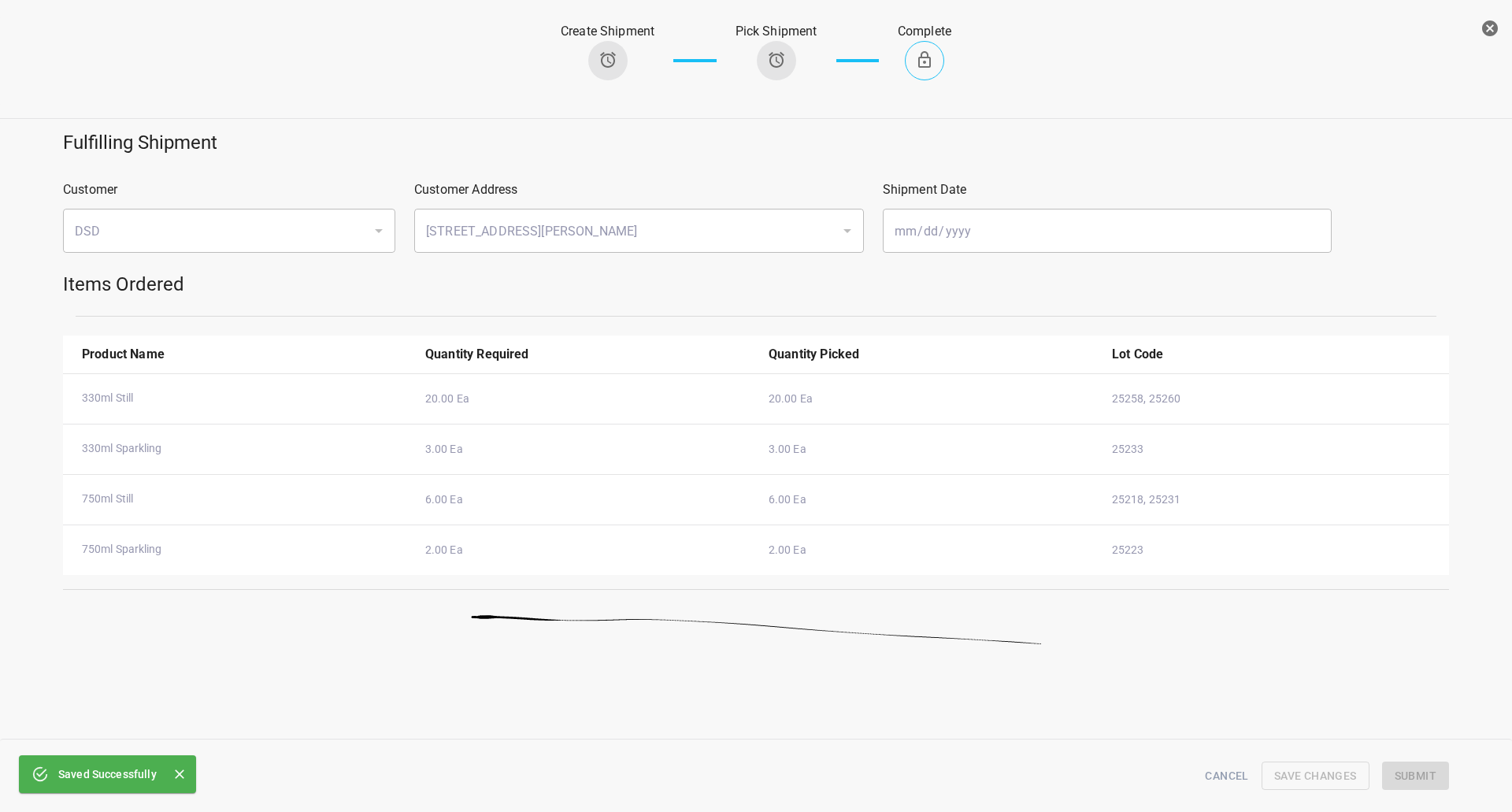
click at [1486, 34] on icon "button" at bounding box center [1489, 28] width 19 height 19
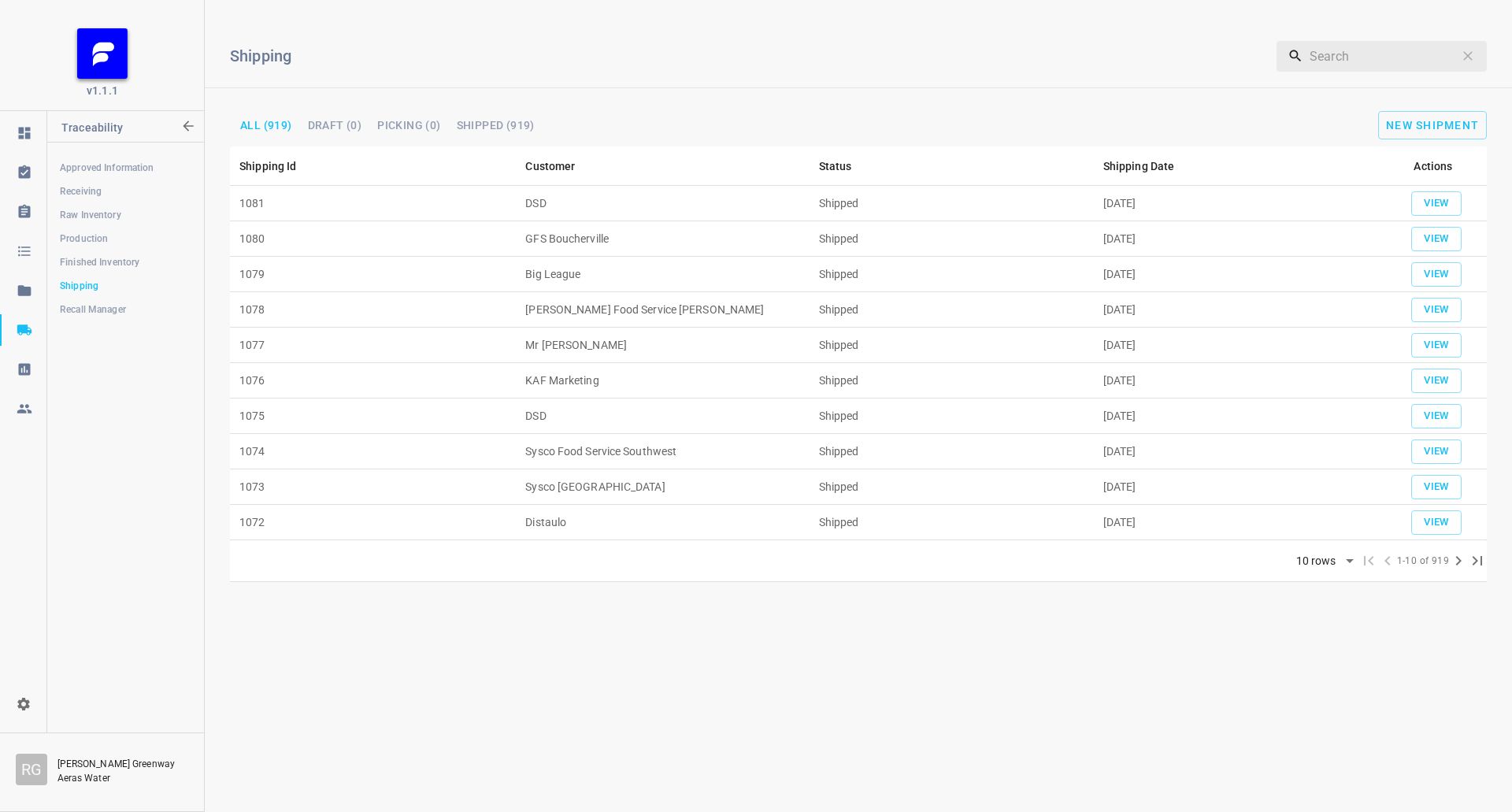
click at [107, 237] on span "Production" at bounding box center [125, 238] width 131 height 16
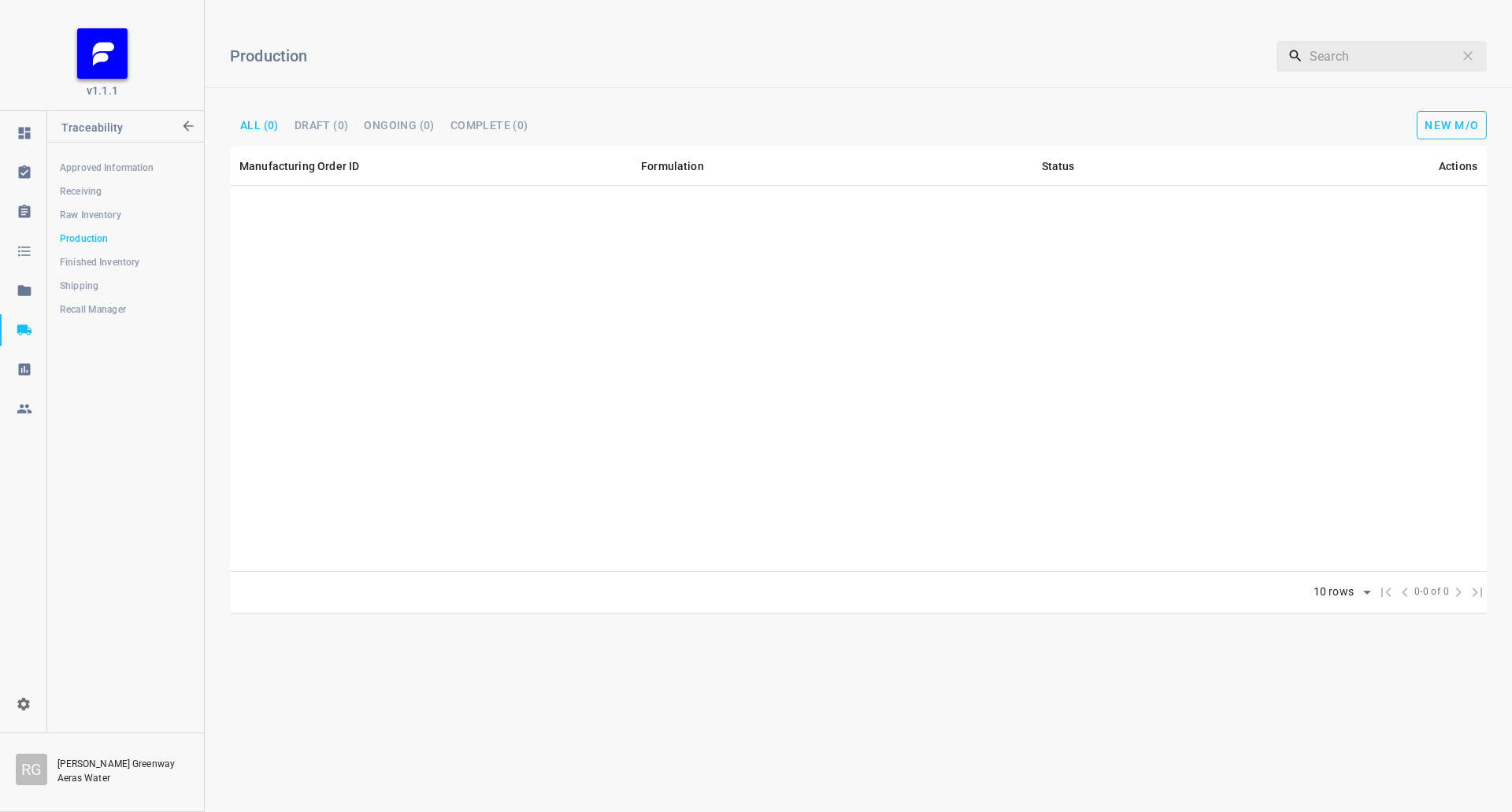
click at [1438, 119] on span "New M/O" at bounding box center [1451, 125] width 54 height 12
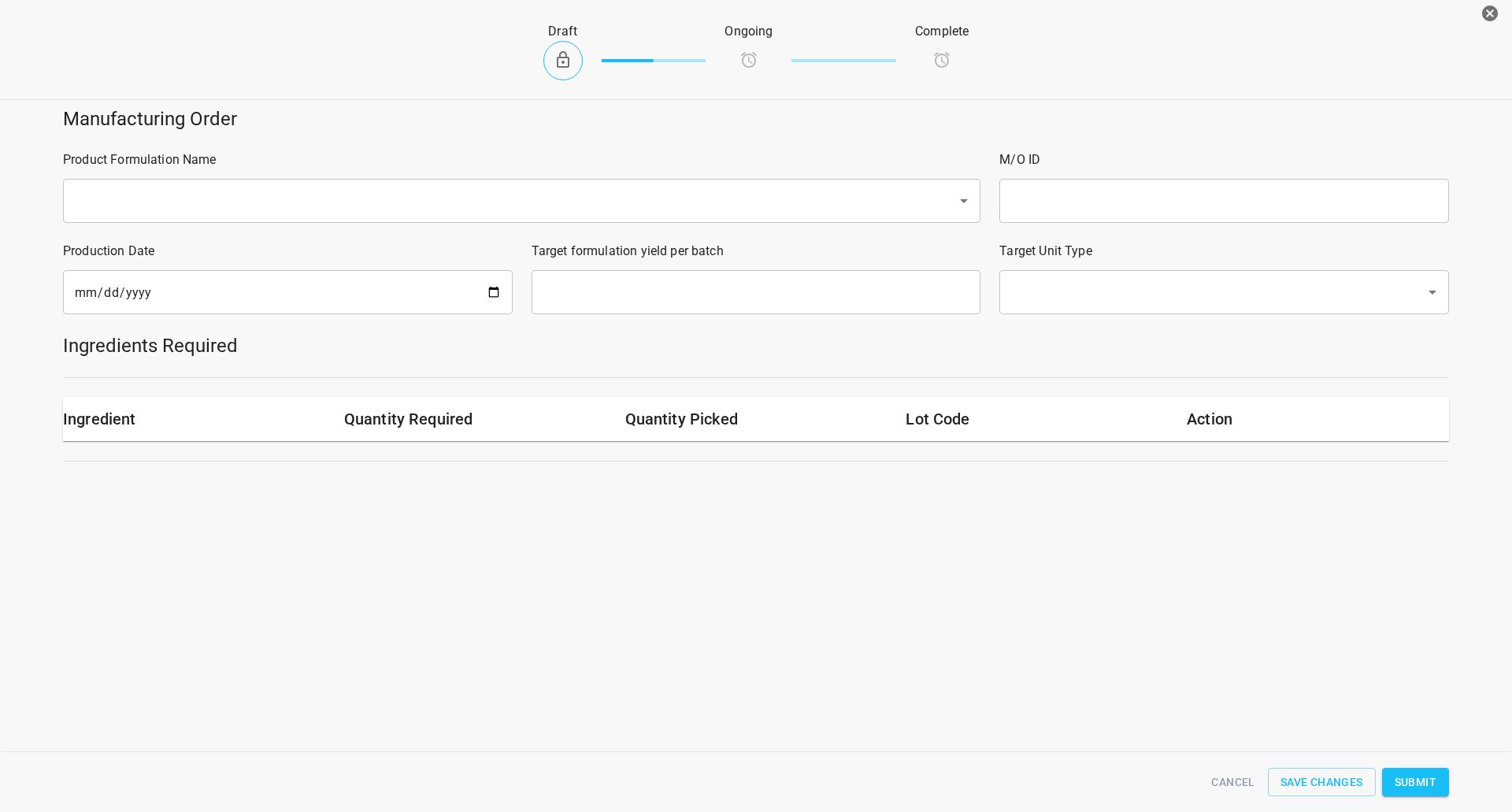
click at [225, 205] on input "text" at bounding box center [499, 201] width 859 height 30
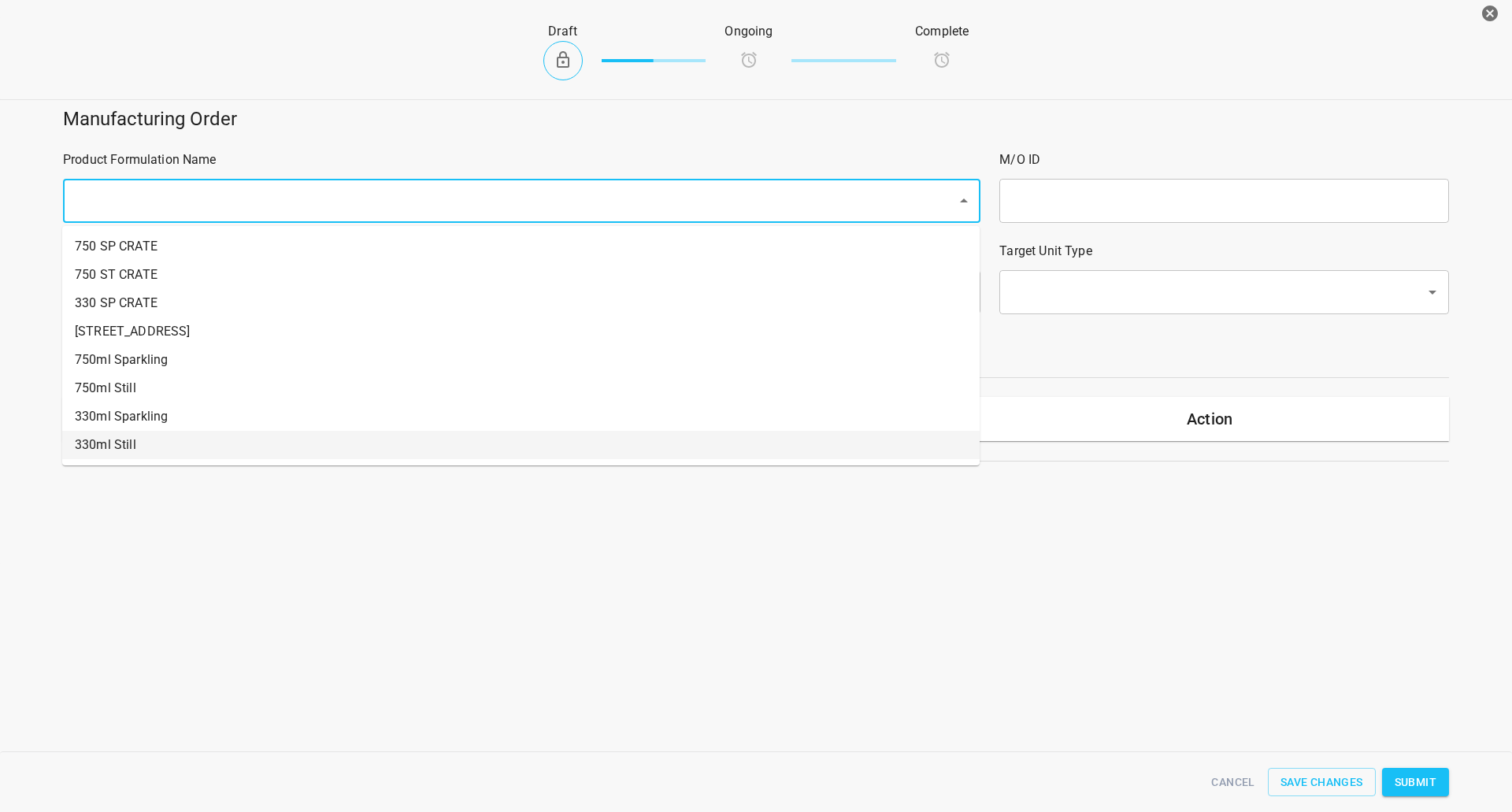
click at [147, 437] on li "330ml Still" at bounding box center [521, 445] width 917 height 28
type input "1"
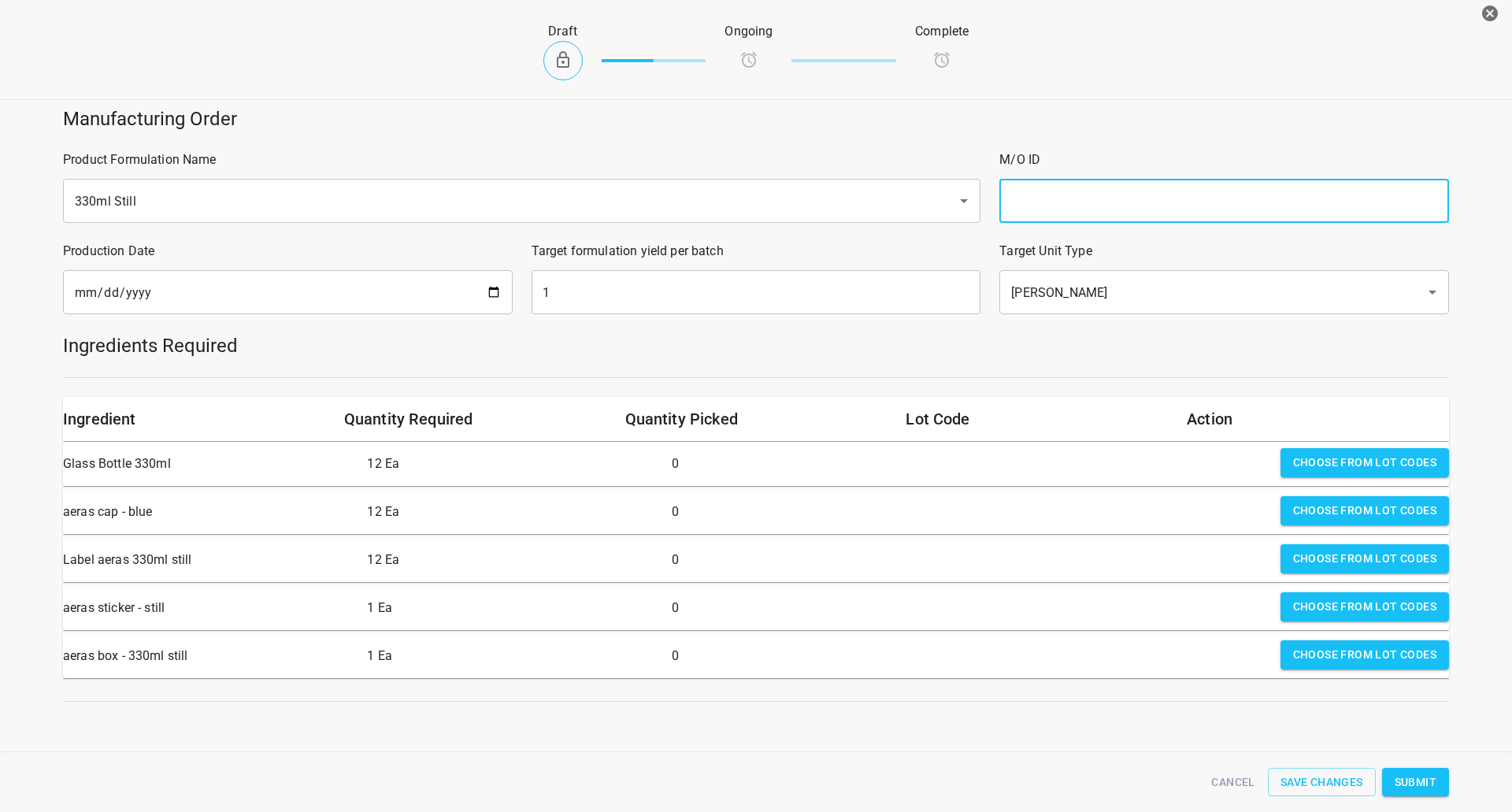
click at [1175, 201] on input "text" at bounding box center [1224, 201] width 450 height 44
type input "25279"
click at [582, 295] on input "1" at bounding box center [756, 292] width 450 height 44
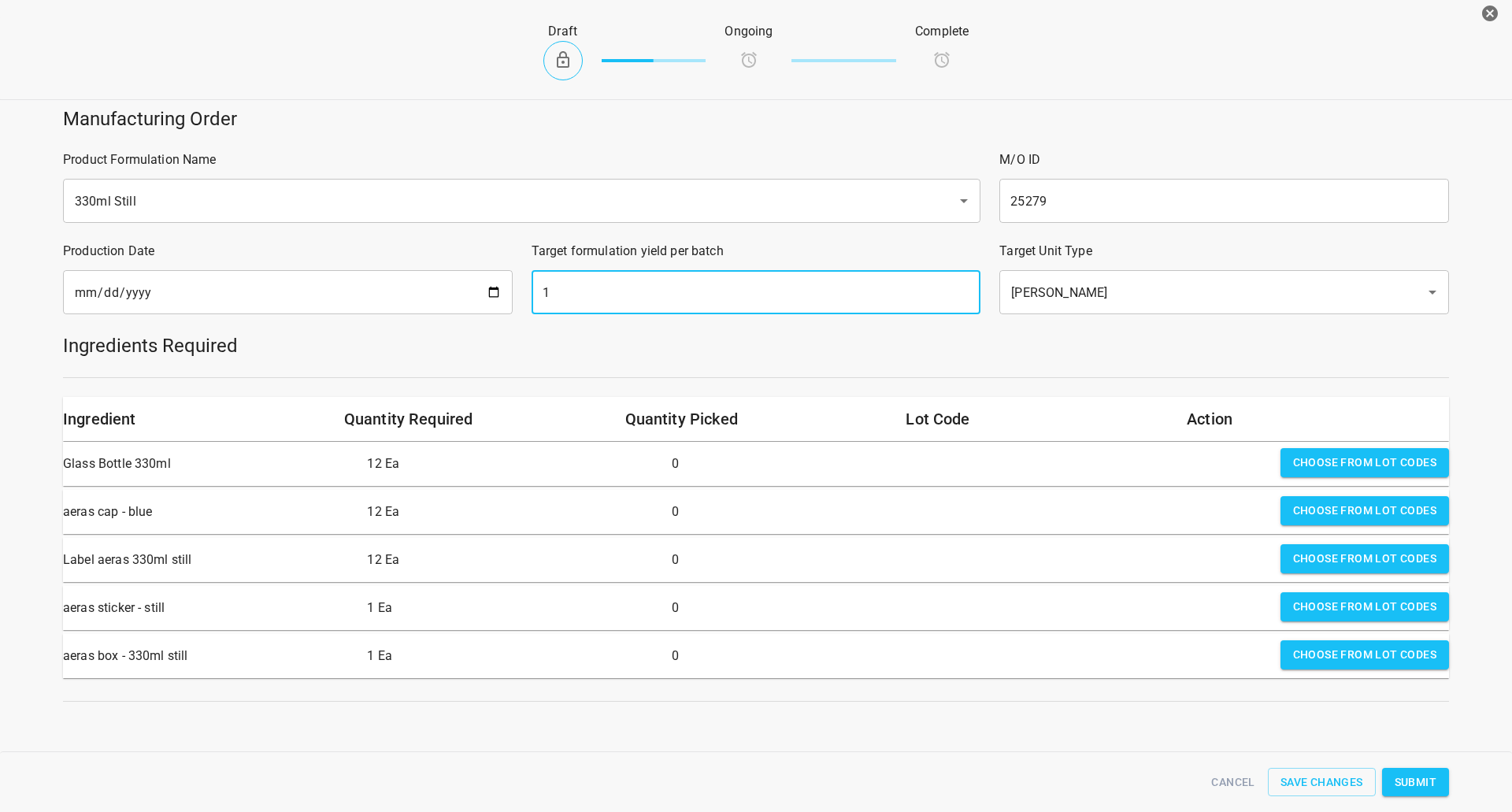
click at [582, 295] on input "1" at bounding box center [756, 292] width 450 height 44
type input "882"
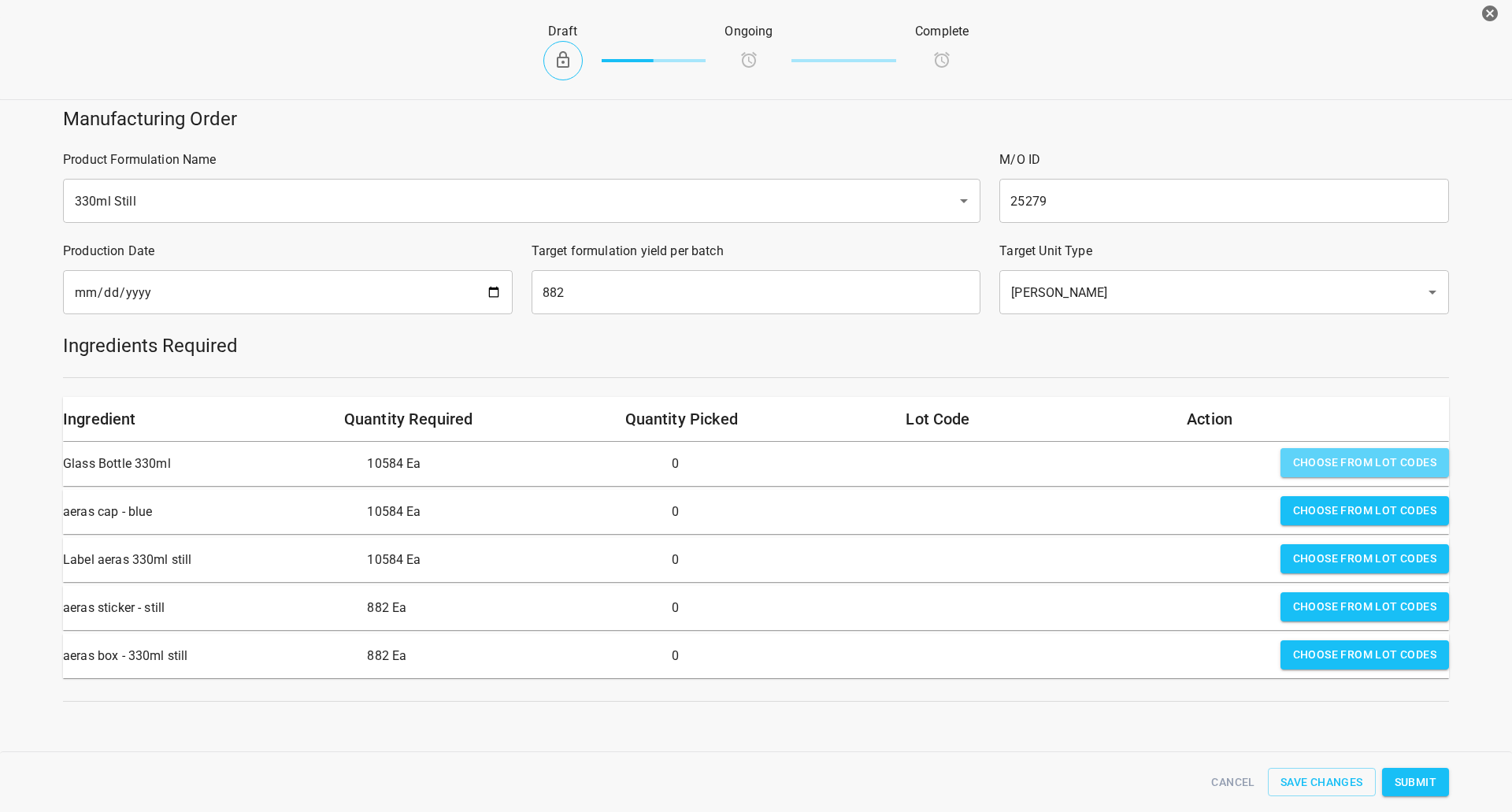
click at [1354, 459] on span "Choose from lot codes" at bounding box center [1365, 462] width 143 height 20
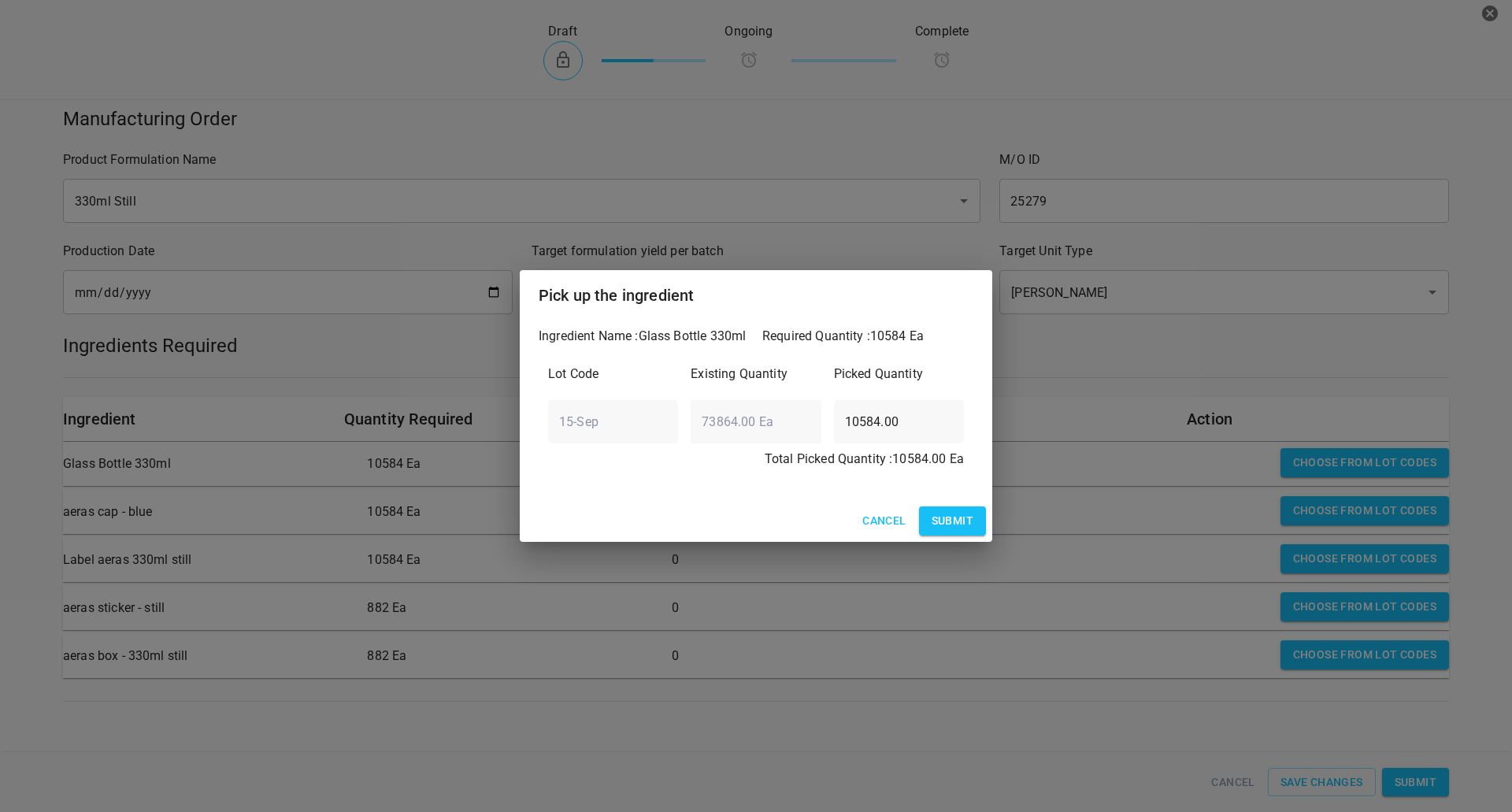
click at [956, 517] on button "Submit" at bounding box center [952, 520] width 67 height 29
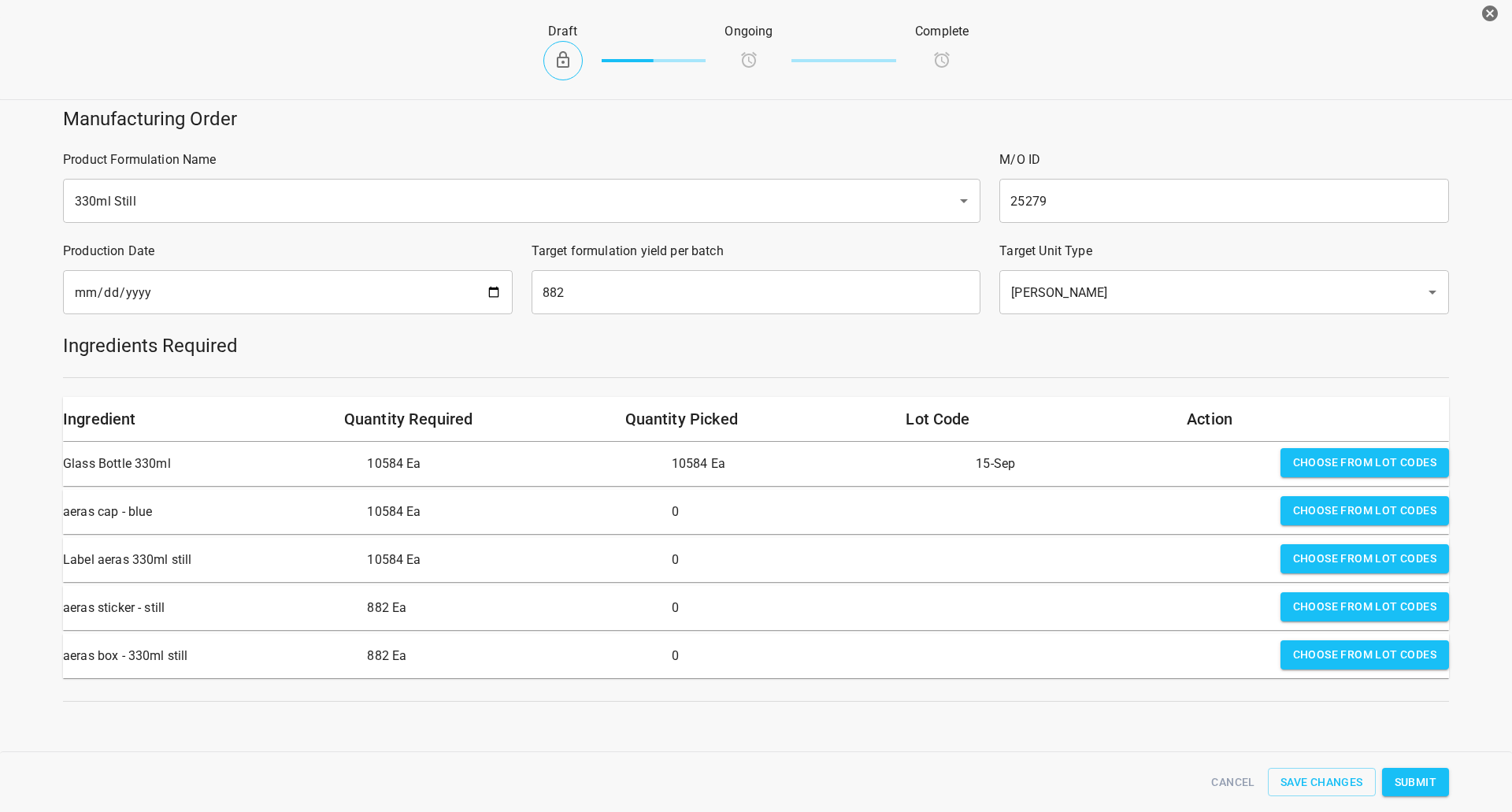
click at [1347, 513] on span "Choose from lot codes" at bounding box center [1365, 511] width 143 height 20
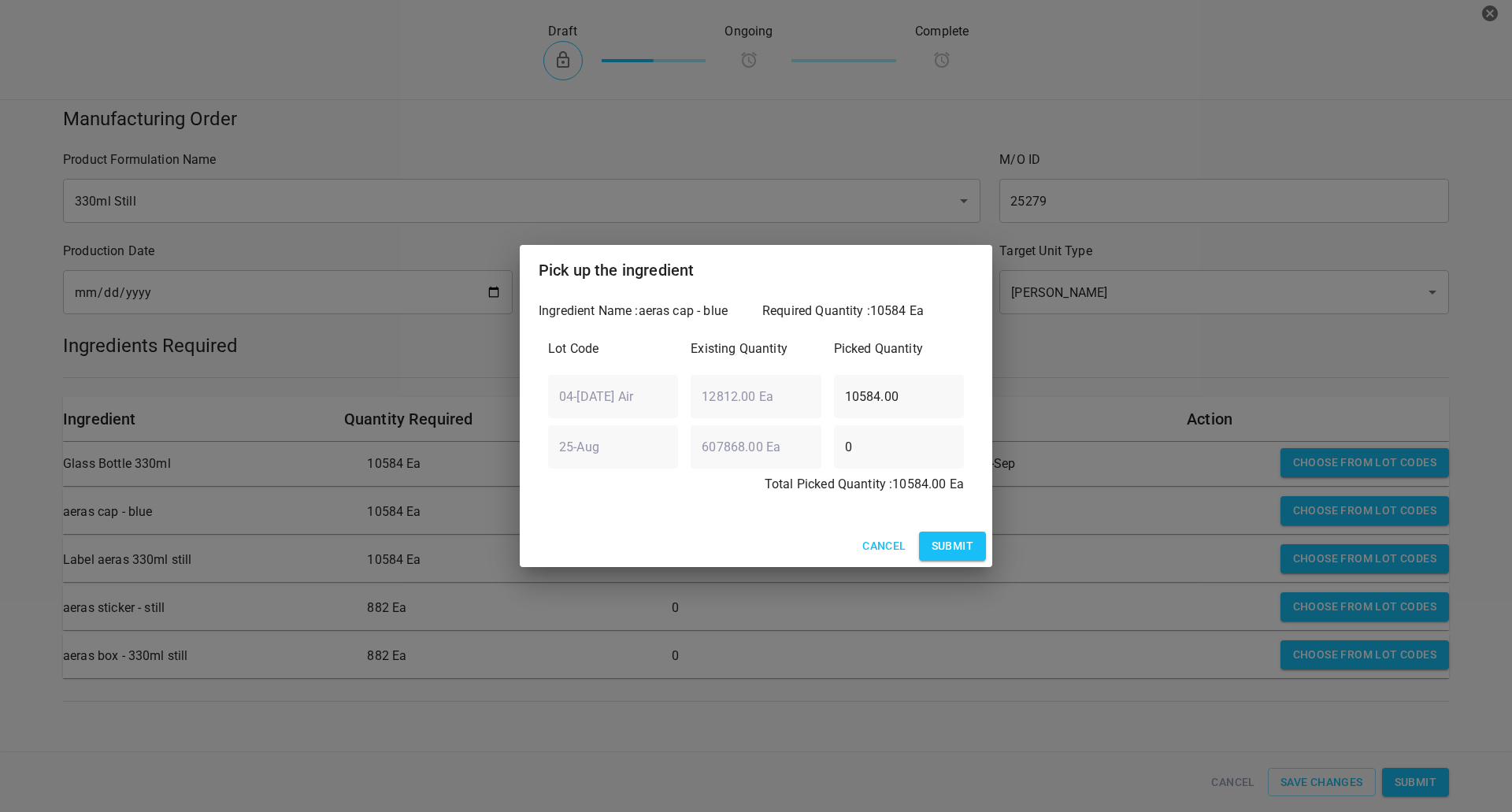
click at [976, 545] on button "Submit" at bounding box center [952, 545] width 67 height 29
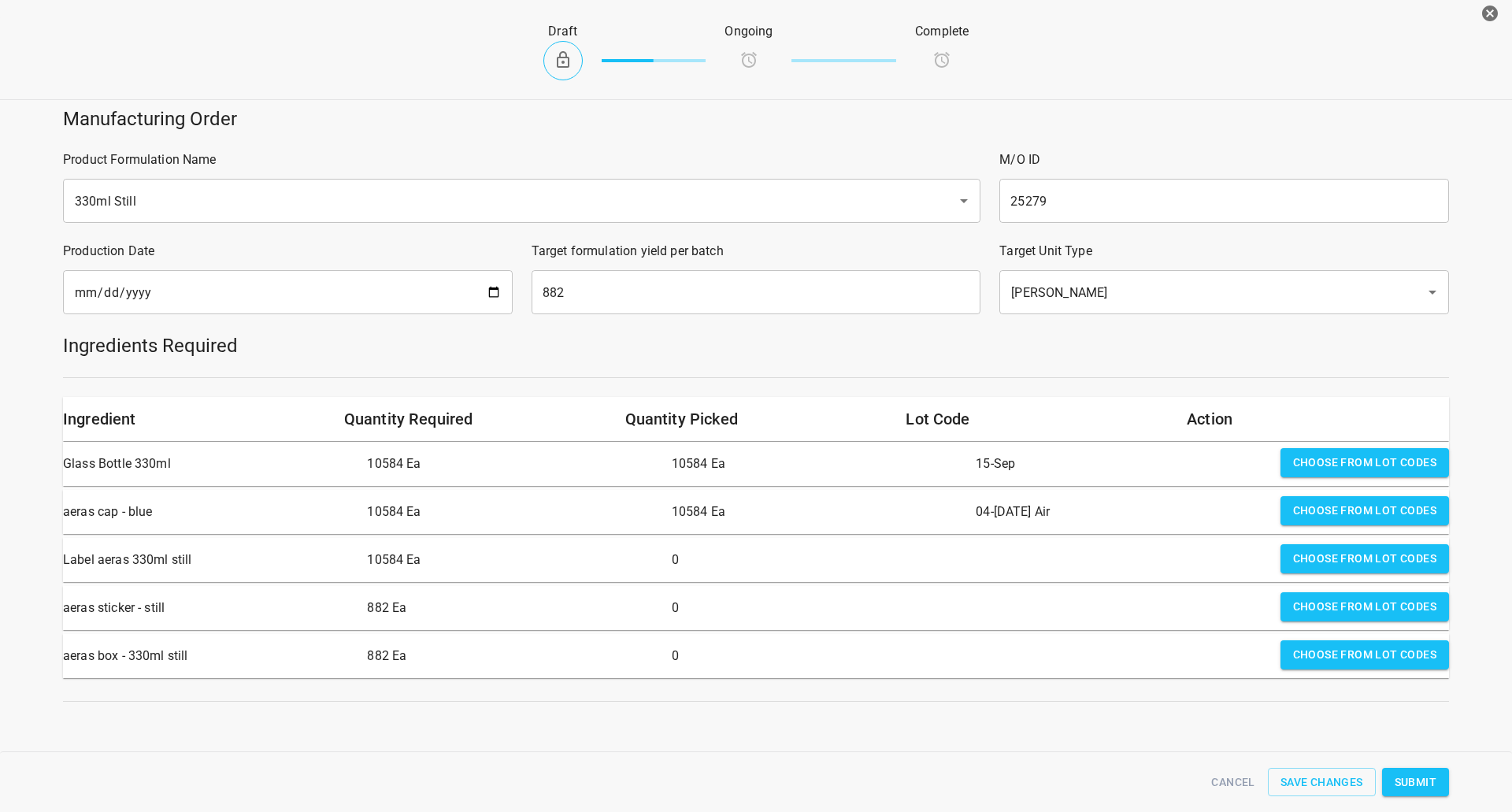
click at [1329, 562] on span "Choose from lot codes" at bounding box center [1365, 559] width 143 height 20
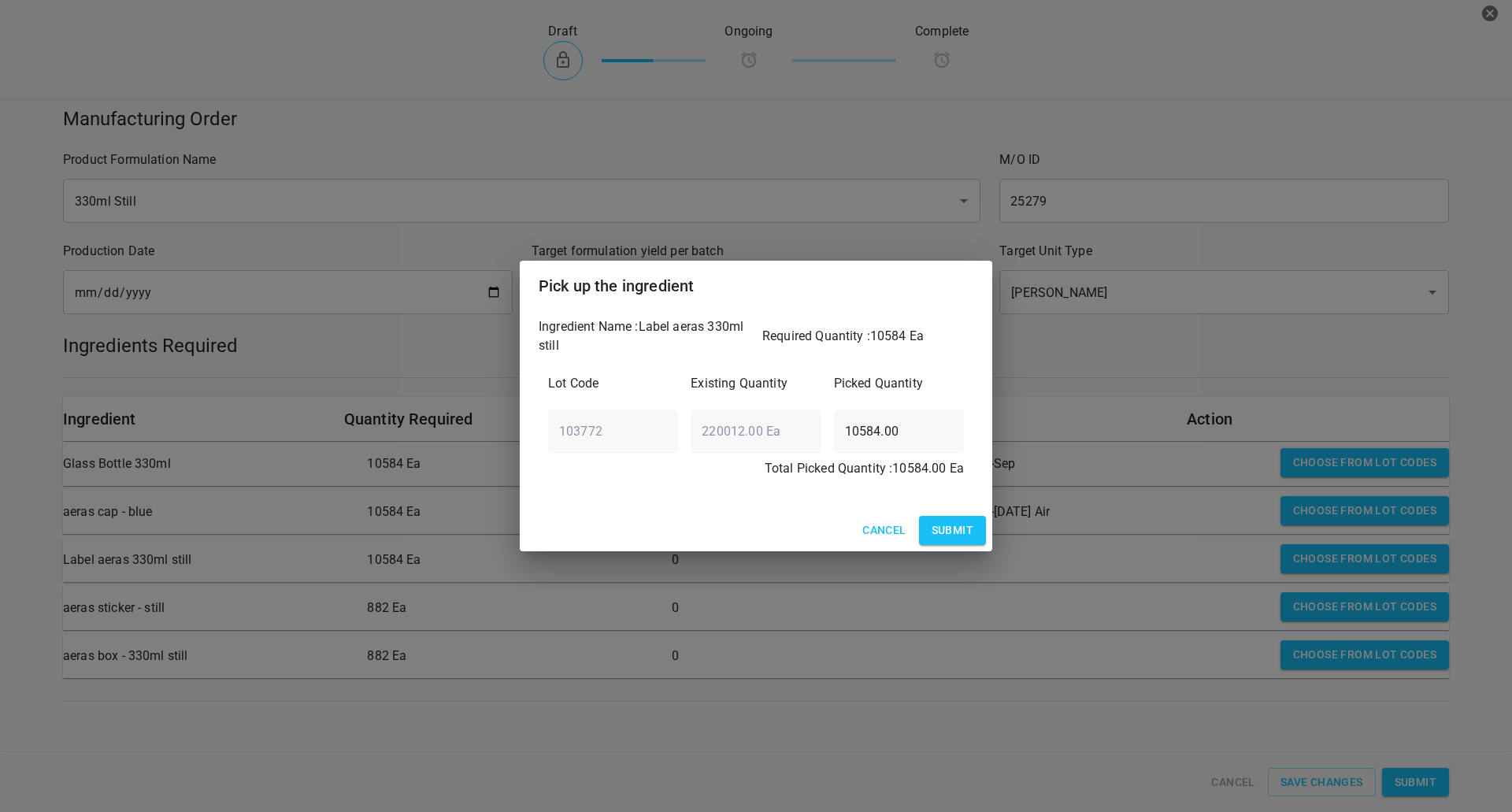
click at [979, 541] on button "Submit" at bounding box center [952, 530] width 67 height 29
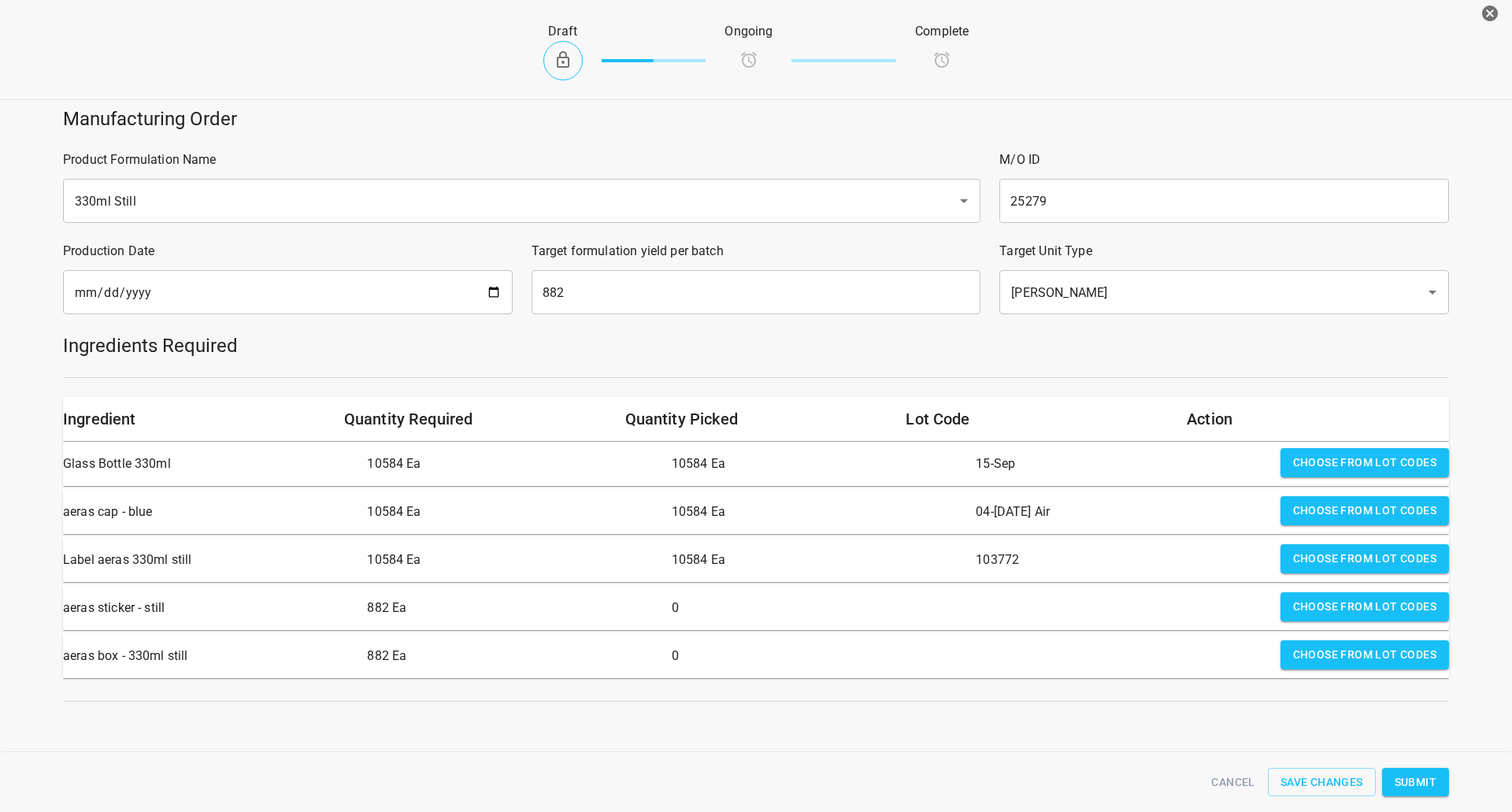
drag, startPoint x: 1315, startPoint y: 599, endPoint x: 895, endPoint y: 578, distance: 420.5
click at [1315, 599] on span "Choose from lot codes" at bounding box center [1365, 606] width 143 height 20
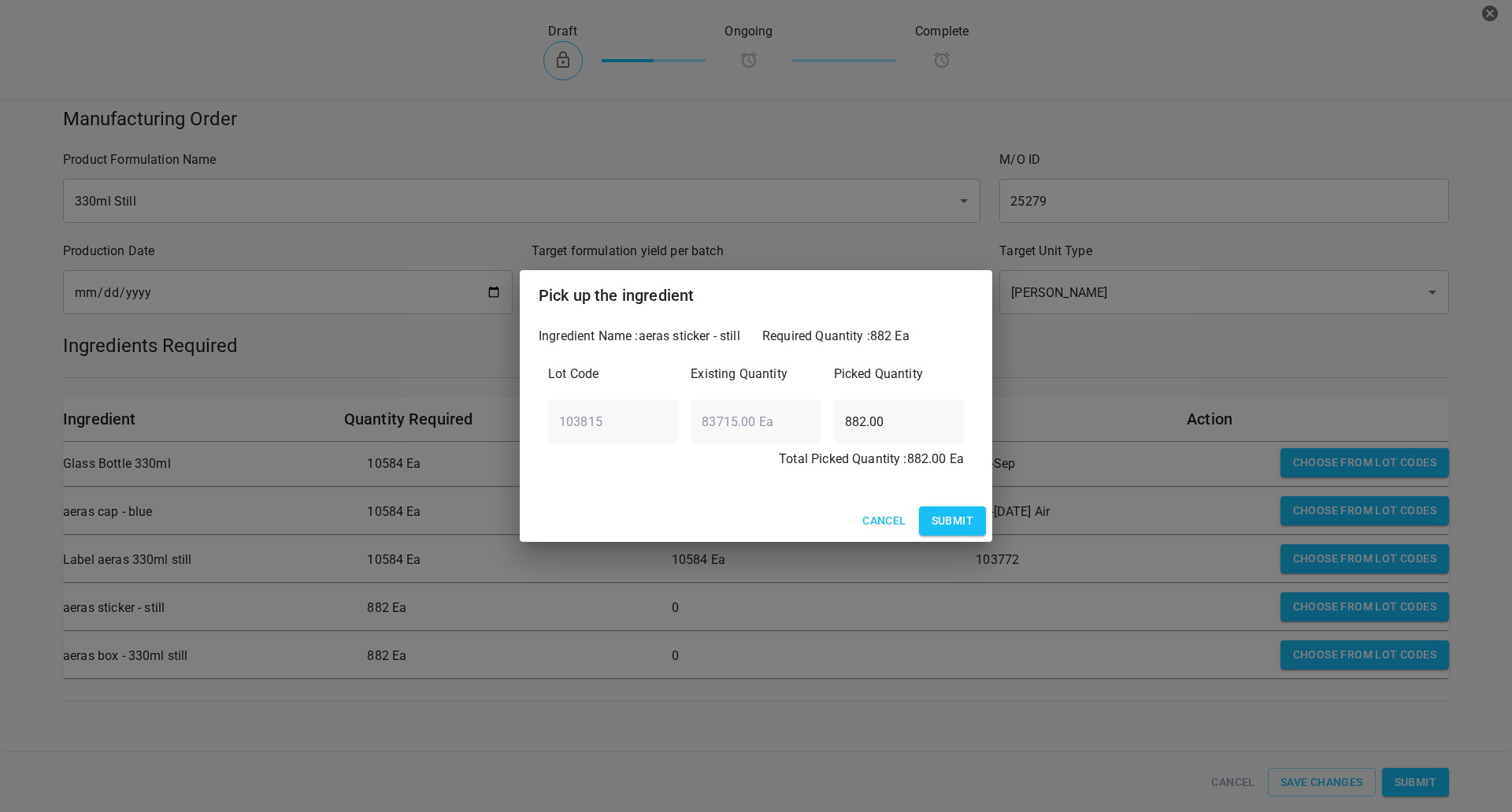
click at [962, 522] on span "Submit" at bounding box center [952, 521] width 42 height 20
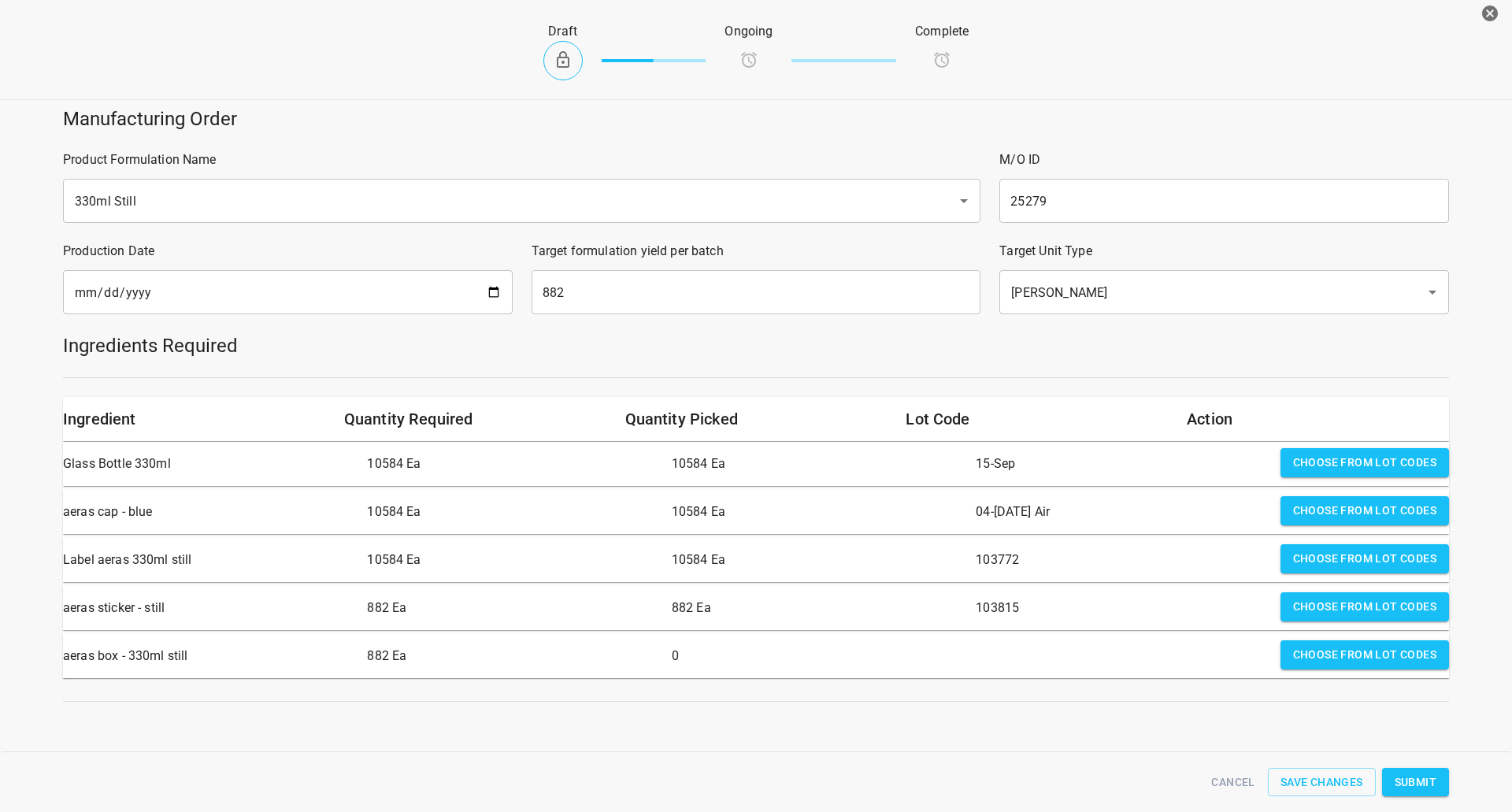
click at [1324, 657] on span "Choose from lot codes" at bounding box center [1365, 655] width 143 height 20
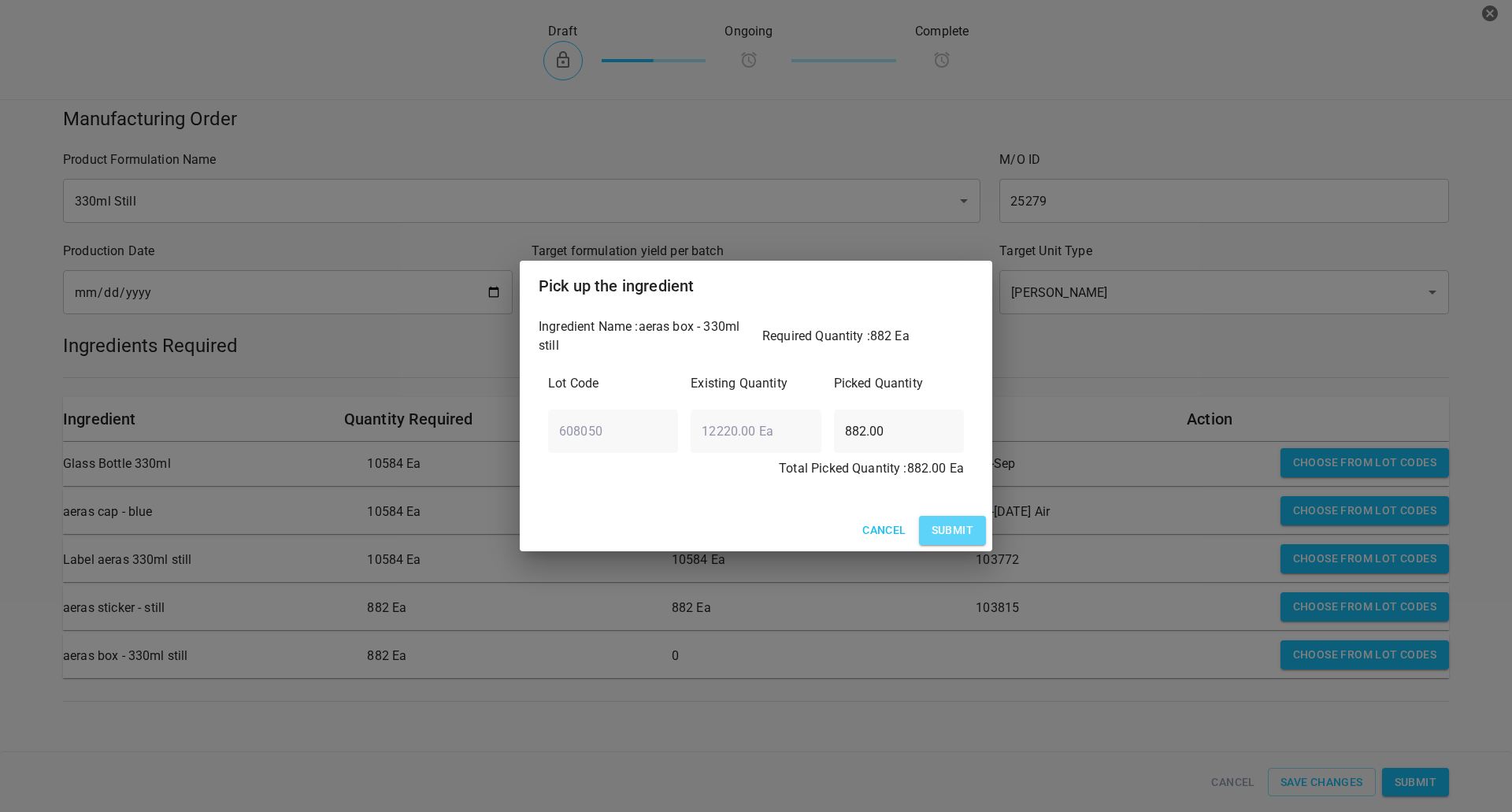
click at [962, 522] on span "Submit" at bounding box center [952, 531] width 42 height 20
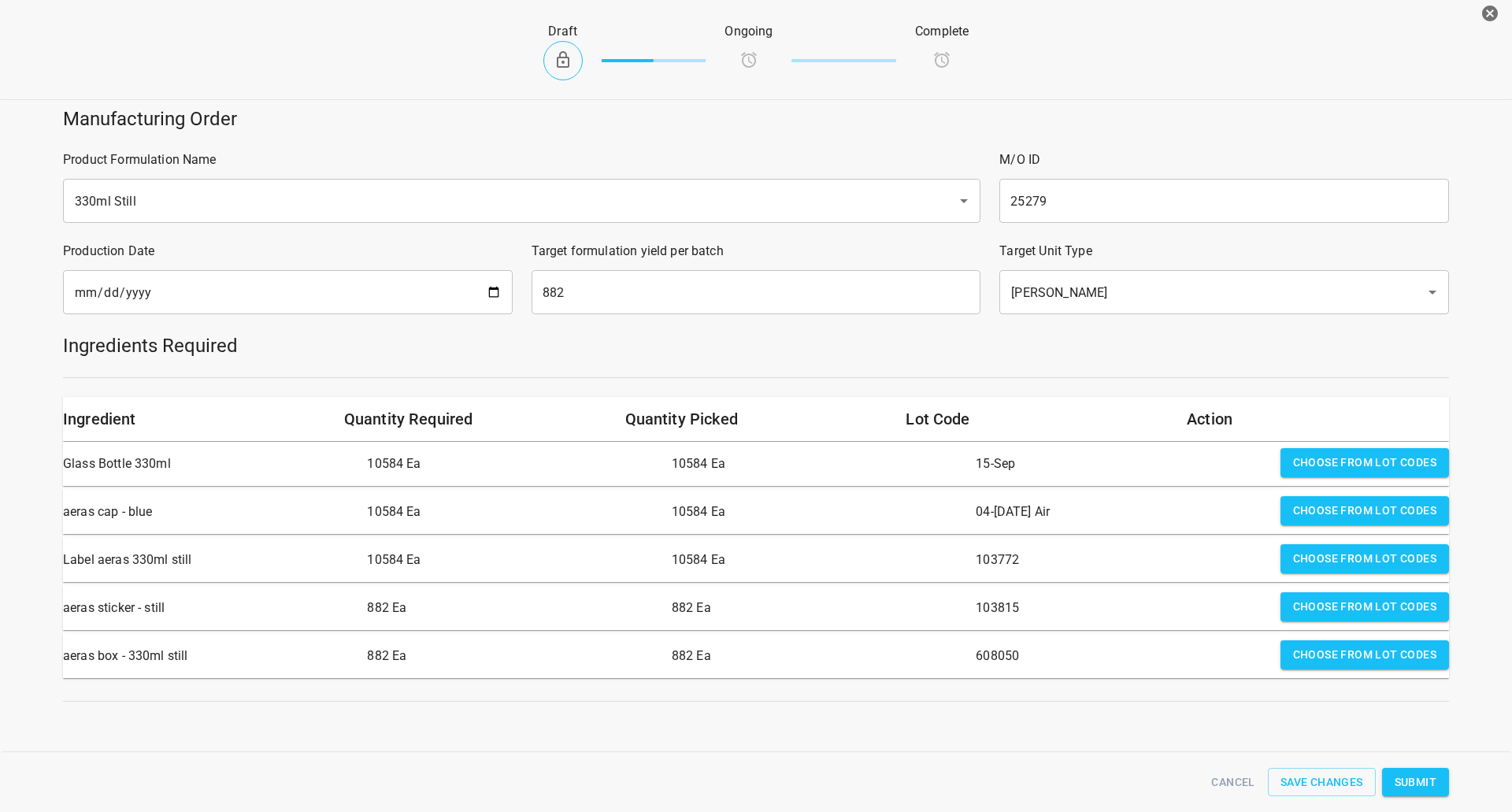
click at [1420, 788] on span "Submit" at bounding box center [1415, 782] width 42 height 20
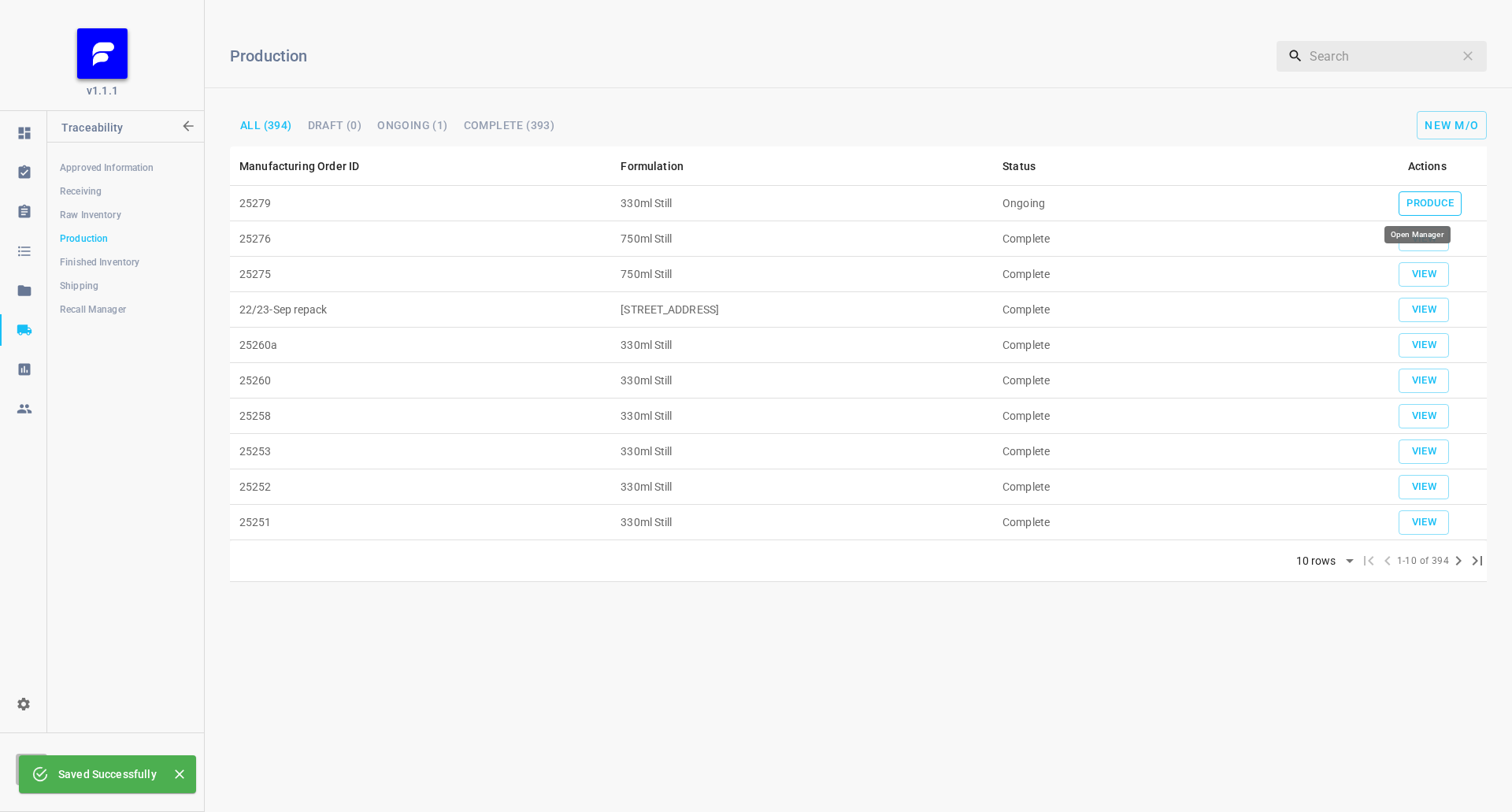
click at [1440, 206] on span "Produce" at bounding box center [1429, 203] width 47 height 18
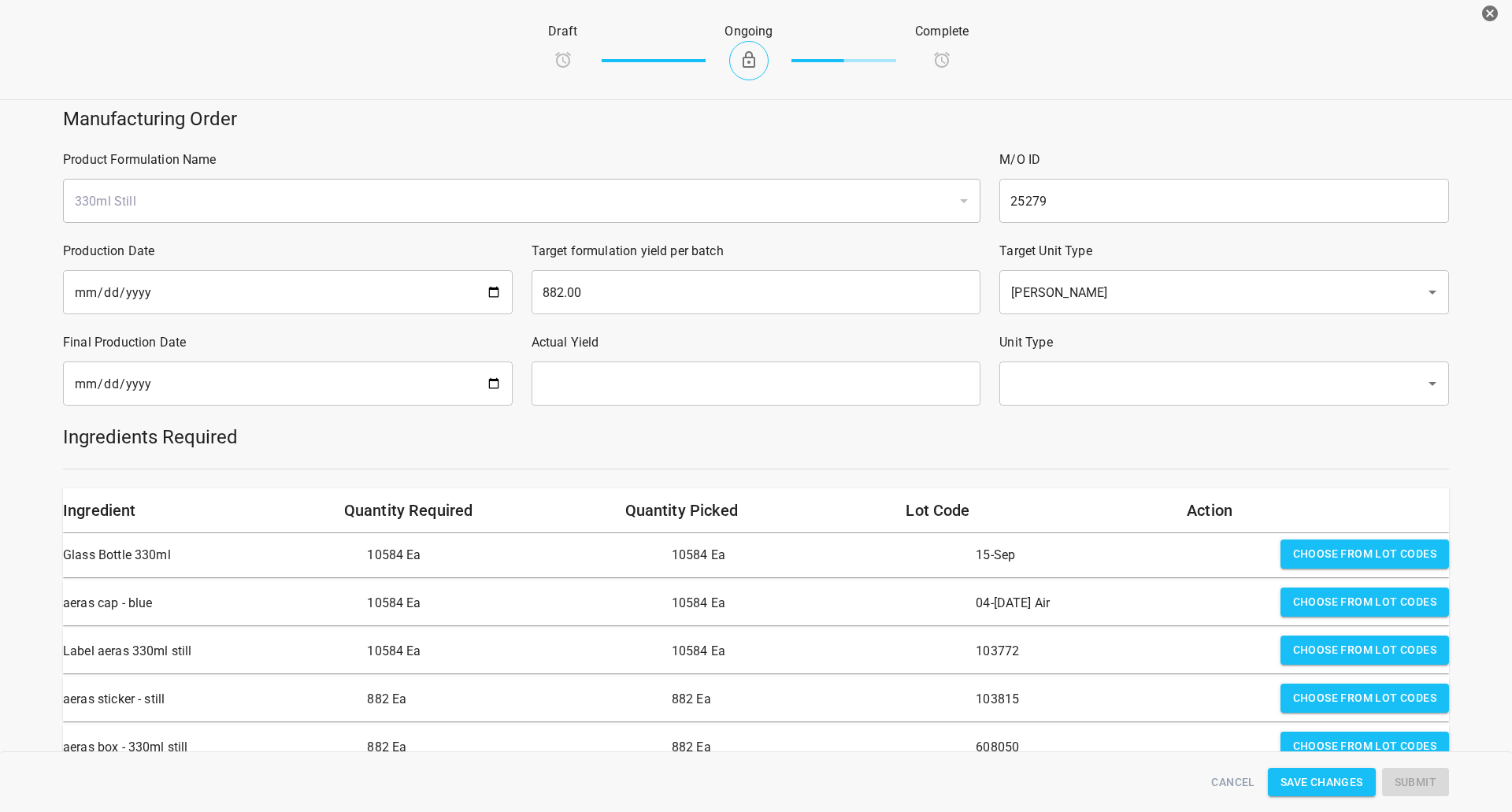
click at [185, 388] on input "date" at bounding box center [288, 383] width 450 height 44
click at [480, 380] on input "date" at bounding box center [288, 383] width 450 height 44
click at [495, 378] on input "date" at bounding box center [288, 383] width 450 height 44
type input "[DATE]"
click at [762, 390] on input "text" at bounding box center [756, 383] width 450 height 44
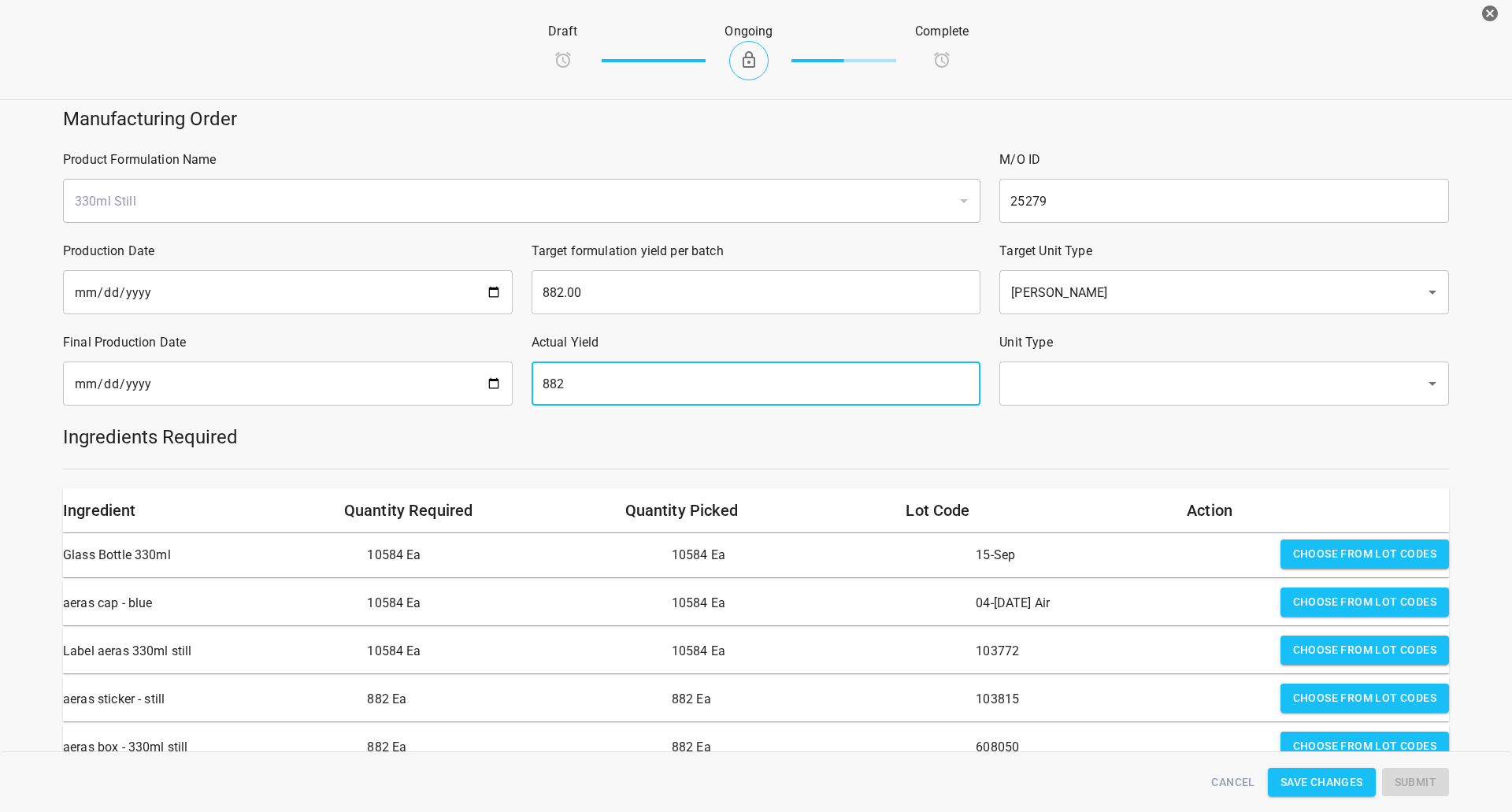
type input "882"
click at [1212, 415] on div "Ingredients Required" at bounding box center [755, 437] width 1404 height 44
click at [1156, 391] on input "text" at bounding box center [1202, 383] width 392 height 30
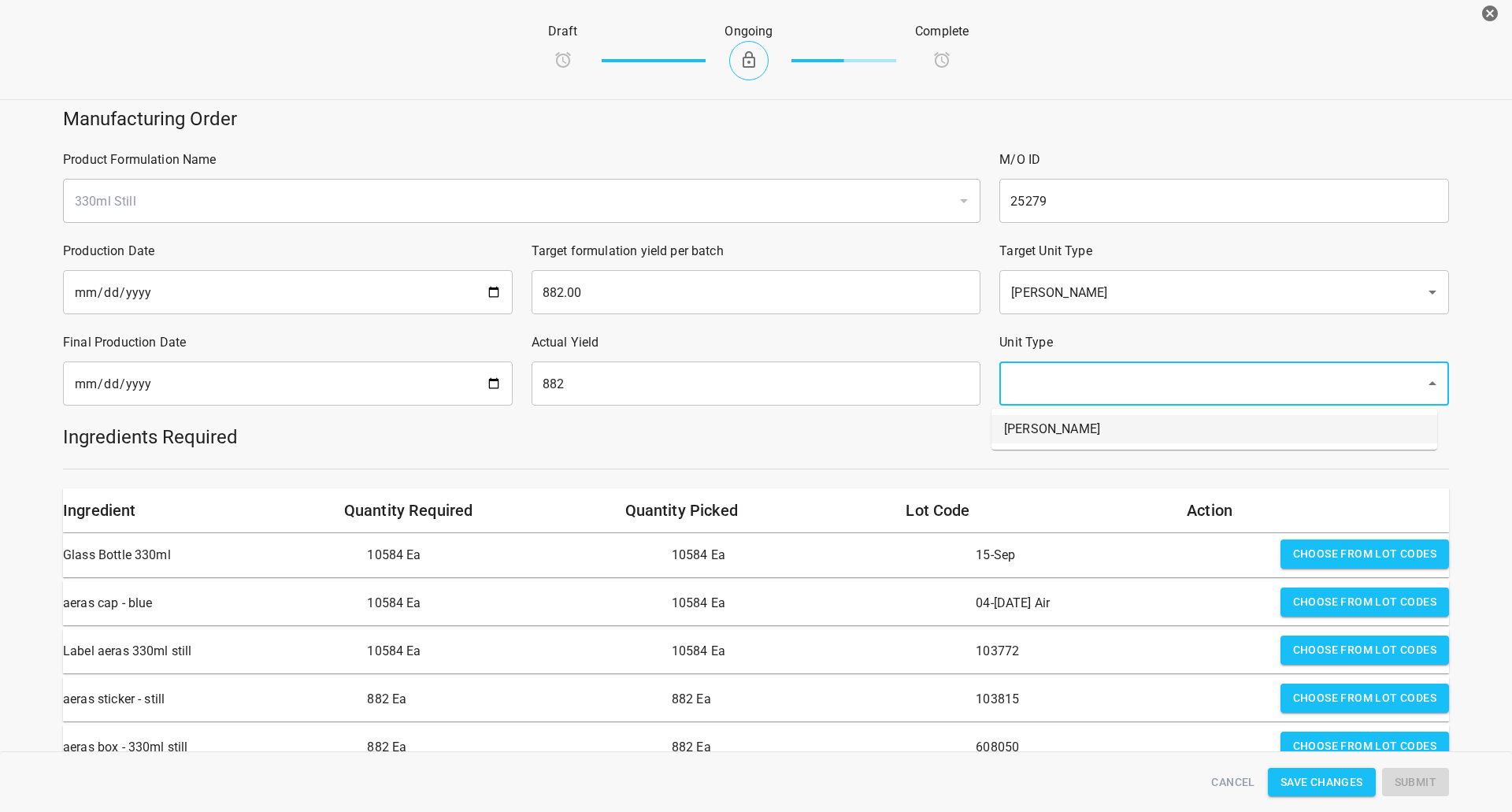
click at [1131, 432] on li "[PERSON_NAME]" at bounding box center [1214, 429] width 446 height 28
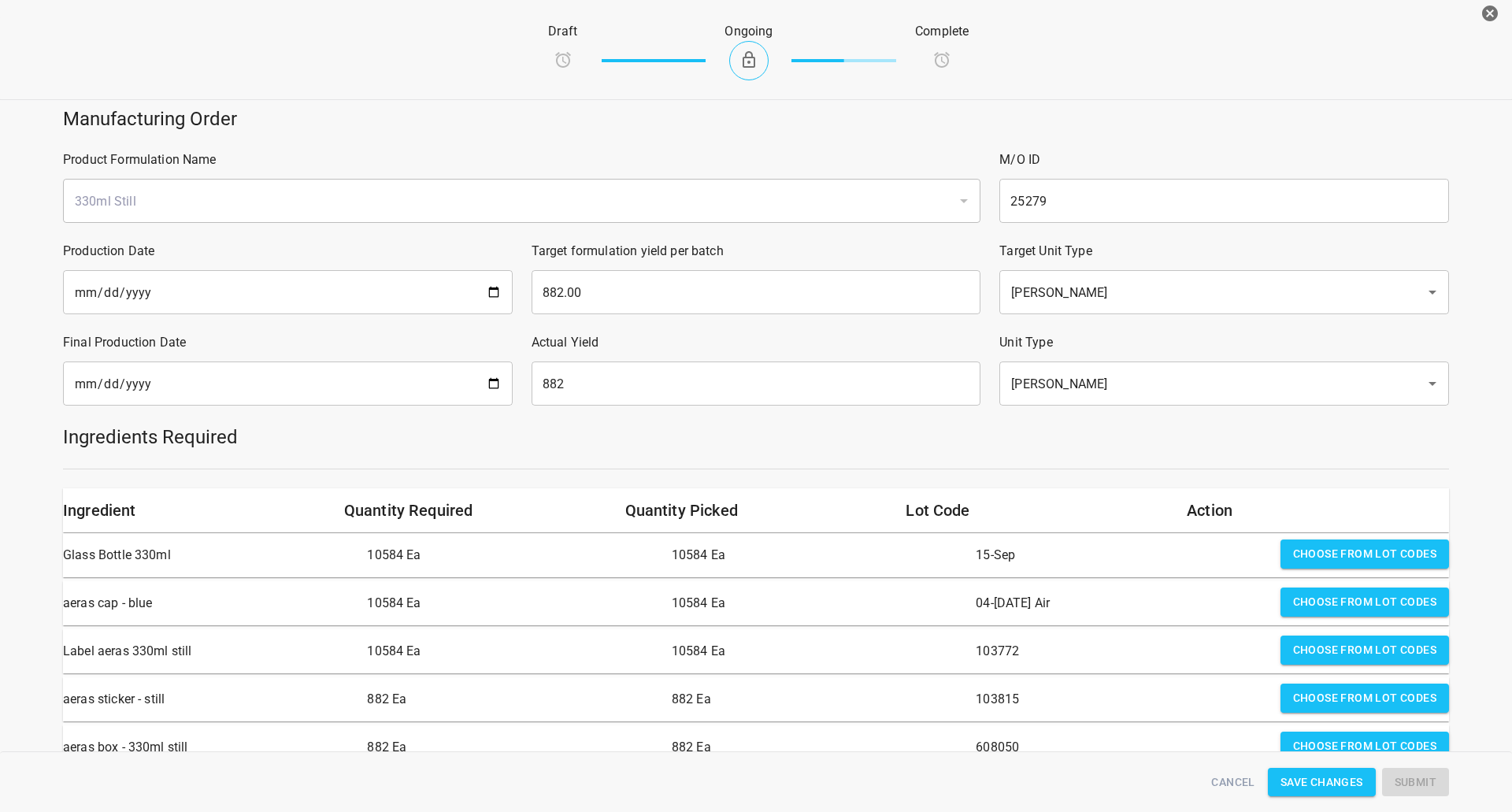
click at [1125, 442] on h5 "Ingredients Required" at bounding box center [756, 437] width 1386 height 26
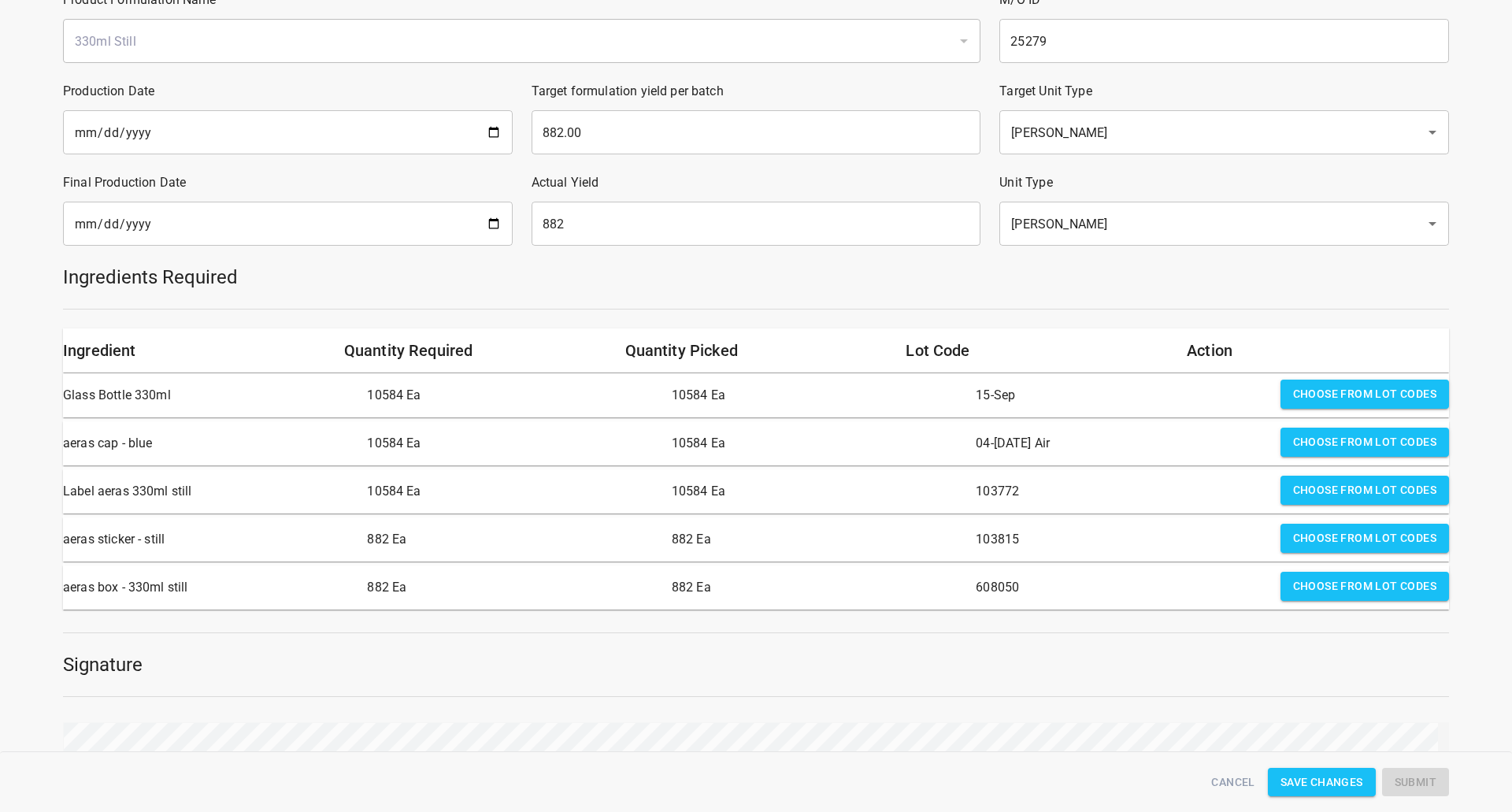
scroll to position [236, 0]
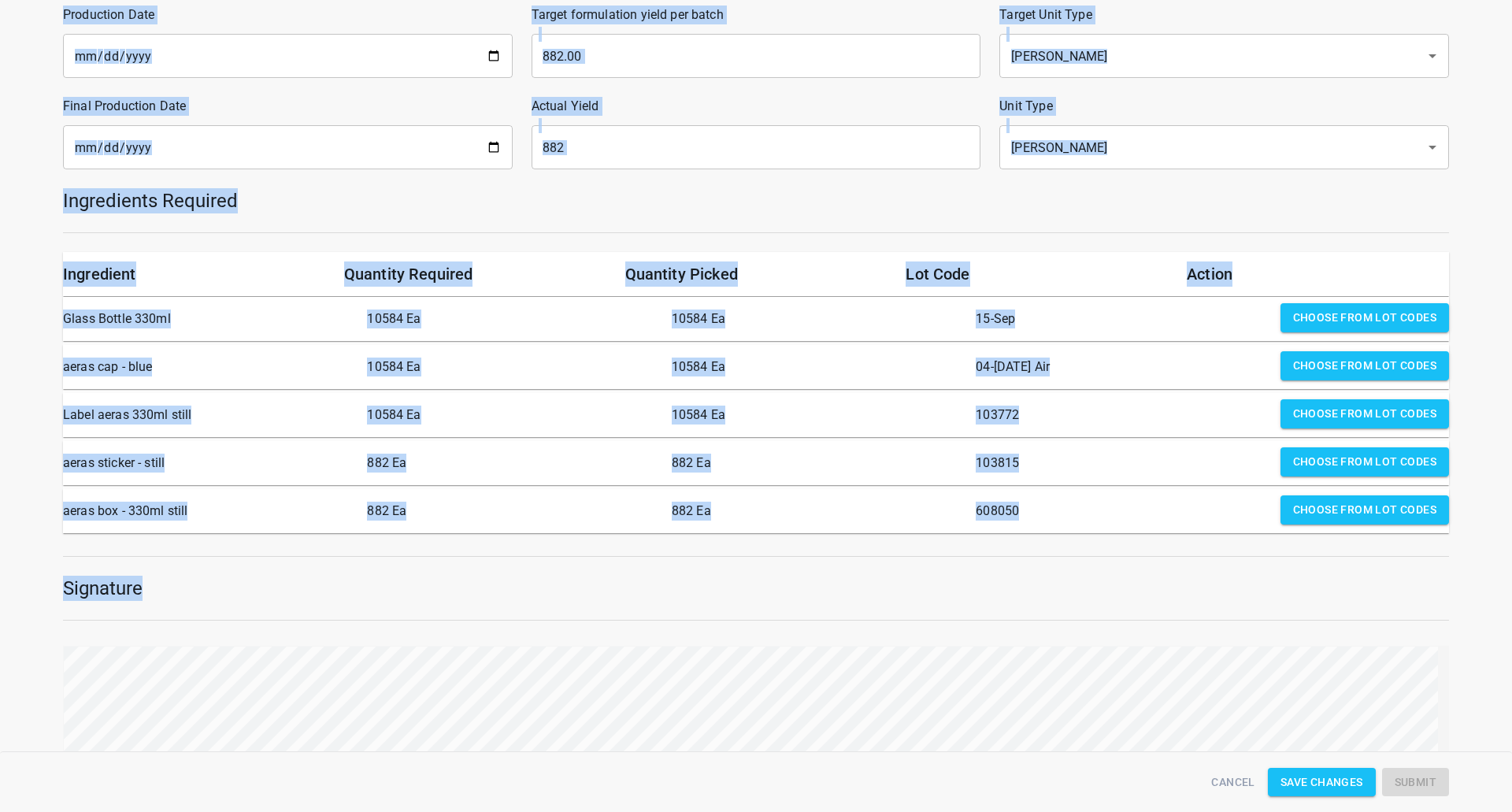
click at [1146, 650] on div "Manufacturing Order Product Formulation Name 330ml Still ​ M/O ID 25279 ​ Produ…" at bounding box center [756, 355] width 1531 height 989
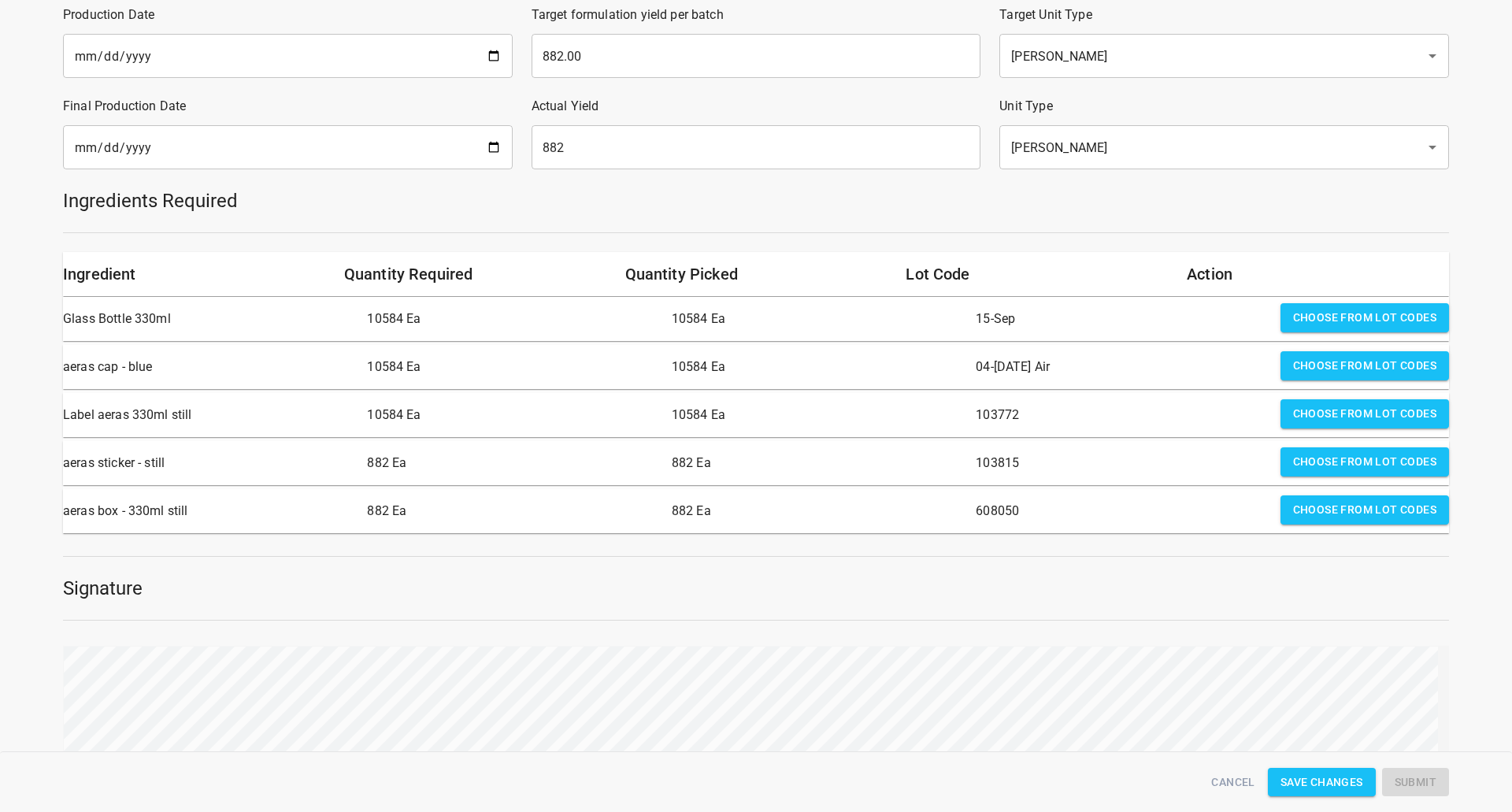
click at [1403, 780] on div "Cancel Save Changes Submit" at bounding box center [755, 782] width 1404 height 48
click at [1407, 780] on span "Submit" at bounding box center [1415, 782] width 42 height 20
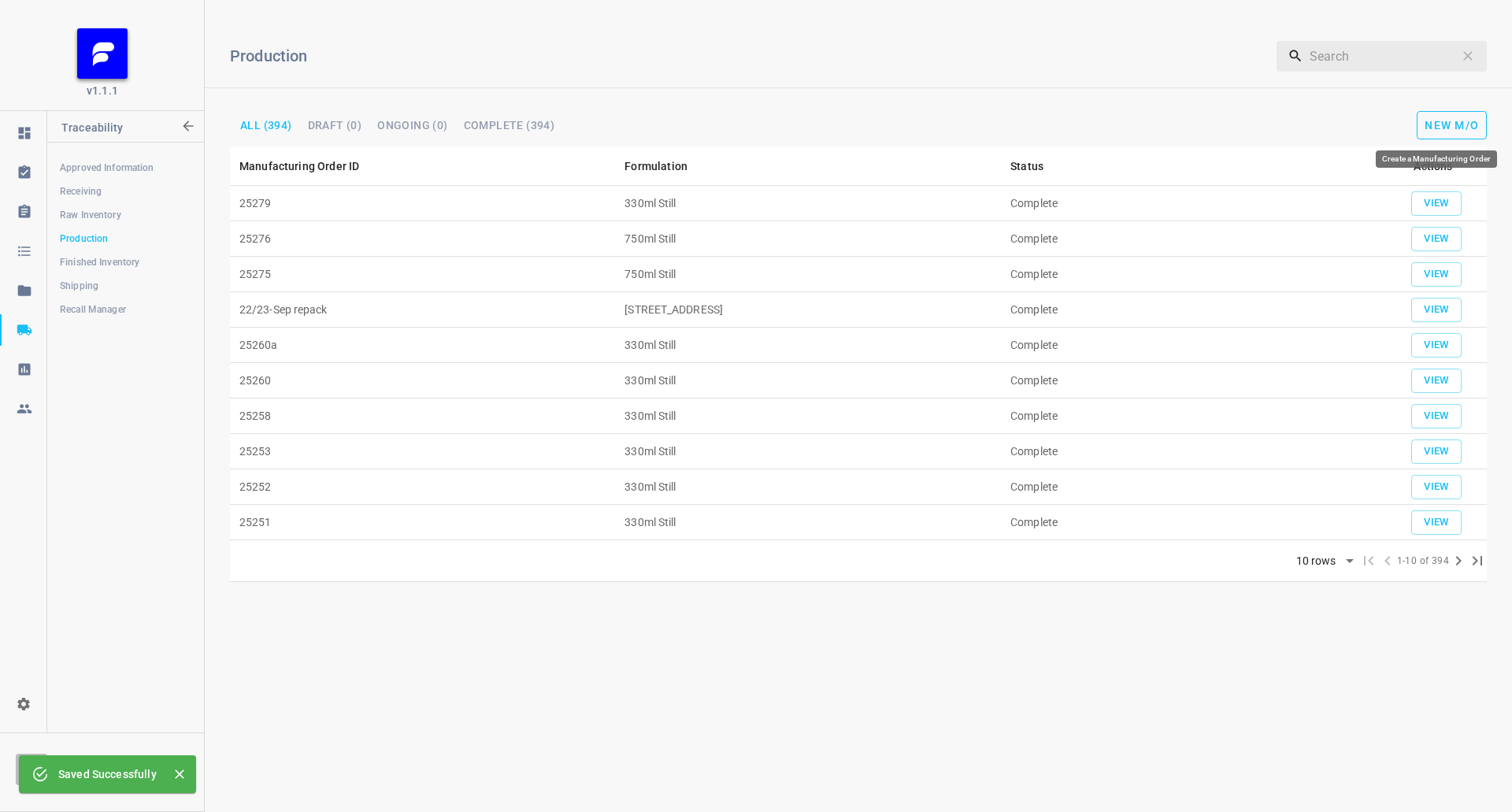
click at [1462, 119] on span "New M/O" at bounding box center [1451, 125] width 54 height 12
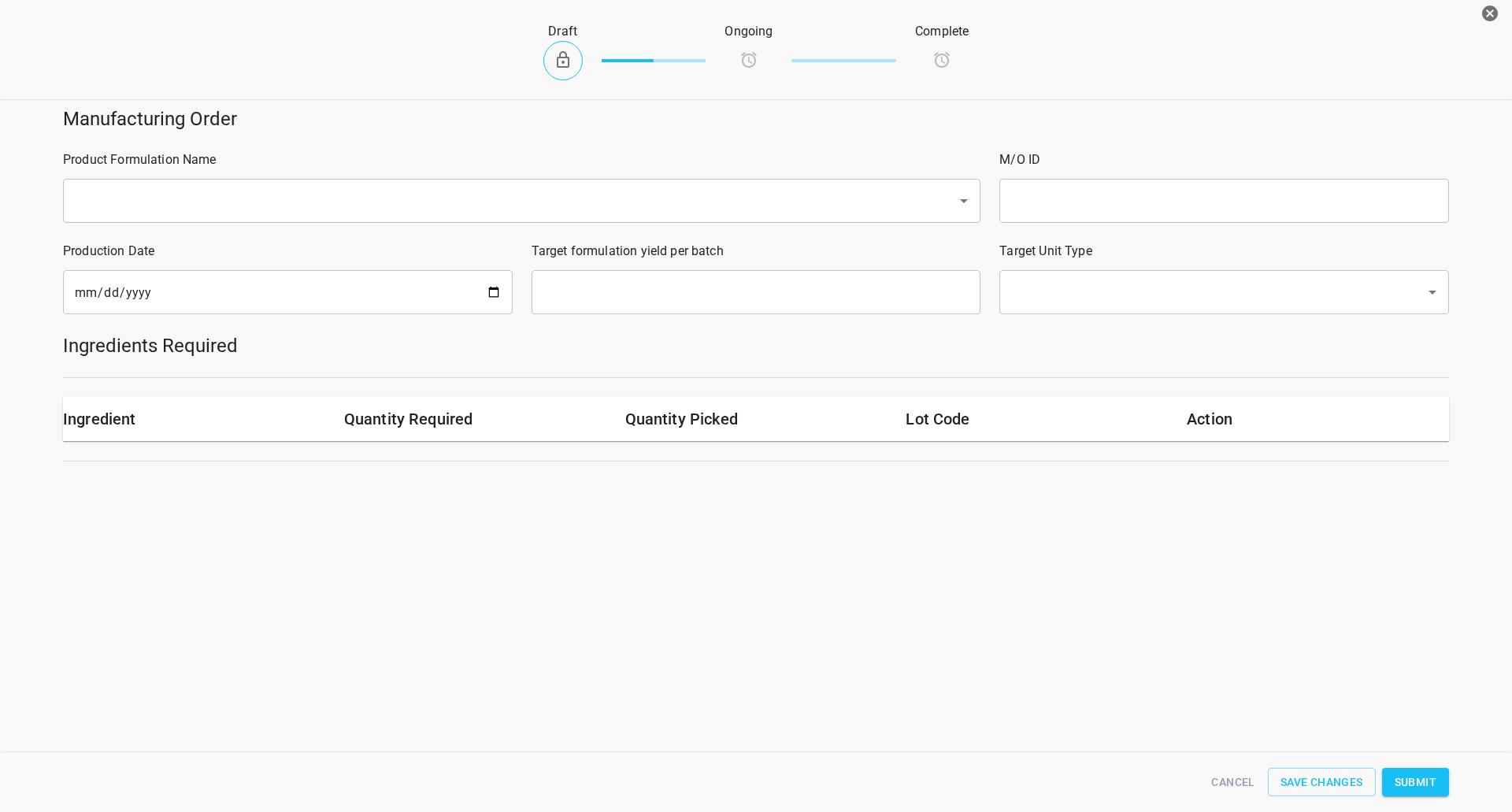
click at [195, 213] on input "text" at bounding box center [499, 201] width 859 height 30
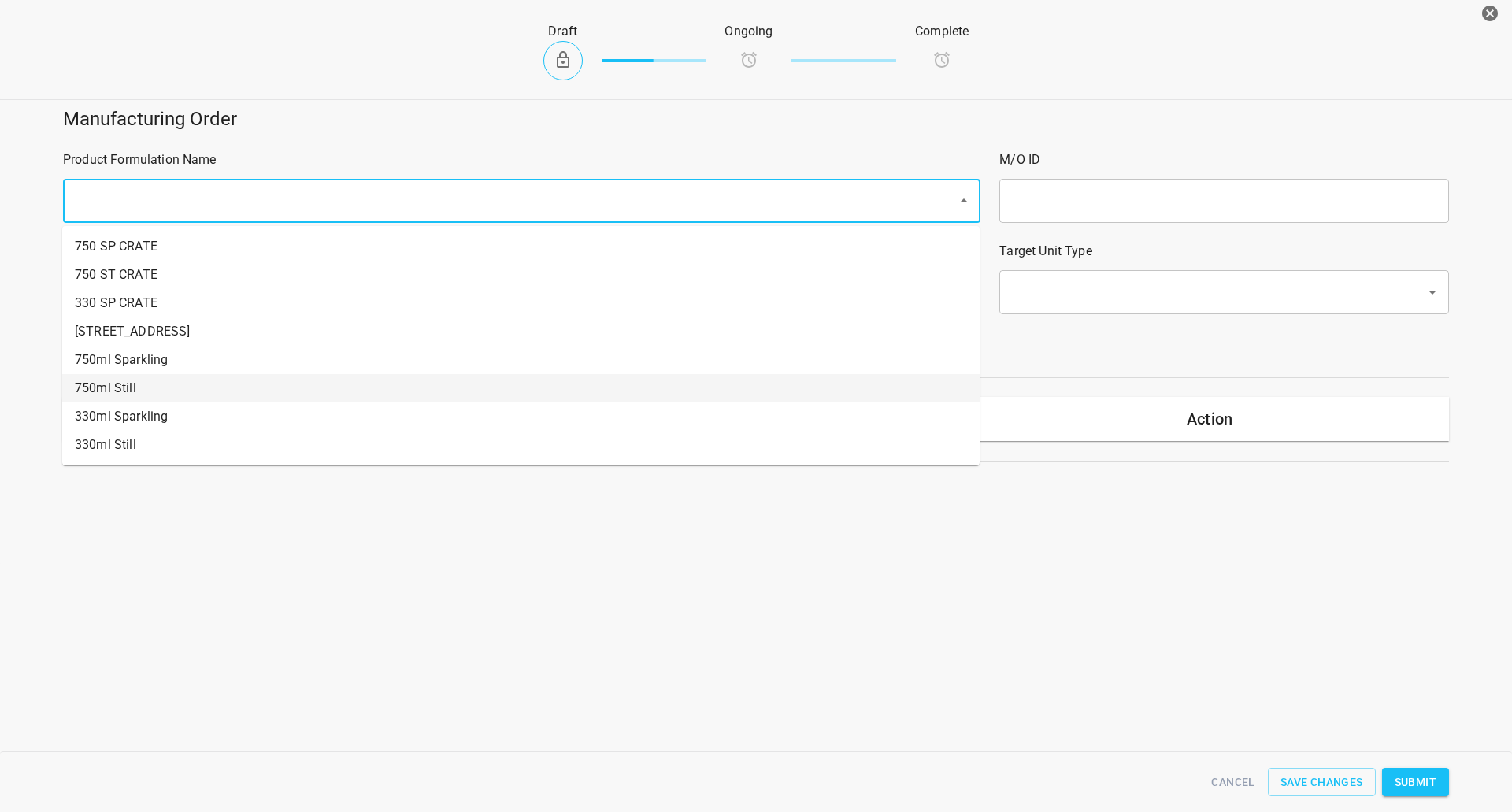
click at [153, 384] on li "750ml Still" at bounding box center [521, 388] width 917 height 28
type input "1"
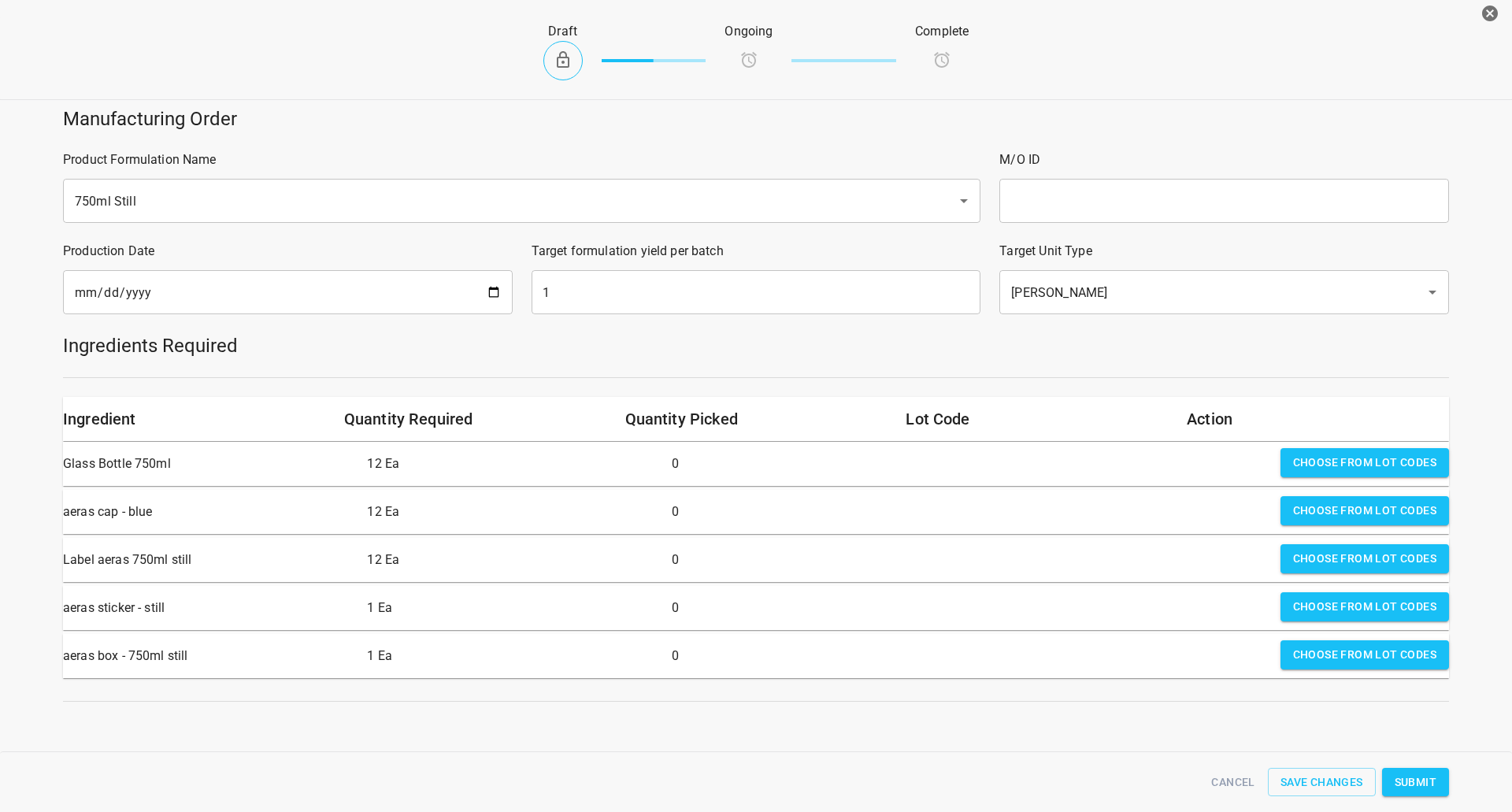
drag, startPoint x: 1035, startPoint y: 216, endPoint x: 1054, endPoint y: 210, distance: 19.9
click at [1035, 216] on input "text" at bounding box center [1224, 201] width 450 height 44
type input "25279a"
click at [684, 306] on input "1" at bounding box center [756, 292] width 450 height 44
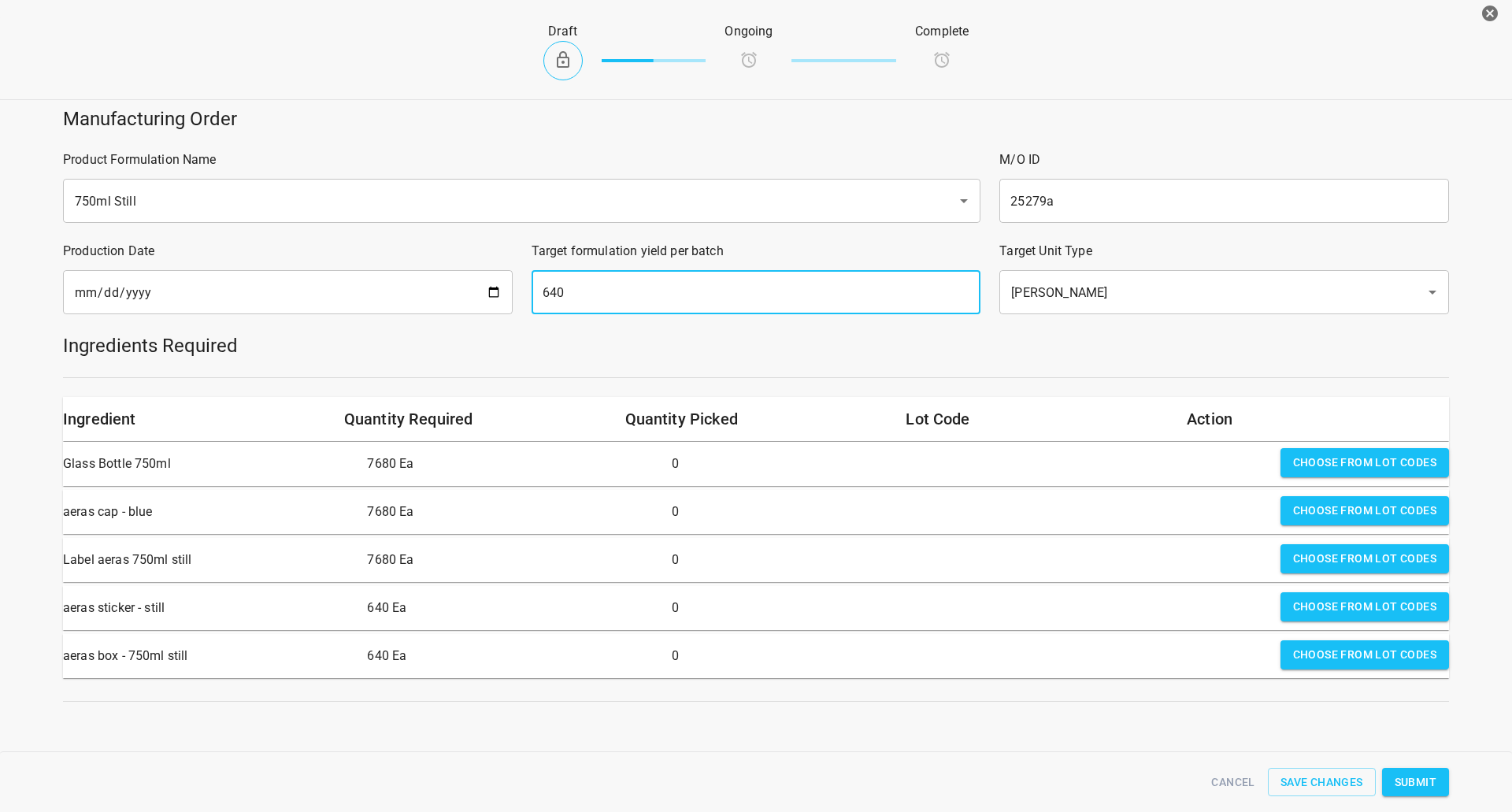
type input "640"
click at [1338, 463] on span "Choose from lot codes" at bounding box center [1365, 462] width 143 height 20
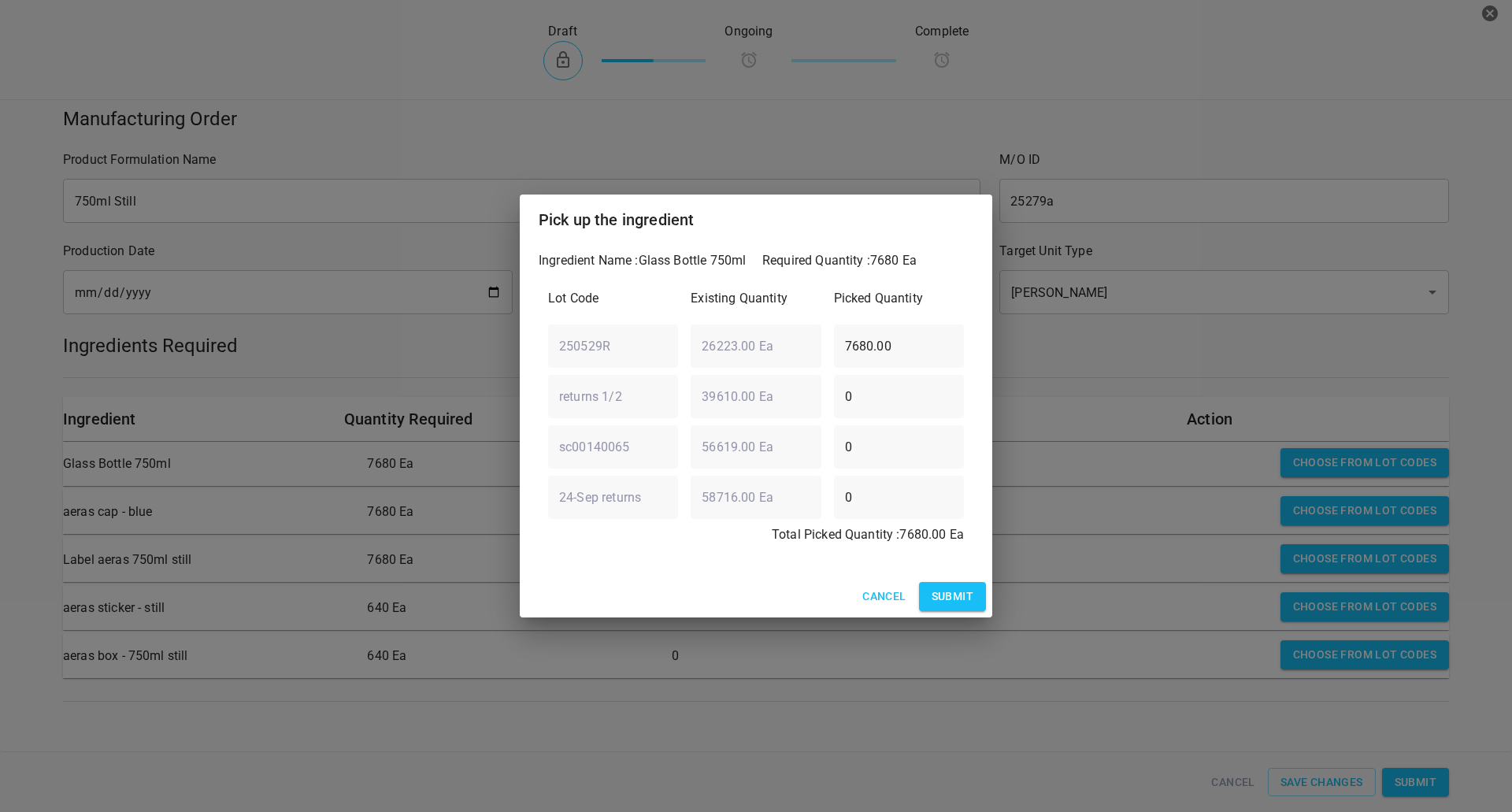
click at [949, 598] on span "Submit" at bounding box center [952, 596] width 42 height 20
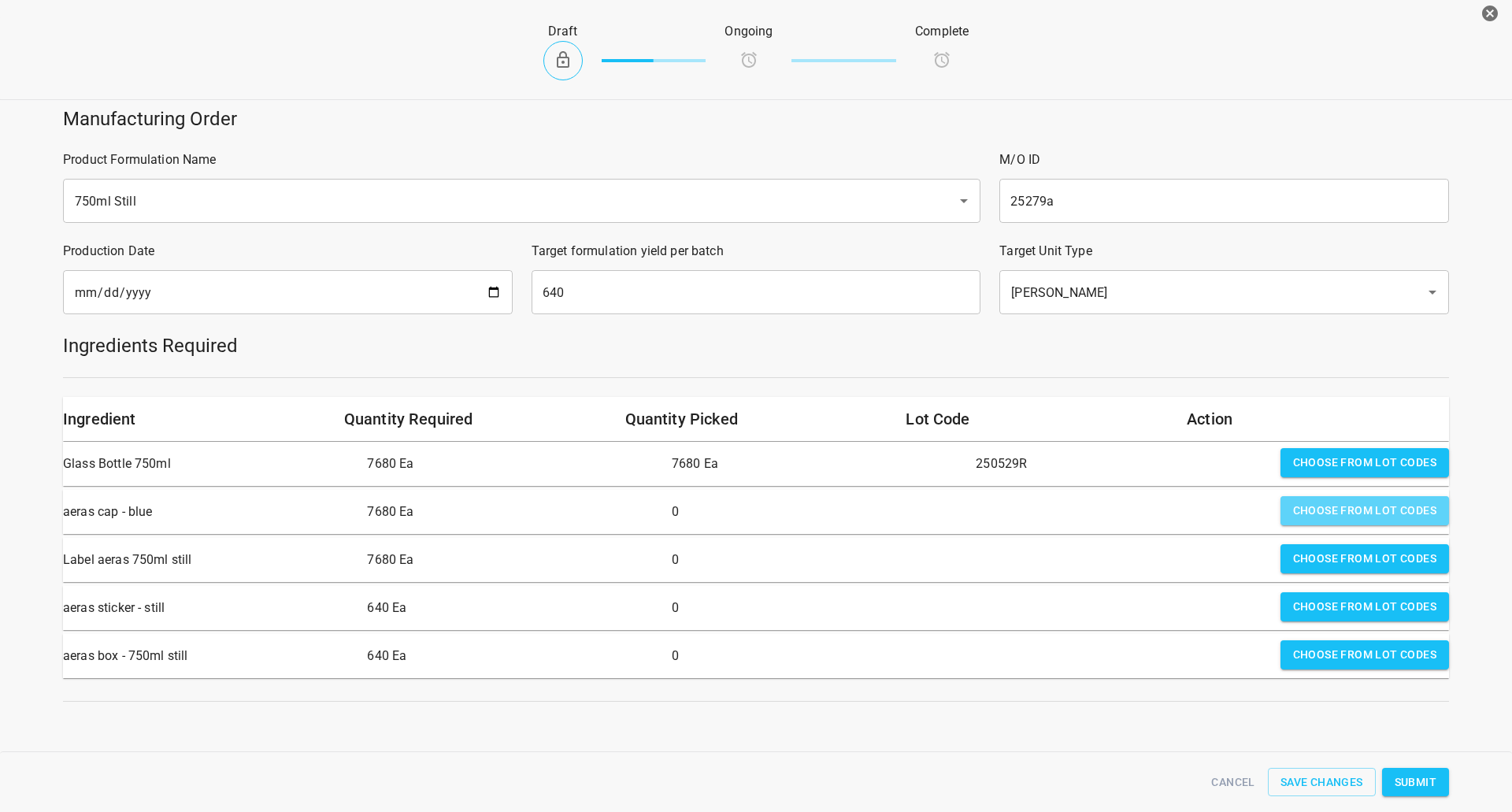
click at [1331, 508] on span "Choose from lot codes" at bounding box center [1365, 511] width 143 height 20
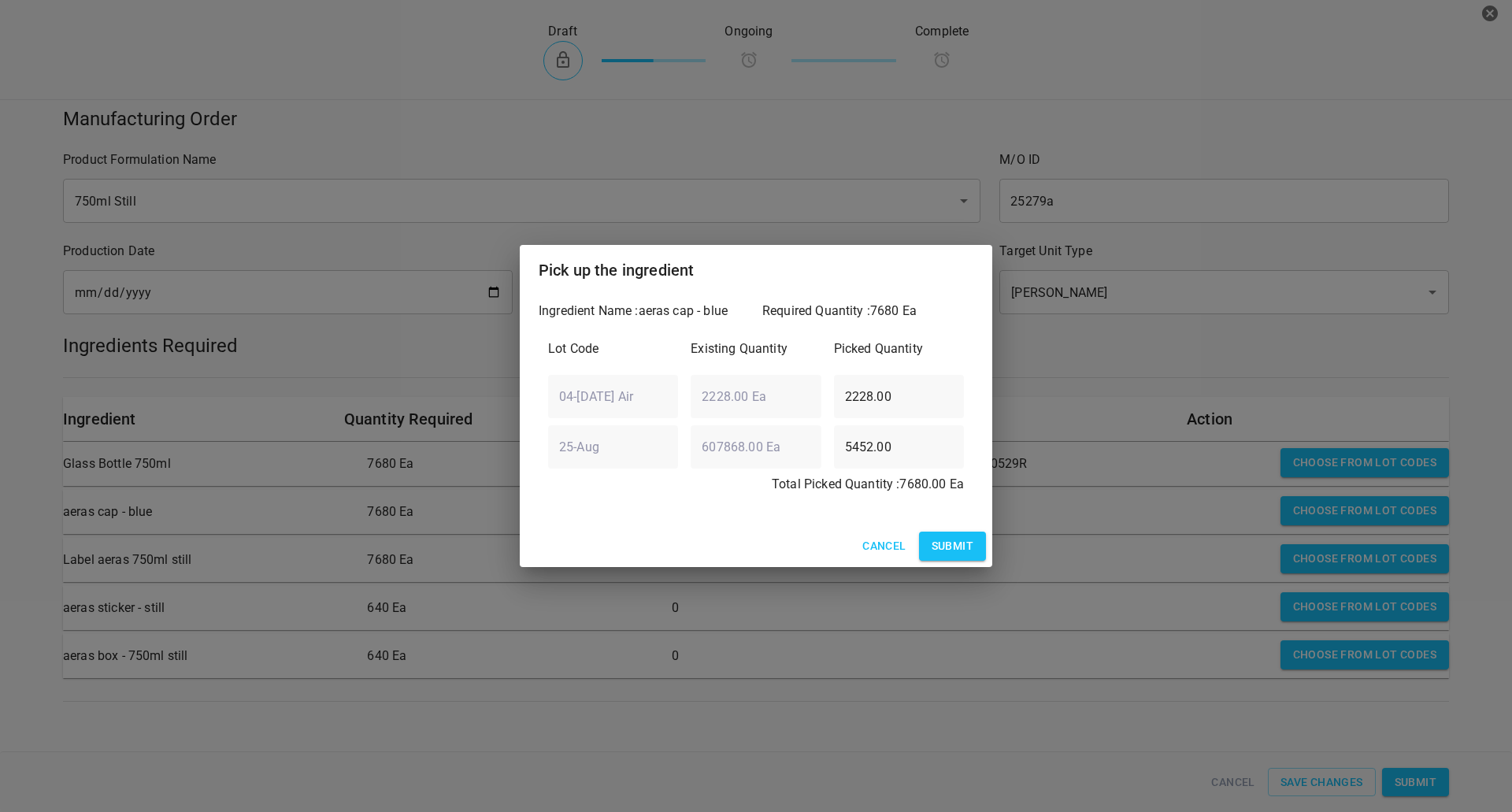
click at [962, 542] on span "Submit" at bounding box center [952, 546] width 42 height 20
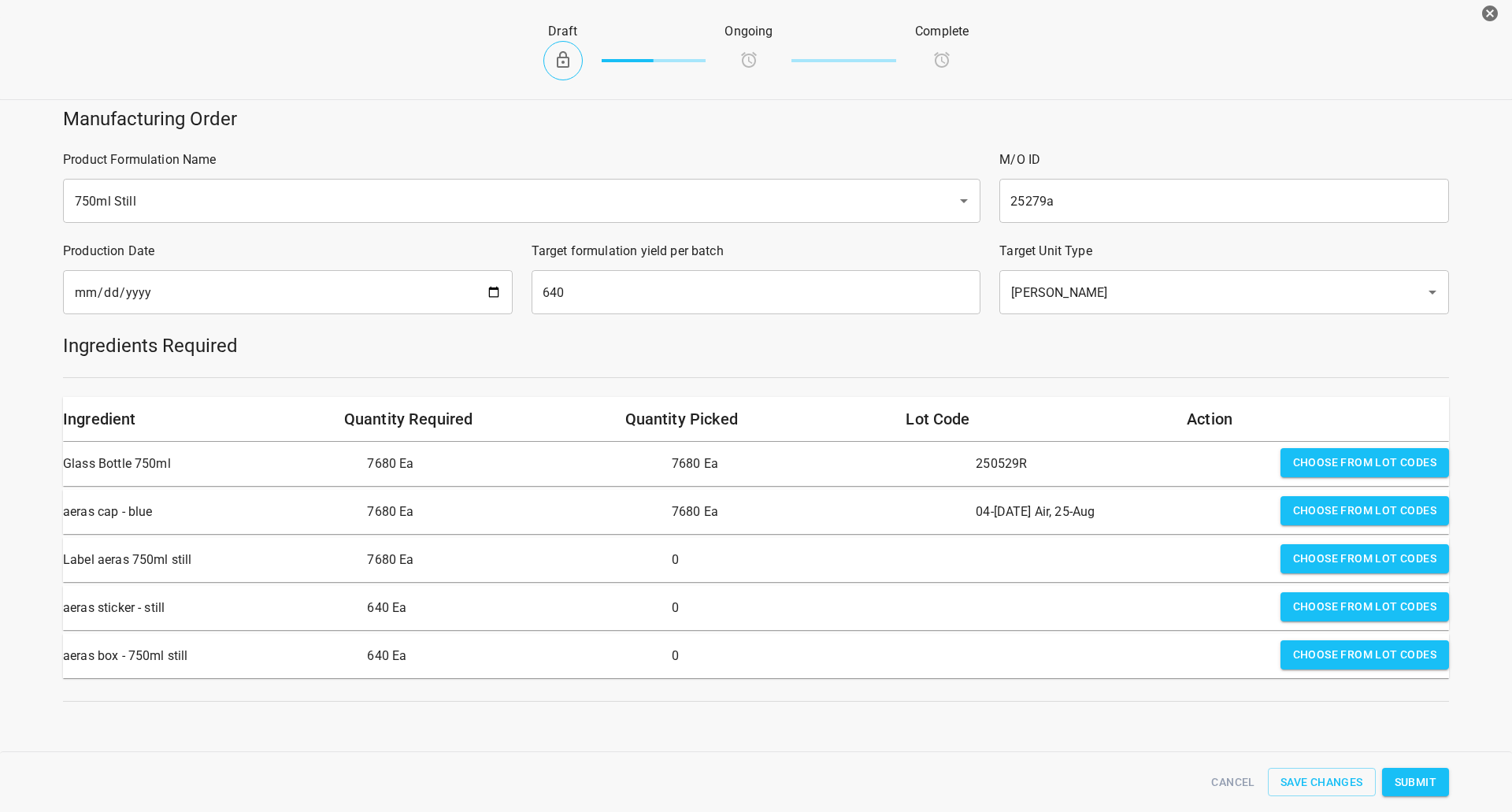
click at [1327, 554] on span "Choose from lot codes" at bounding box center [1365, 559] width 143 height 20
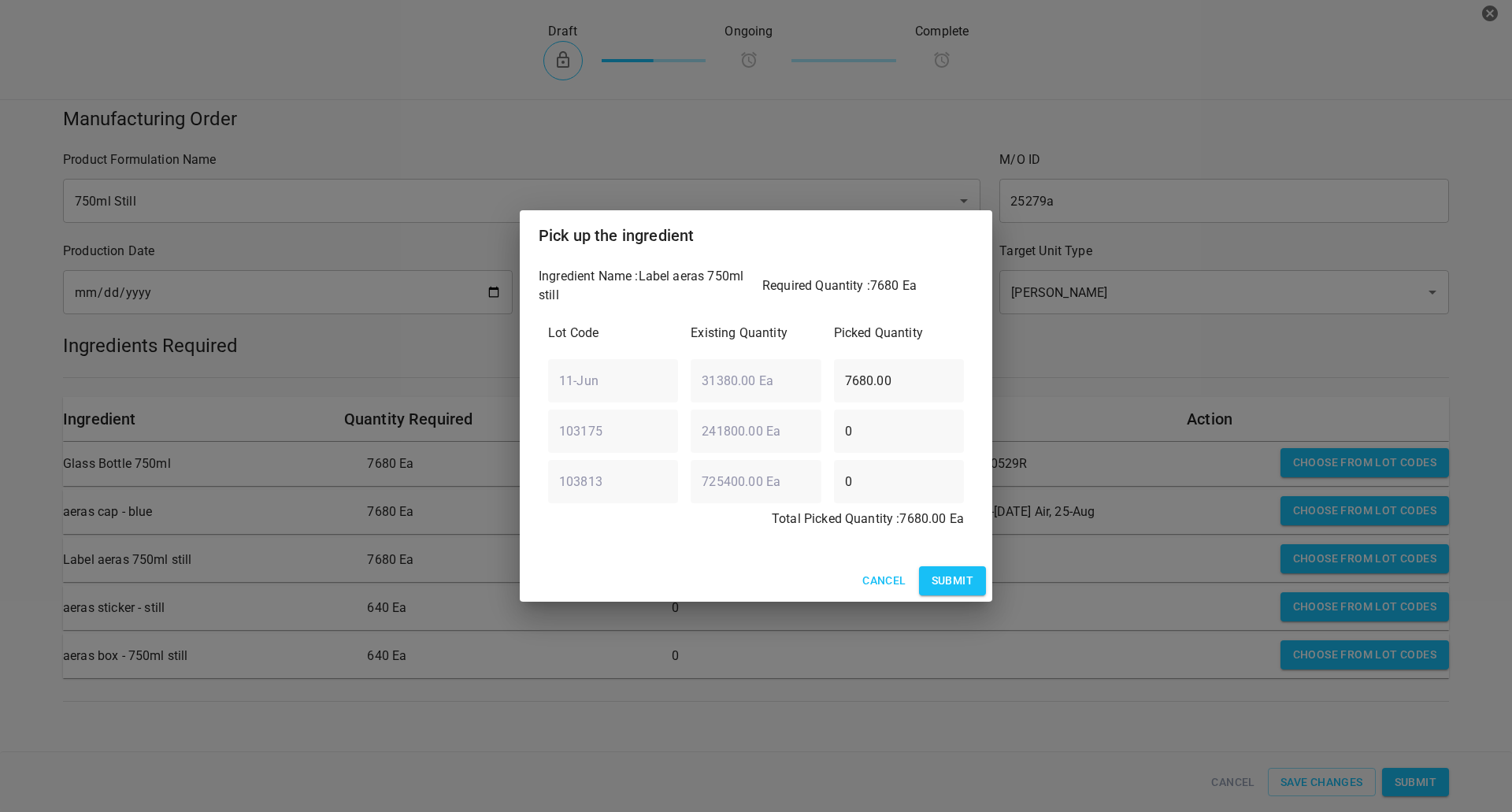
click at [984, 573] on button "Submit" at bounding box center [952, 580] width 67 height 29
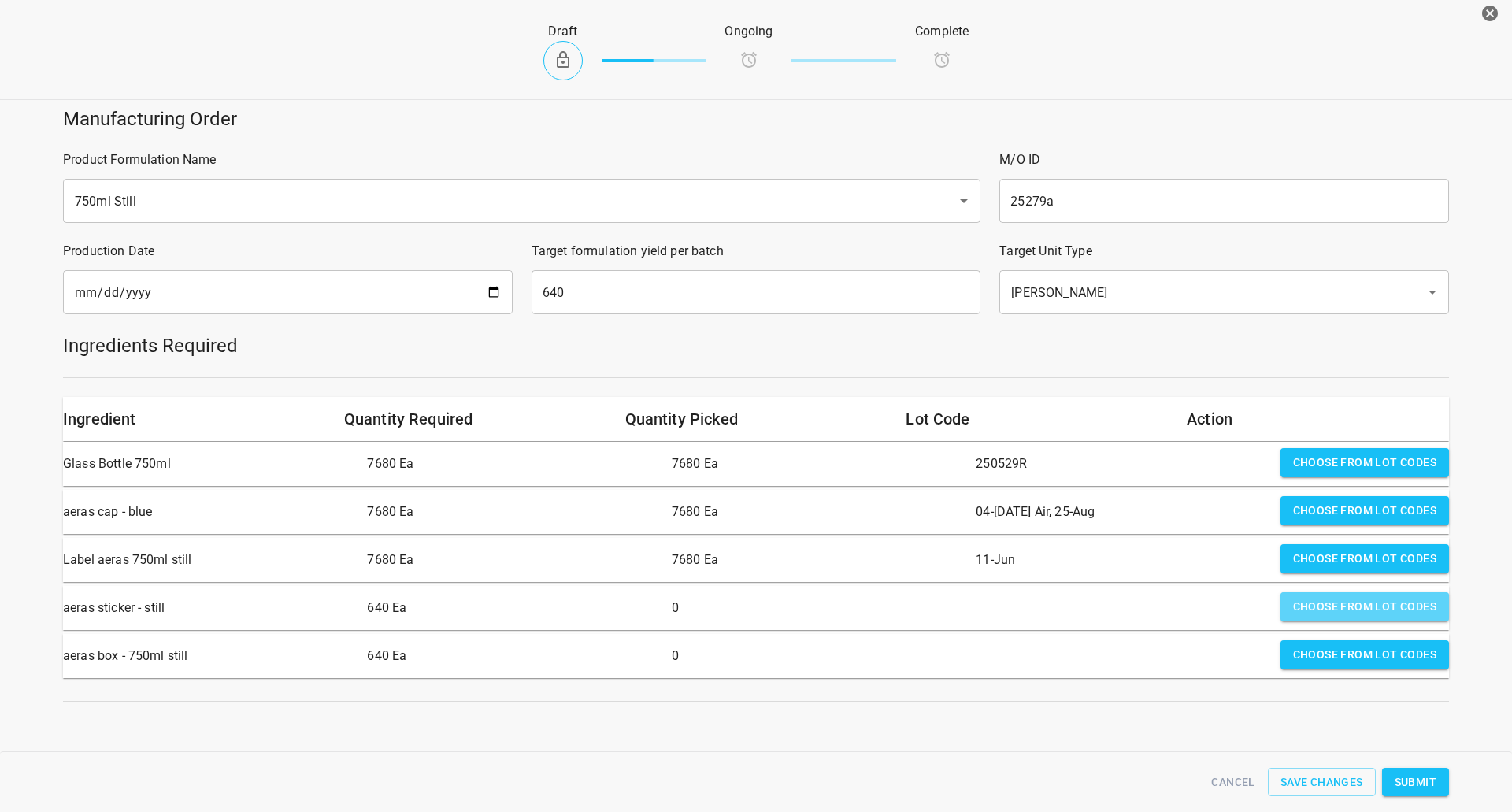
click at [1346, 592] on button "Choose from lot codes" at bounding box center [1364, 606] width 169 height 29
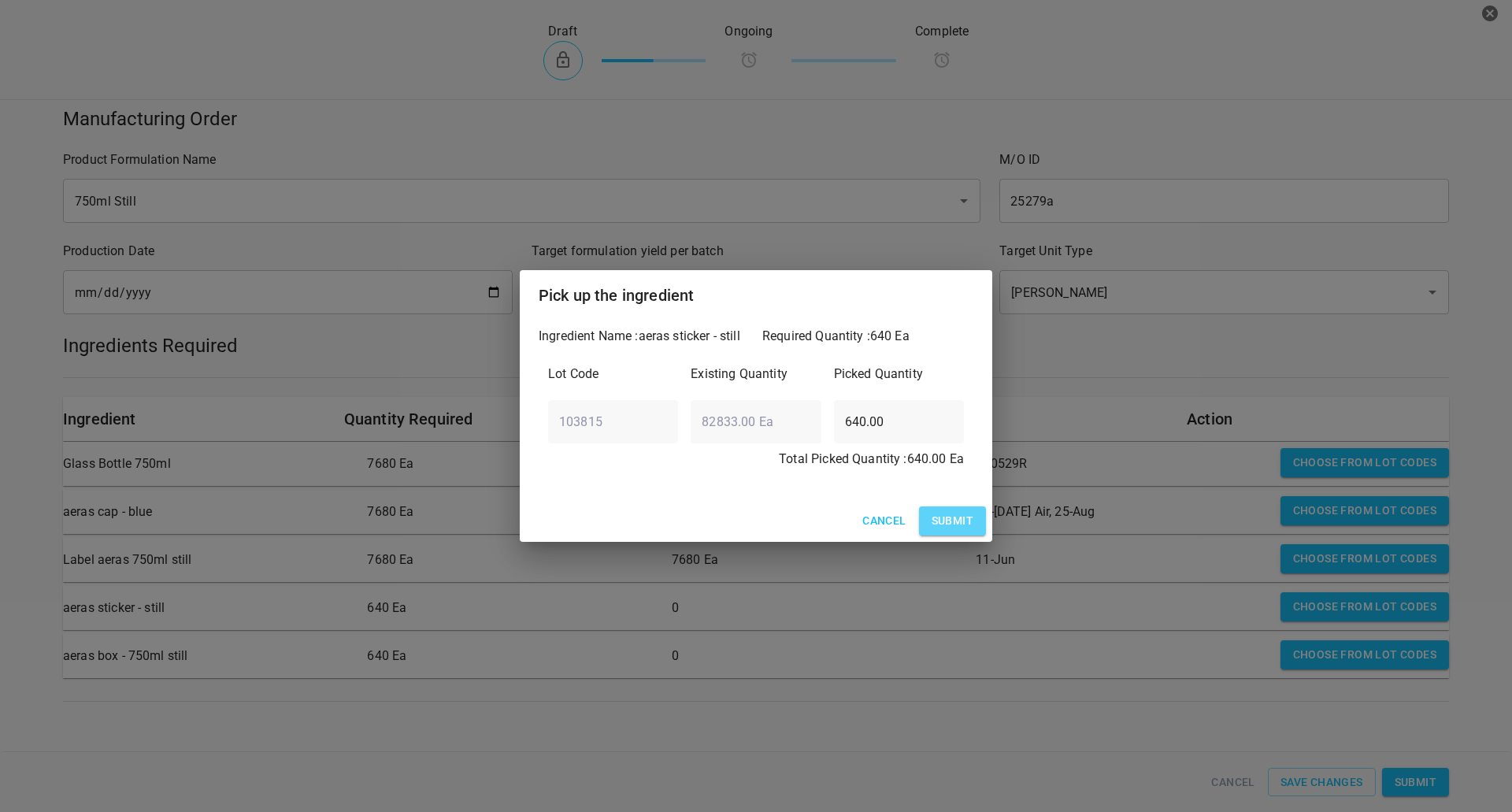
click at [927, 519] on button "Submit" at bounding box center [952, 520] width 67 height 29
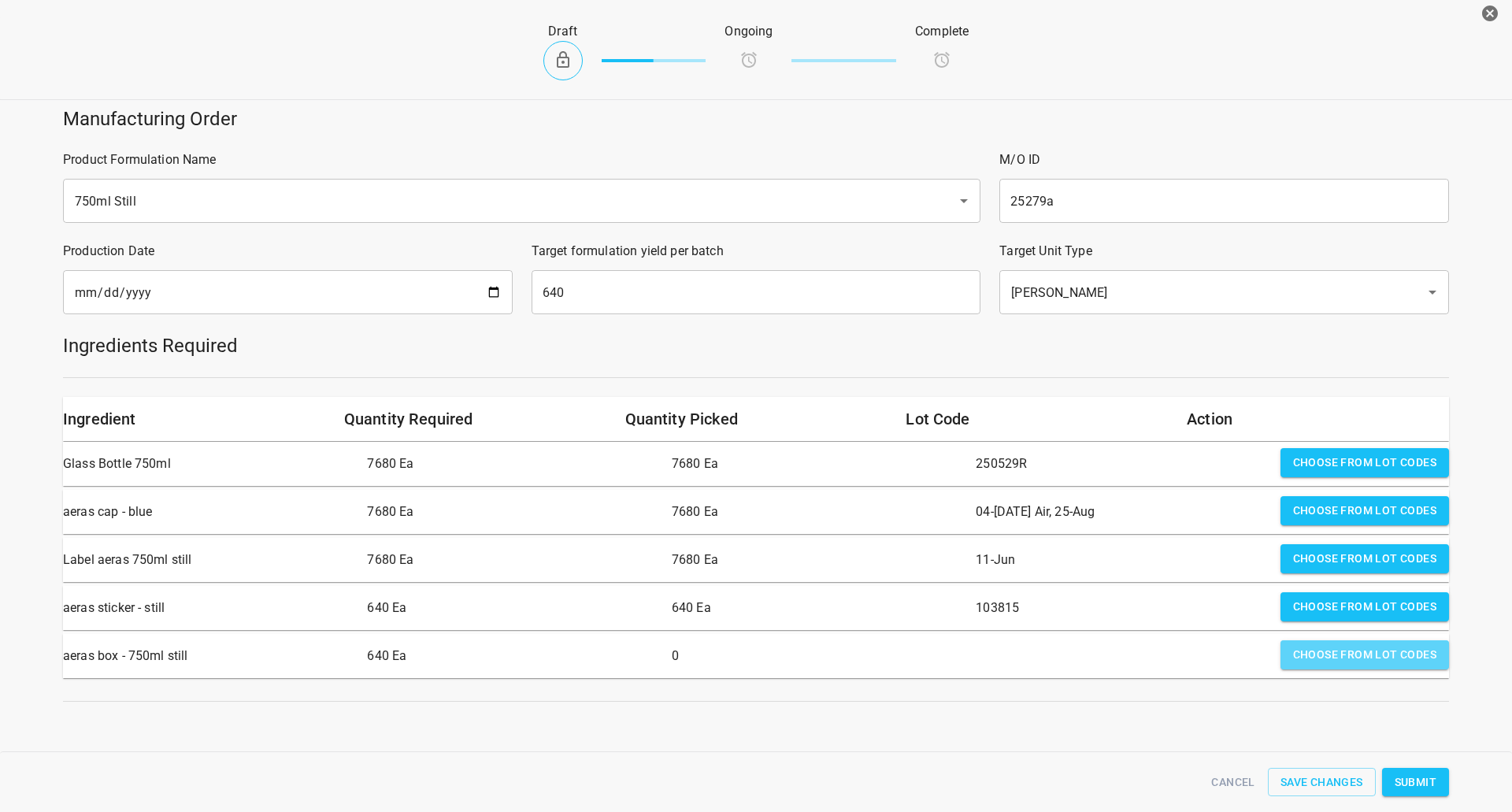
click at [1316, 650] on span "Choose from lot codes" at bounding box center [1365, 655] width 143 height 20
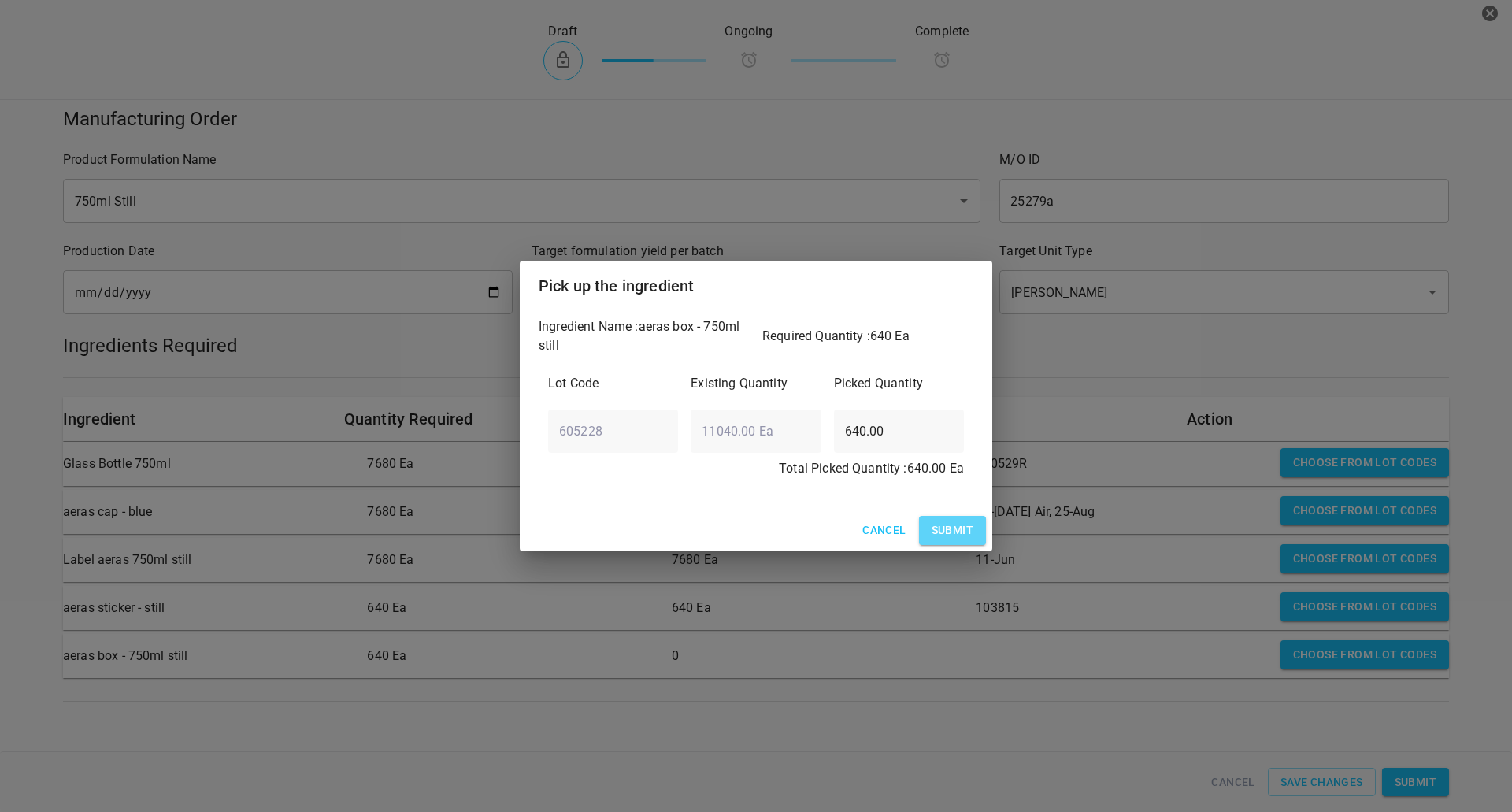
click at [960, 525] on span "Submit" at bounding box center [952, 531] width 42 height 20
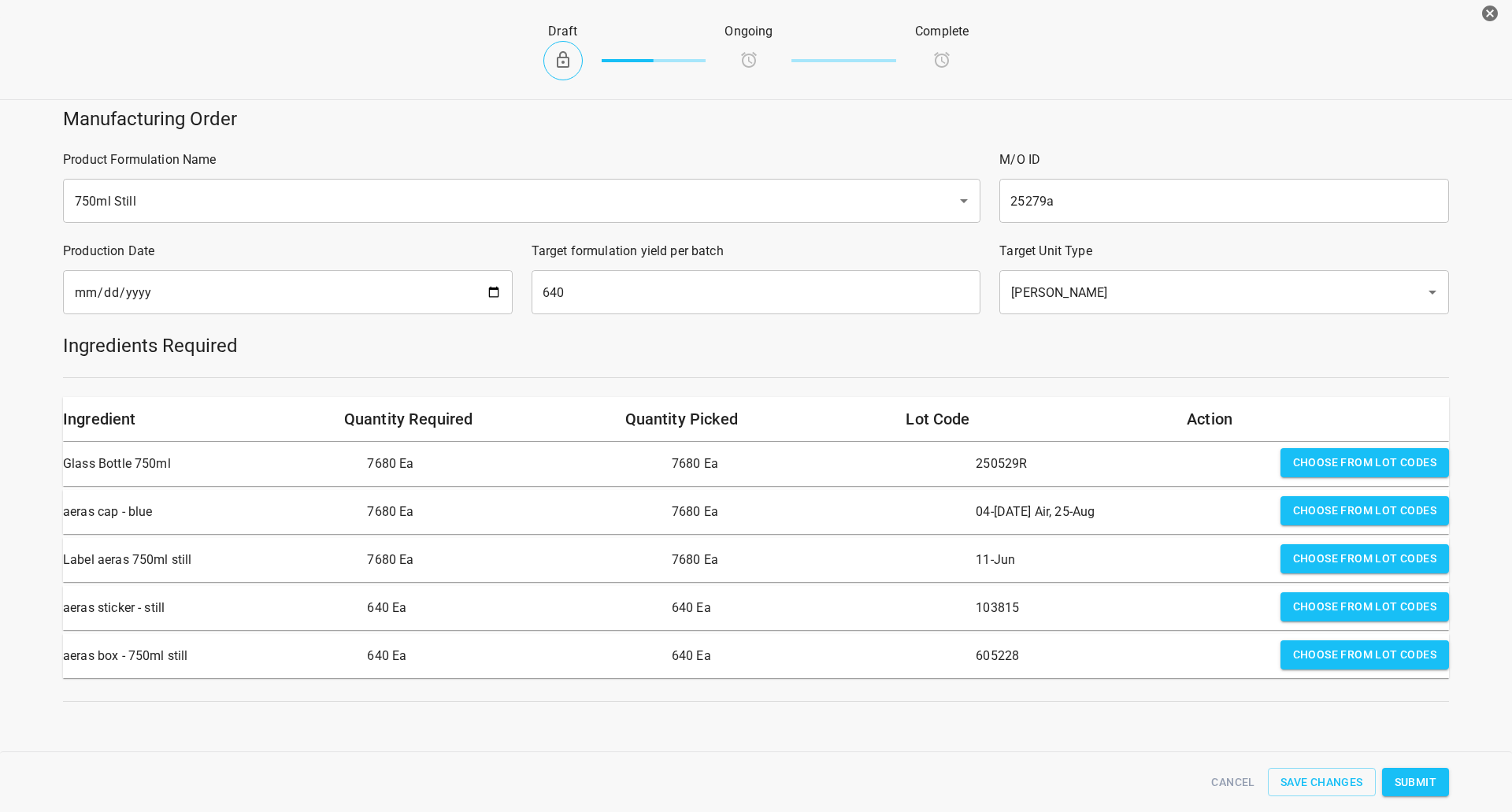
click at [1422, 780] on span "Submit" at bounding box center [1415, 782] width 42 height 20
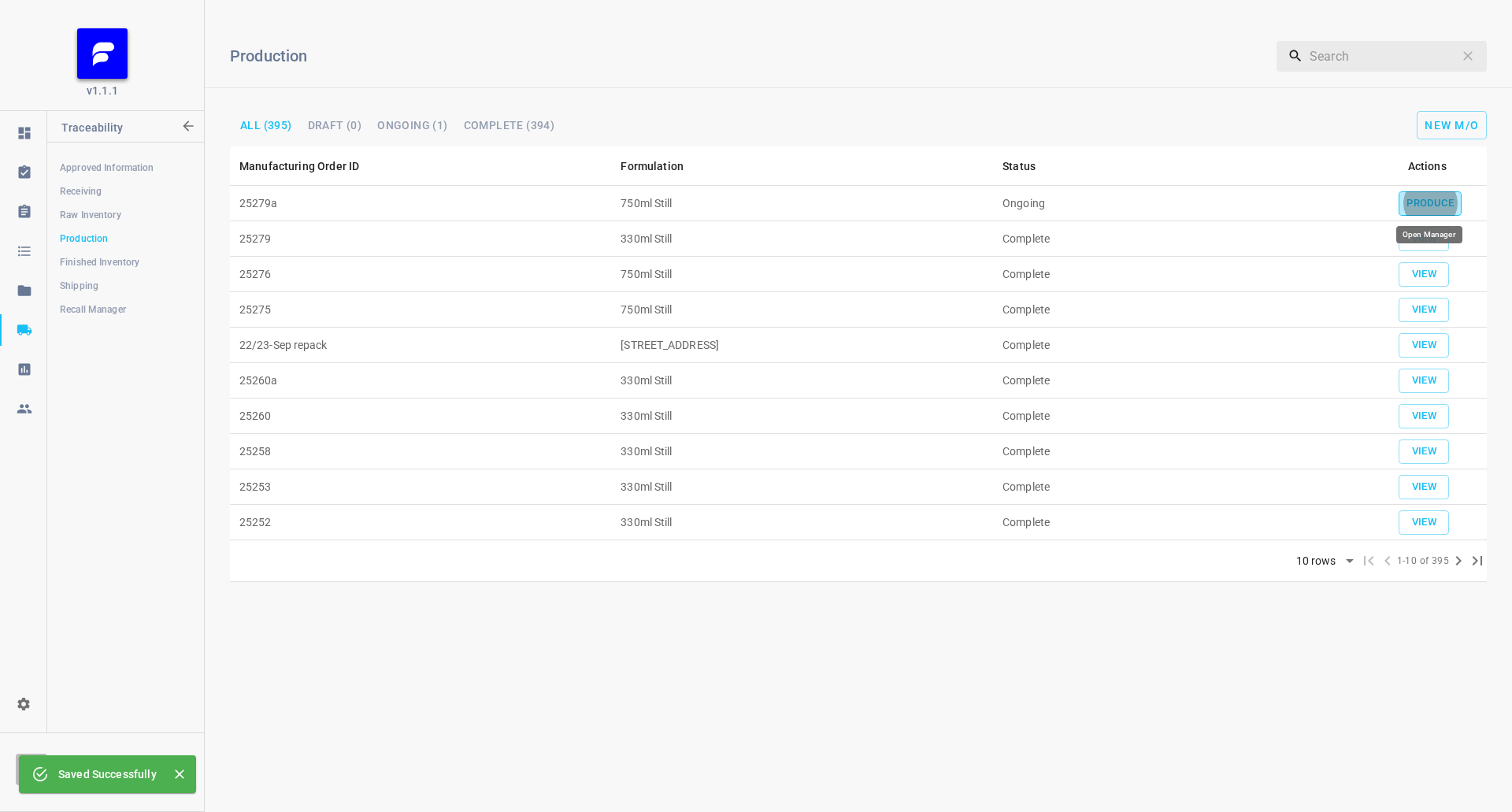
click at [1443, 207] on span "Produce" at bounding box center [1429, 203] width 47 height 18
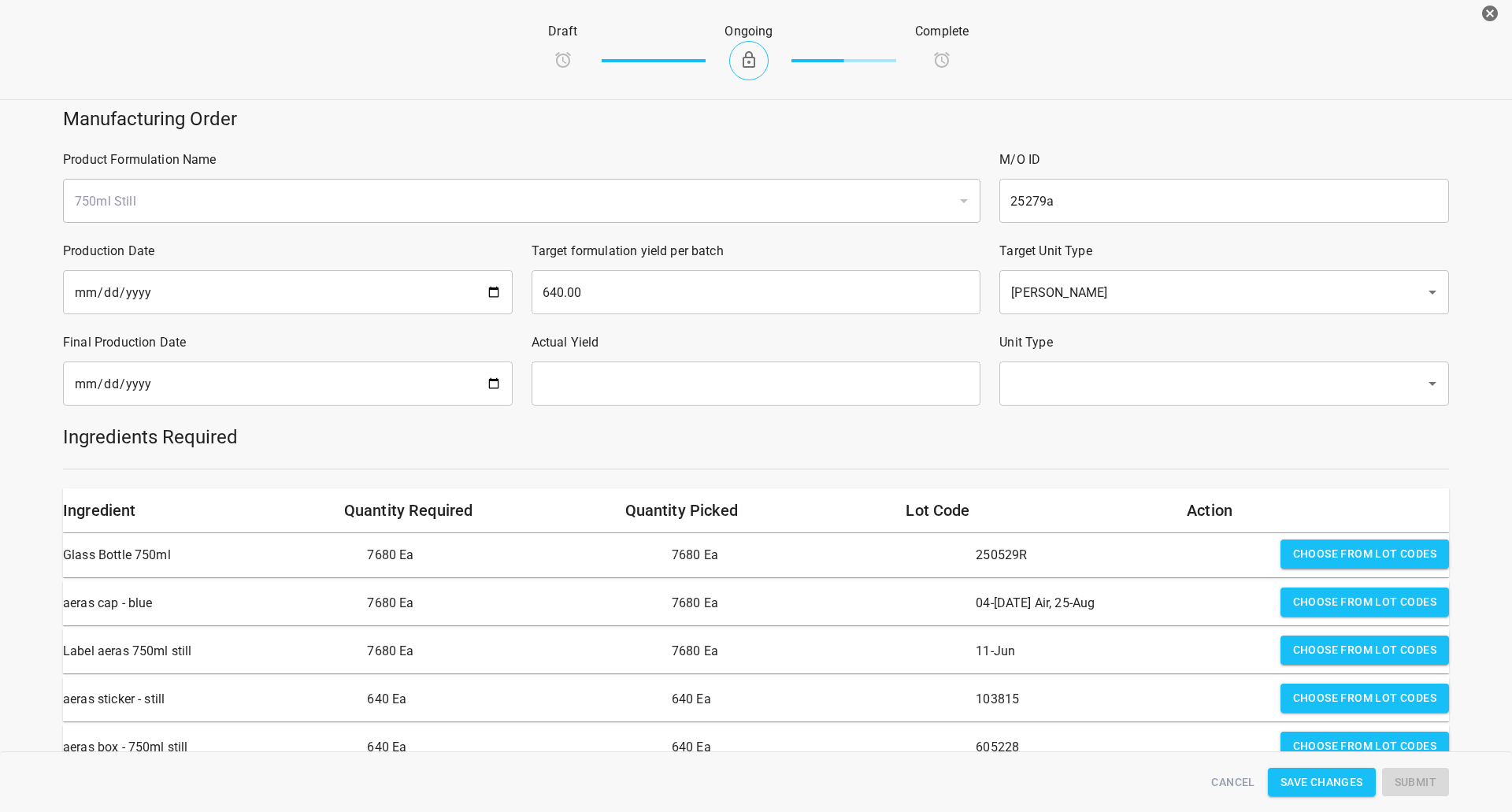
click at [364, 379] on input "date" at bounding box center [288, 383] width 450 height 44
click at [504, 383] on input "date" at bounding box center [288, 383] width 450 height 44
click at [481, 389] on input "date" at bounding box center [288, 383] width 450 height 44
type input "[DATE]"
click at [736, 379] on input "text" at bounding box center [756, 383] width 450 height 44
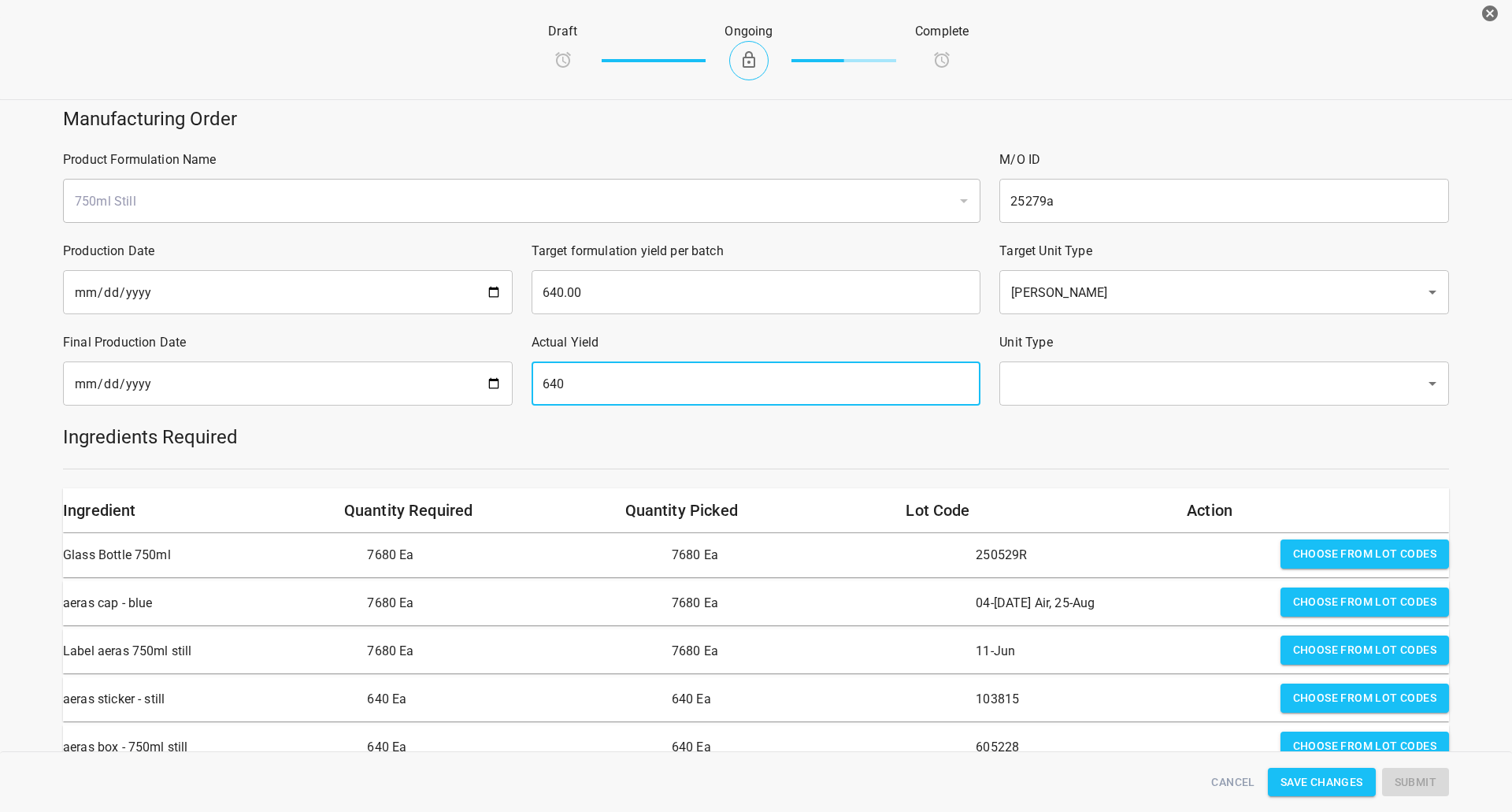
type input "640"
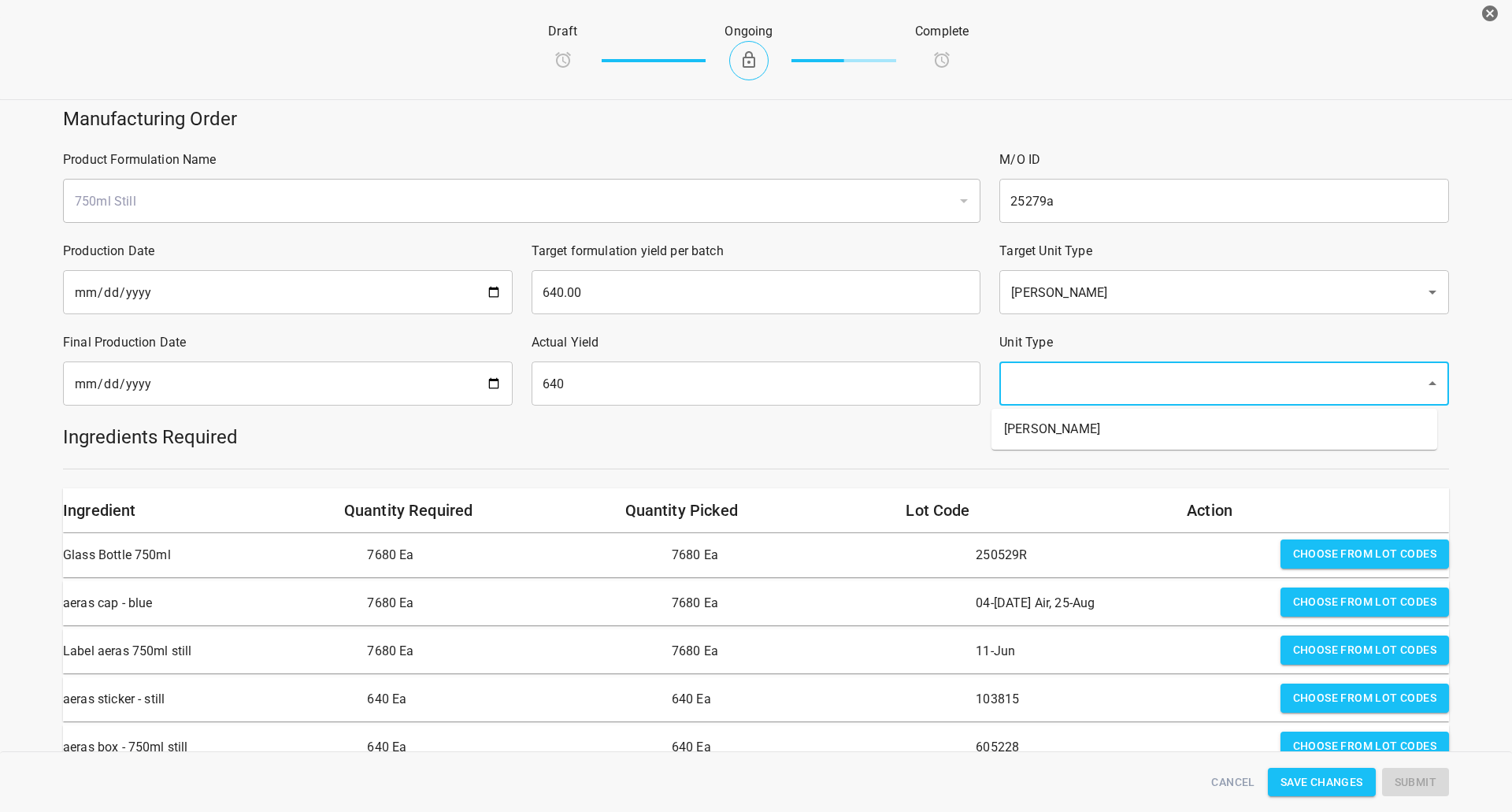
click at [1055, 379] on input "text" at bounding box center [1202, 383] width 392 height 30
click at [1043, 416] on li "[PERSON_NAME]" at bounding box center [1214, 429] width 446 height 28
click at [1009, 444] on h5 "Ingredients Required" at bounding box center [756, 437] width 1386 height 26
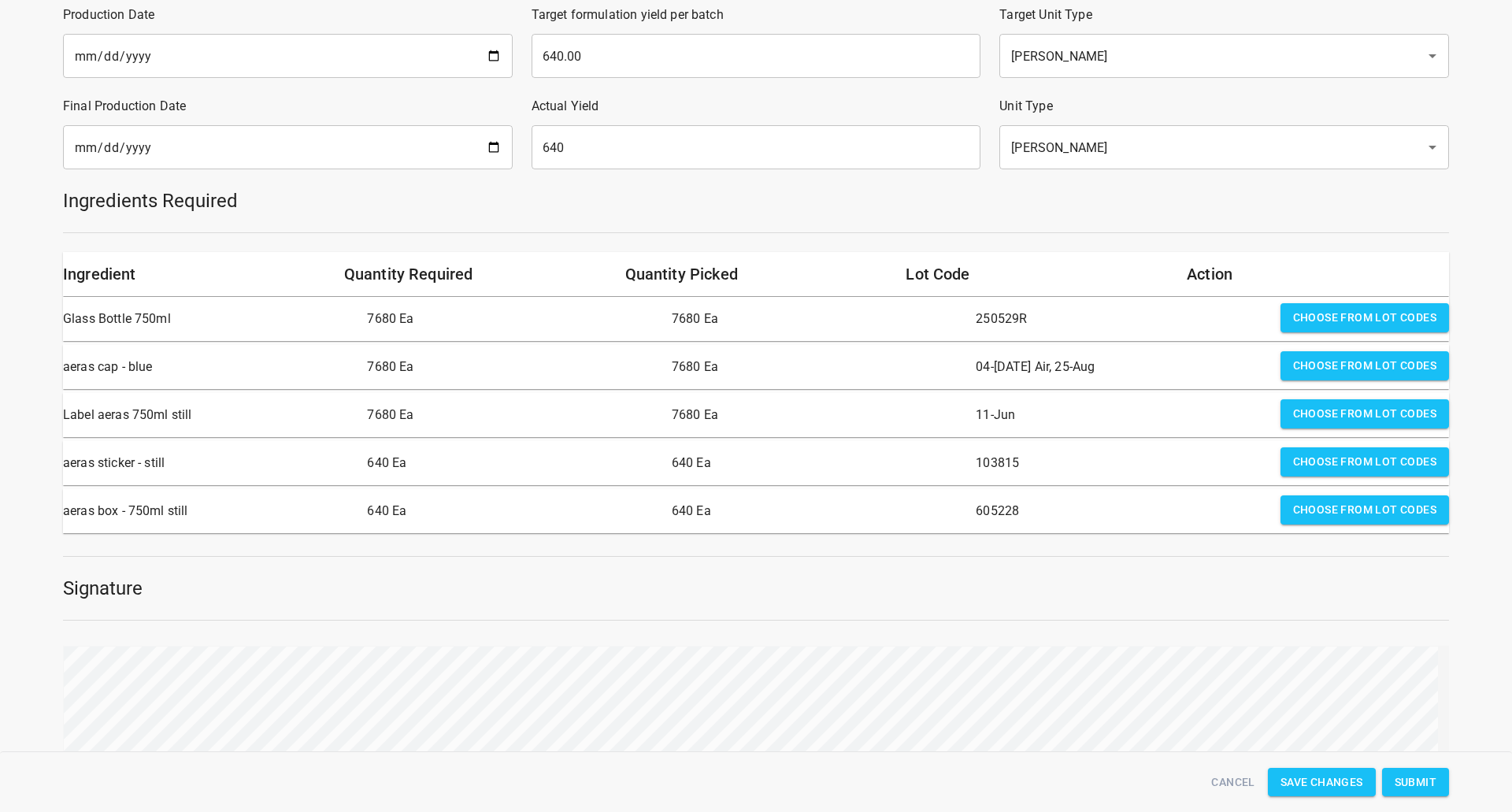
click at [1429, 784] on span "Submit" at bounding box center [1415, 782] width 42 height 20
